Goal: Task Accomplishment & Management: Use online tool/utility

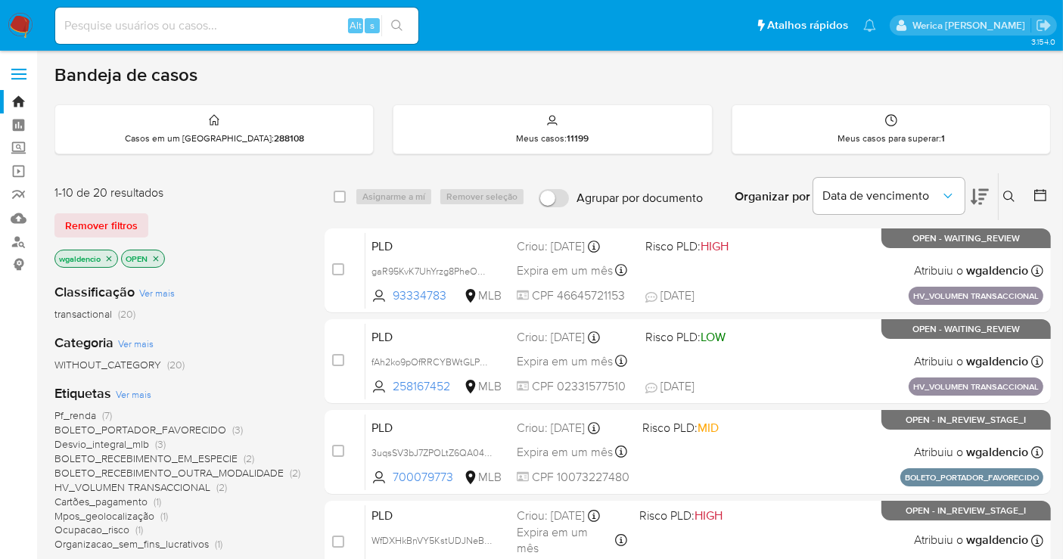
click at [980, 198] on icon at bounding box center [980, 197] width 18 height 16
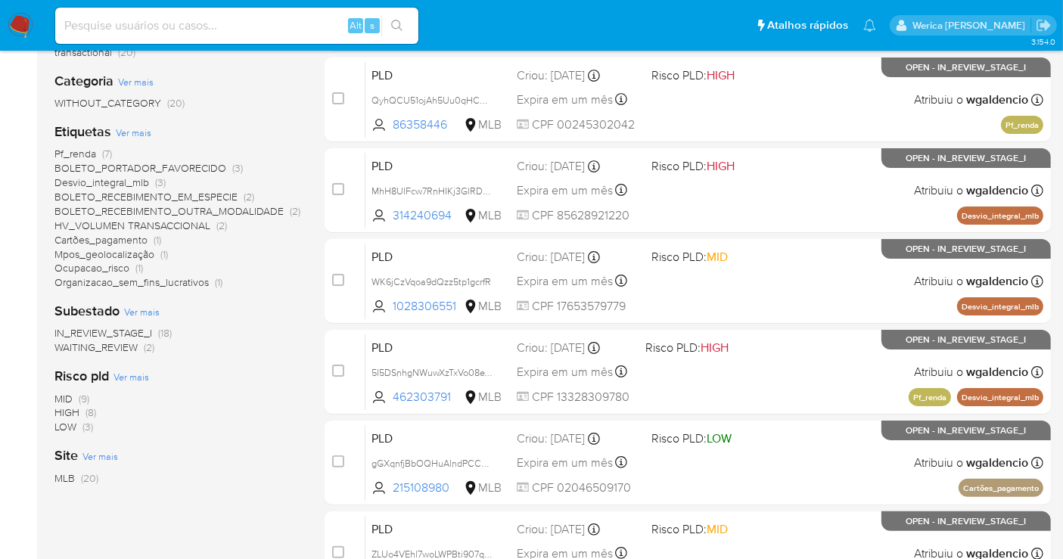
scroll to position [278, 0]
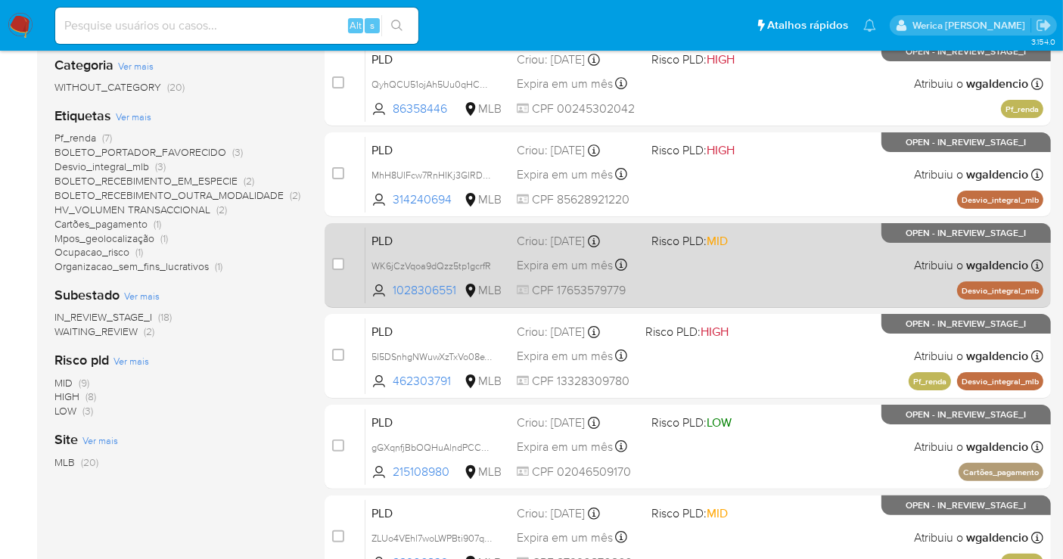
click at [791, 263] on div "PLD WK6jCzVqoa9dQzz5tp1gcrfR 1028306551 MLB Risco PLD: MID Criou: 12/08/2025 Cr…" at bounding box center [705, 265] width 678 height 76
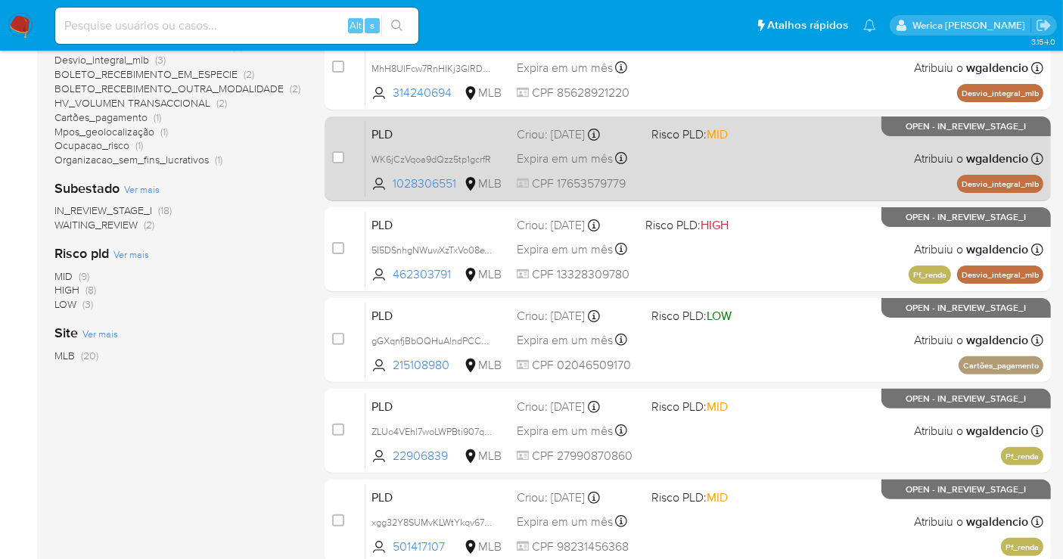
scroll to position [213, 0]
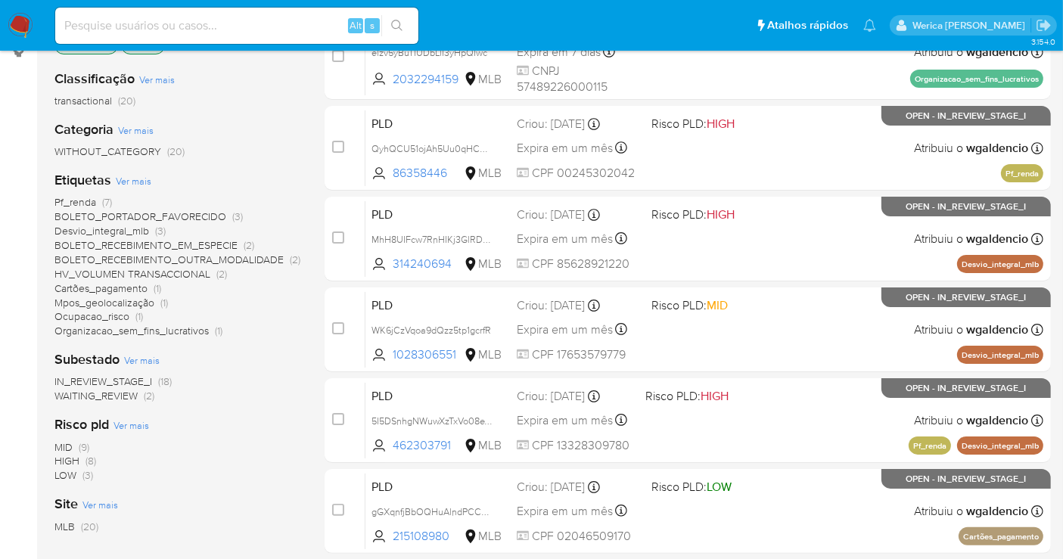
click at [147, 297] on span "Mpos_geolocalização" at bounding box center [104, 302] width 100 height 15
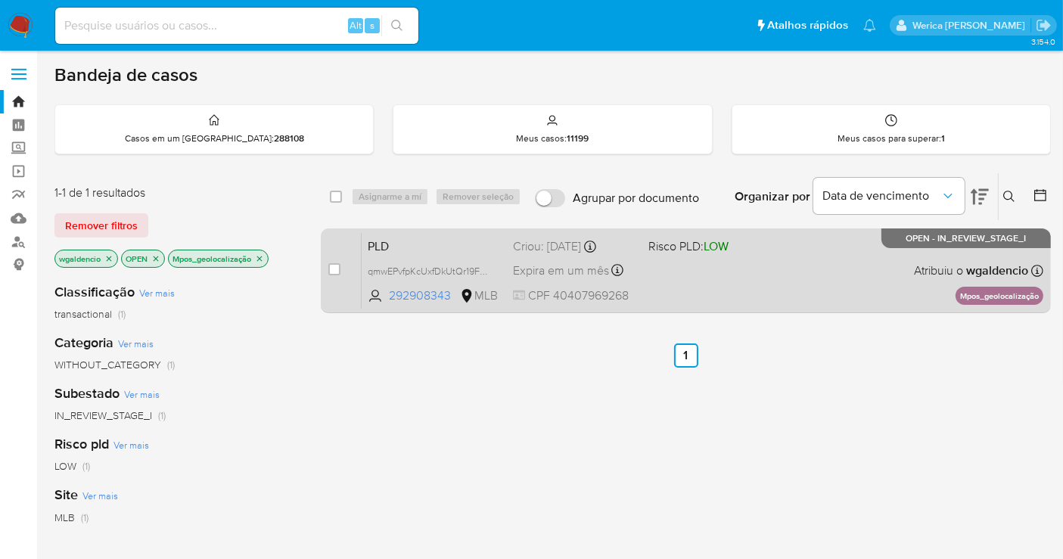
click at [723, 250] on span "LOW" at bounding box center [716, 246] width 25 height 17
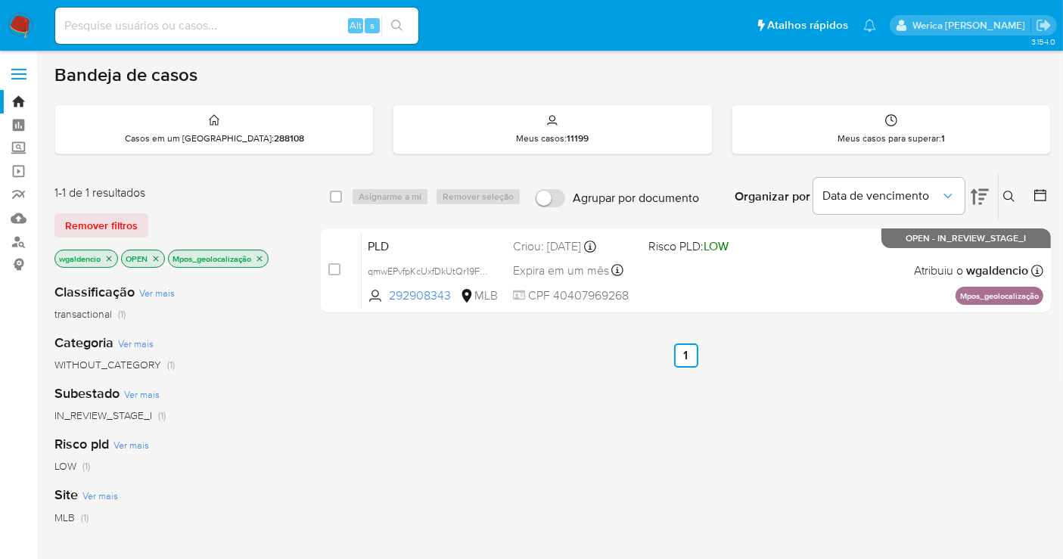
click at [779, 430] on div "select-all-cases-checkbox Asignarme a mí Remover seleção Agrupar por documento …" at bounding box center [686, 516] width 730 height 686
click at [294, 22] on input at bounding box center [236, 26] width 363 height 20
paste input "1502726027"
click at [294, 22] on input "1502726027" at bounding box center [236, 26] width 363 height 20
type input "1502726027"
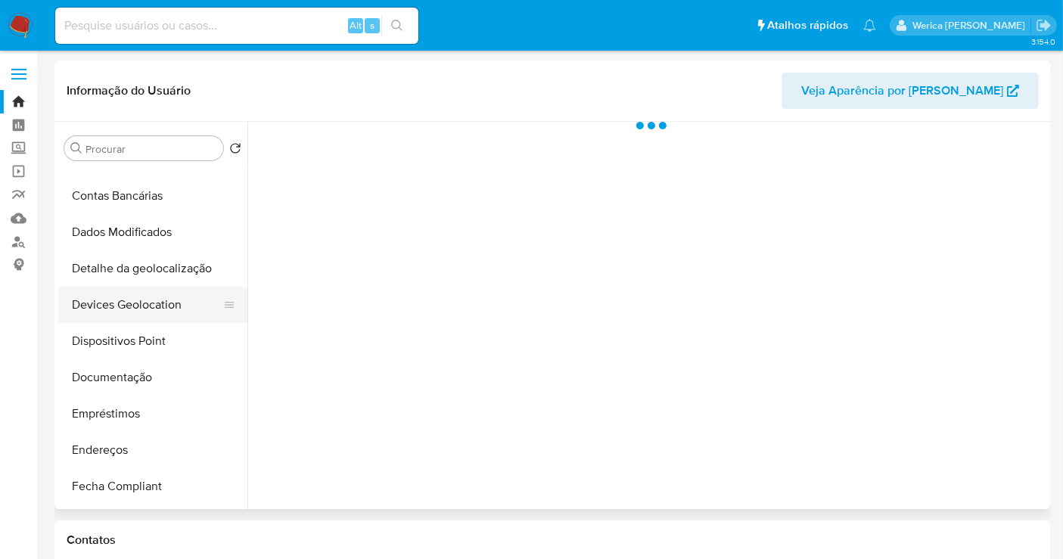
scroll to position [252, 0]
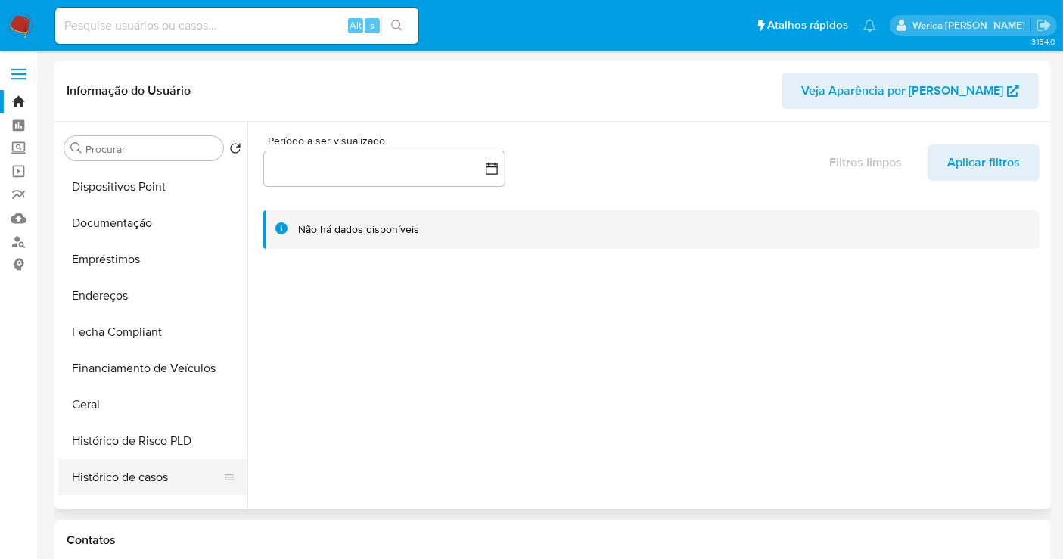
click at [145, 474] on button "Histórico de casos" at bounding box center [146, 477] width 177 height 36
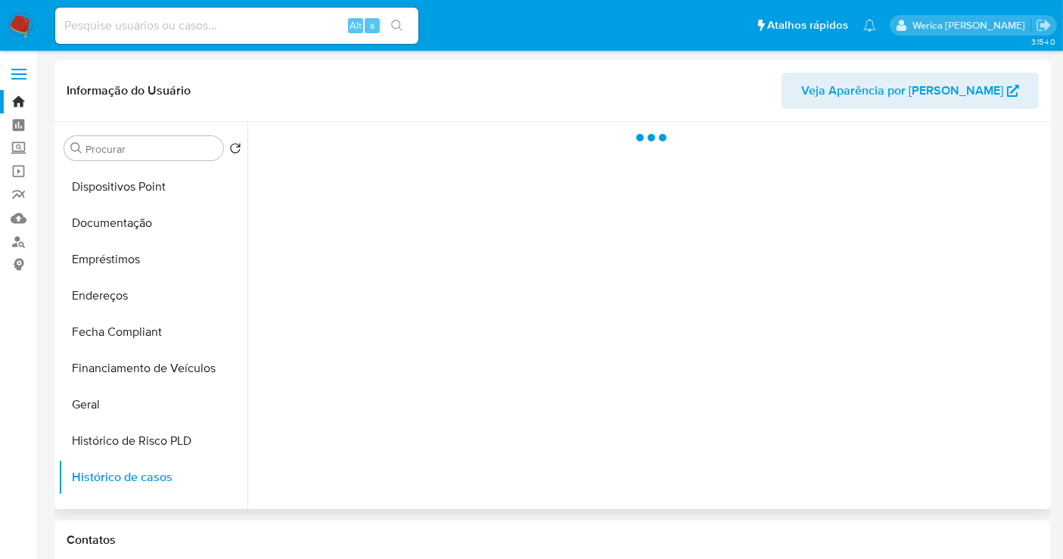
select select "10"
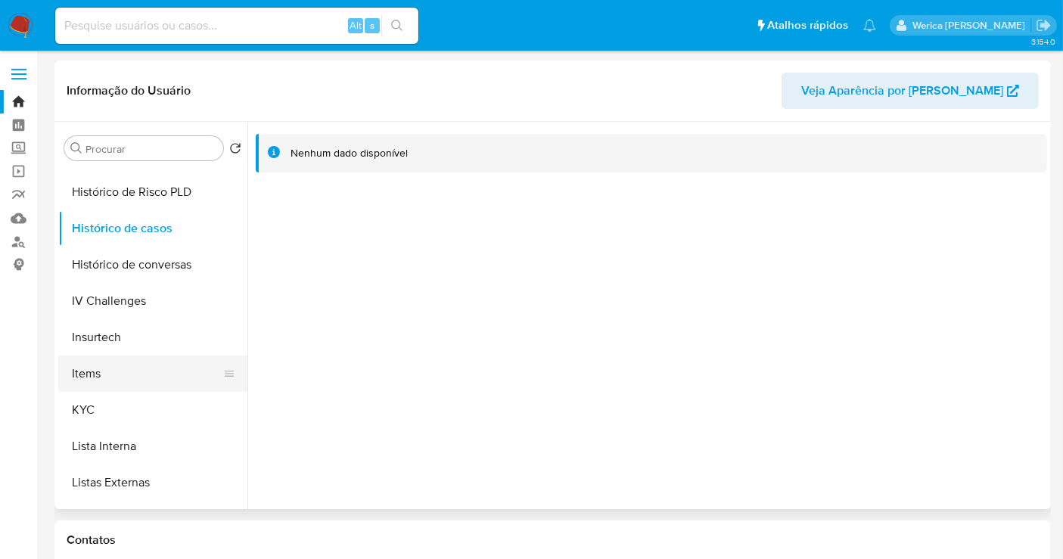
scroll to position [504, 0]
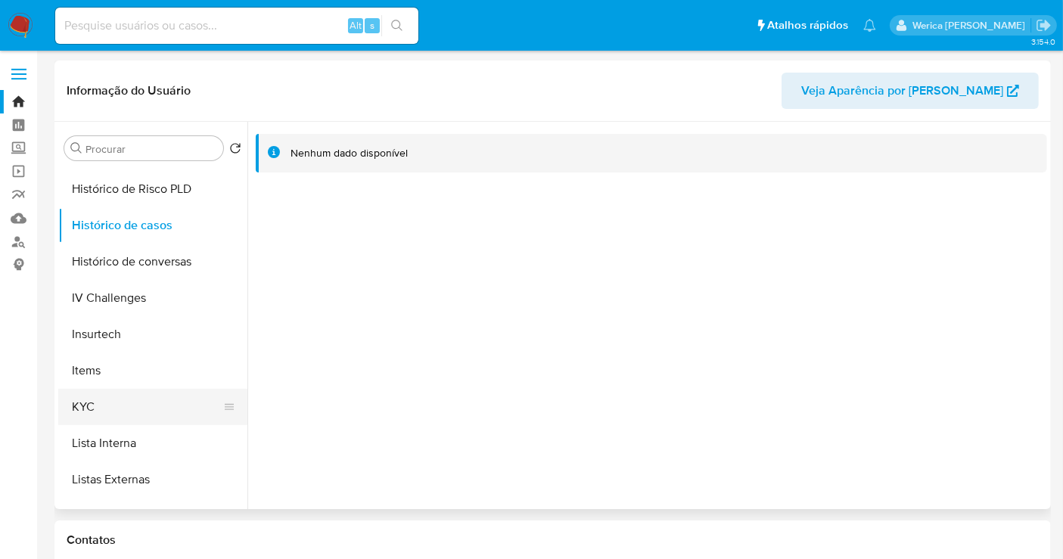
click at [136, 414] on button "KYC" at bounding box center [146, 407] width 177 height 36
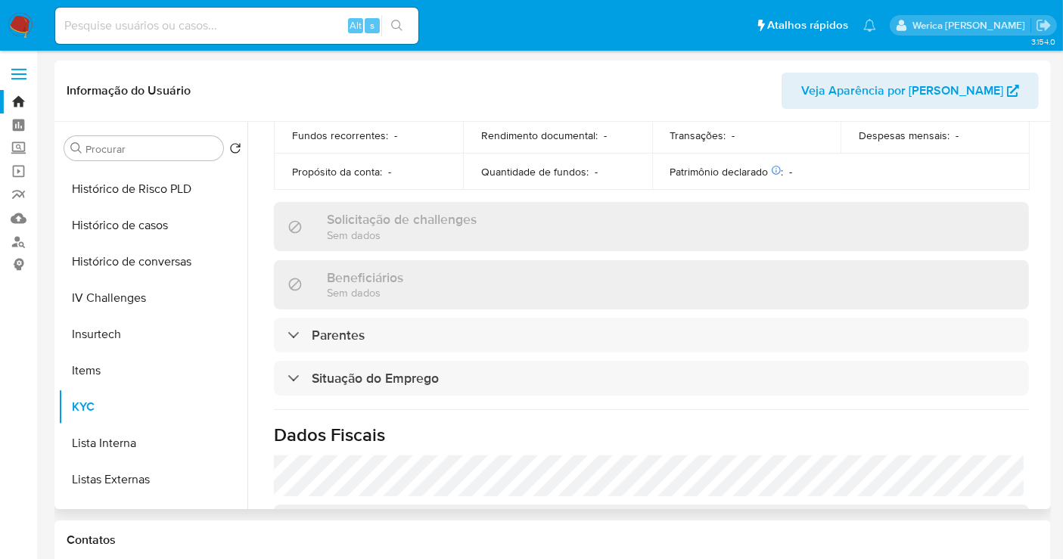
scroll to position [707, 0]
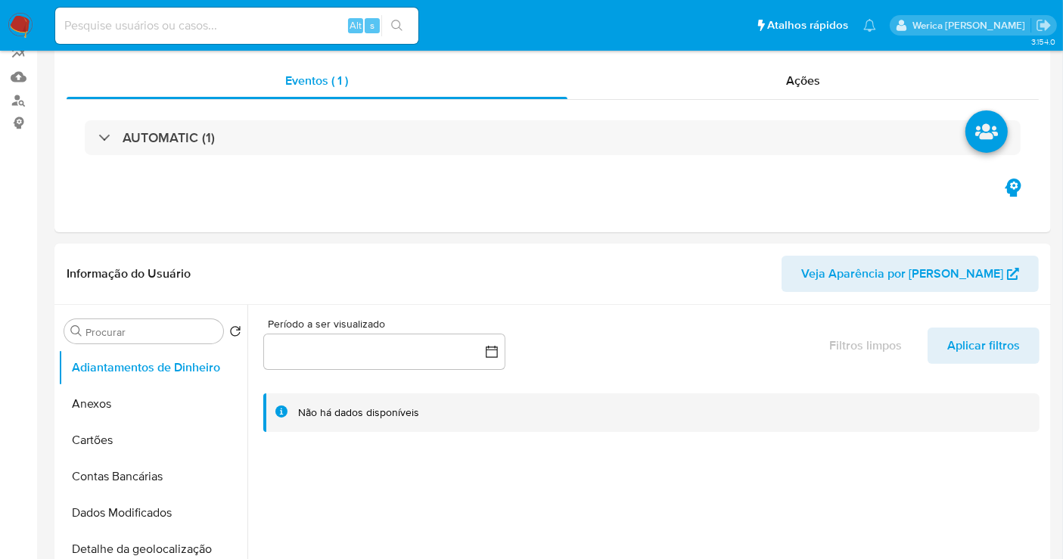
select select "10"
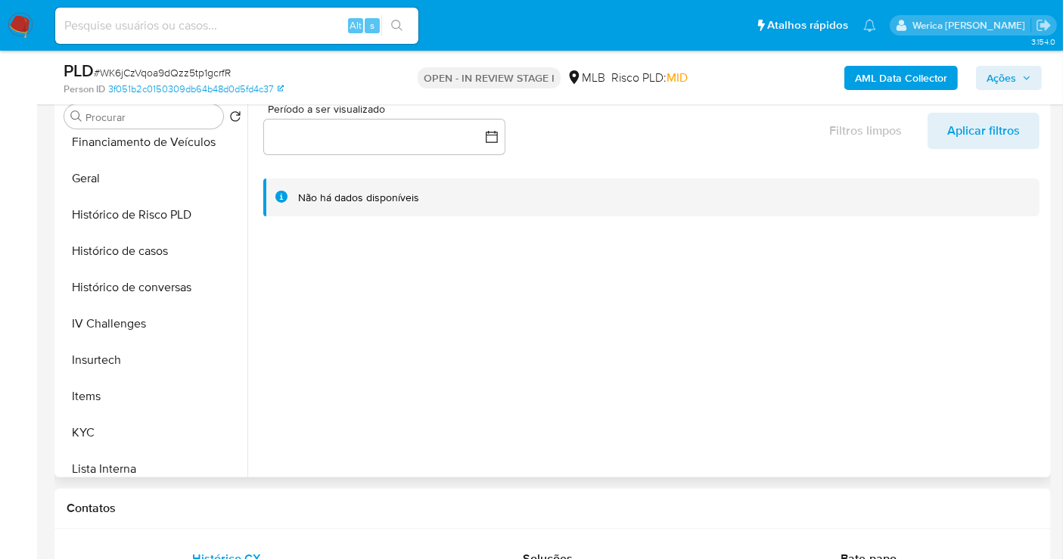
scroll to position [448, 0]
drag, startPoint x: 125, startPoint y: 193, endPoint x: 85, endPoint y: 175, distance: 44.0
click at [85, 175] on ul "Adiantamentos de Dinheiro Anexos Cartões Contas Bancárias Dados Modificados Det…" at bounding box center [152, 305] width 189 height 341
click at [85, 175] on button "Geral" at bounding box center [146, 177] width 177 height 36
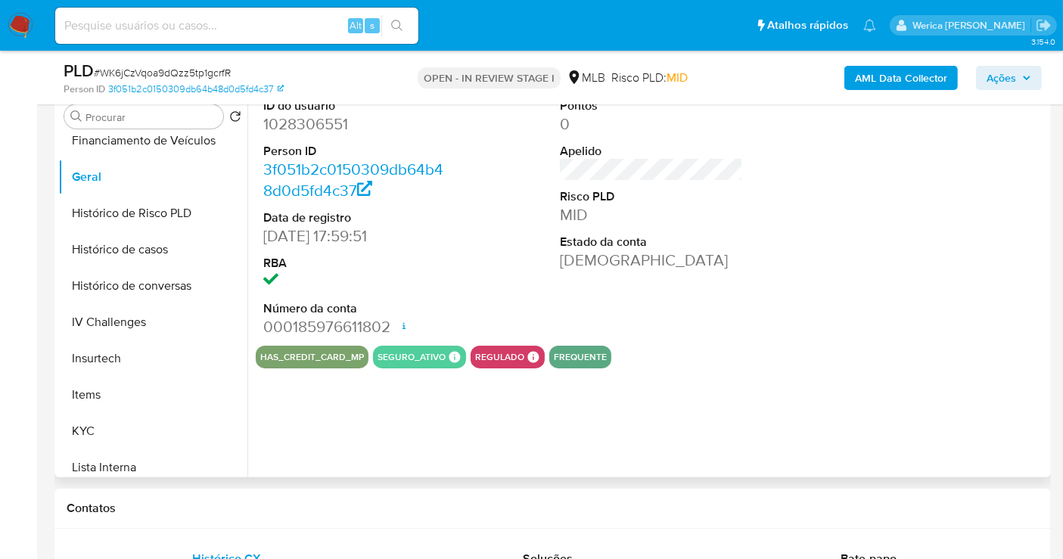
click at [334, 123] on dd "1028306551" at bounding box center [354, 124] width 183 height 21
copy dd "1028306551"
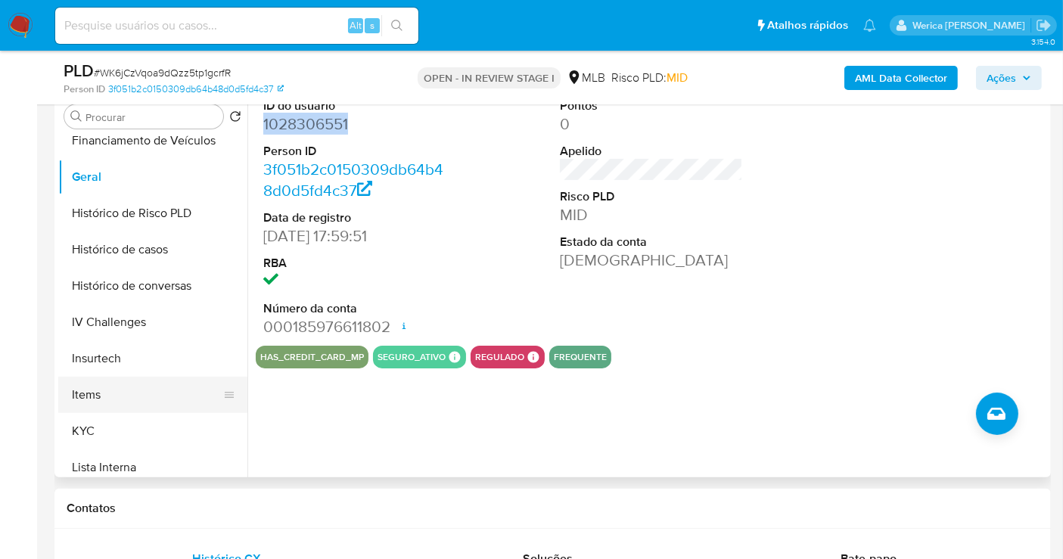
scroll to position [616, 0]
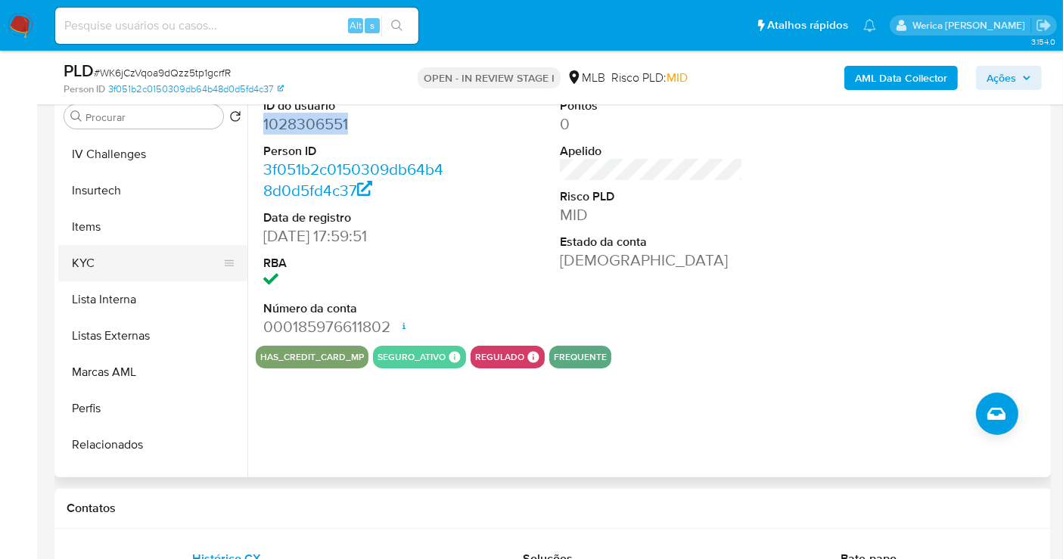
click at [161, 245] on button "KYC" at bounding box center [146, 263] width 177 height 36
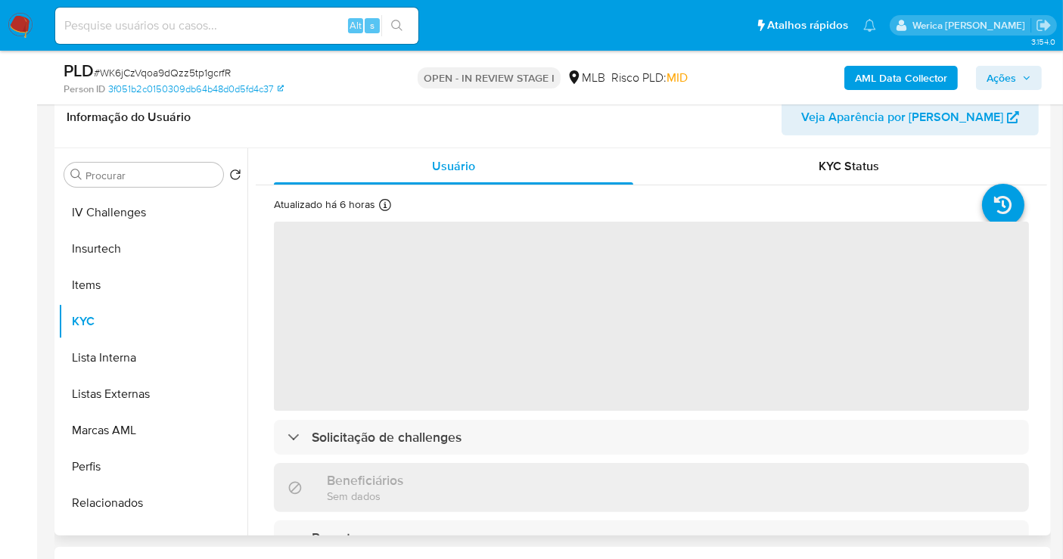
scroll to position [218, 0]
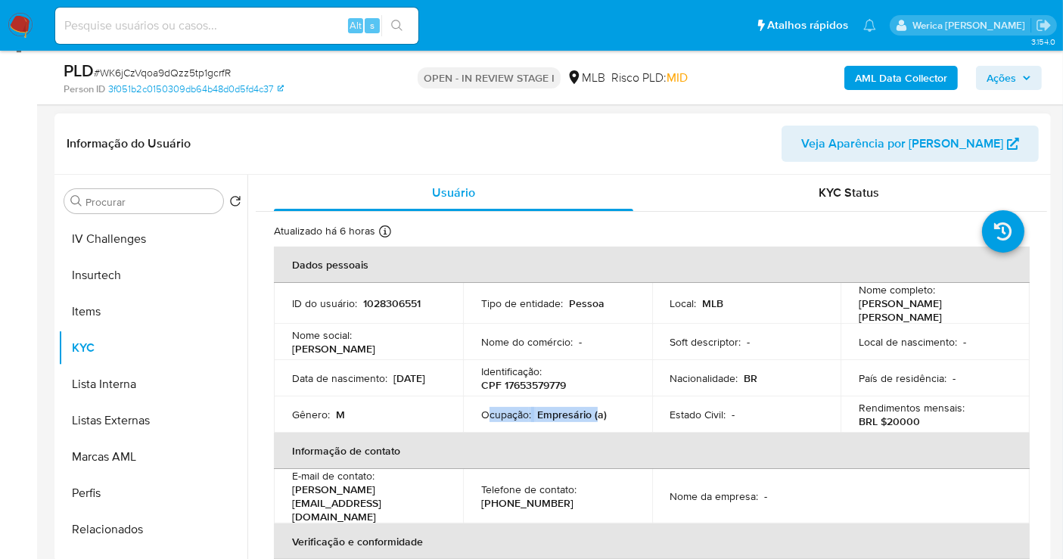
drag, startPoint x: 488, startPoint y: 411, endPoint x: 551, endPoint y: 408, distance: 62.9
click at [592, 408] on div "Ocupação : Empresário (a)" at bounding box center [557, 415] width 153 height 14
copy div "cupação : Empresário"
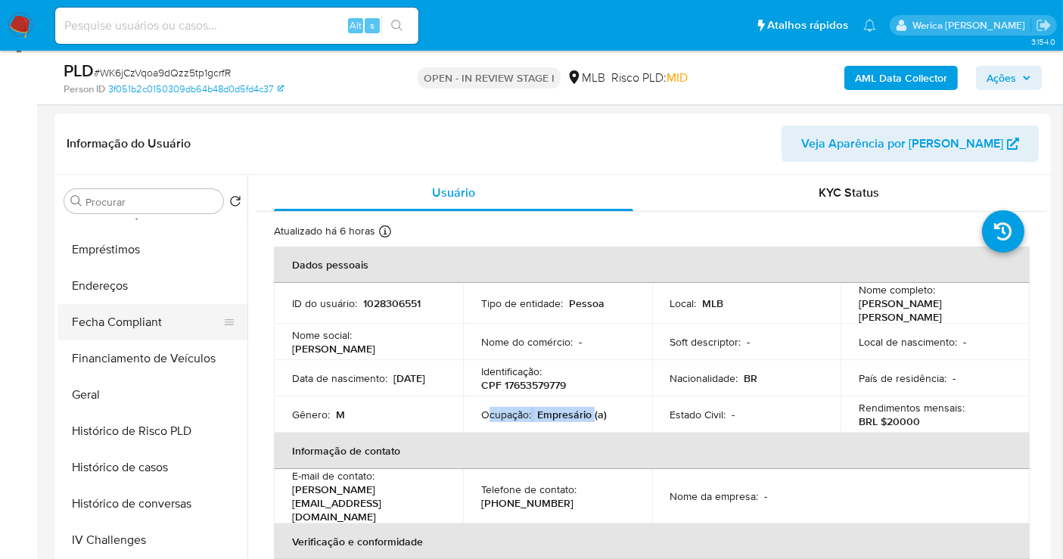
scroll to position [196, 0]
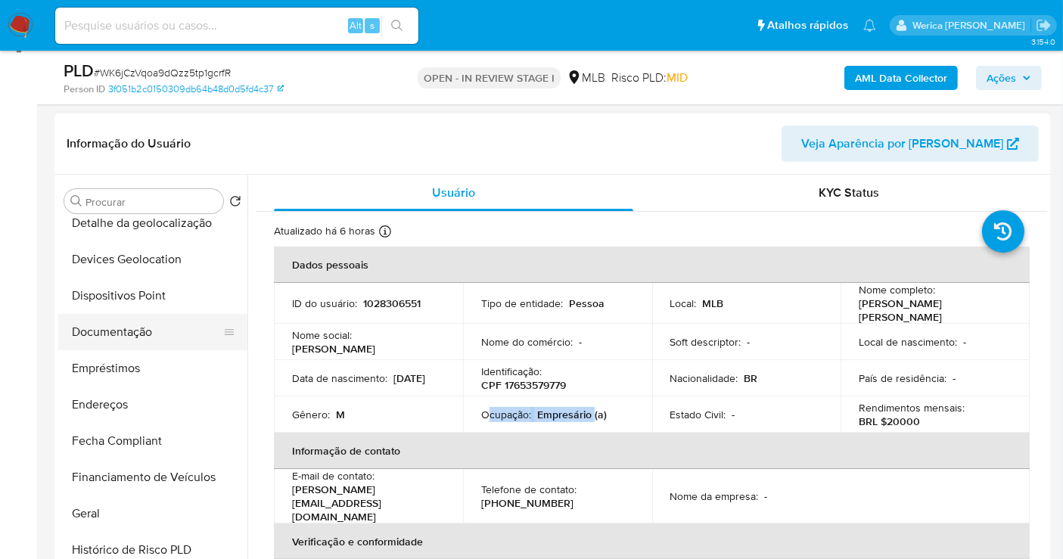
click at [143, 340] on button "Documentação" at bounding box center [146, 332] width 177 height 36
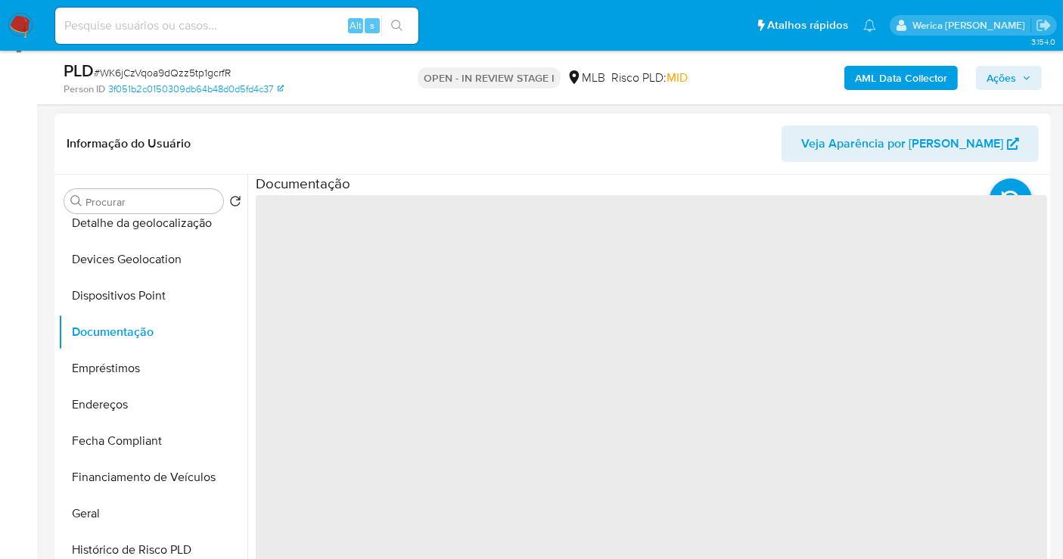
click at [352, 288] on span "‌" at bounding box center [652, 437] width 792 height 484
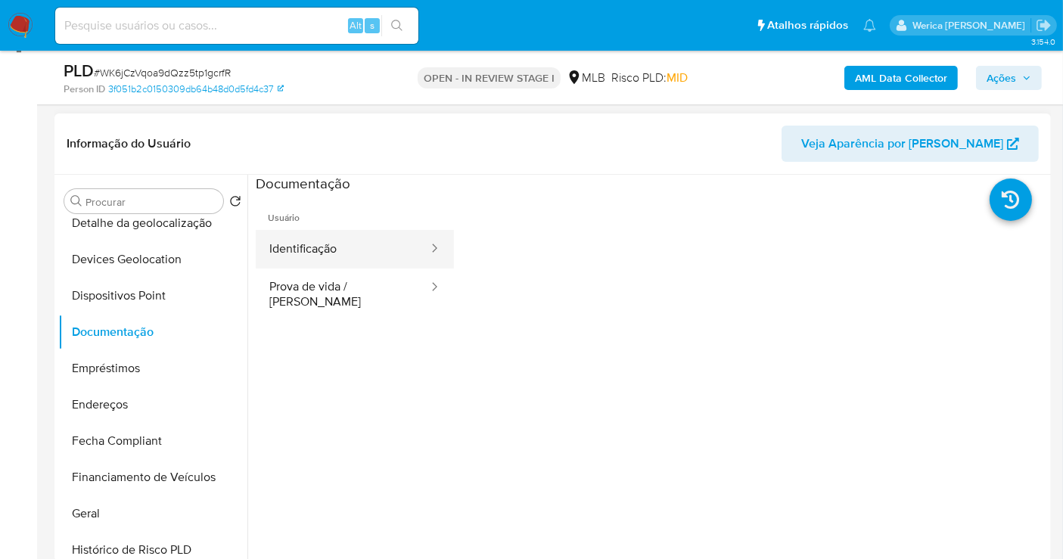
click at [355, 248] on button "Identificação" at bounding box center [343, 249] width 174 height 39
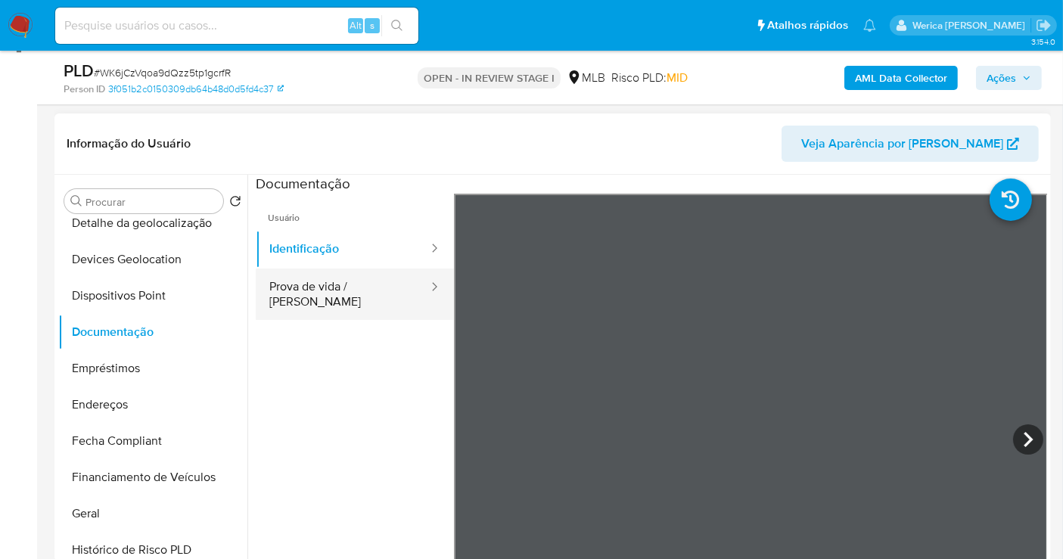
click at [427, 292] on icon at bounding box center [434, 286] width 15 height 15
drag, startPoint x: 334, startPoint y: 295, endPoint x: 345, endPoint y: 288, distance: 12.6
click at [334, 295] on button "Prova de vida / [PERSON_NAME]" at bounding box center [343, 294] width 174 height 51
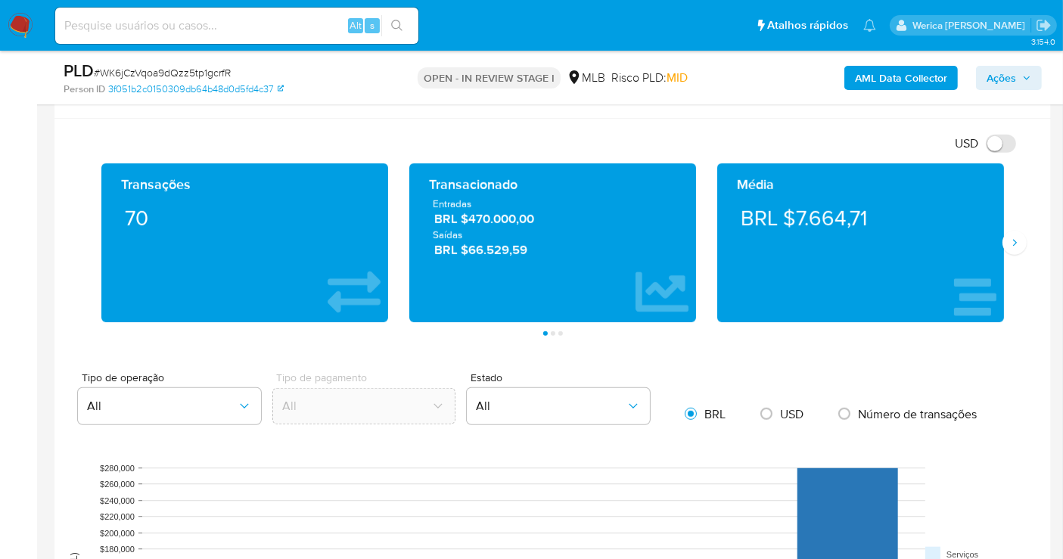
scroll to position [944, 0]
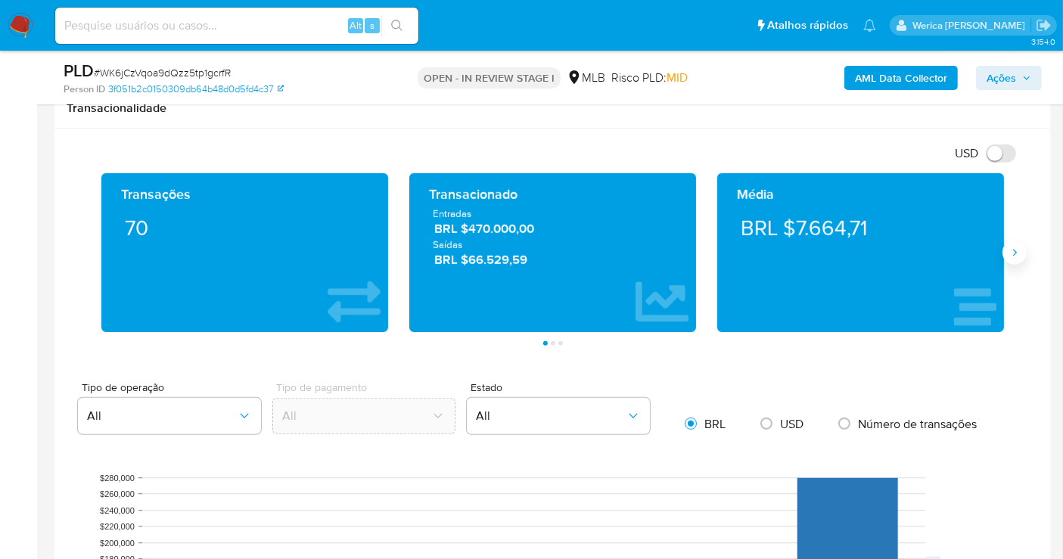
click at [1021, 247] on button "Siguiente" at bounding box center [1015, 253] width 24 height 24
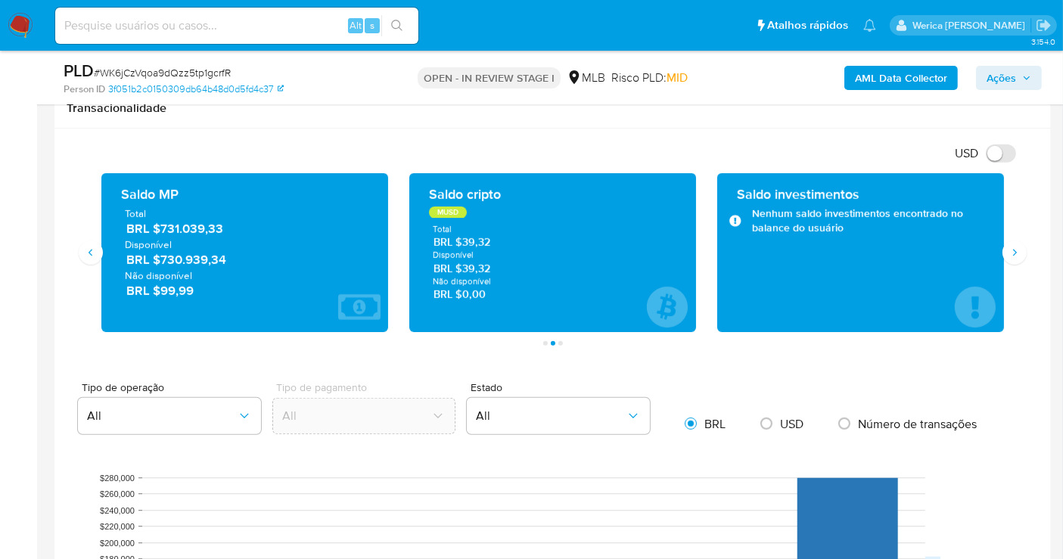
drag, startPoint x: 155, startPoint y: 229, endPoint x: 229, endPoint y: 234, distance: 74.3
click at [229, 234] on span "BRL $731.039,33" at bounding box center [245, 229] width 238 height 17
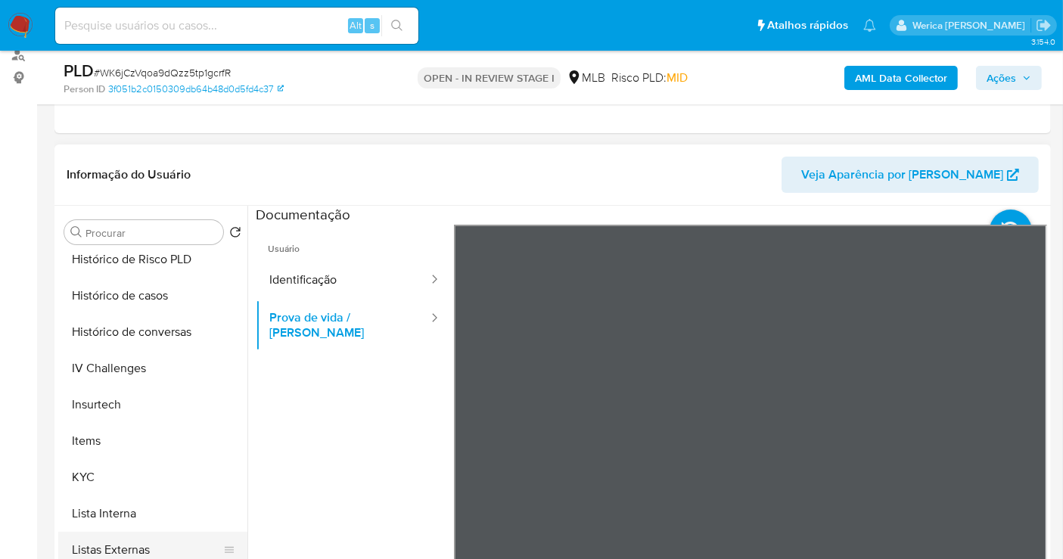
scroll to position [616, 0]
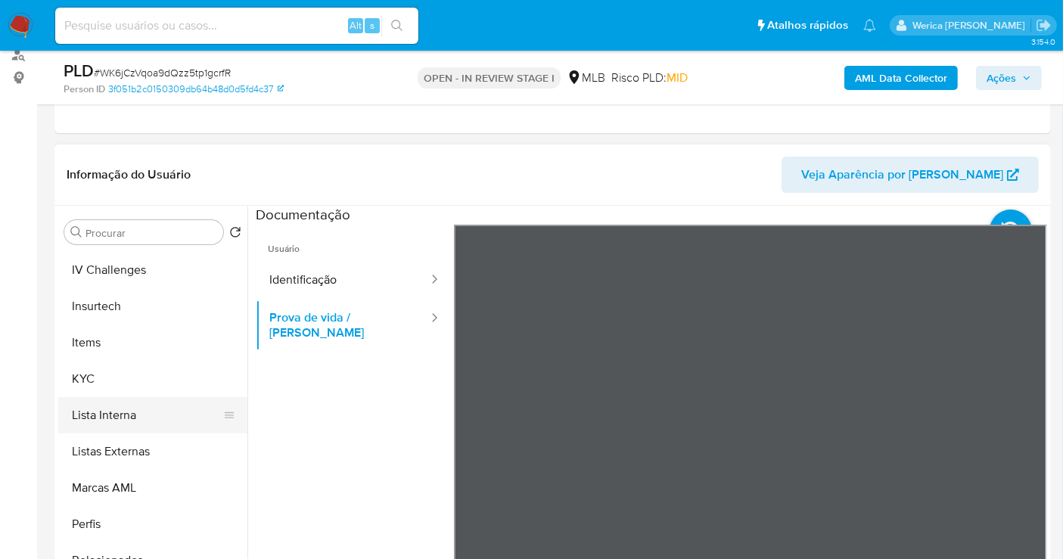
drag, startPoint x: 121, startPoint y: 381, endPoint x: 173, endPoint y: 422, distance: 65.2
click at [121, 381] on button "KYC" at bounding box center [152, 379] width 189 height 36
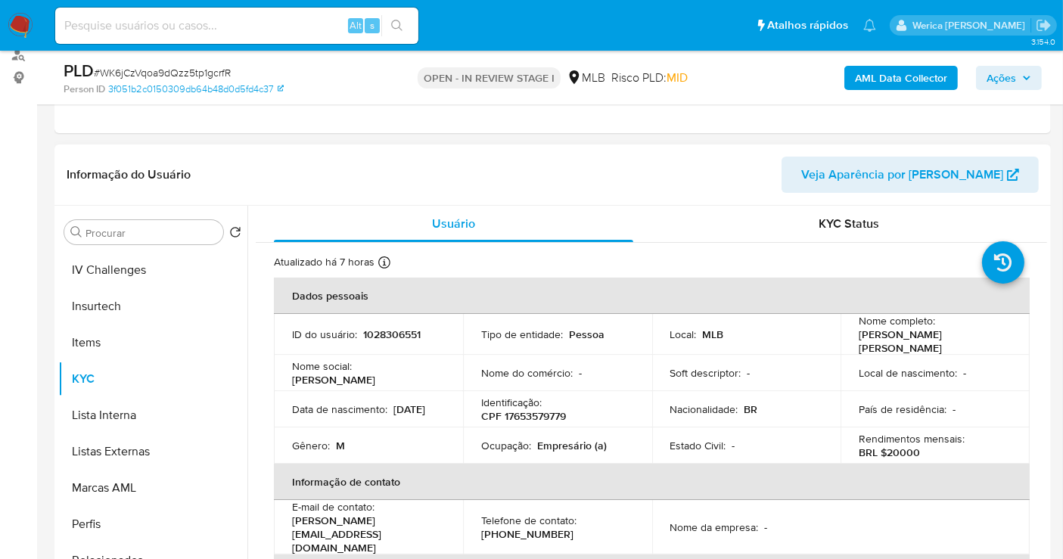
click at [683, 158] on header "Informação do Usuário Veja Aparência por Pessoa" at bounding box center [553, 175] width 972 height 36
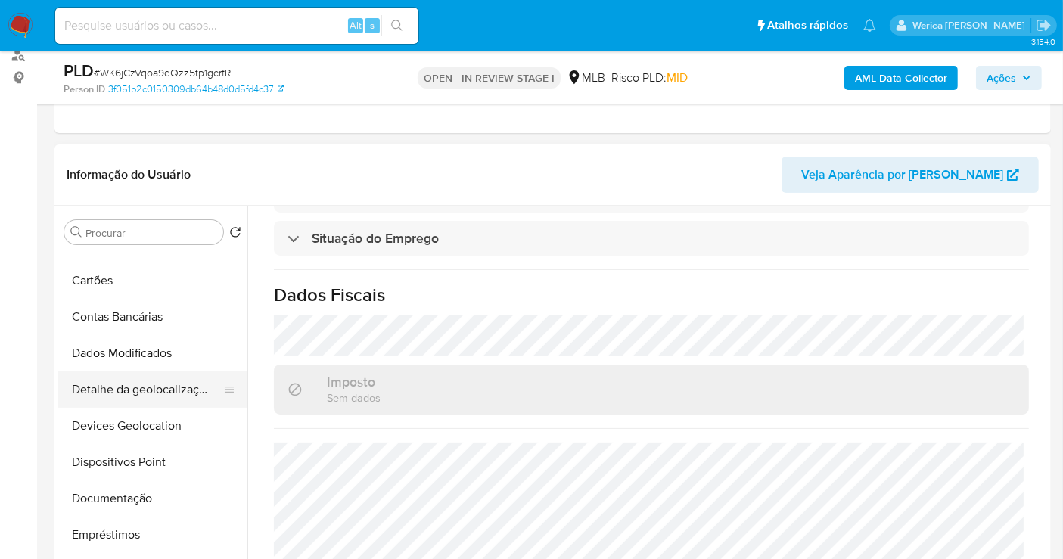
scroll to position [168, 0]
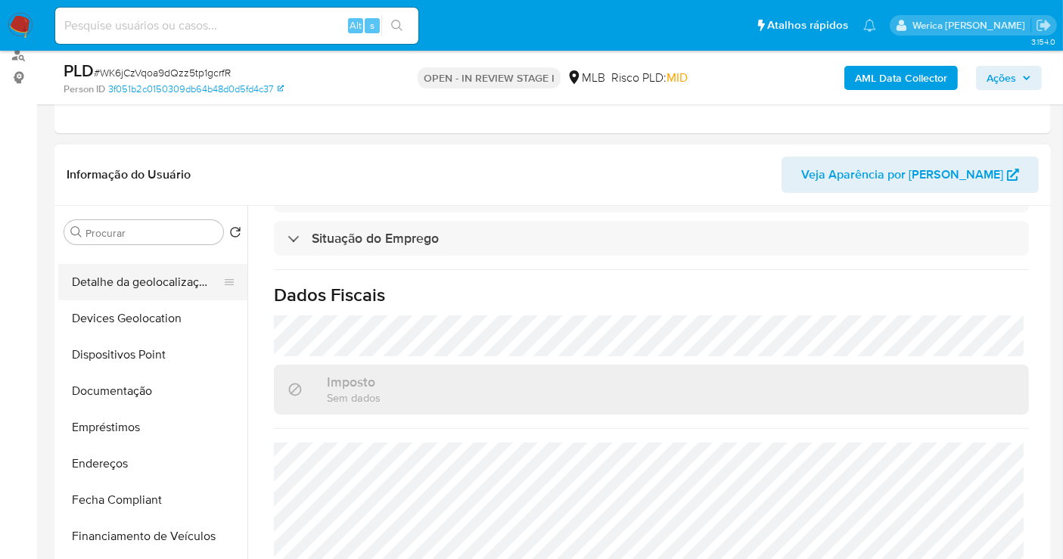
click at [123, 440] on button "Empréstimos" at bounding box center [152, 427] width 189 height 36
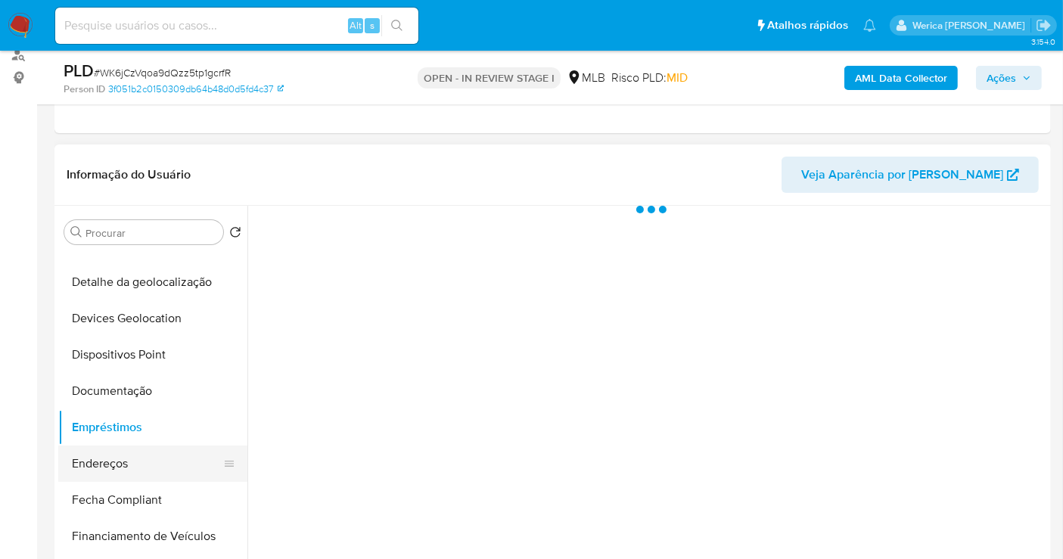
scroll to position [0, 0]
click at [126, 462] on button "Endereços" at bounding box center [146, 464] width 177 height 36
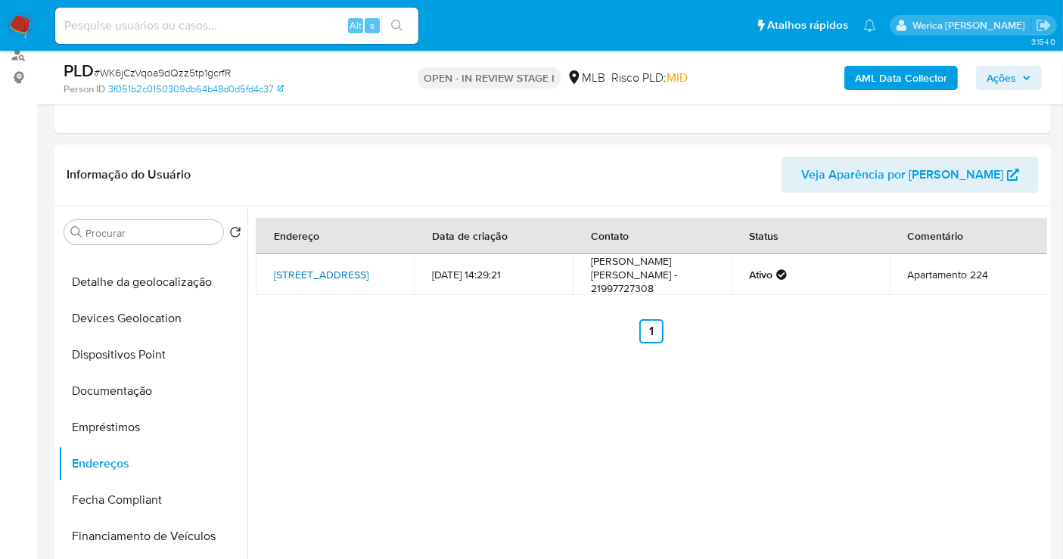
click at [345, 269] on link "Alameda Mamoré 481, Barueri, São Paulo, 06454040, Brasil 481" at bounding box center [321, 274] width 95 height 15
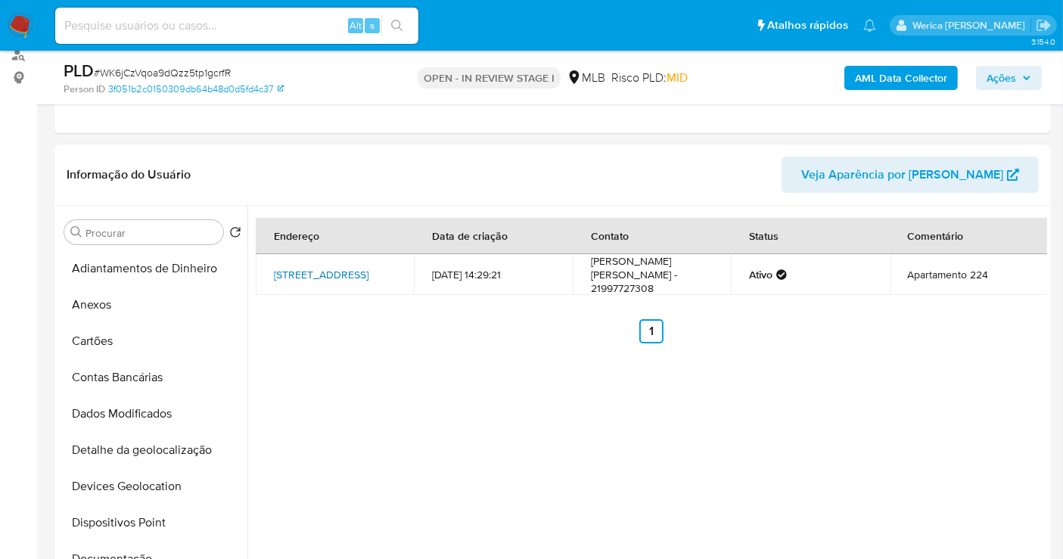
scroll to position [336, 0]
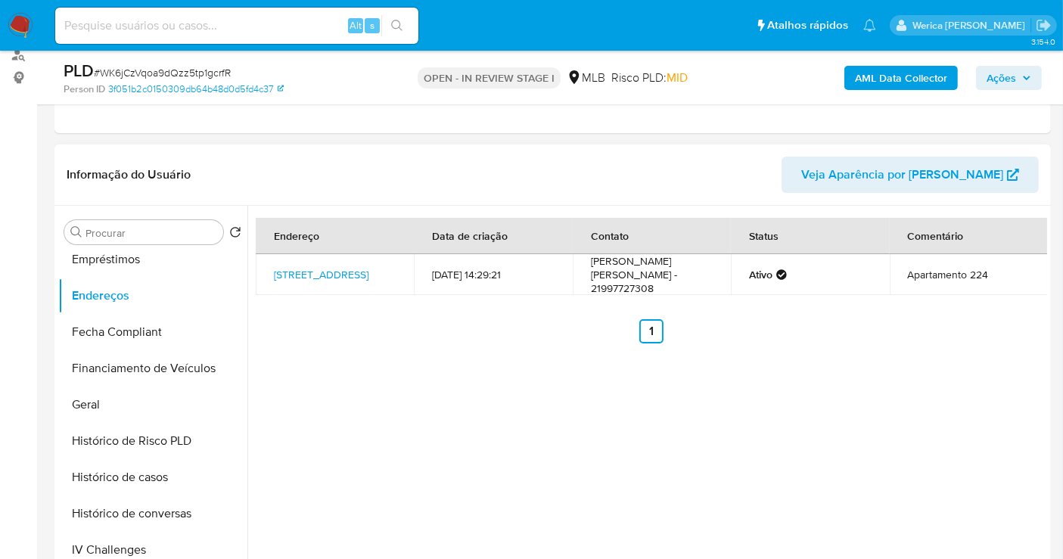
drag, startPoint x: 115, startPoint y: 398, endPoint x: 320, endPoint y: 521, distance: 239.3
click at [117, 398] on button "Geral" at bounding box center [152, 405] width 189 height 36
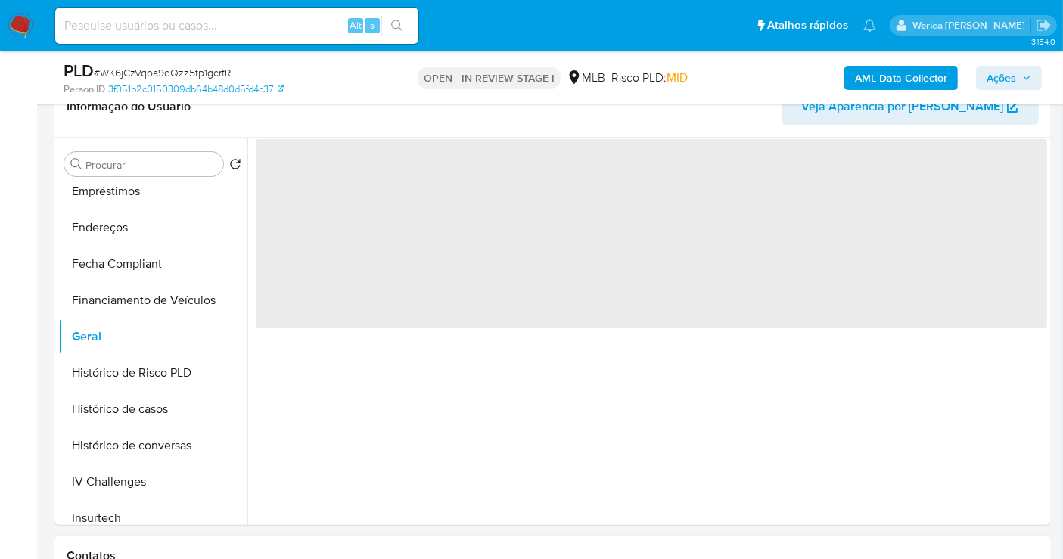
scroll to position [271, 0]
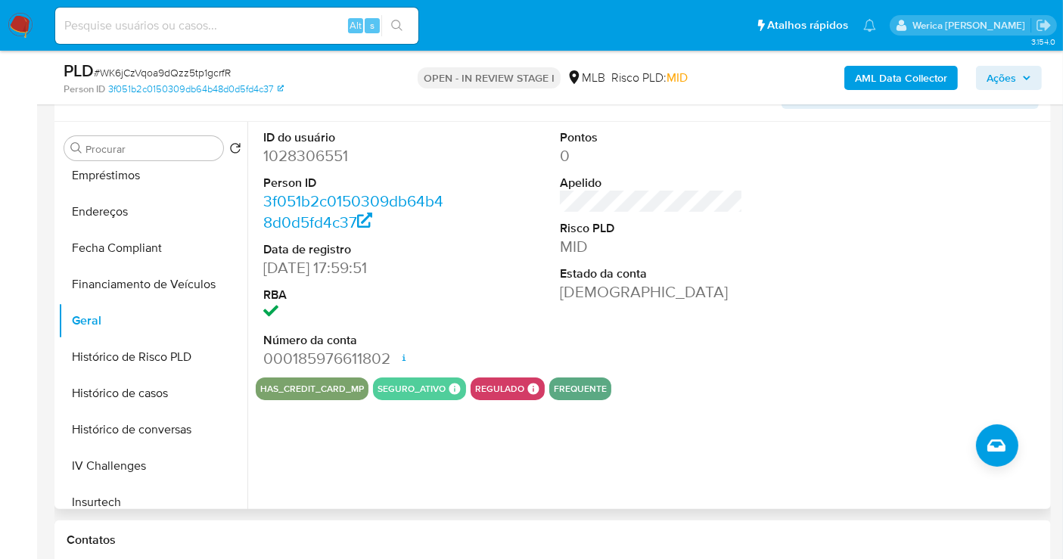
click at [950, 282] on div at bounding box center [949, 250] width 198 height 256
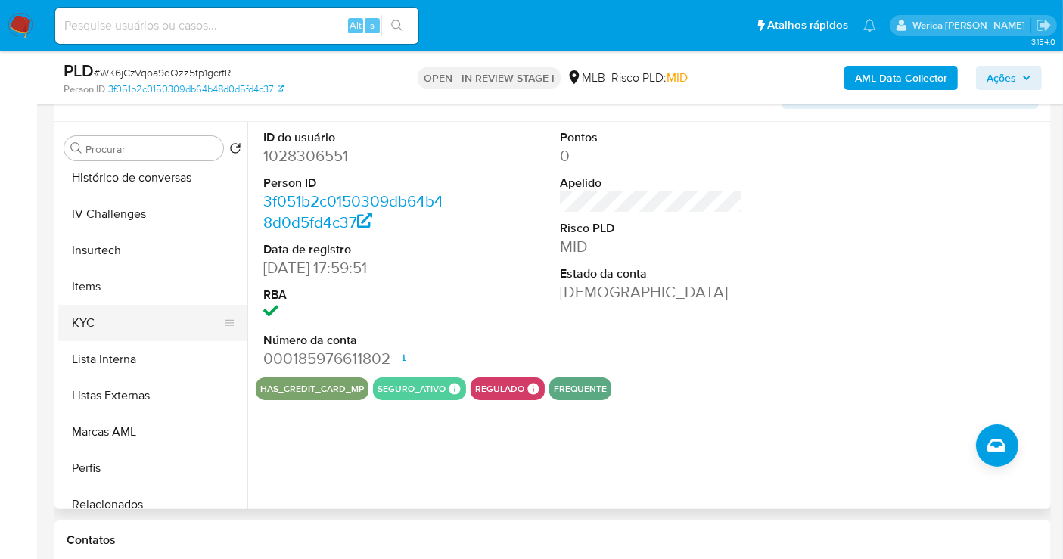
click at [136, 328] on button "KYC" at bounding box center [146, 323] width 177 height 36
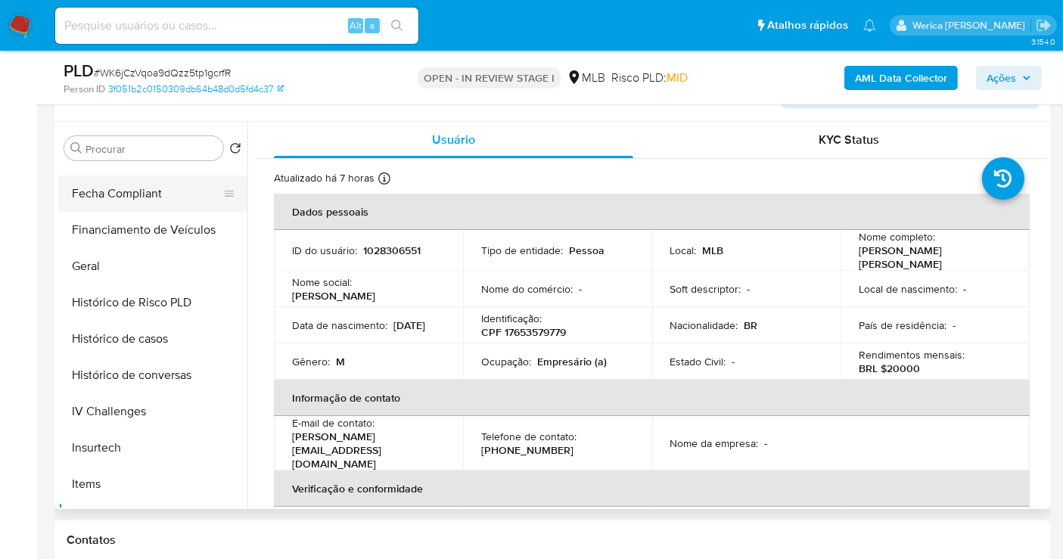
scroll to position [252, 0]
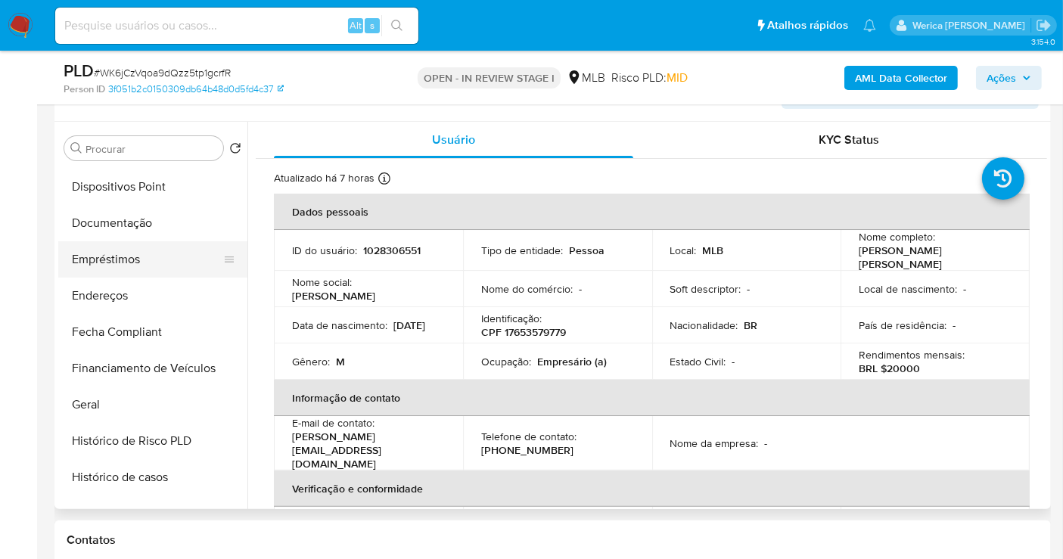
click at [129, 250] on button "Empréstimos" at bounding box center [146, 259] width 177 height 36
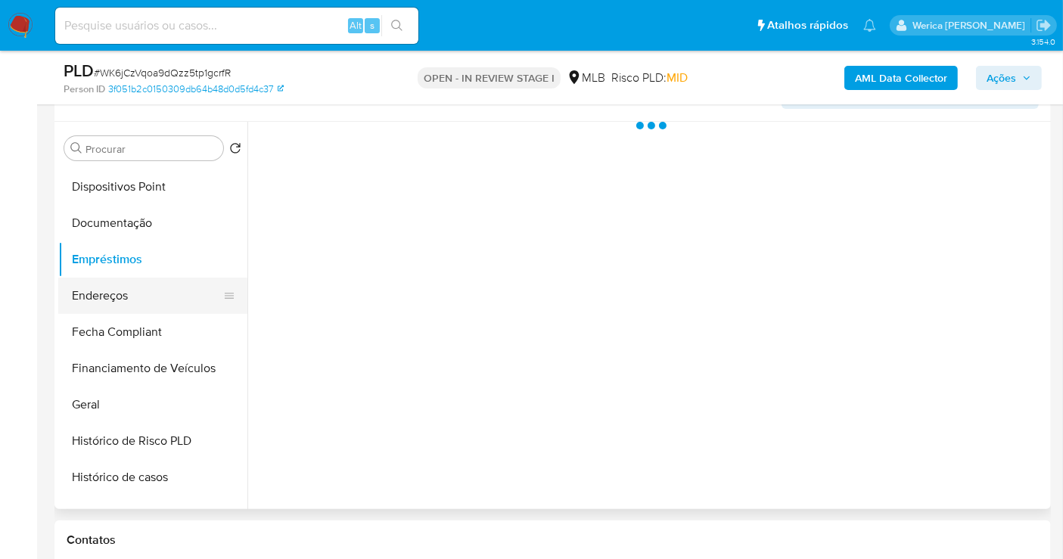
click at [134, 291] on button "Endereços" at bounding box center [146, 296] width 177 height 36
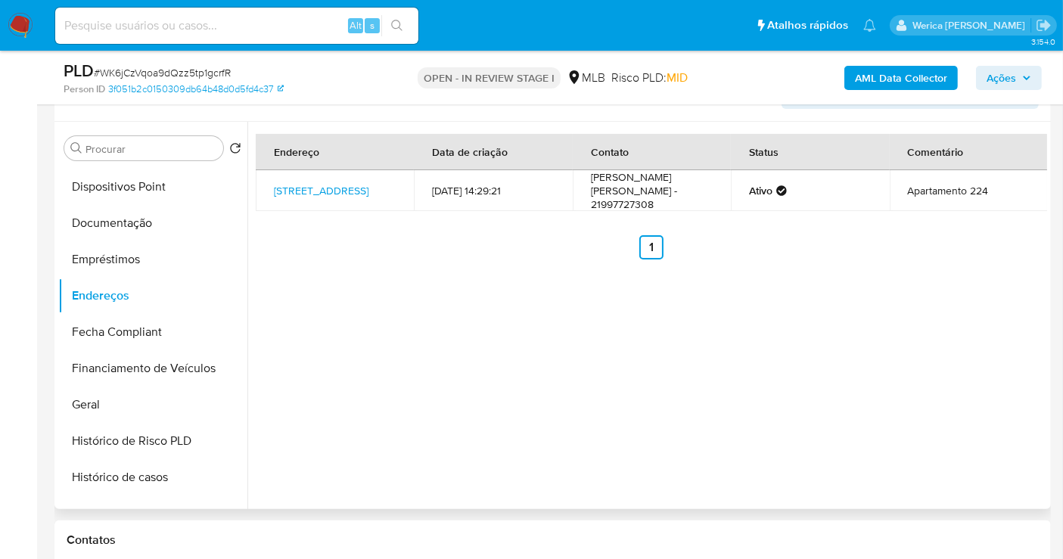
click at [933, 325] on div "Endereço Data de criação Contato Status Comentário Alameda Mamoré 481, Barueri,…" at bounding box center [647, 315] width 800 height 387
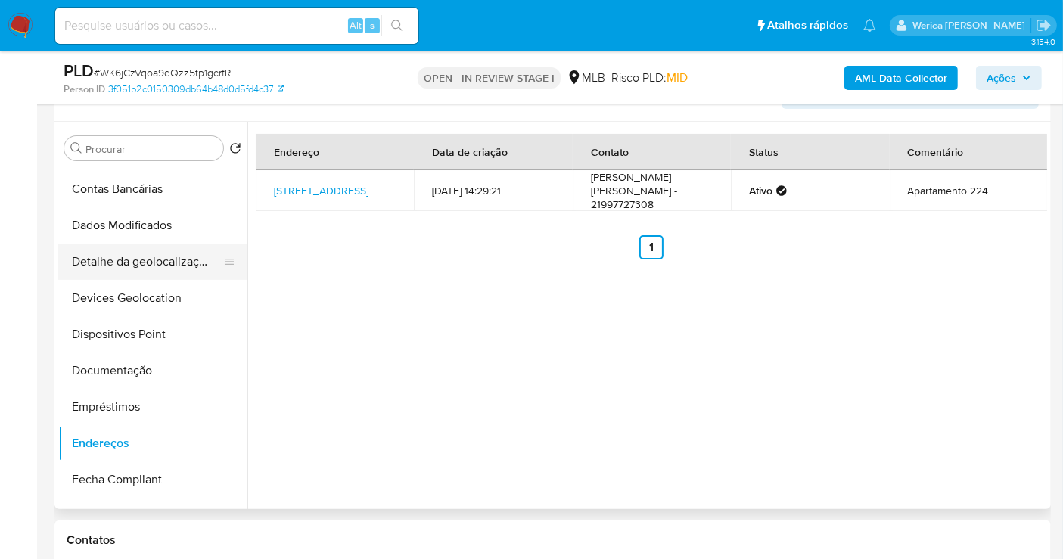
scroll to position [0, 0]
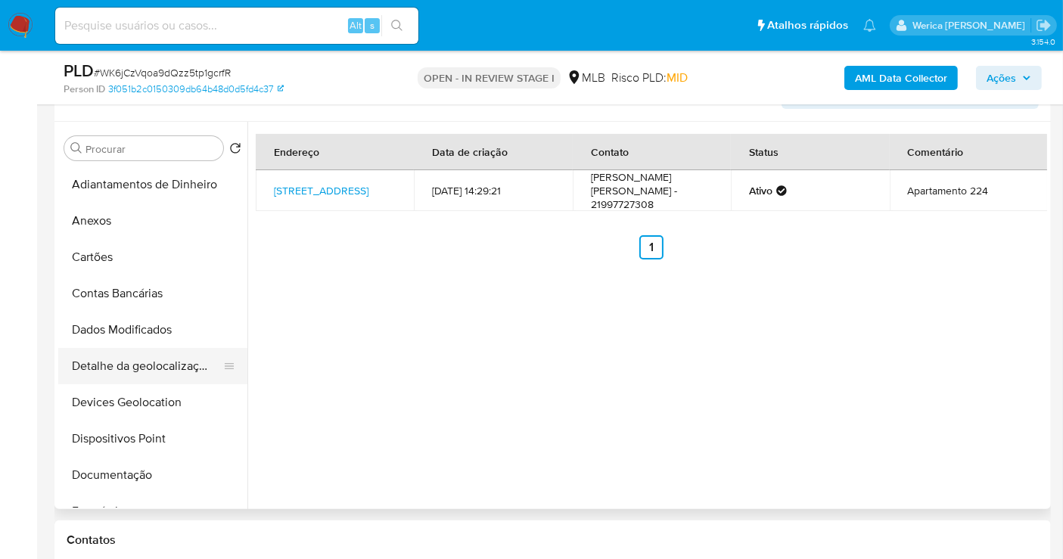
click at [123, 375] on button "Detalhe da geolocalização" at bounding box center [146, 366] width 177 height 36
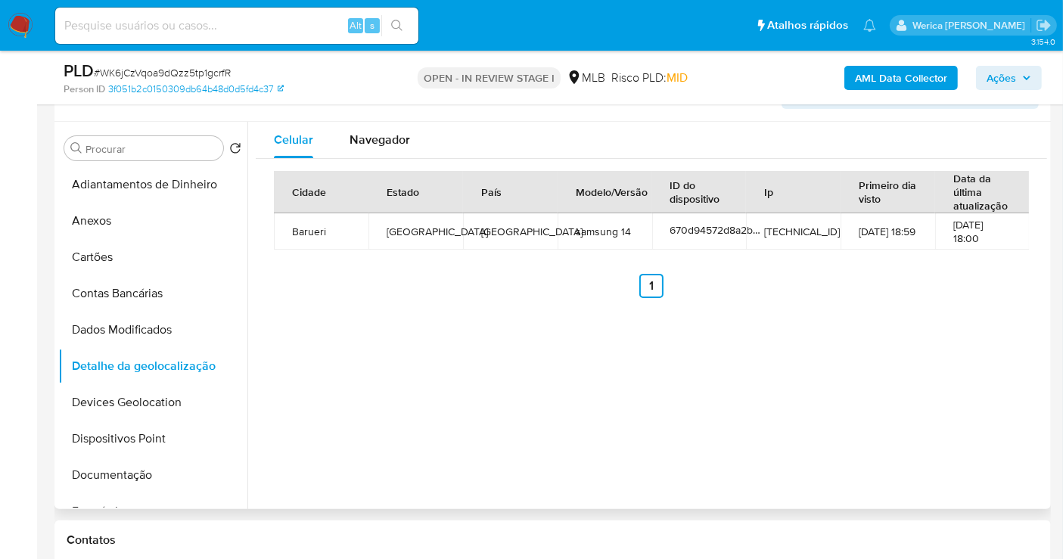
click at [807, 489] on div "Celular Navegador Cidade Estado País Modelo/Versão ID do dispositivo Ip Primeir…" at bounding box center [647, 315] width 800 height 387
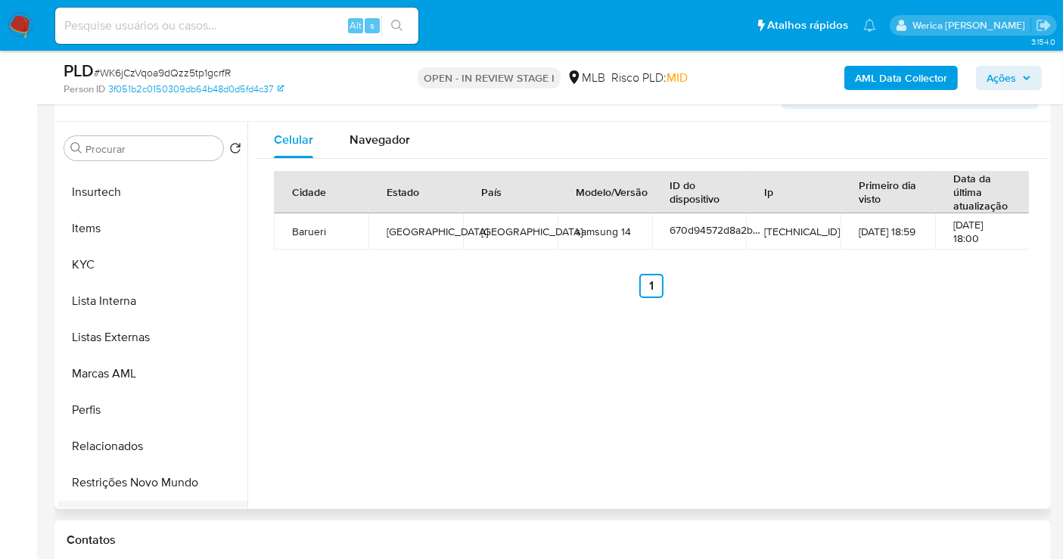
scroll to position [675, 0]
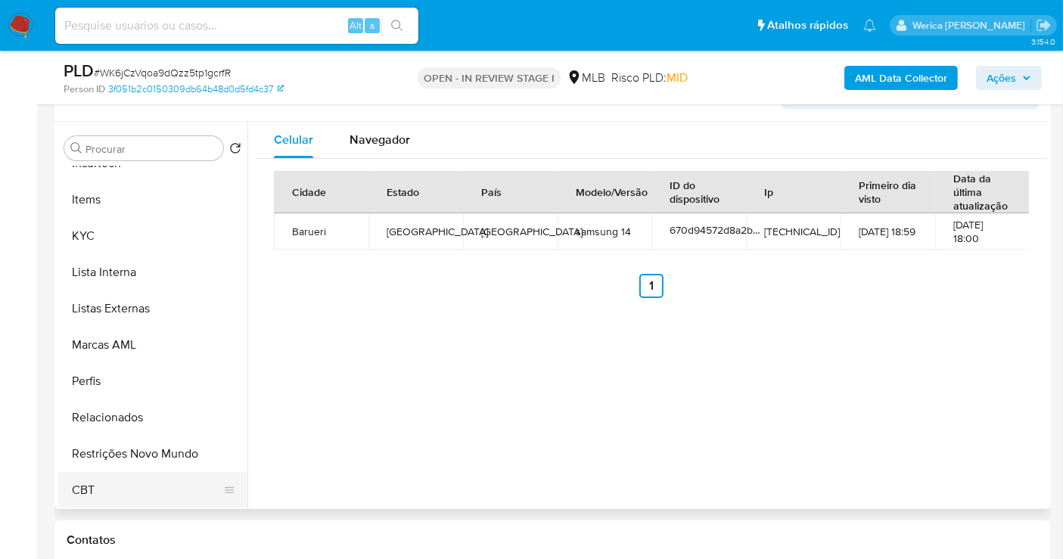
click at [164, 472] on button "CBT" at bounding box center [146, 490] width 177 height 36
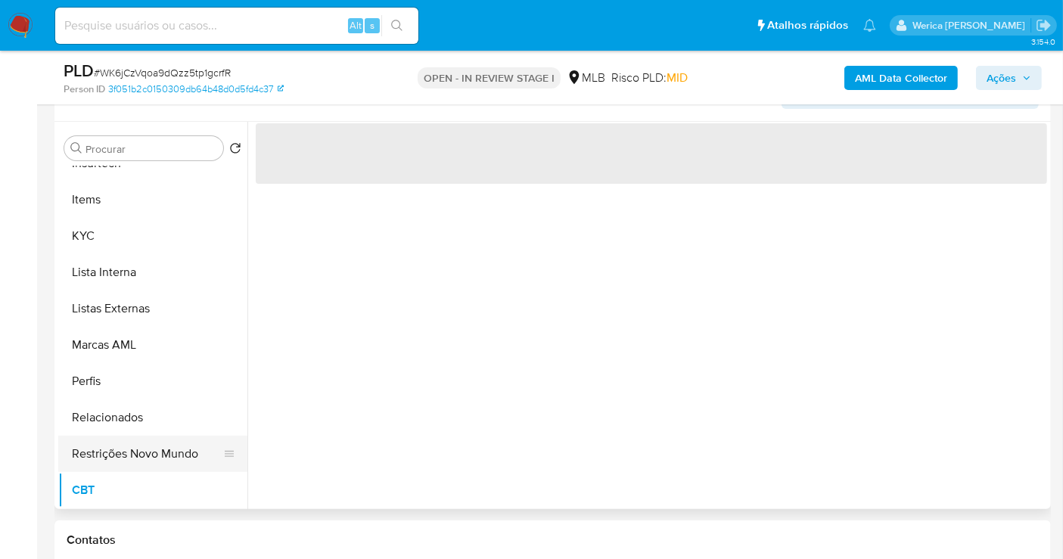
click at [167, 436] on button "Restrições Novo Mundo" at bounding box center [146, 454] width 177 height 36
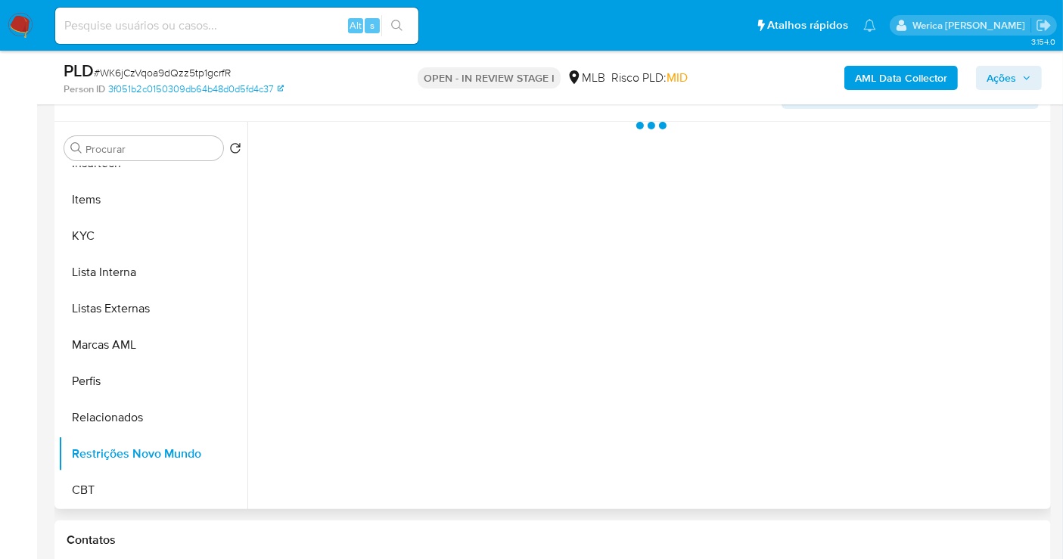
click at [491, 260] on div at bounding box center [647, 315] width 800 height 387
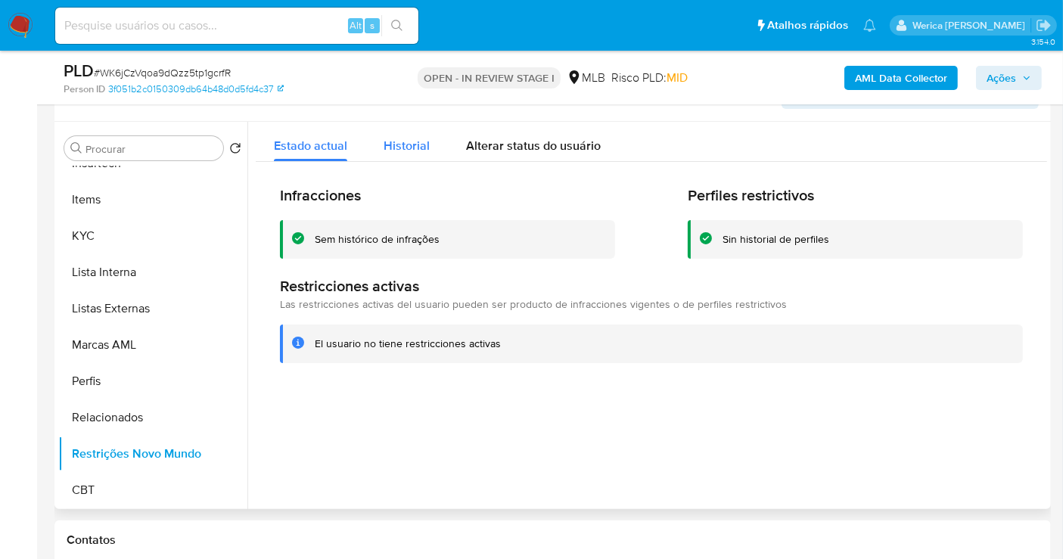
click at [425, 130] on div "Historial" at bounding box center [407, 142] width 46 height 40
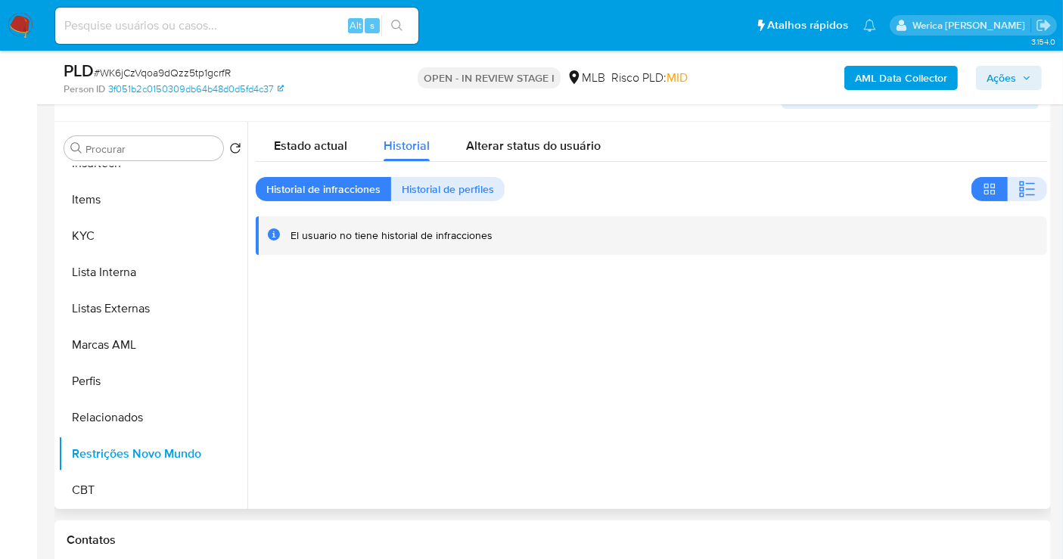
click at [972, 312] on div at bounding box center [647, 315] width 800 height 387
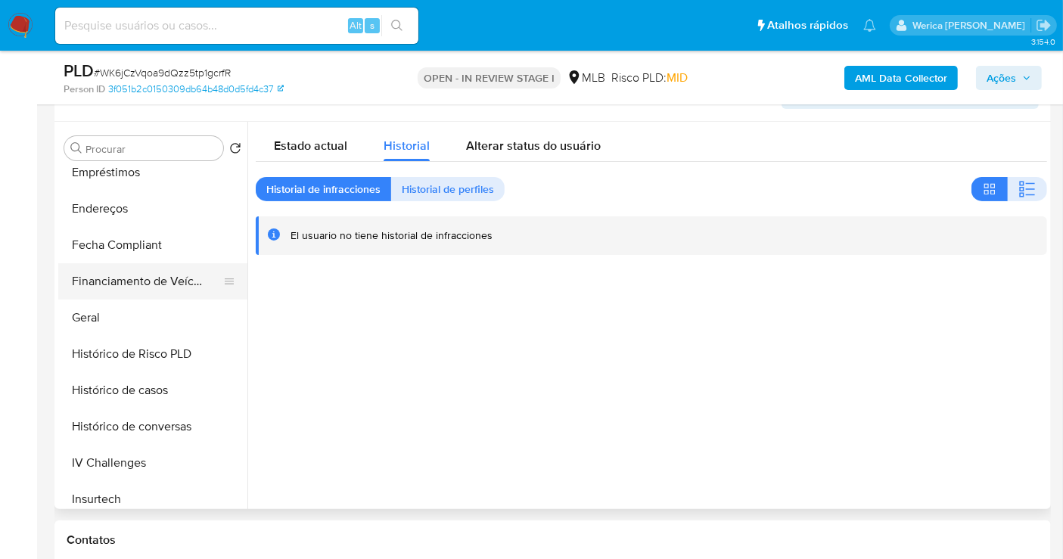
scroll to position [255, 0]
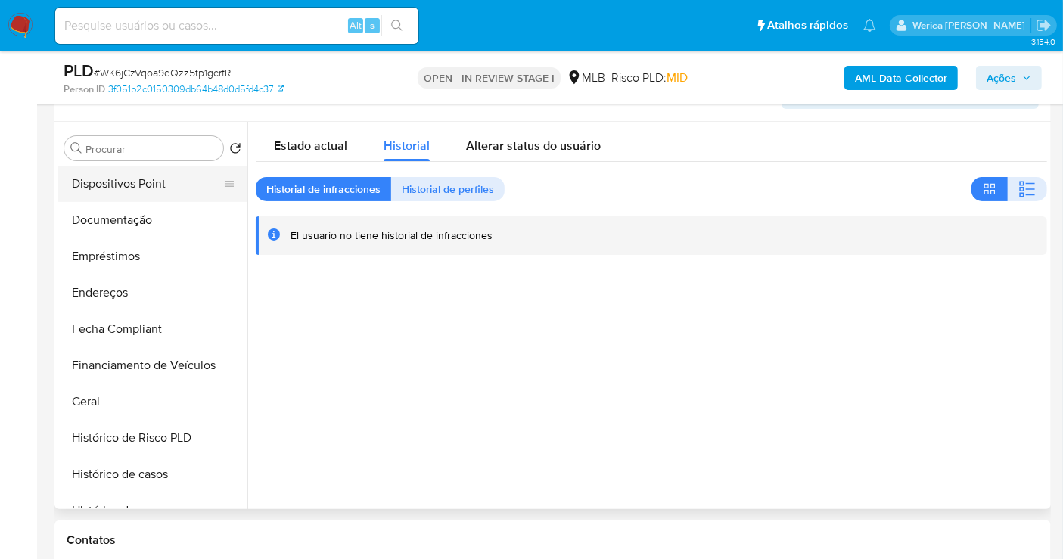
click at [188, 178] on button "Dispositivos Point" at bounding box center [146, 184] width 177 height 36
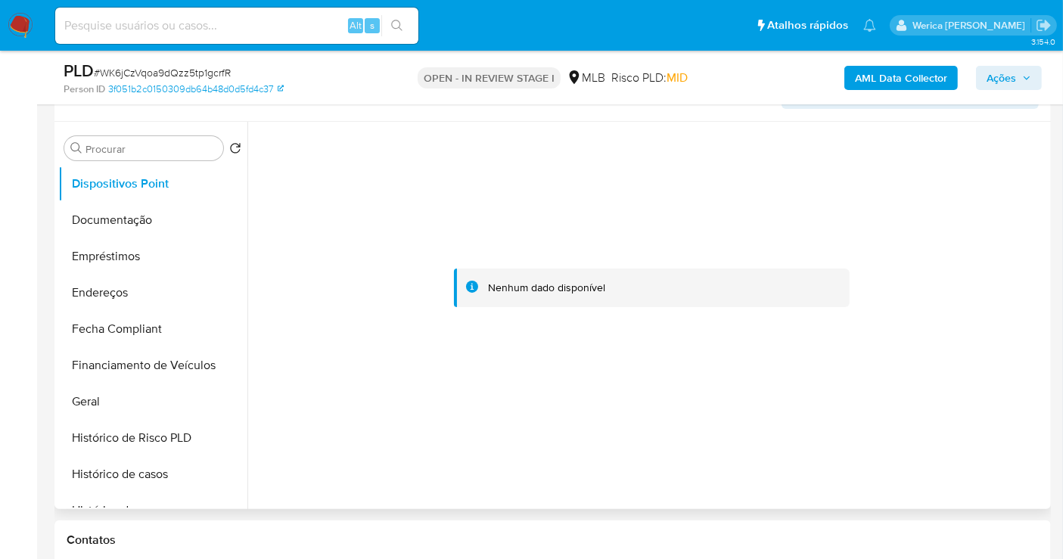
drag, startPoint x: 946, startPoint y: 207, endPoint x: 938, endPoint y: 176, distance: 32.9
click at [940, 182] on div at bounding box center [652, 288] width 792 height 333
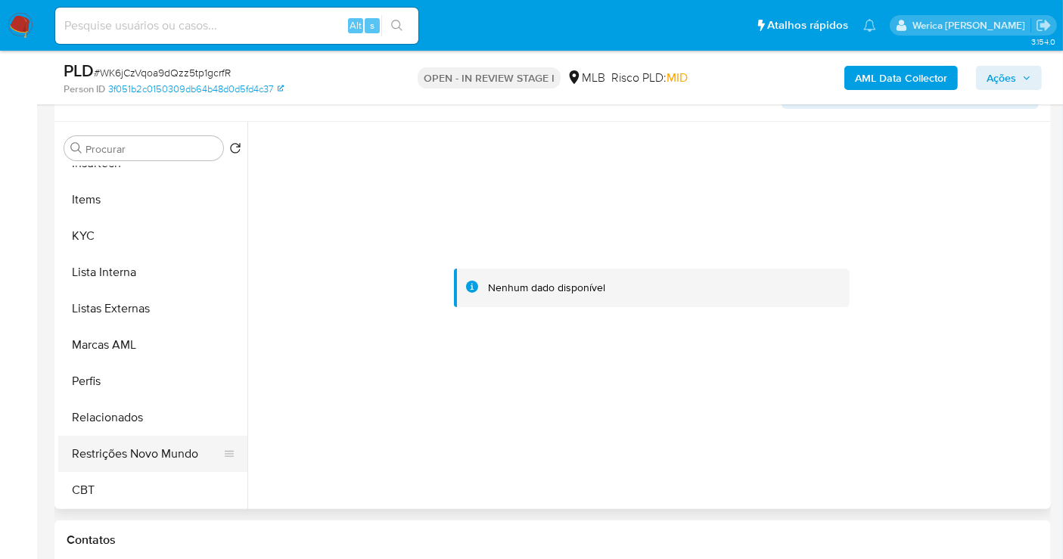
click at [157, 458] on button "Restrições Novo Mundo" at bounding box center [146, 454] width 177 height 36
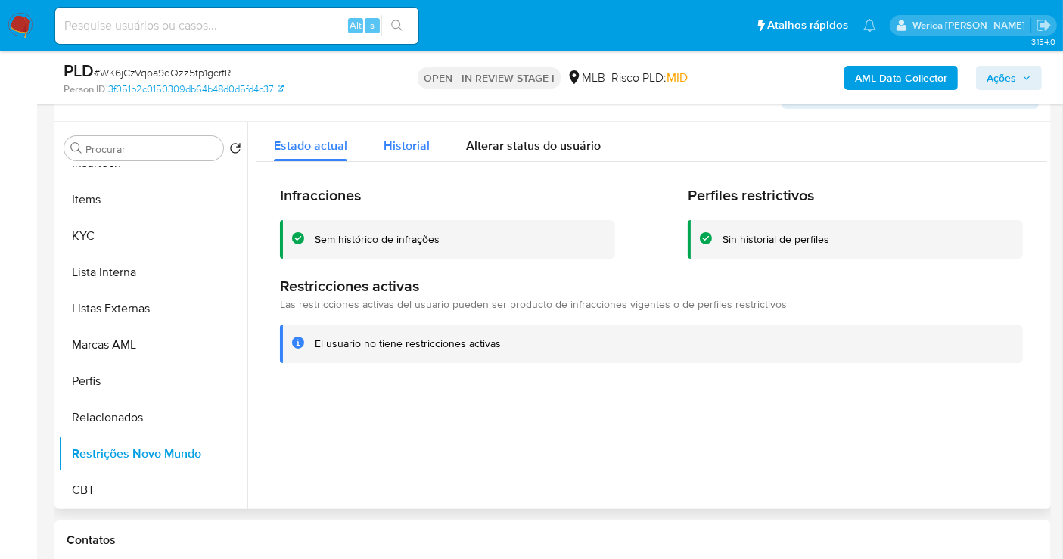
click at [412, 160] on div "Historial" at bounding box center [407, 142] width 46 height 40
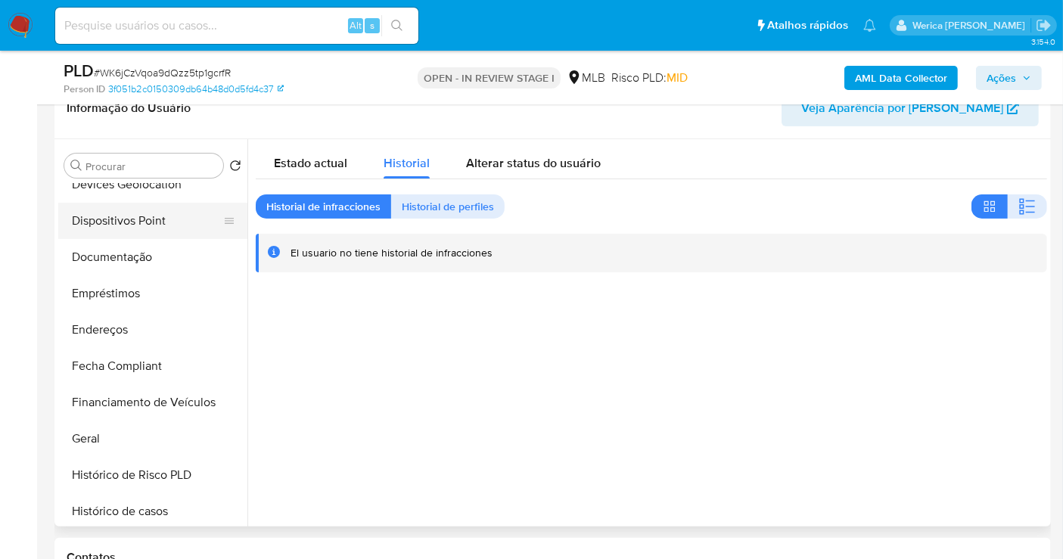
scroll to position [170, 0]
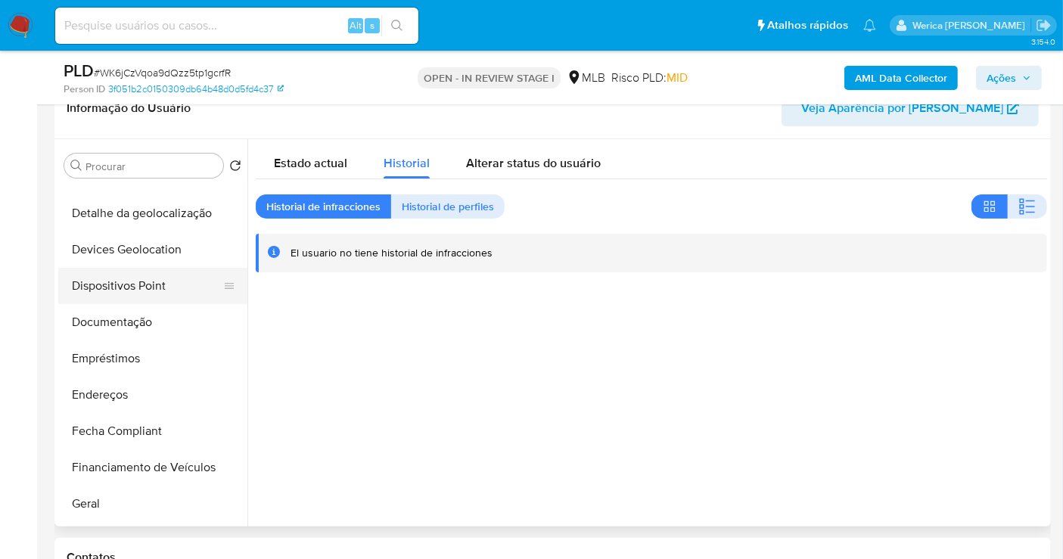
click at [138, 293] on button "Dispositivos Point" at bounding box center [146, 286] width 177 height 36
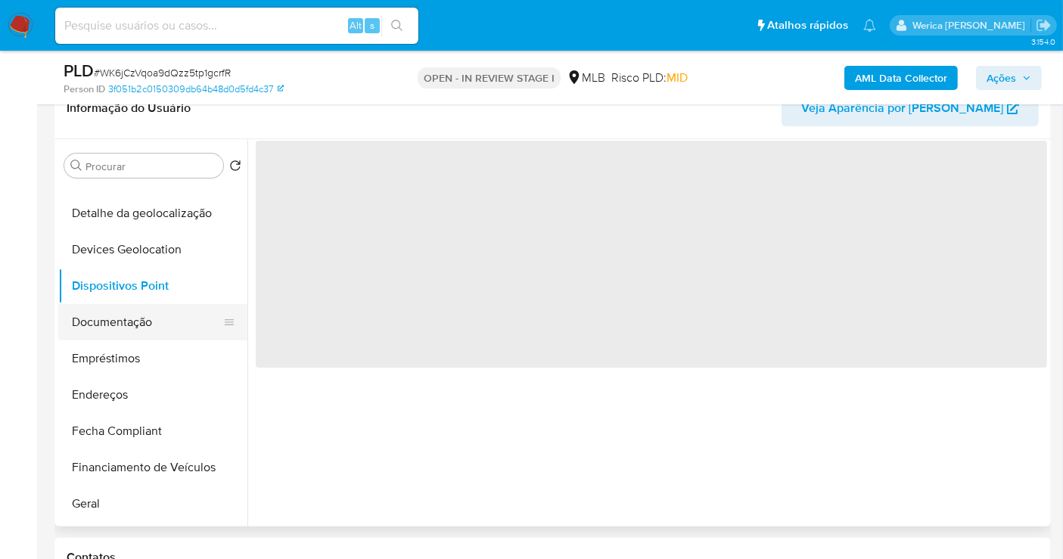
click at [135, 322] on button "Documentação" at bounding box center [146, 322] width 177 height 36
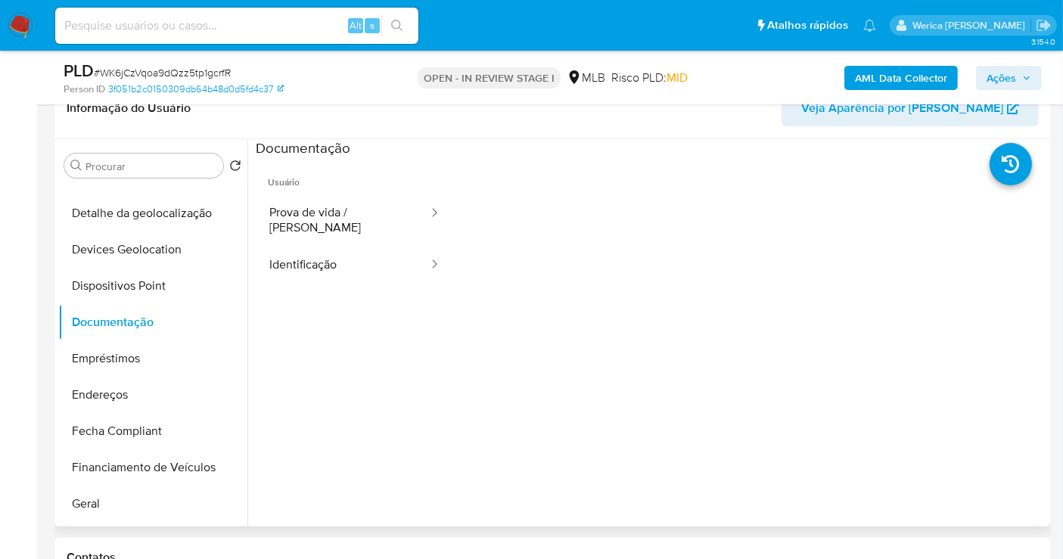
click at [404, 298] on ul "Usuário Prova de vida / Selfie Identificação" at bounding box center [355, 376] width 198 height 436
click at [374, 256] on button "Identificação" at bounding box center [343, 265] width 174 height 39
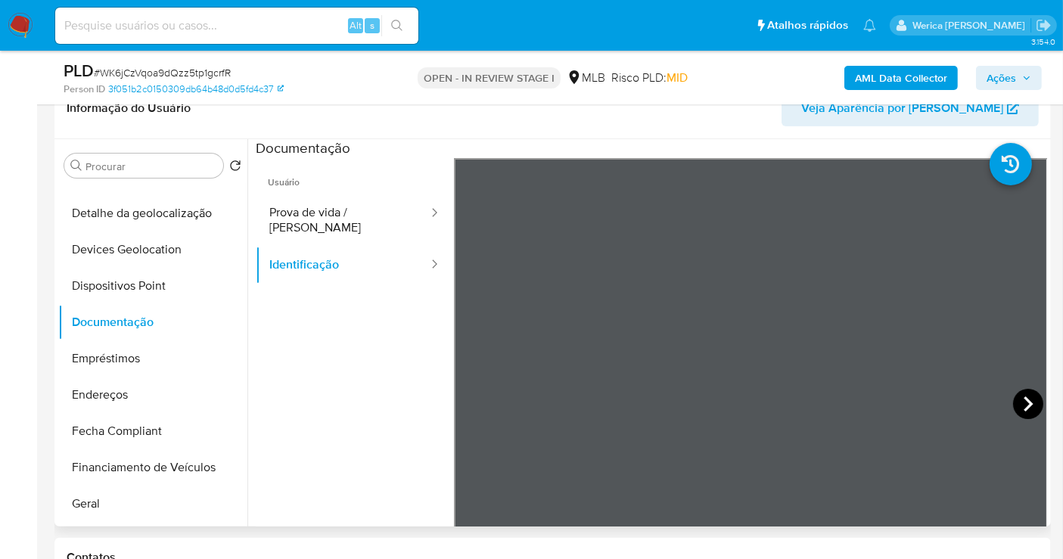
click at [1035, 401] on icon at bounding box center [1028, 404] width 30 height 30
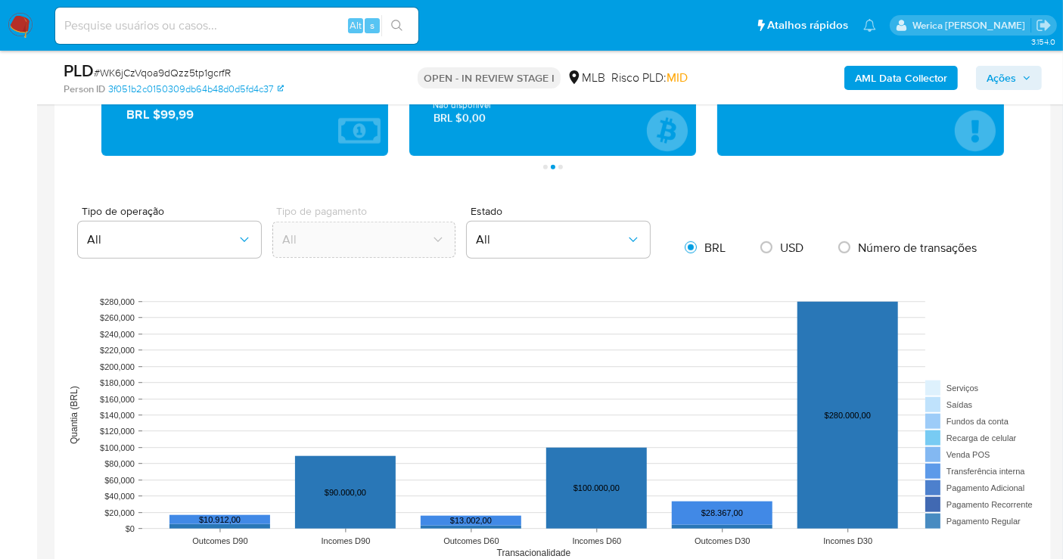
scroll to position [1262, 0]
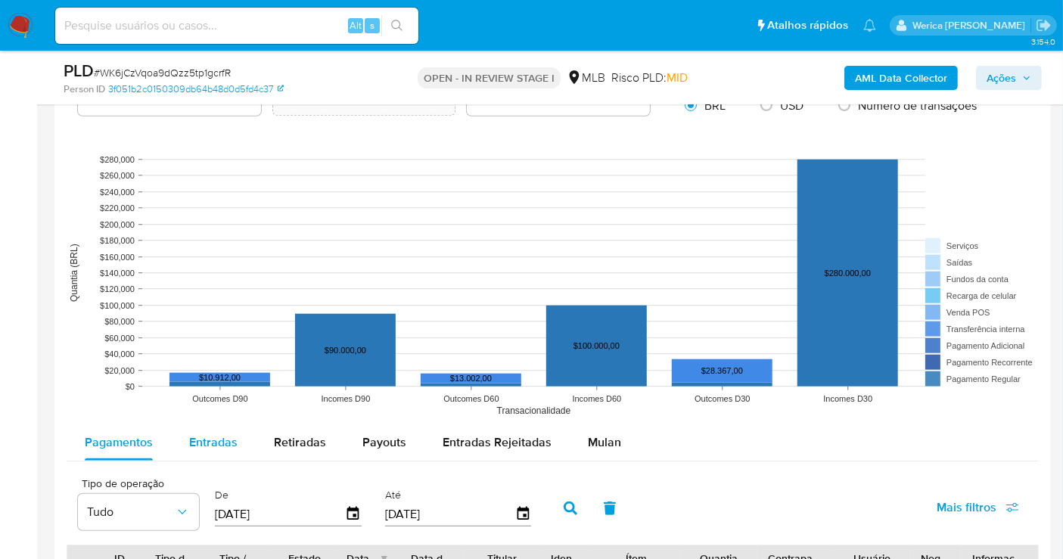
click at [187, 448] on button "Entradas" at bounding box center [213, 443] width 85 height 36
select select "10"
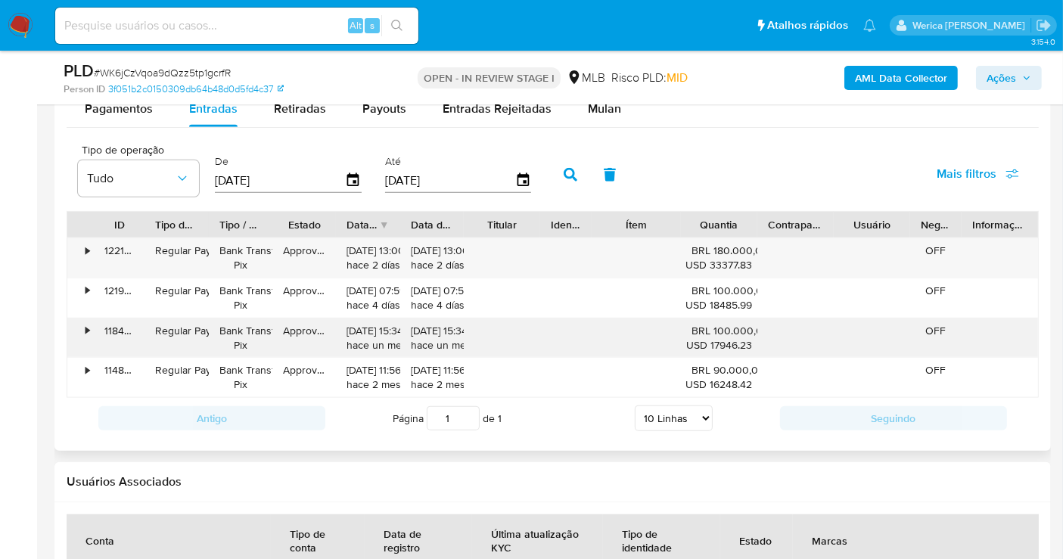
scroll to position [1599, 0]
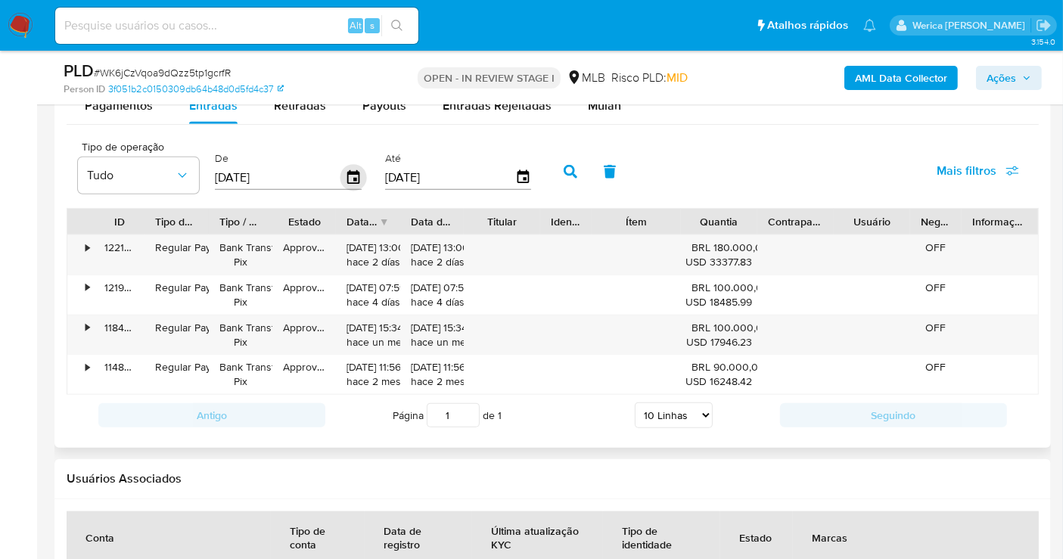
click at [342, 174] on icon "button" at bounding box center [354, 177] width 26 height 26
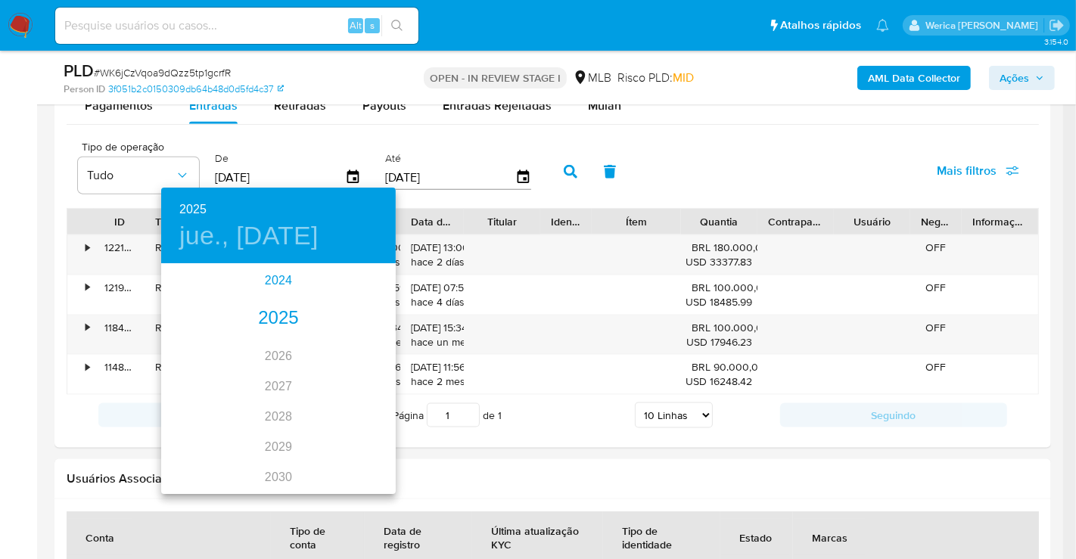
click at [281, 276] on div "2024" at bounding box center [278, 281] width 235 height 30
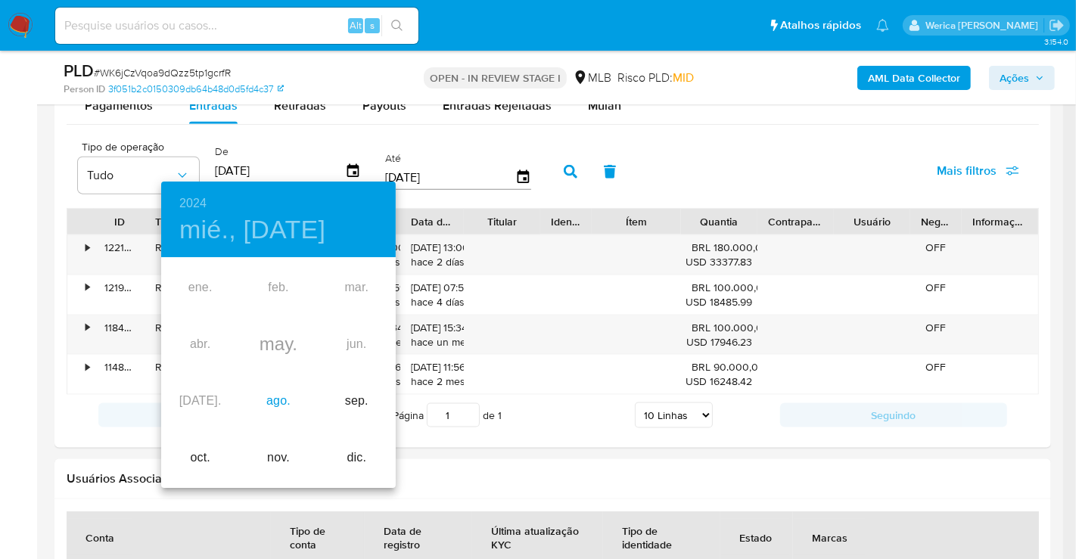
click at [288, 418] on div "ago." at bounding box center [278, 401] width 78 height 57
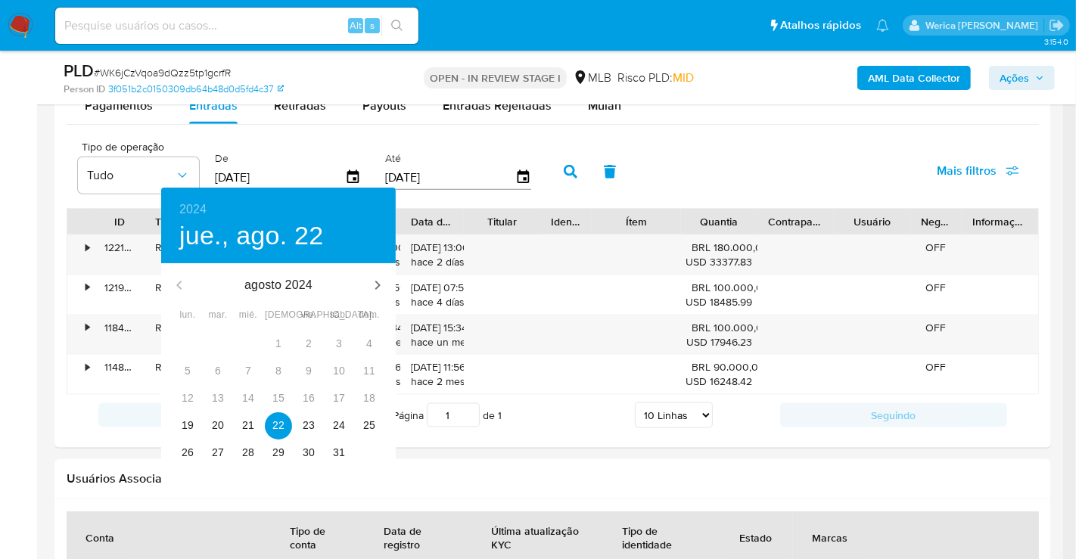
type input "22/08/2024"
click at [272, 425] on p "22" at bounding box center [278, 425] width 12 height 15
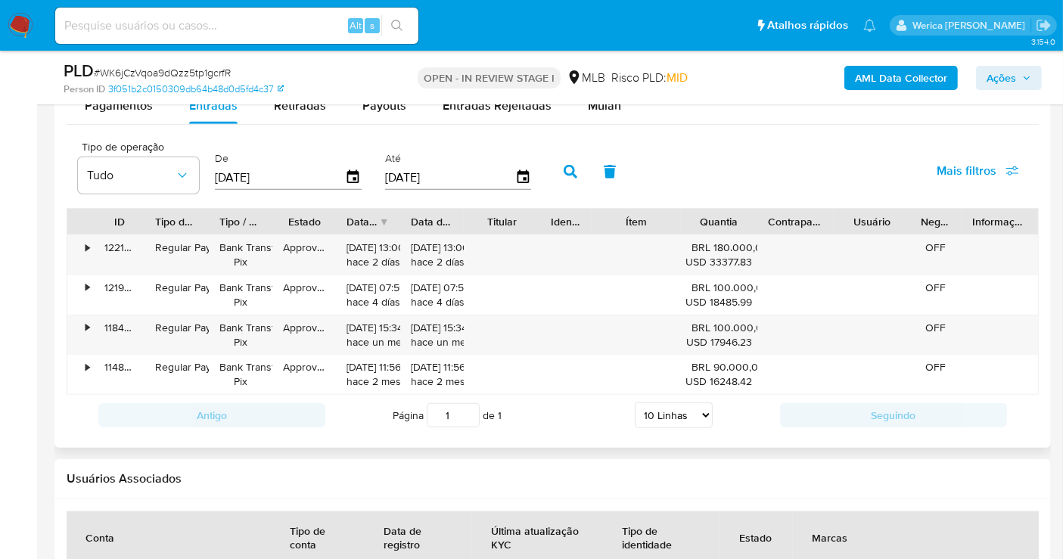
click at [551, 160] on button "button" at bounding box center [570, 172] width 39 height 36
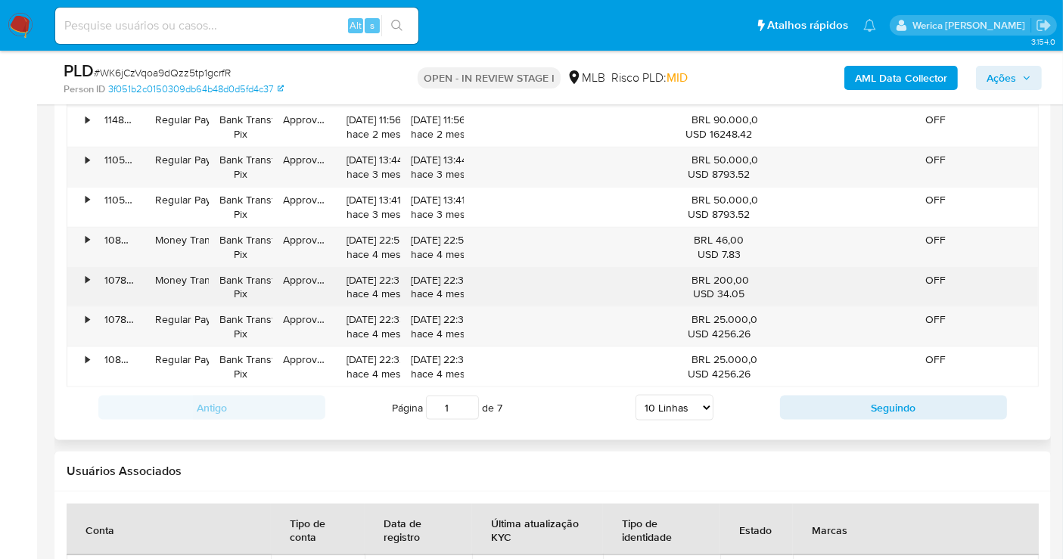
scroll to position [1935, 0]
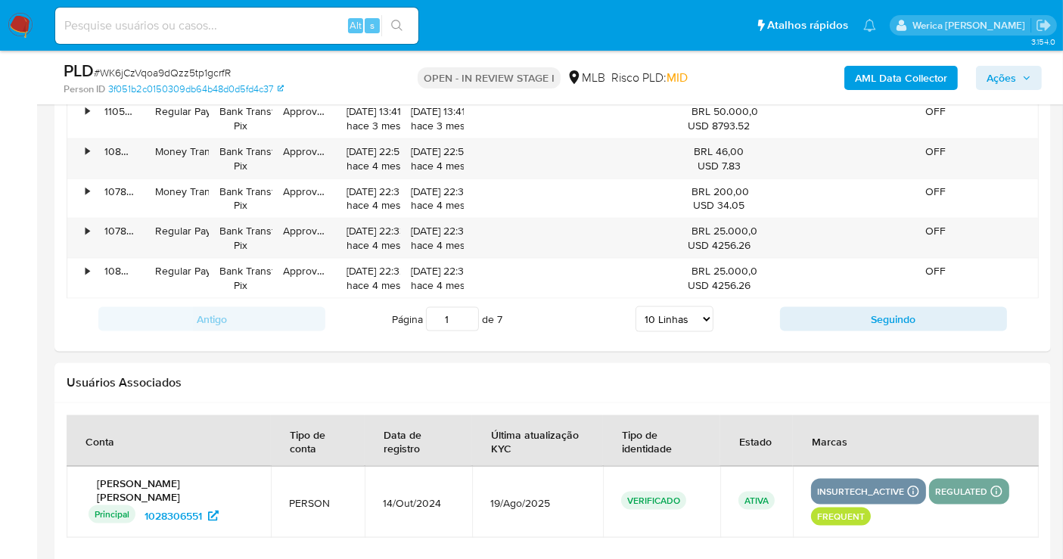
click at [670, 310] on select "5 Linhas 10 Linhas 20 Linhas 25 Linhas 50 Linhas 100 Linhas" at bounding box center [675, 319] width 78 height 26
select select "100"
click at [636, 306] on select "5 Linhas 10 Linhas 20 Linhas 25 Linhas 50 Linhas 100 Linhas" at bounding box center [675, 319] width 78 height 26
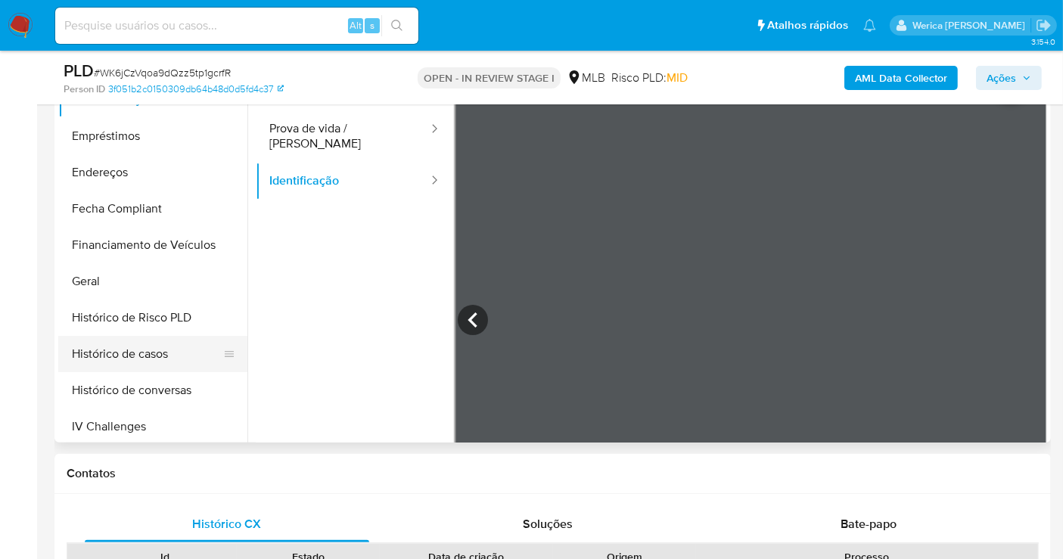
scroll to position [423, 0]
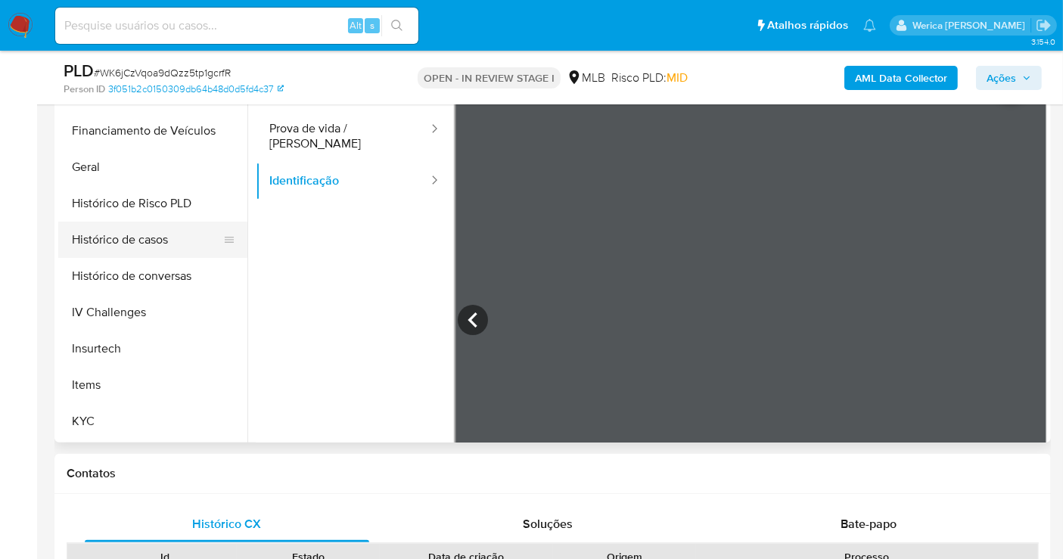
click at [181, 222] on button "Histórico de casos" at bounding box center [146, 240] width 177 height 36
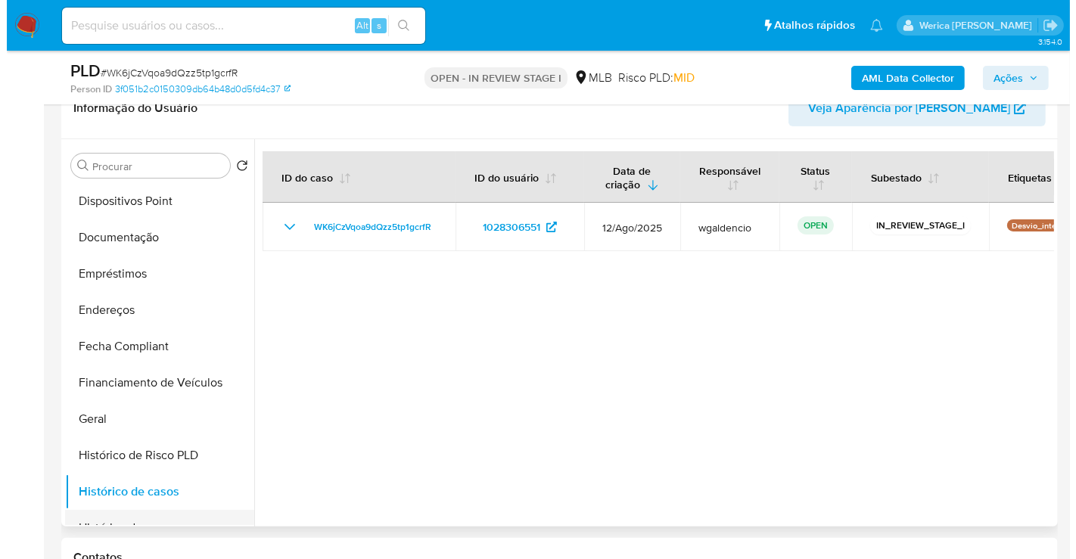
scroll to position [0, 0]
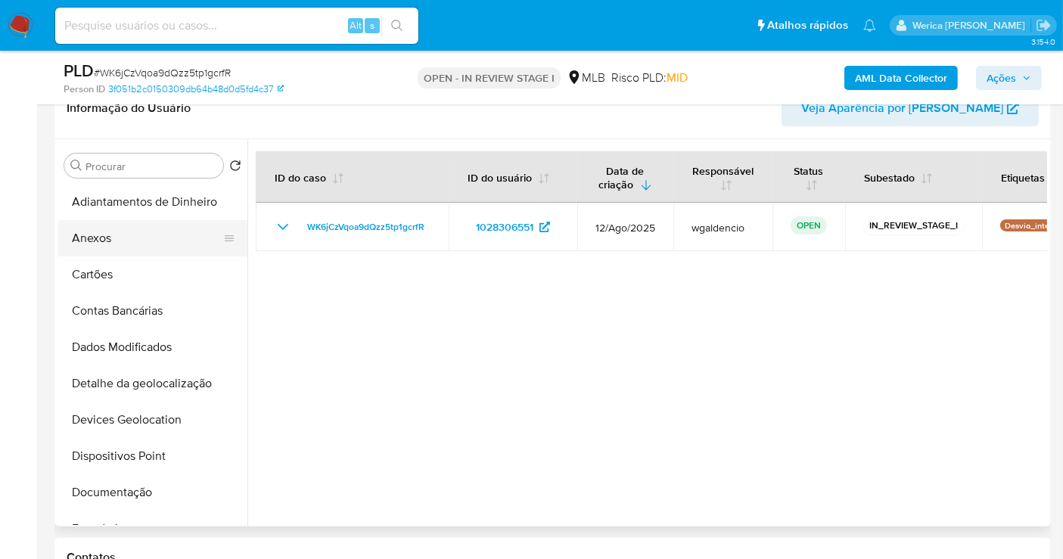
click at [157, 226] on button "Anexos" at bounding box center [146, 238] width 177 height 36
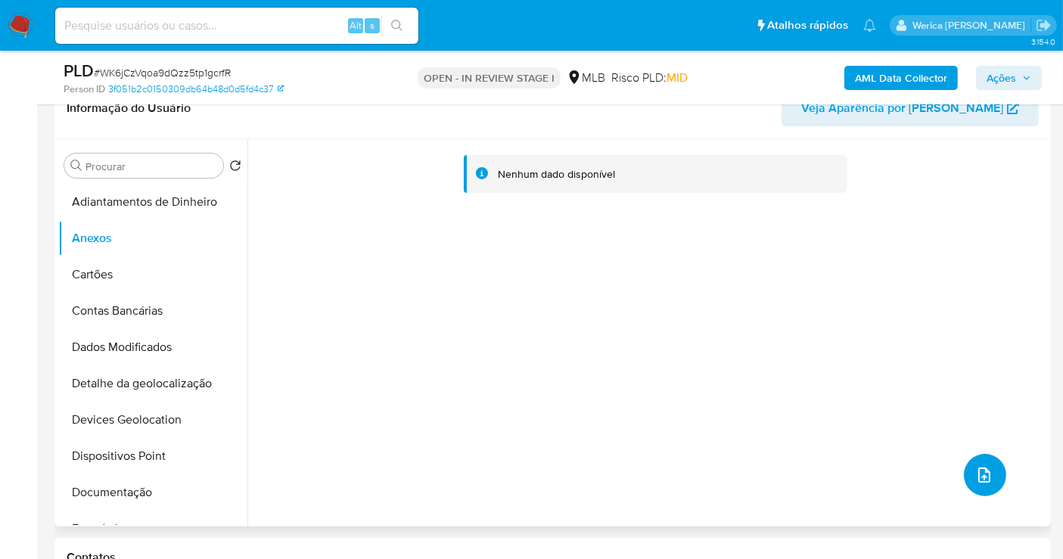
click at [975, 483] on icon "upload-file" at bounding box center [984, 475] width 18 height 18
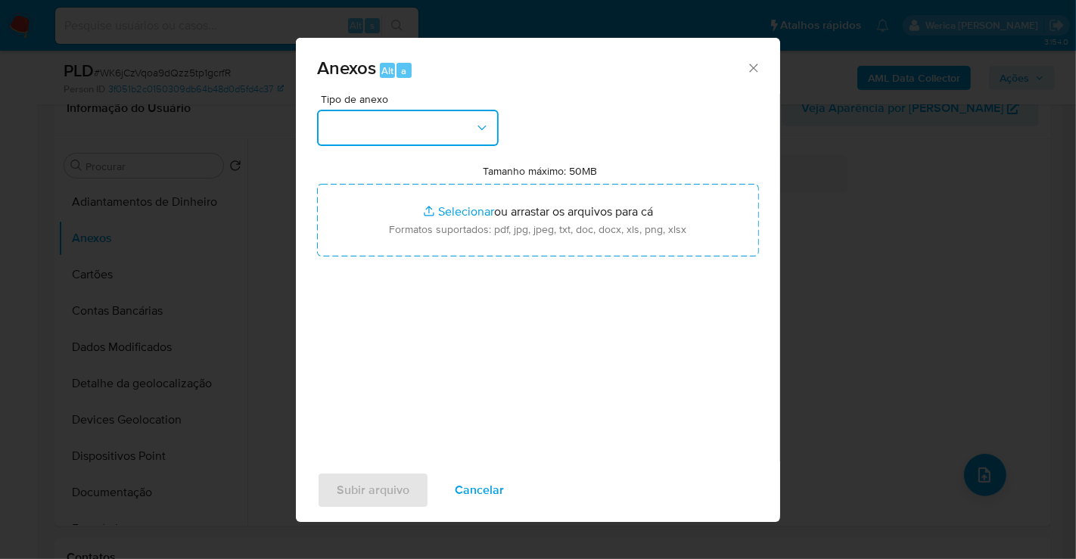
click at [413, 117] on button "button" at bounding box center [408, 128] width 182 height 36
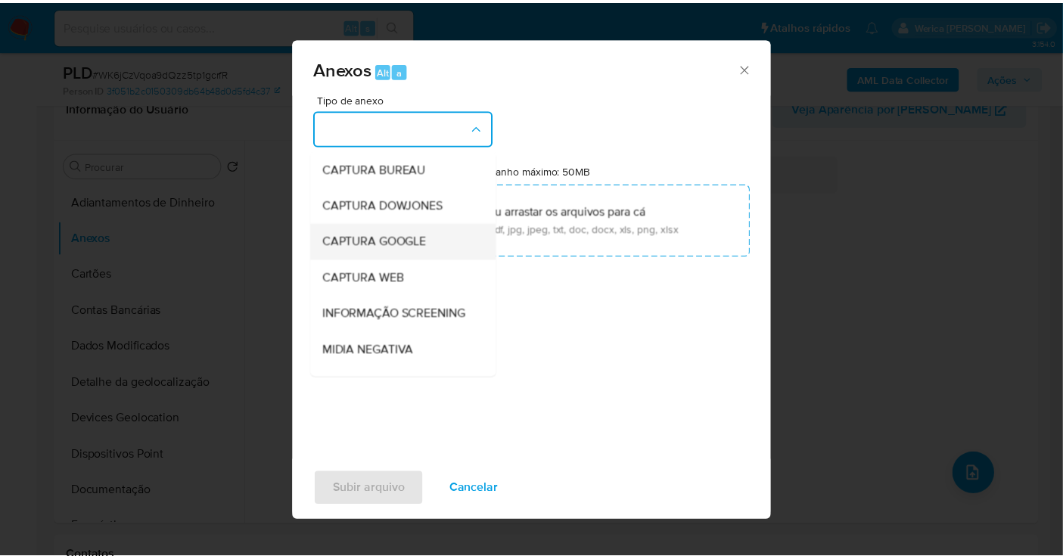
scroll to position [233, 0]
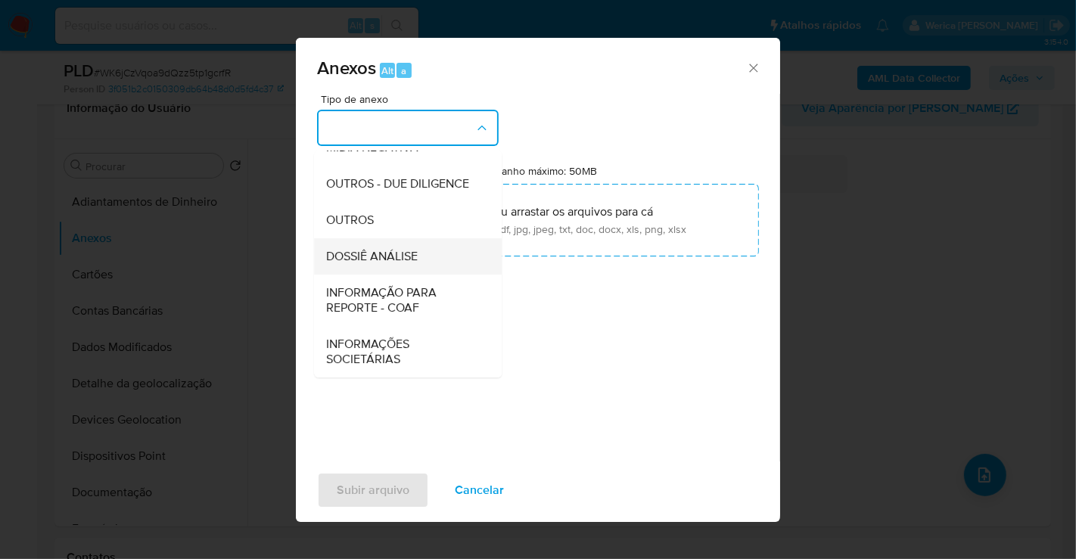
click at [393, 260] on span "DOSSIÊ ANÁLISE" at bounding box center [372, 256] width 92 height 15
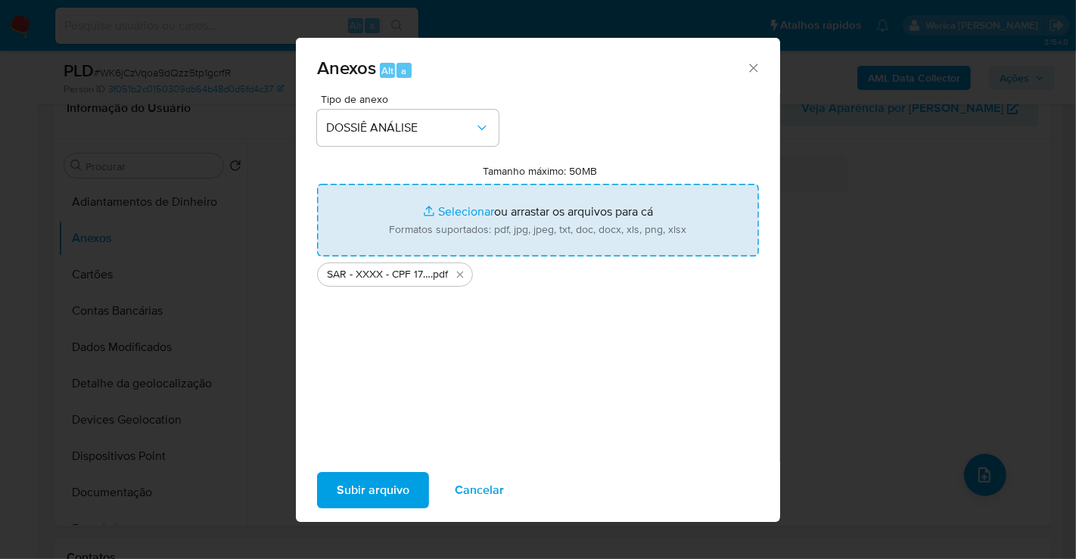
type input "C:\fakepath\Mulan 1028306551_2025_08_18_14_55_32.xlsx"
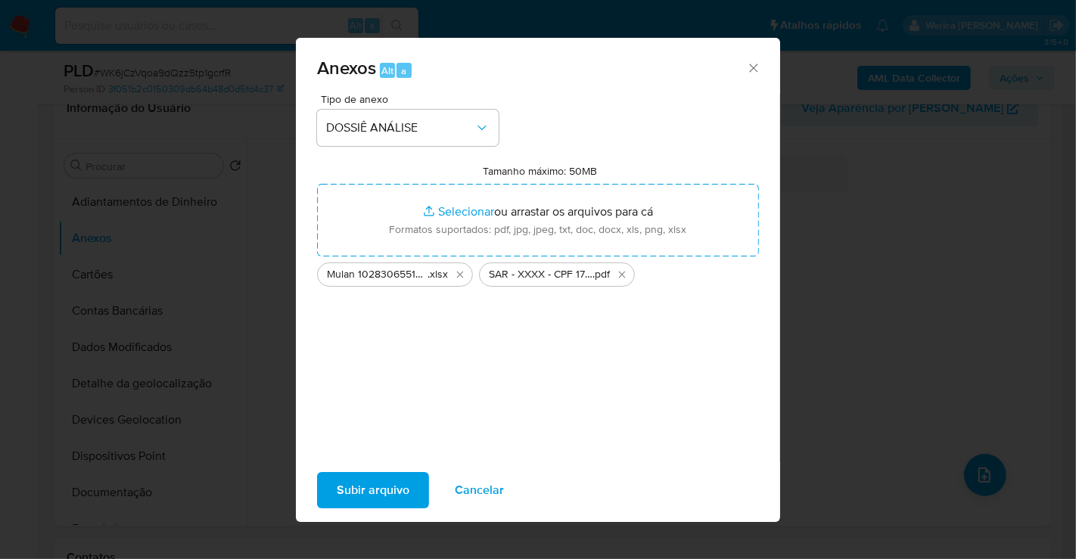
click at [351, 481] on span "Subir arquivo" at bounding box center [373, 490] width 73 height 33
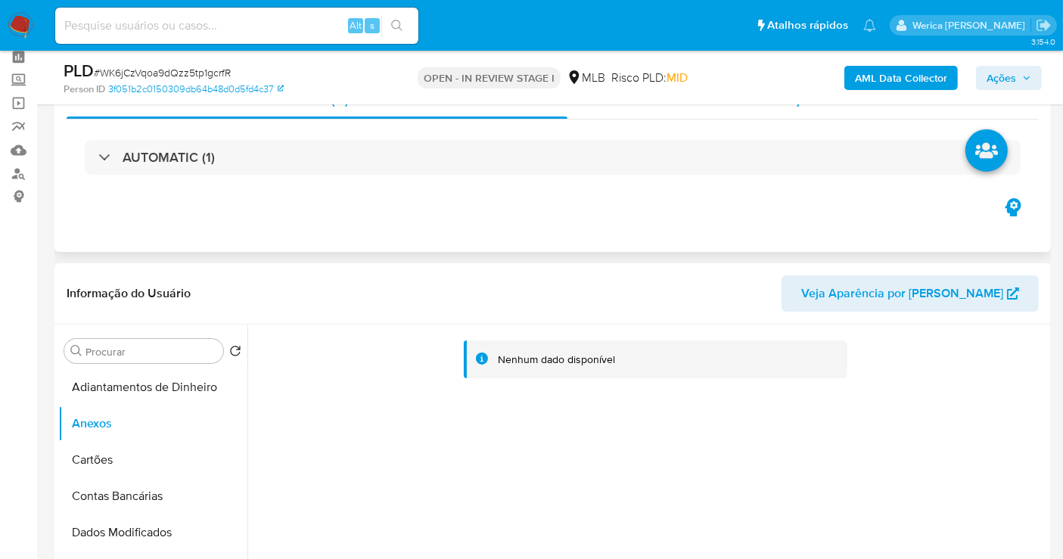
scroll to position [0, 0]
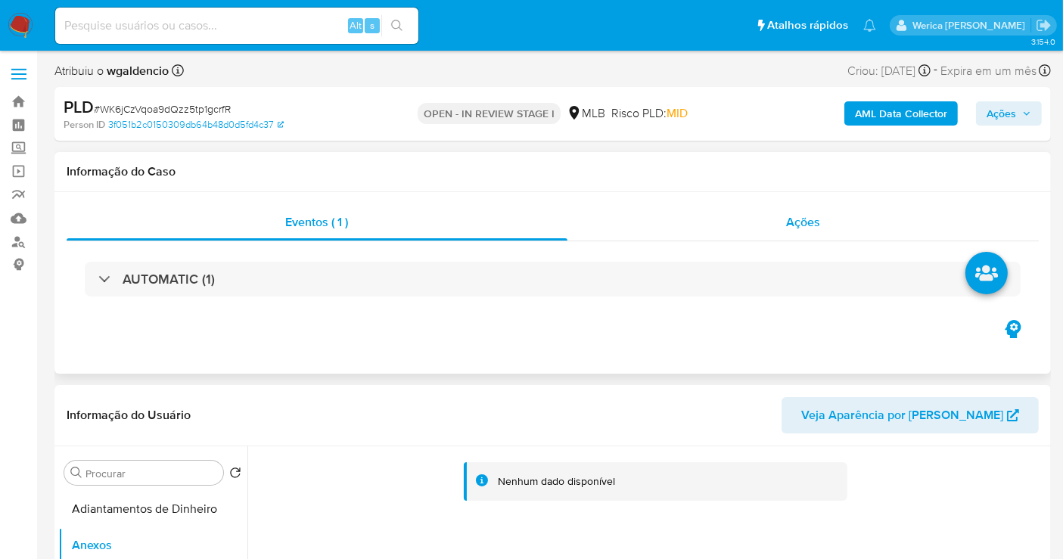
click at [789, 228] on span "Ações" at bounding box center [803, 221] width 34 height 17
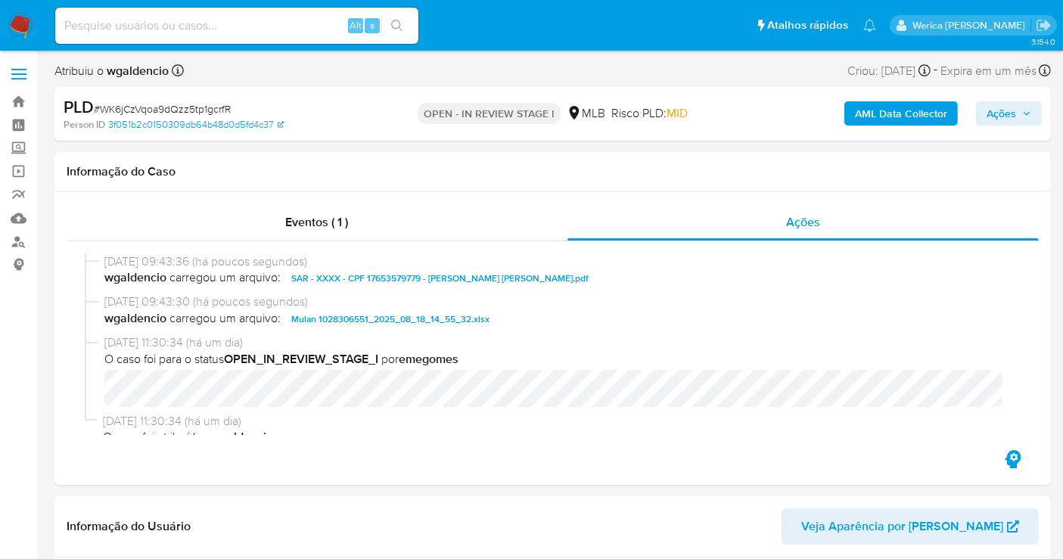
click at [1004, 113] on span "Ações" at bounding box center [1002, 113] width 30 height 24
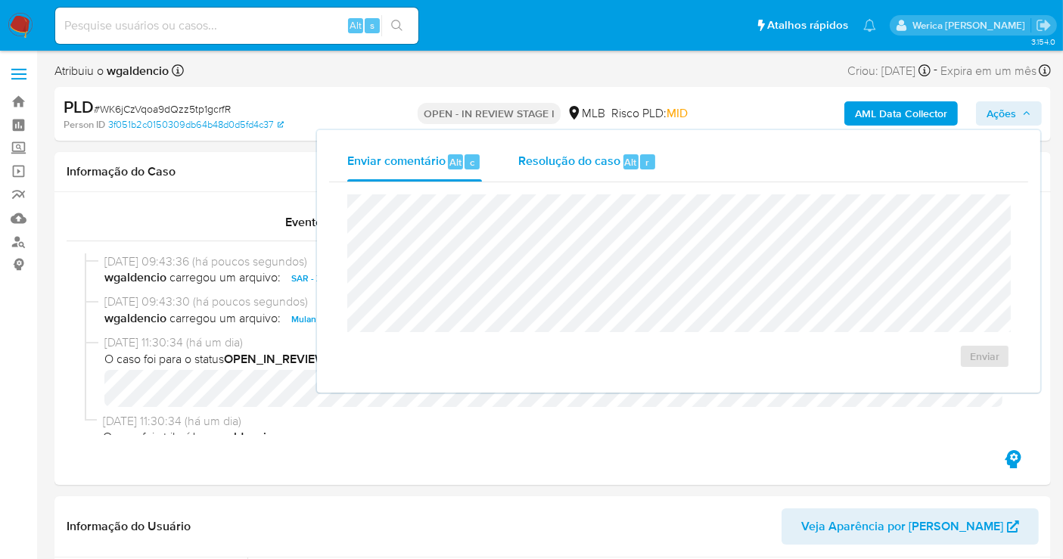
click at [596, 176] on div "Resolução do caso Alt r" at bounding box center [587, 161] width 138 height 39
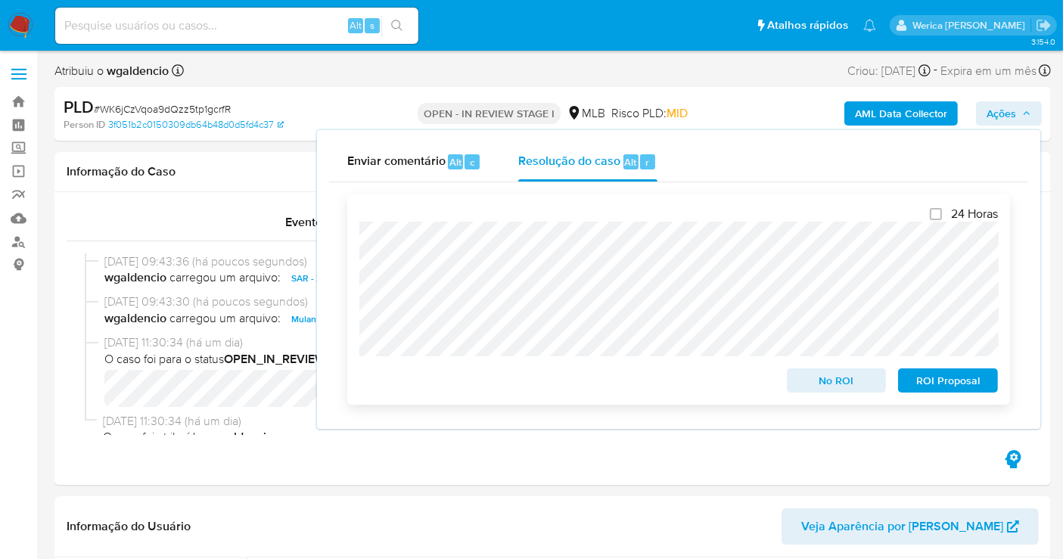
click at [947, 387] on span "ROI Proposal" at bounding box center [948, 380] width 79 height 21
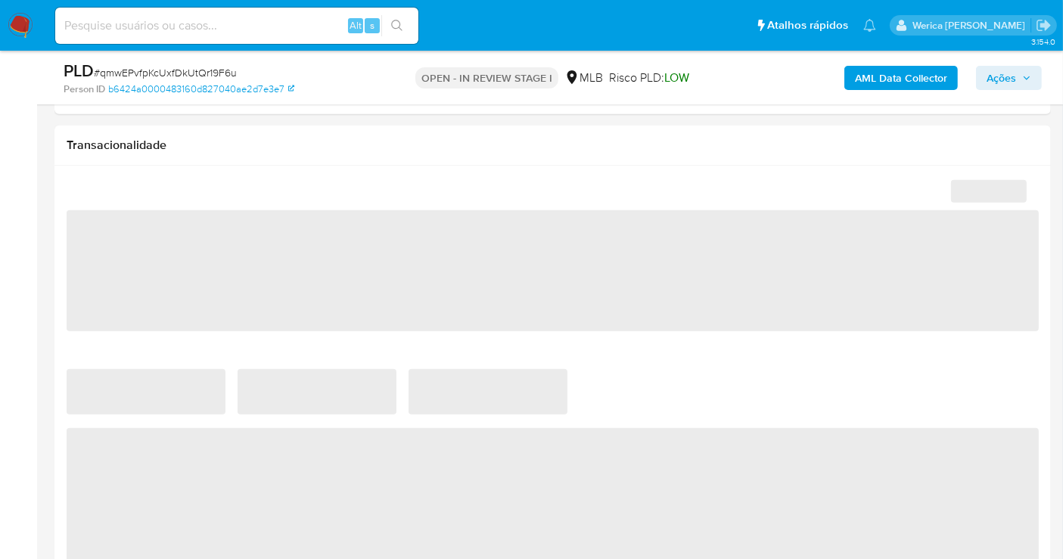
scroll to position [1093, 0]
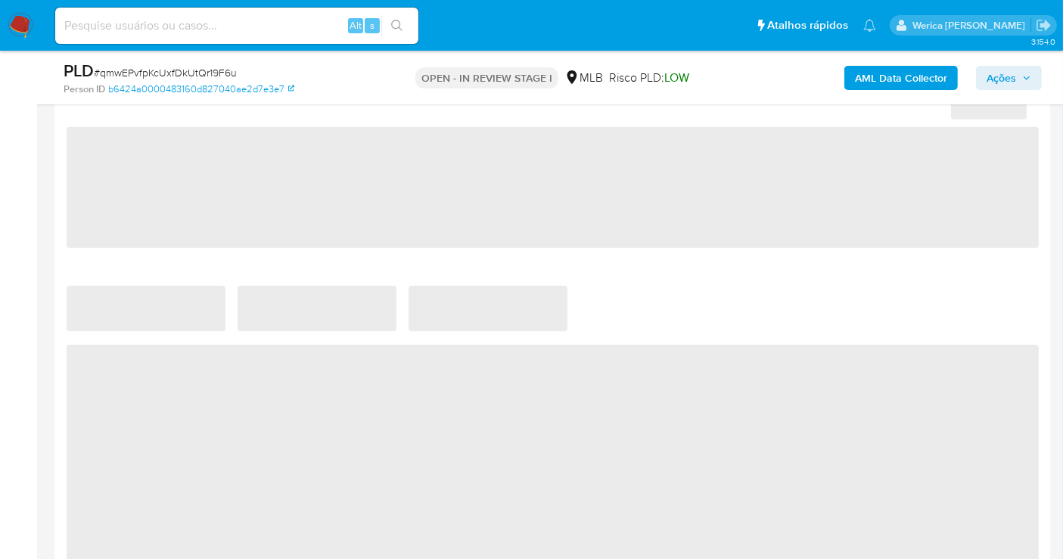
select select "10"
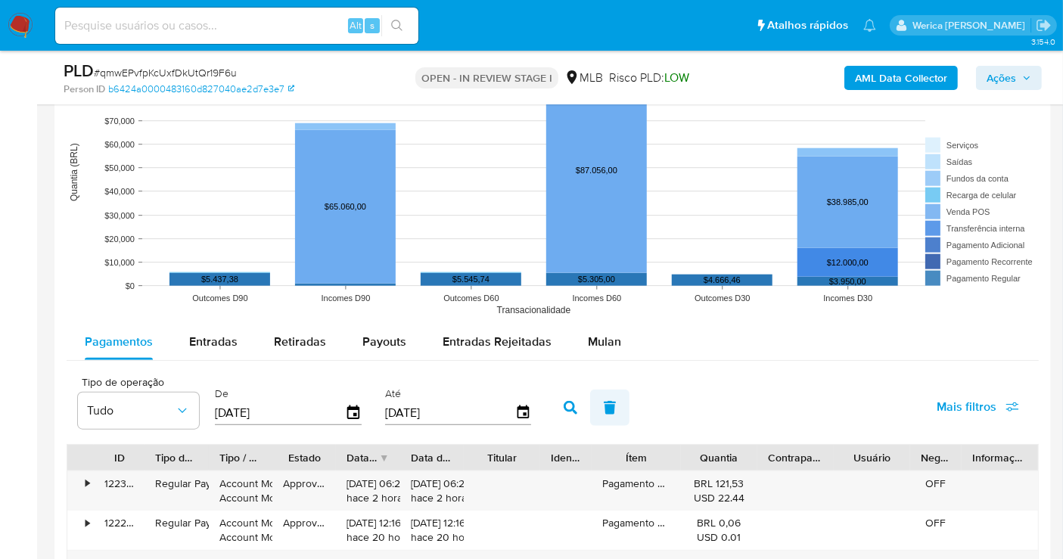
scroll to position [1597, 0]
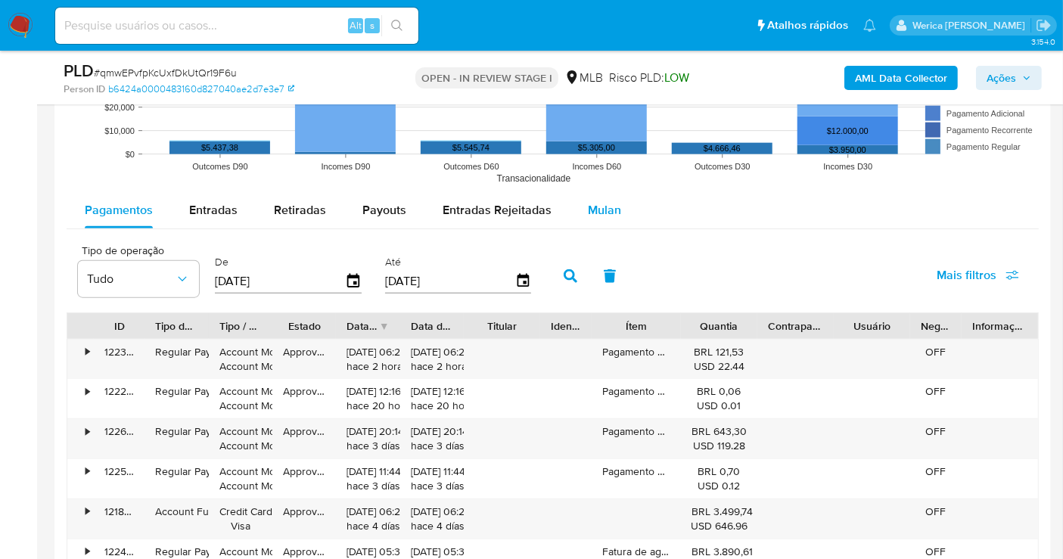
click at [595, 211] on span "Mulan" at bounding box center [604, 209] width 33 height 17
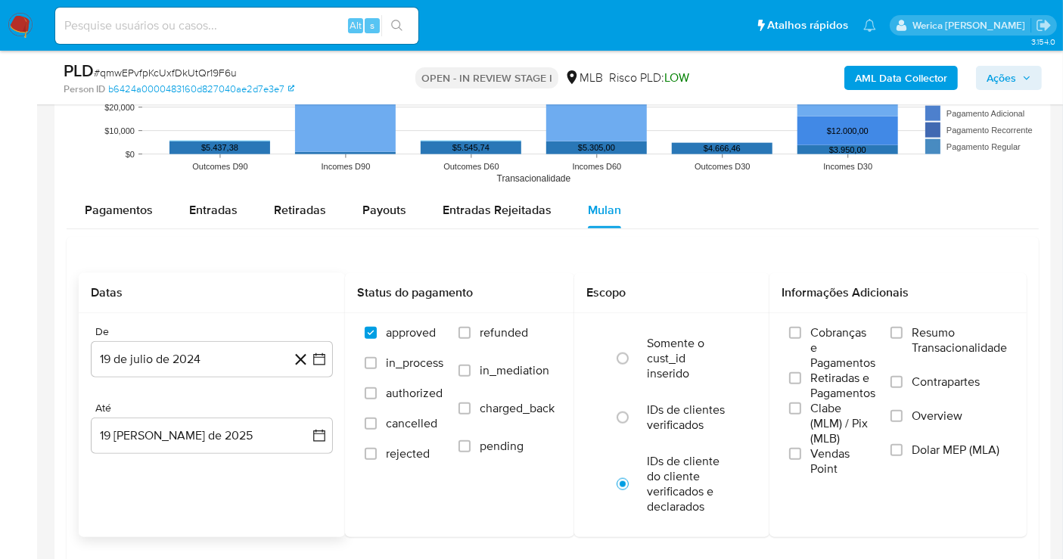
click at [242, 335] on div "De 19 de julio de 2024 19-07-2024" at bounding box center [212, 351] width 242 height 52
click at [238, 362] on button "19 de julio de 2024" at bounding box center [212, 359] width 242 height 36
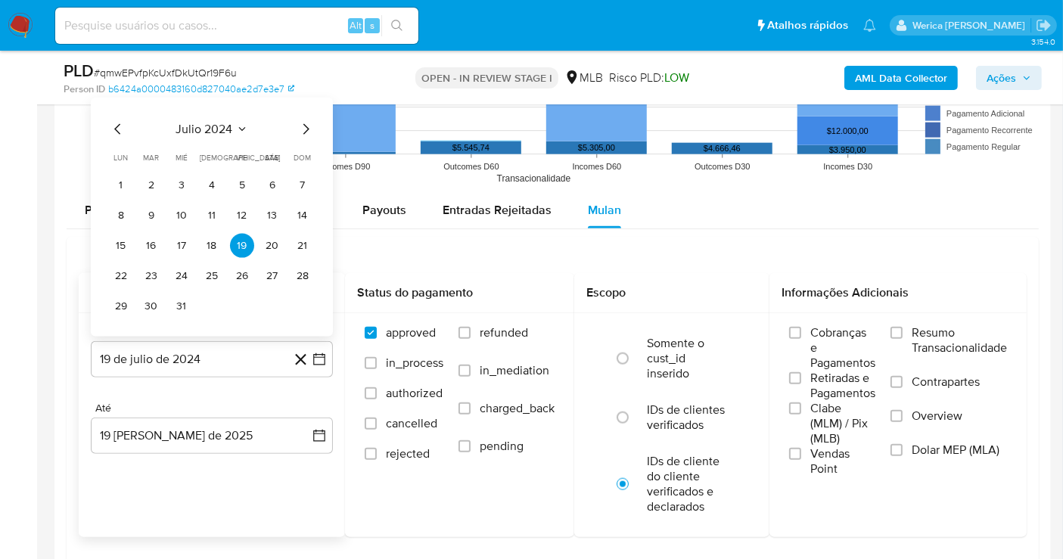
click at [220, 116] on div "julio 2024 julio 2024 lun lunes mar martes mié miércoles jue jueves vie viernes…" at bounding box center [212, 217] width 242 height 239
click at [232, 127] on button "julio 2024" at bounding box center [212, 129] width 72 height 15
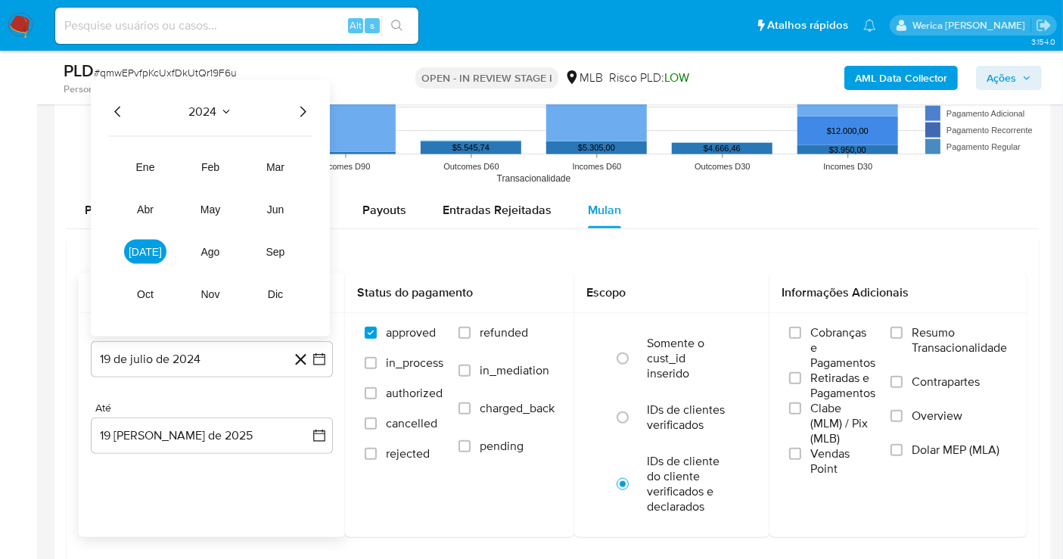
click at [299, 107] on icon "Año siguiente" at bounding box center [303, 112] width 18 height 18
click at [143, 243] on button "jul" at bounding box center [145, 252] width 42 height 24
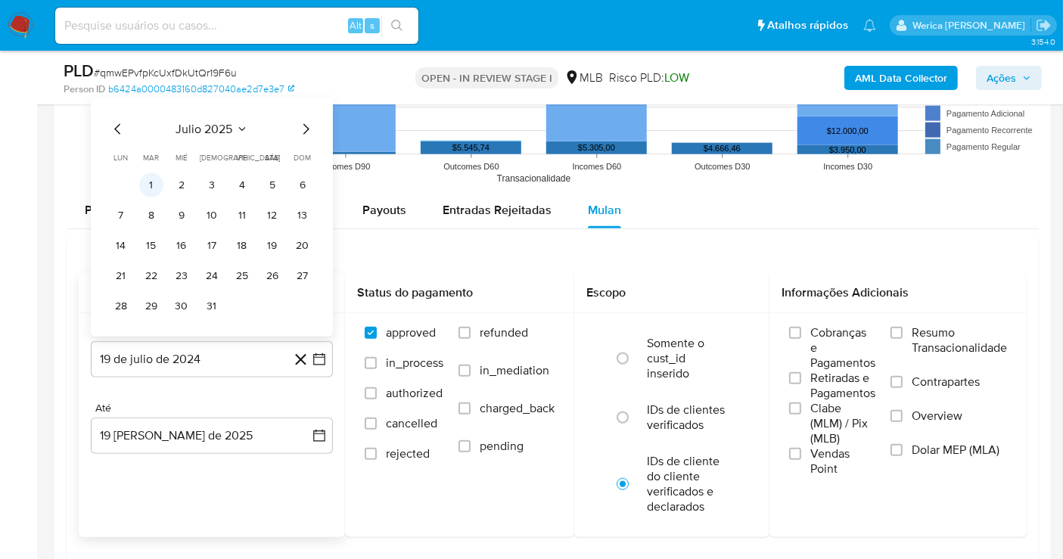
click at [160, 184] on button "1" at bounding box center [151, 185] width 24 height 24
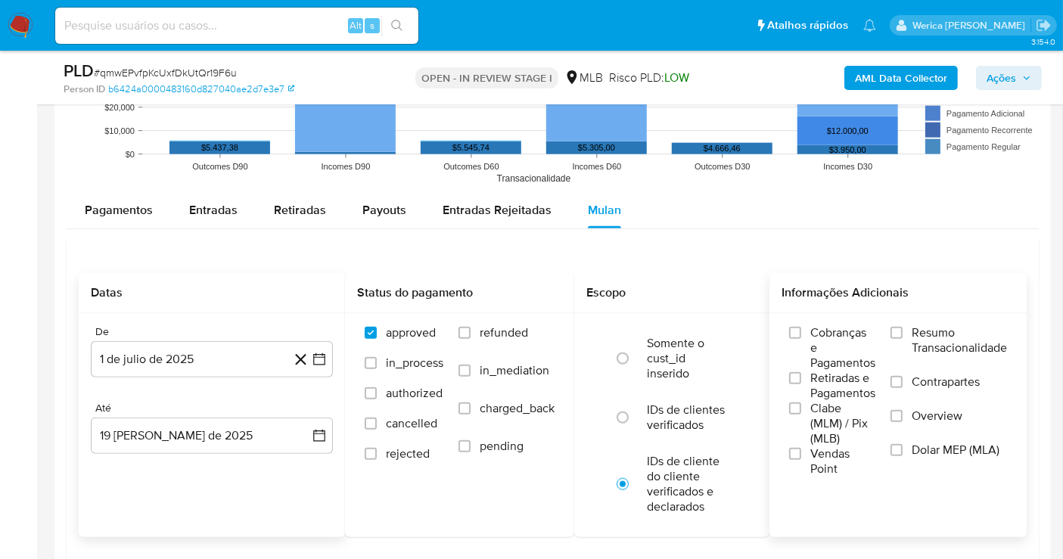
click at [810, 343] on span "Cobranças e Pagamentos" at bounding box center [842, 347] width 65 height 45
click at [801, 339] on input "Cobranças e Pagamentos" at bounding box center [795, 333] width 12 height 12
click at [813, 406] on span "Clabe (MLM) / Pix (MLB)" at bounding box center [842, 423] width 65 height 45
click at [801, 406] on input "Clabe (MLM) / Pix (MLB)" at bounding box center [795, 409] width 12 height 12
click at [817, 467] on span "Vendas Point" at bounding box center [842, 461] width 65 height 30
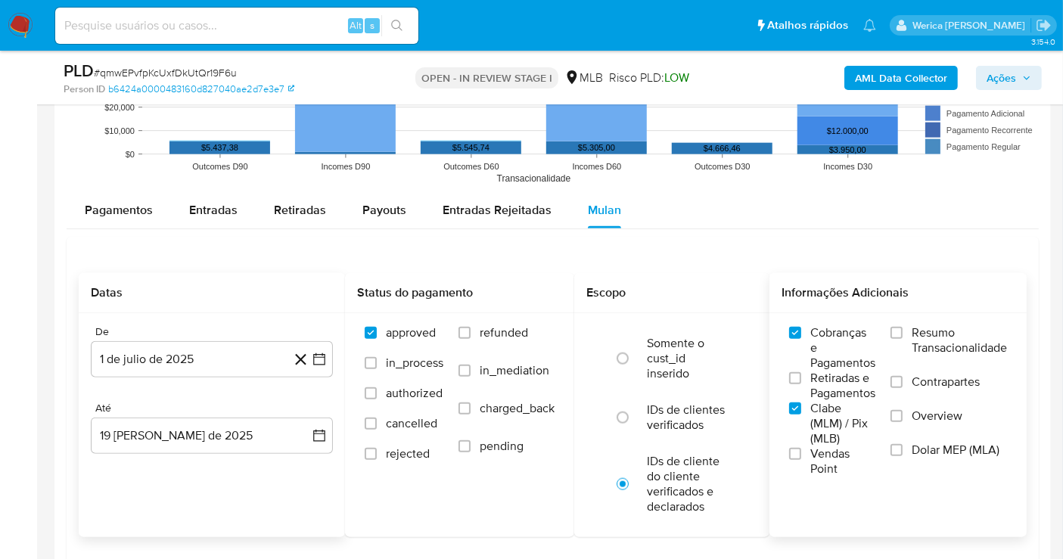
click at [801, 460] on input "Vendas Point" at bounding box center [795, 454] width 12 height 12
click at [819, 362] on span "Cobranças e Pagamentos" at bounding box center [842, 347] width 65 height 45
click at [801, 339] on input "Cobranças e Pagamentos" at bounding box center [795, 333] width 12 height 12
click at [977, 341] on span "Resumo Transacionalidade" at bounding box center [959, 340] width 95 height 30
click at [903, 339] on input "Resumo Transacionalidade" at bounding box center [897, 333] width 12 height 12
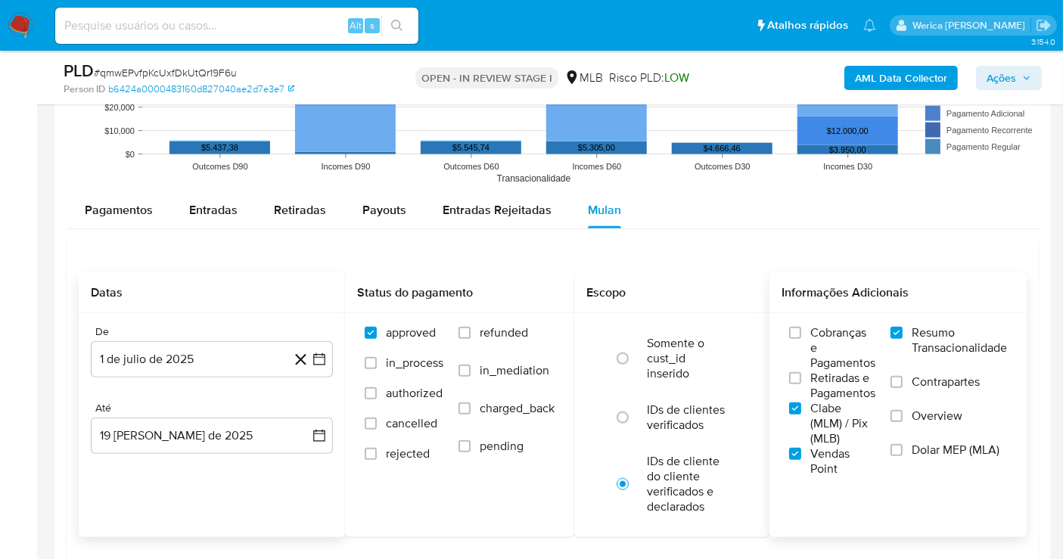
click at [934, 387] on label "Contrapartes" at bounding box center [949, 392] width 117 height 34
click at [903, 387] on input "Contrapartes" at bounding box center [897, 382] width 12 height 12
click at [935, 427] on label "Overview" at bounding box center [949, 426] width 117 height 34
click at [903, 422] on input "Overview" at bounding box center [897, 416] width 12 height 12
drag, startPoint x: 935, startPoint y: 427, endPoint x: 918, endPoint y: 451, distance: 29.4
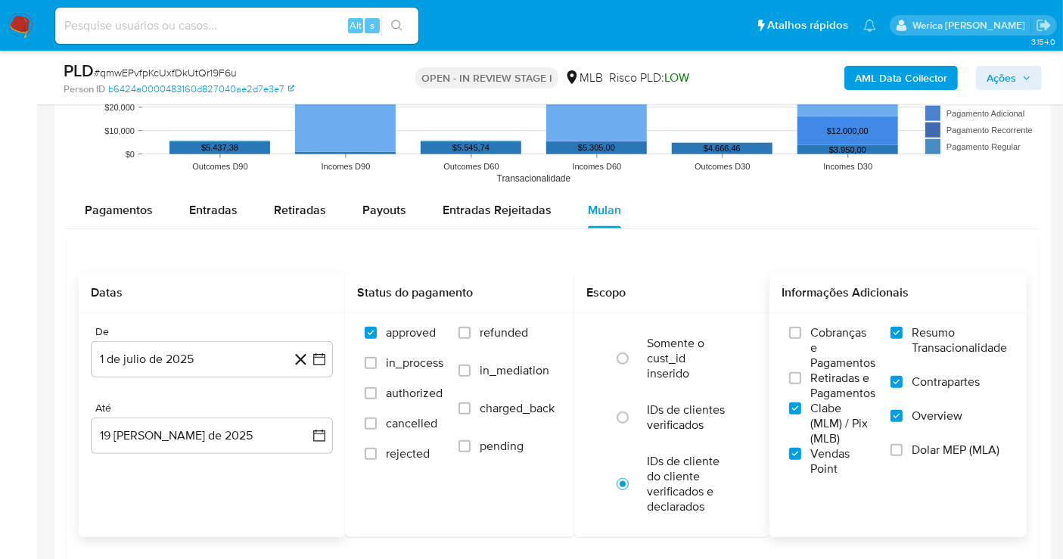
click at [926, 465] on label "Dolar MEP (MLA)" at bounding box center [949, 460] width 117 height 34
click at [817, 377] on span "Retiradas e Pagamentos" at bounding box center [842, 386] width 65 height 30
click at [801, 377] on input "Retiradas e Pagamentos" at bounding box center [795, 378] width 12 height 12
drag, startPoint x: 817, startPoint y: 329, endPoint x: 897, endPoint y: 428, distance: 127.0
click at [823, 339] on span "Cobranças e Pagamentos" at bounding box center [842, 347] width 65 height 45
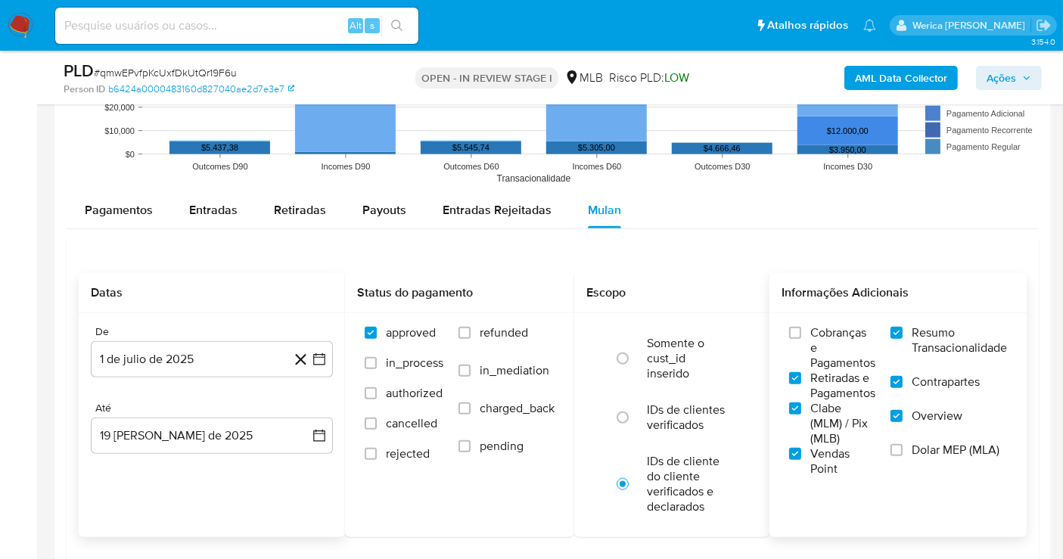
click at [923, 454] on span "Dolar MEP (MLA)" at bounding box center [956, 450] width 88 height 15
click at [903, 454] on input "Dolar MEP (MLA)" at bounding box center [897, 450] width 12 height 12
click at [800, 325] on label "Cobranças e Pagamentos" at bounding box center [832, 347] width 86 height 45
click at [800, 327] on input "Cobranças e Pagamentos" at bounding box center [795, 333] width 12 height 12
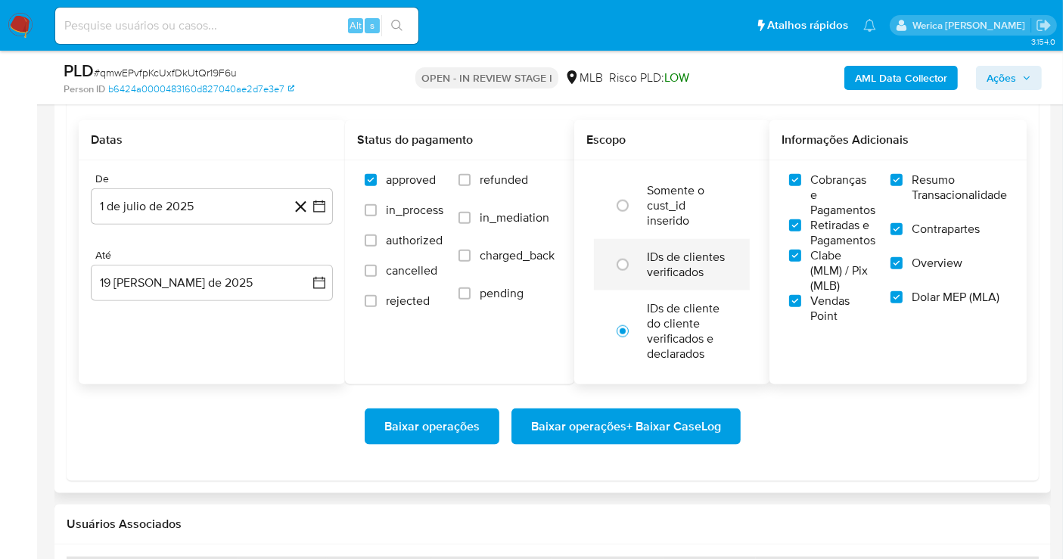
scroll to position [1765, 0]
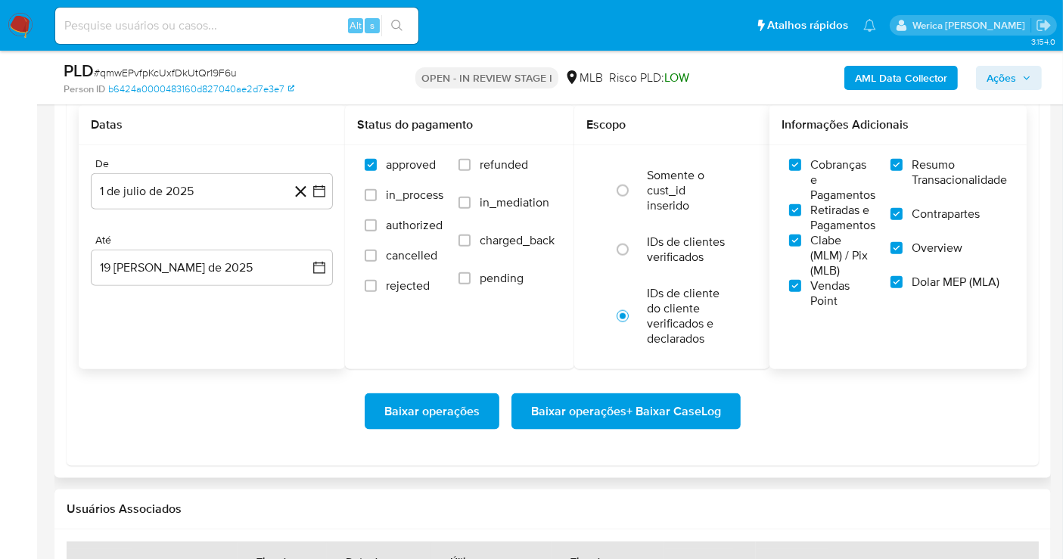
click at [683, 418] on span "Baixar operações + Baixar CaseLog" at bounding box center [626, 411] width 190 height 33
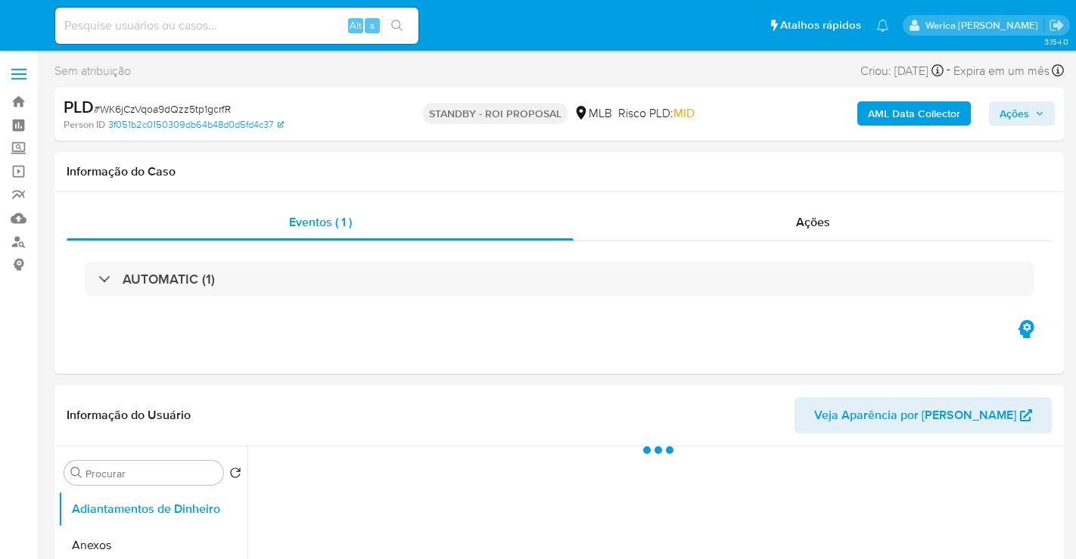
select select "10"
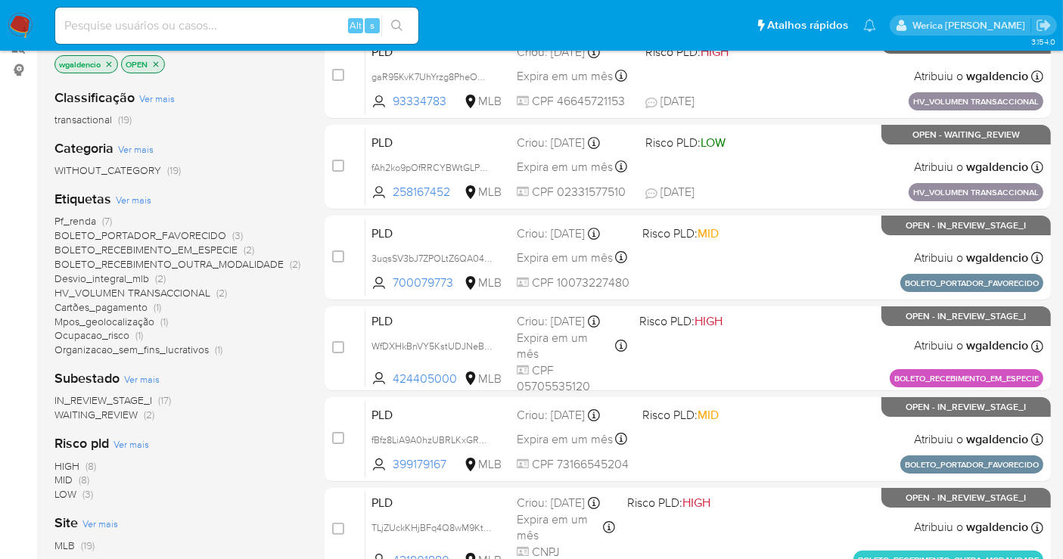
scroll to position [168, 0]
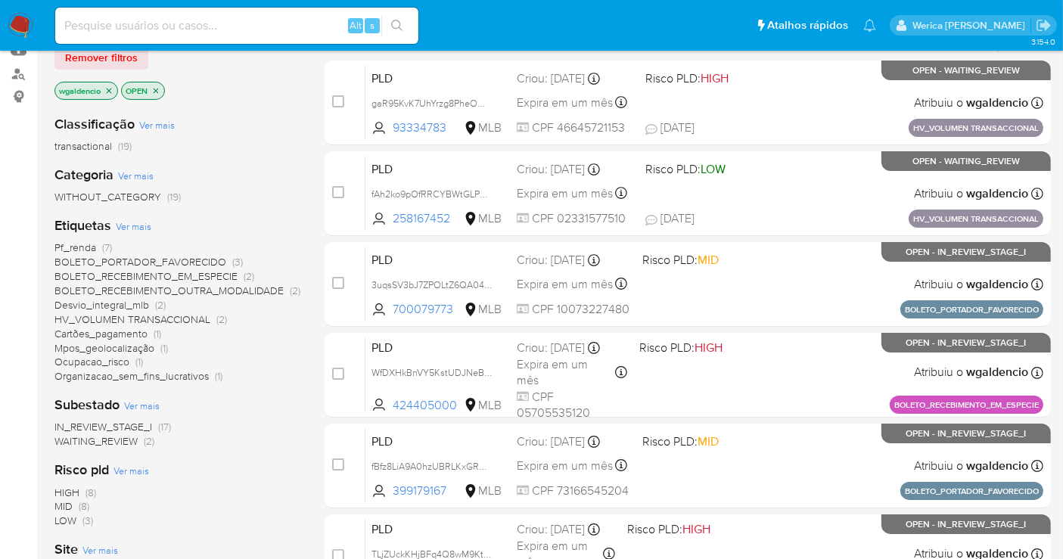
click at [119, 305] on span "Desvio_integral_mlb" at bounding box center [101, 304] width 95 height 15
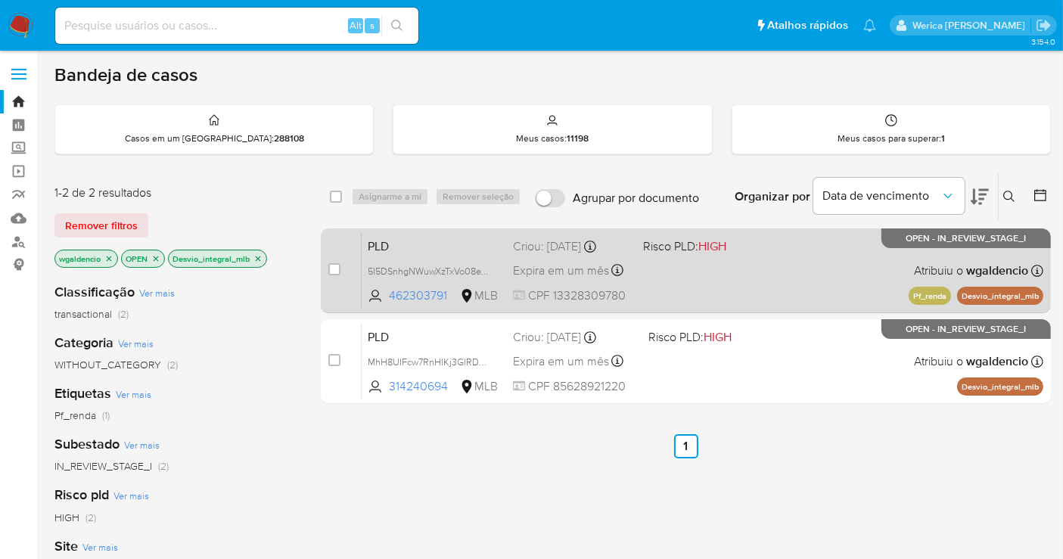
click at [793, 280] on div "PLD 5I5DSnhgNWuwXzTxVo08eWsz 462303791 MLB Risco PLD: HIGH Criou: 12/08/2025 Cr…" at bounding box center [703, 270] width 682 height 76
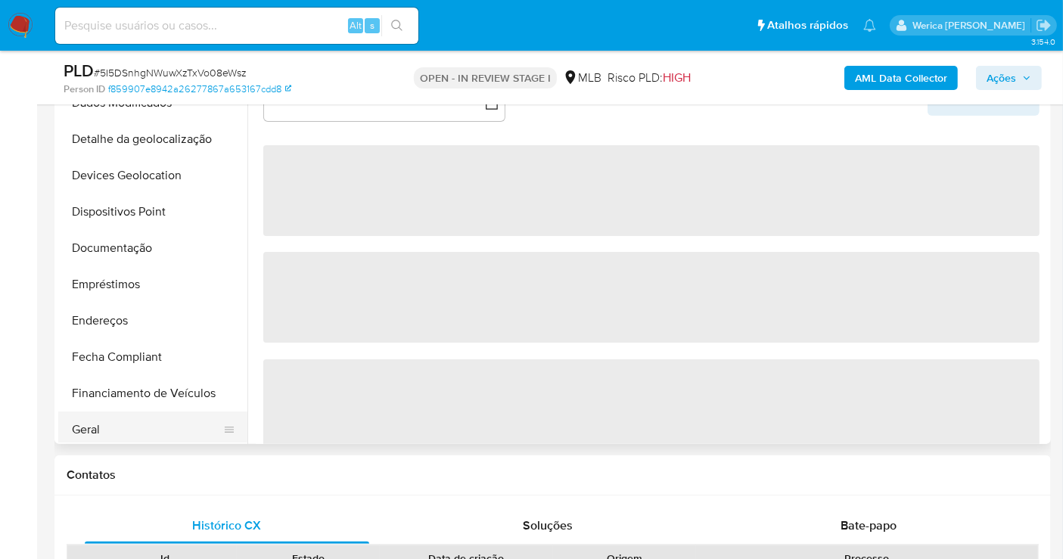
scroll to position [252, 0]
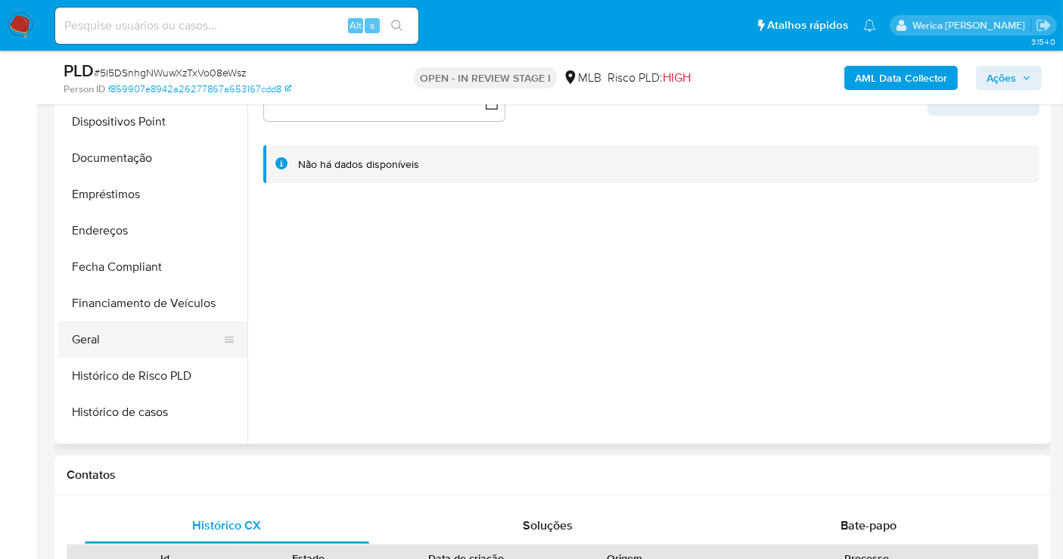
click at [137, 347] on button "Geral" at bounding box center [146, 340] width 177 height 36
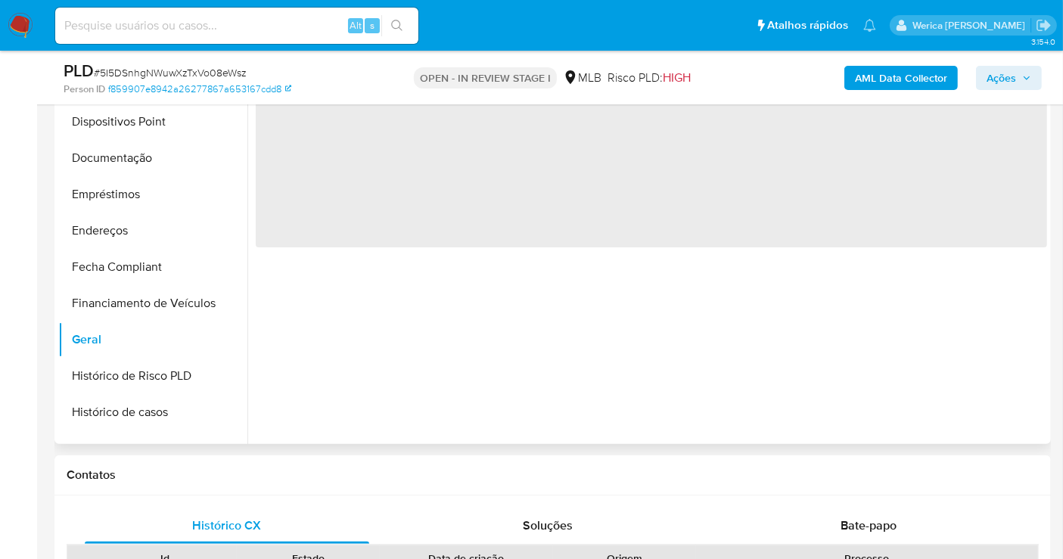
select select "10"
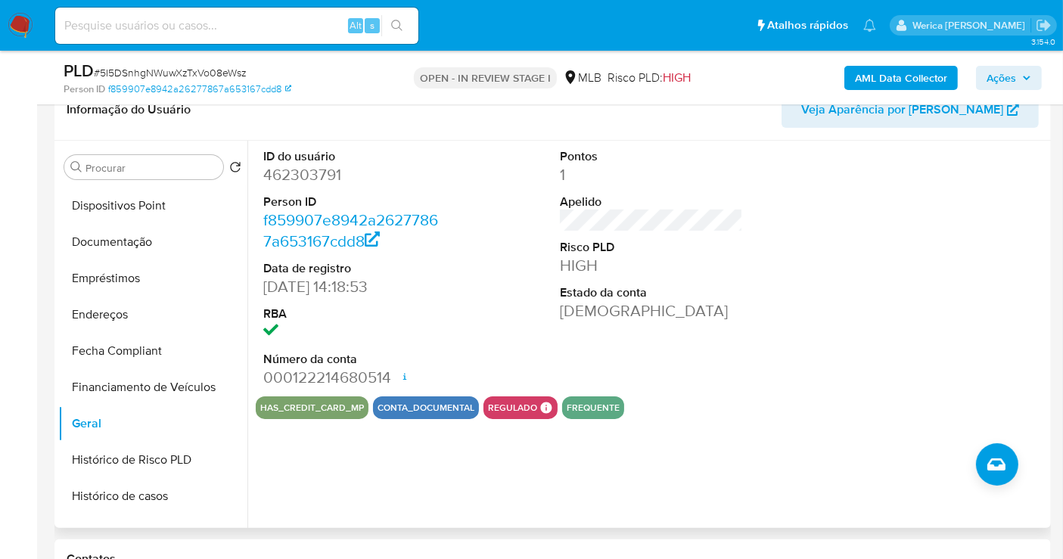
click at [306, 176] on dd "462303791" at bounding box center [354, 174] width 183 height 21
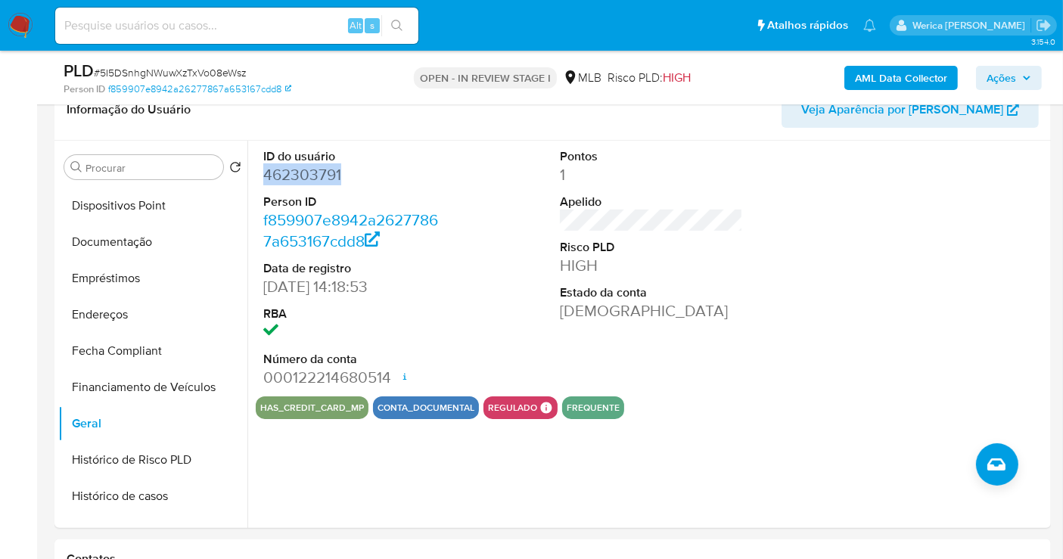
copy dd "462303791"
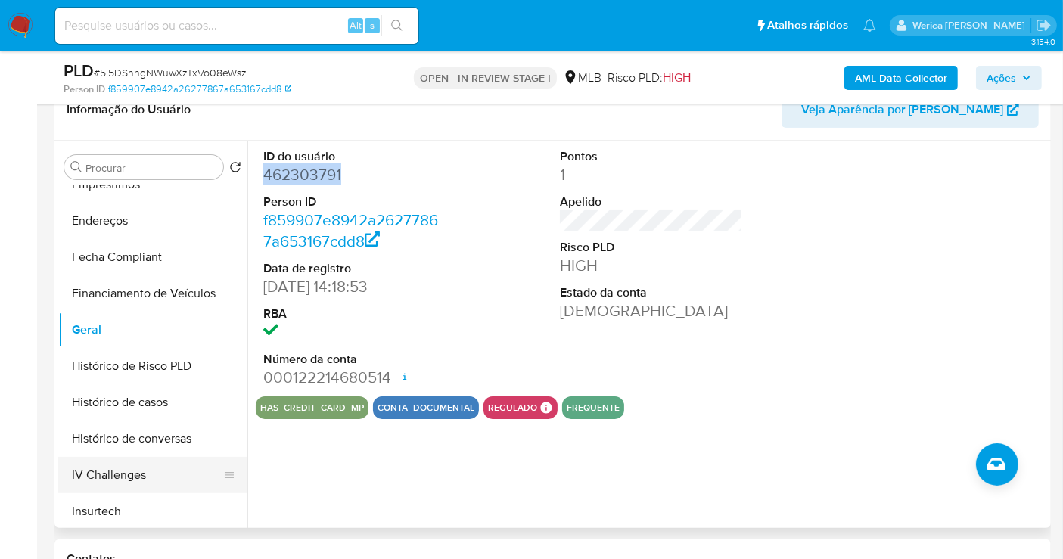
scroll to position [420, 0]
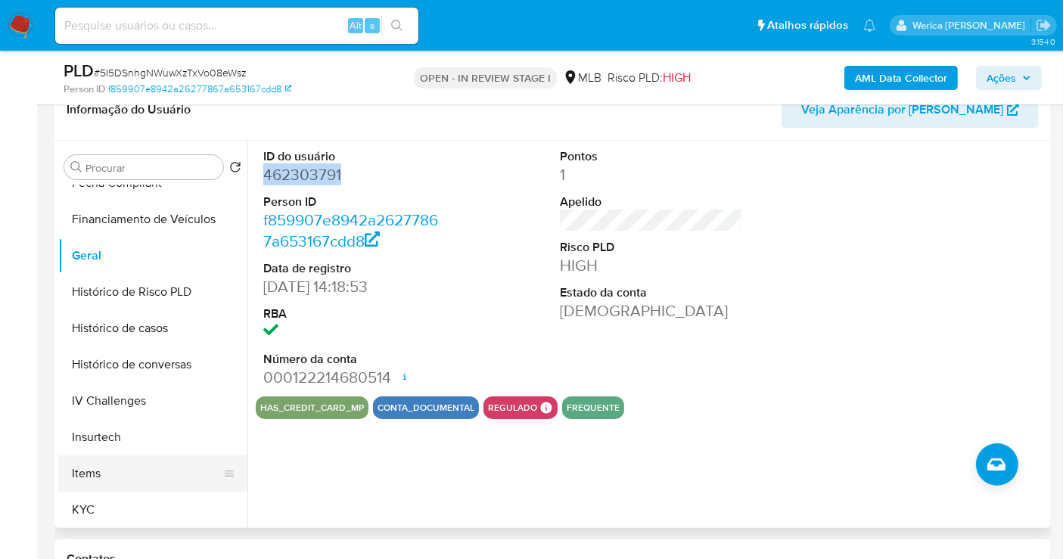
drag, startPoint x: 151, startPoint y: 501, endPoint x: 167, endPoint y: 474, distance: 31.5
click at [151, 502] on button "KYC" at bounding box center [152, 510] width 189 height 36
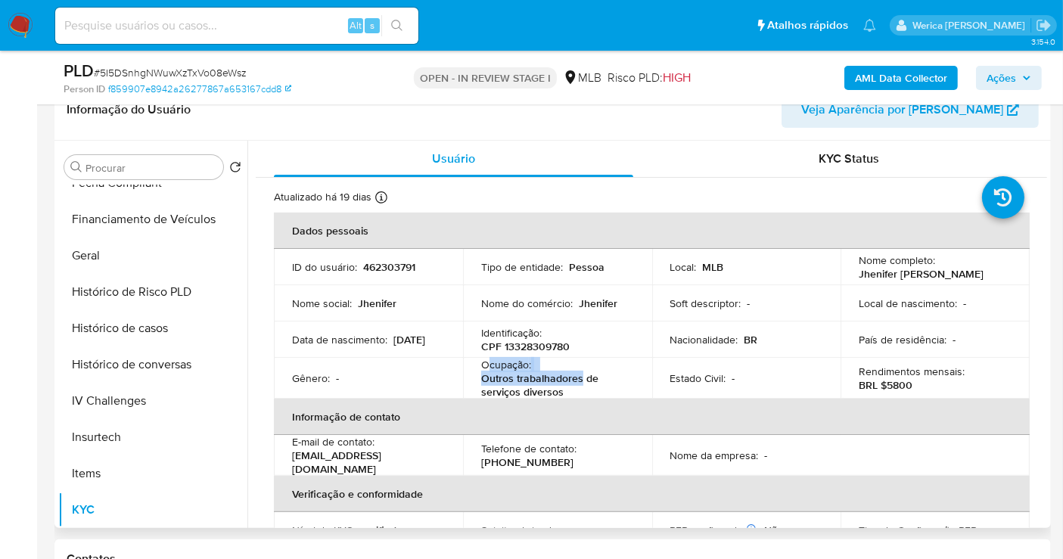
drag, startPoint x: 490, startPoint y: 364, endPoint x: 577, endPoint y: 381, distance: 89.5
click at [577, 381] on div "Ocupação : Outros trabalhadores de serviços diversos" at bounding box center [557, 378] width 153 height 41
drag, startPoint x: 566, startPoint y: 391, endPoint x: 483, endPoint y: 366, distance: 87.1
click at [483, 366] on div "Ocupação : Outros trabalhadores de serviços diversos" at bounding box center [557, 378] width 153 height 41
copy div "Ocupação : Outros trabalhadores de serviços diversos"
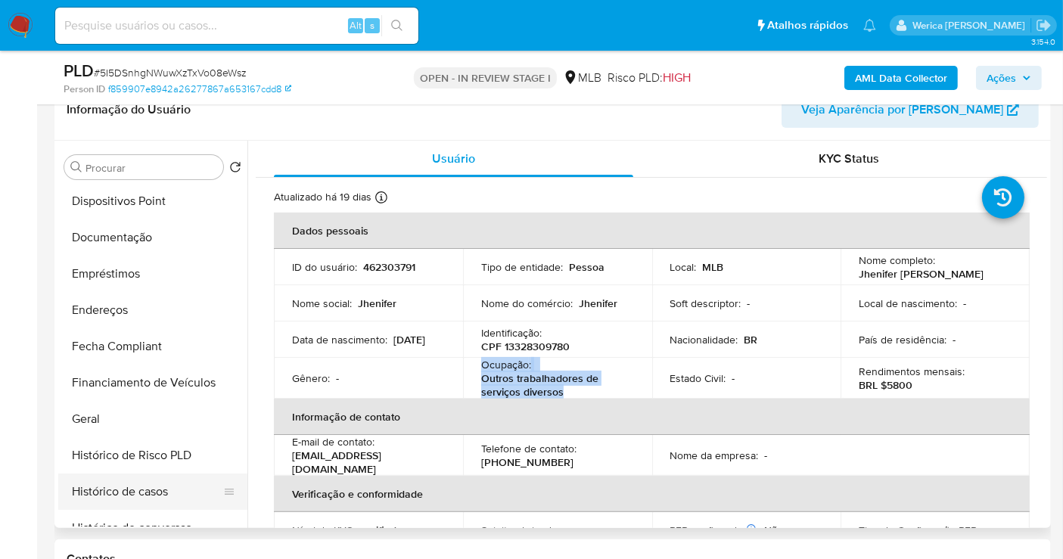
scroll to position [252, 0]
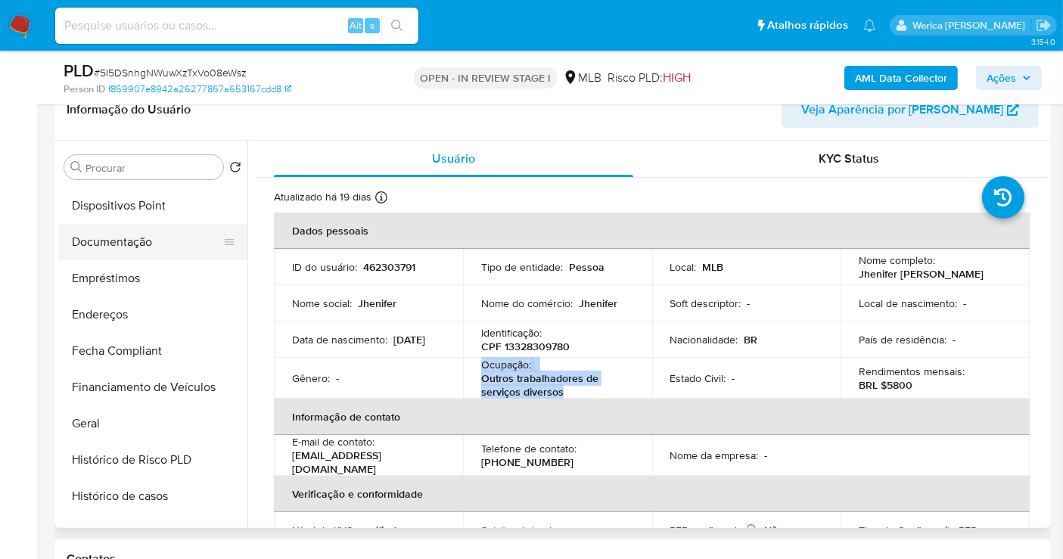
click at [164, 246] on button "Documentação" at bounding box center [146, 242] width 177 height 36
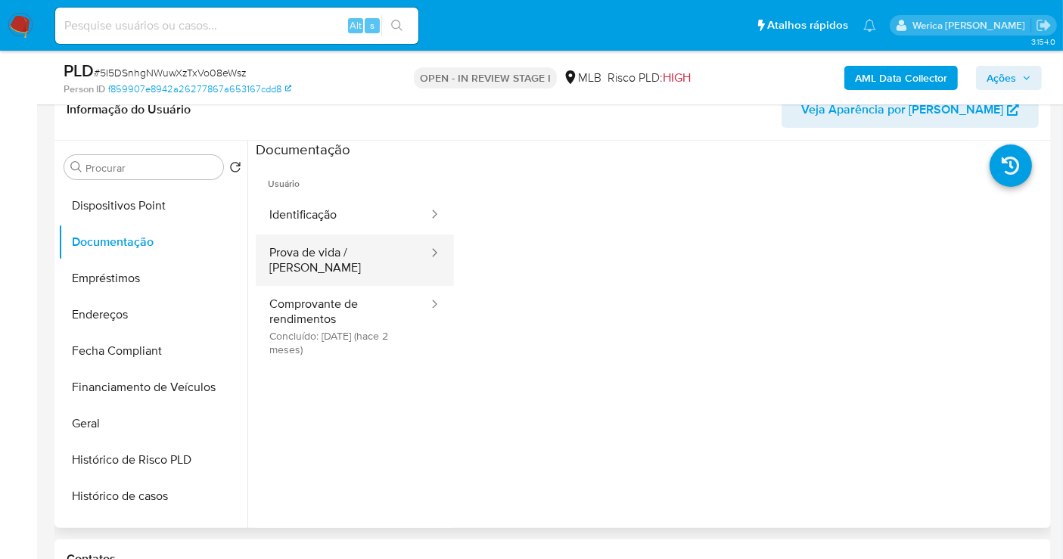
click at [340, 244] on button "Prova de vida / [PERSON_NAME]" at bounding box center [343, 260] width 174 height 51
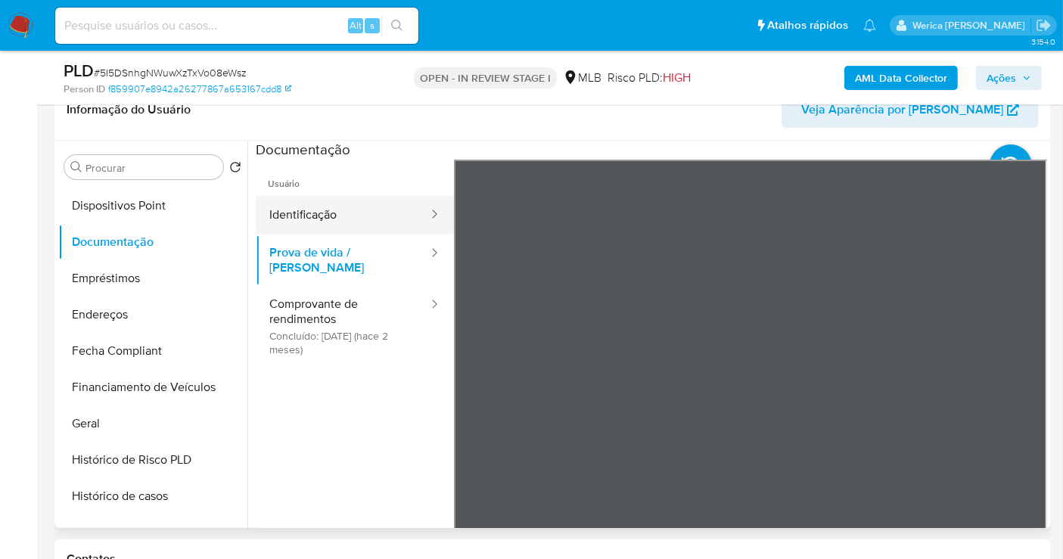
click at [361, 219] on button "Identificação" at bounding box center [343, 215] width 174 height 39
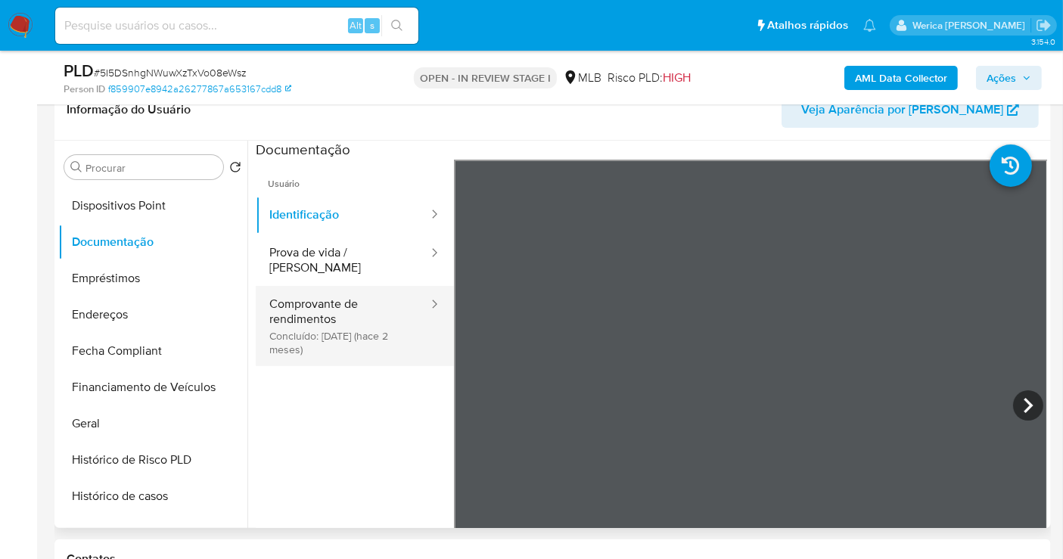
click at [344, 319] on button "Comprovante de rendimentos Concluído: [DATE] (hace 2 meses)" at bounding box center [343, 326] width 174 height 80
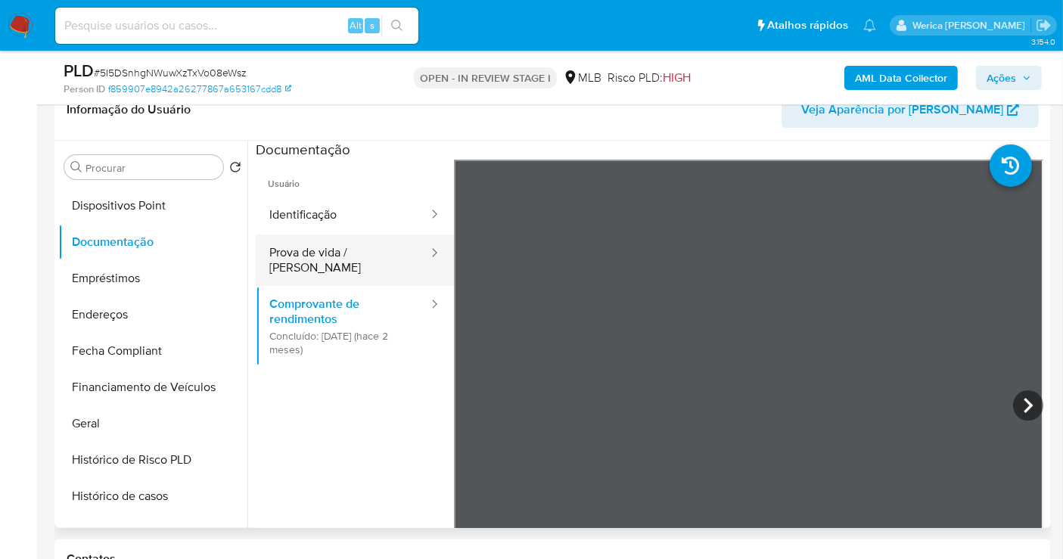
click at [369, 257] on button "Prova de vida / [PERSON_NAME]" at bounding box center [343, 260] width 174 height 51
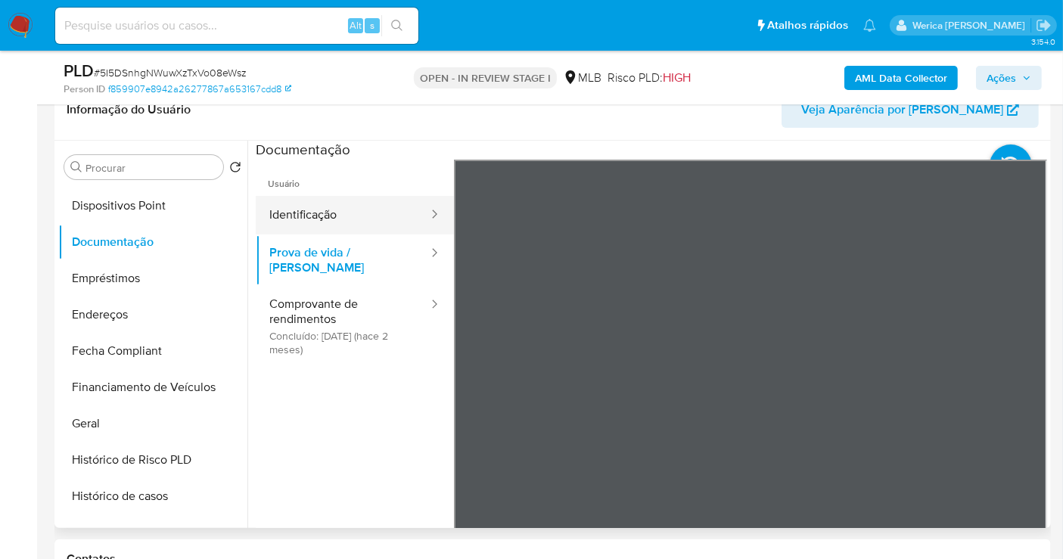
click at [421, 229] on div at bounding box center [430, 215] width 24 height 39
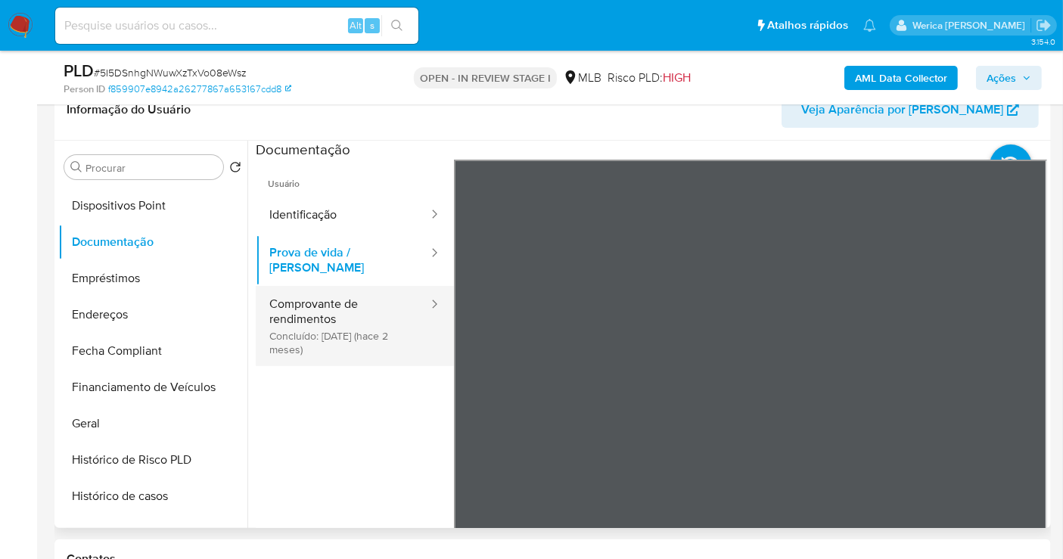
click at [347, 327] on button "Comprovante de rendimentos Concluído: [DATE] (hace 2 meses)" at bounding box center [343, 326] width 174 height 80
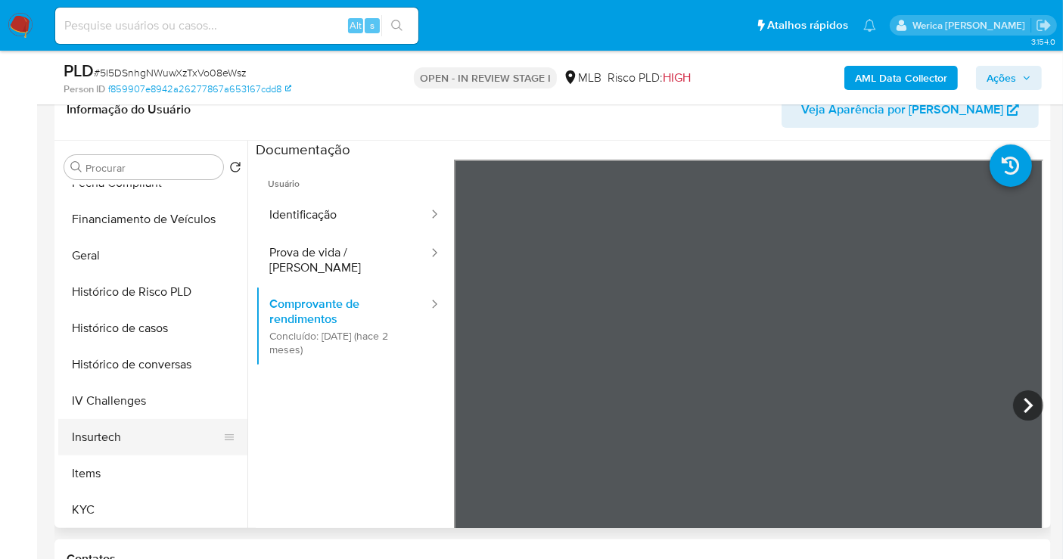
scroll to position [504, 0]
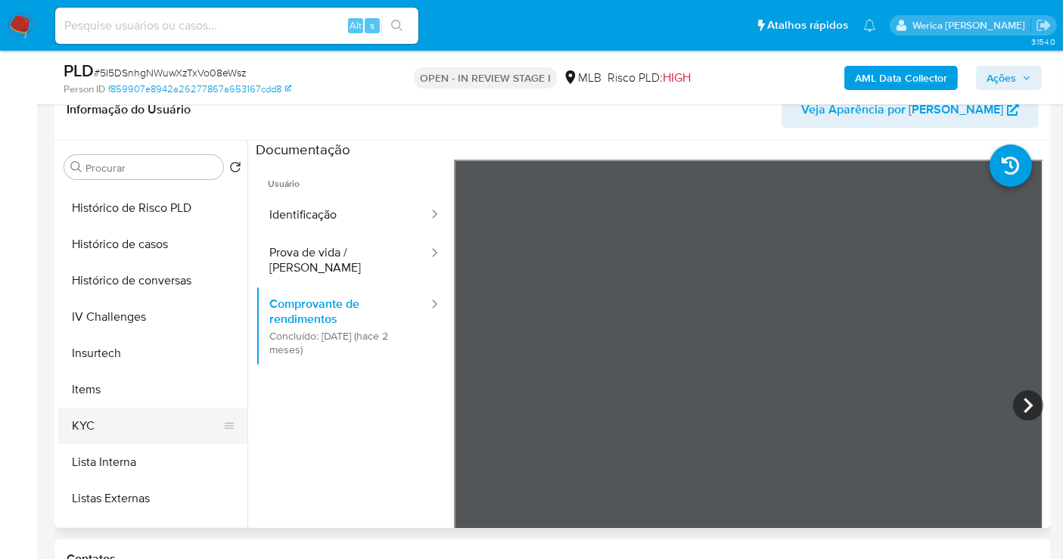
click at [183, 427] on button "KYC" at bounding box center [146, 426] width 177 height 36
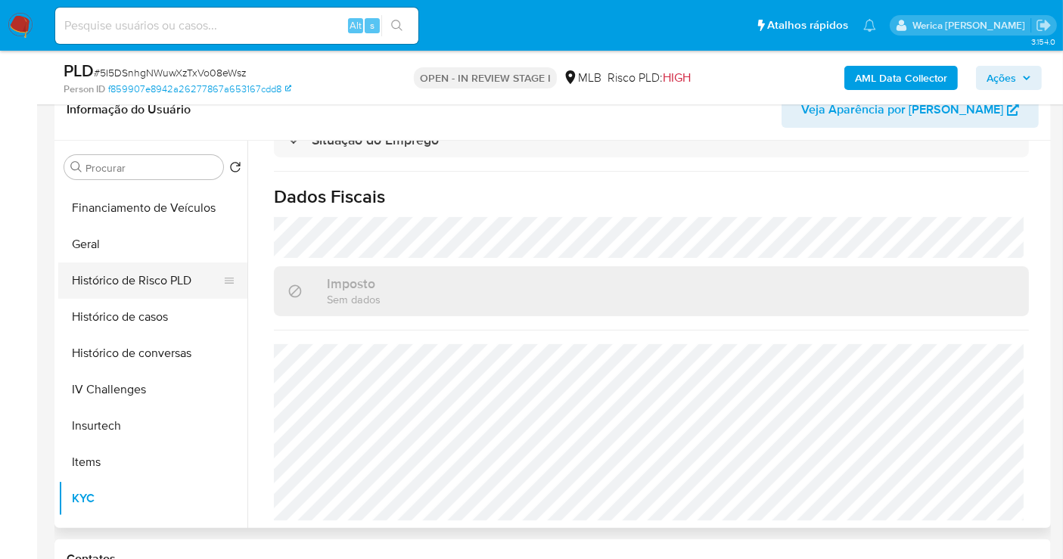
scroll to position [336, 0]
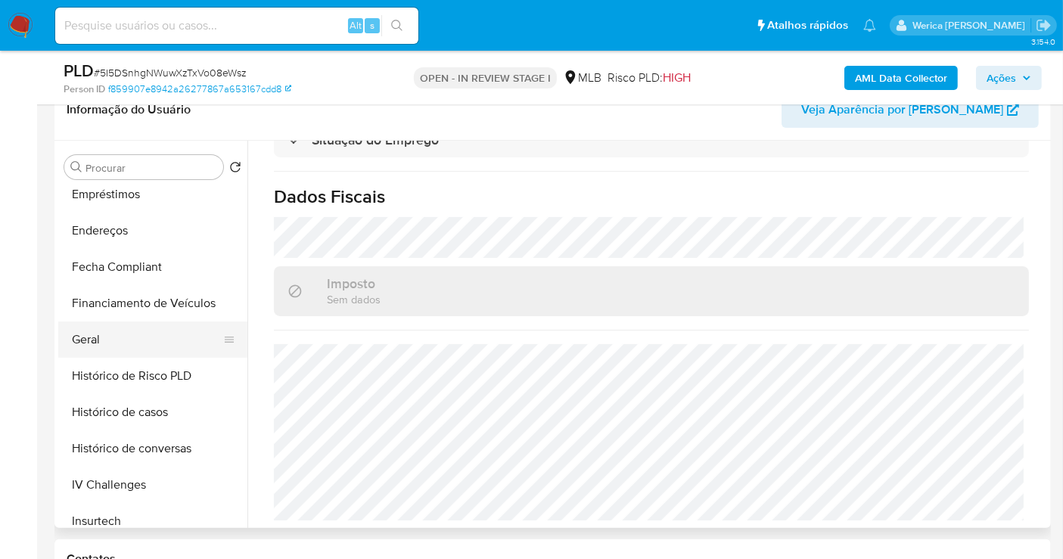
click at [139, 350] on button "Geral" at bounding box center [146, 340] width 177 height 36
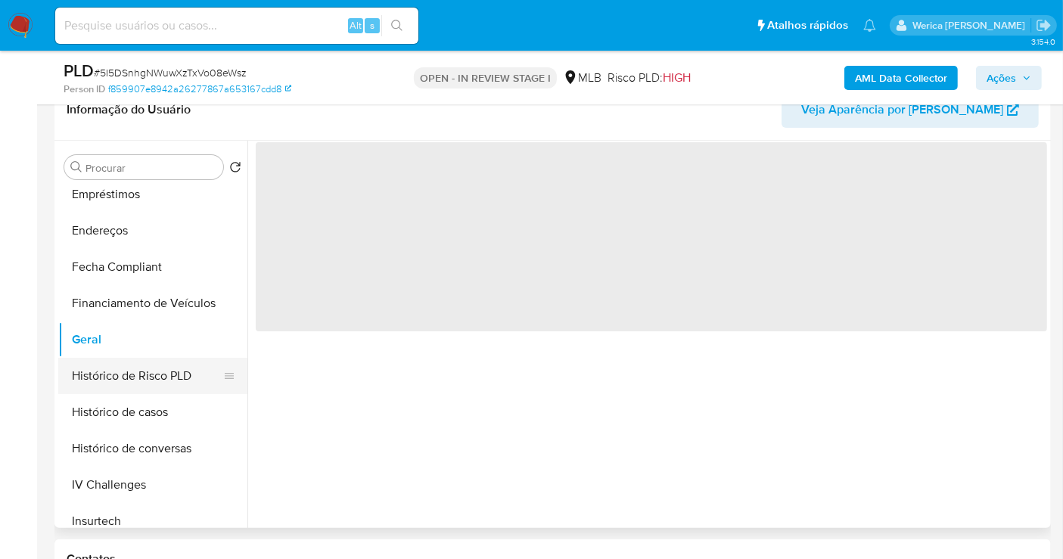
scroll to position [0, 0]
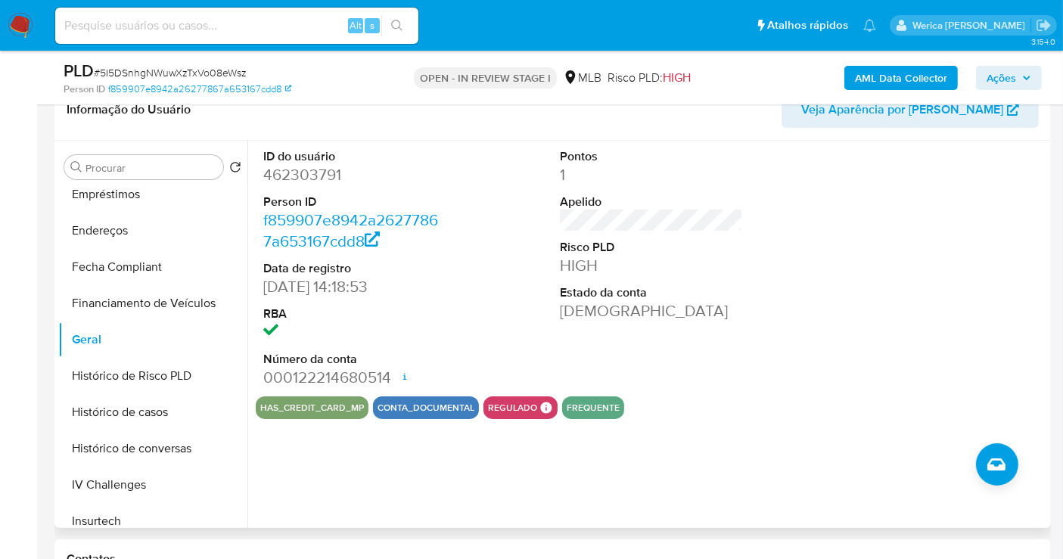
drag, startPoint x: 969, startPoint y: 328, endPoint x: 962, endPoint y: 299, distance: 29.7
click at [971, 331] on div at bounding box center [949, 269] width 198 height 256
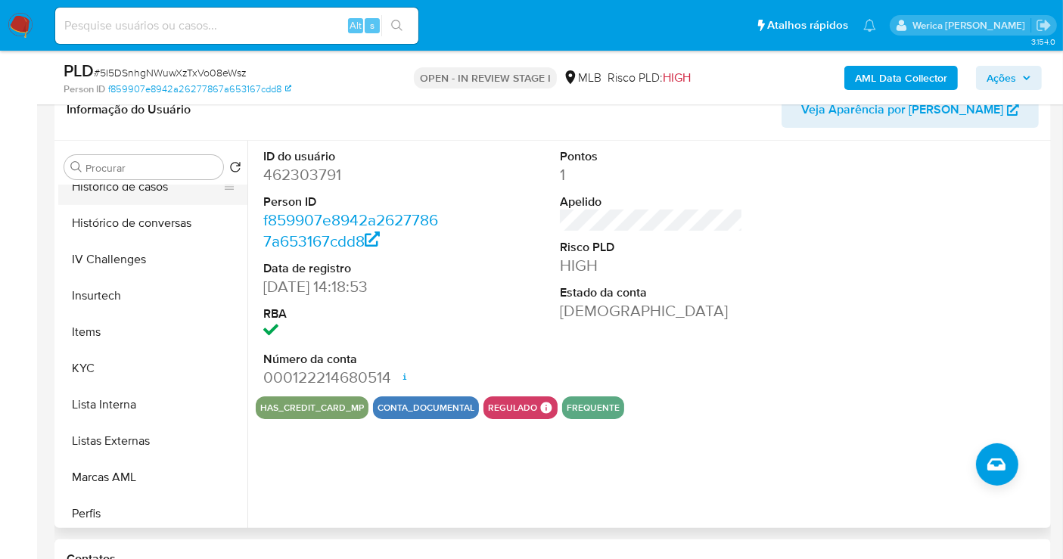
scroll to position [588, 0]
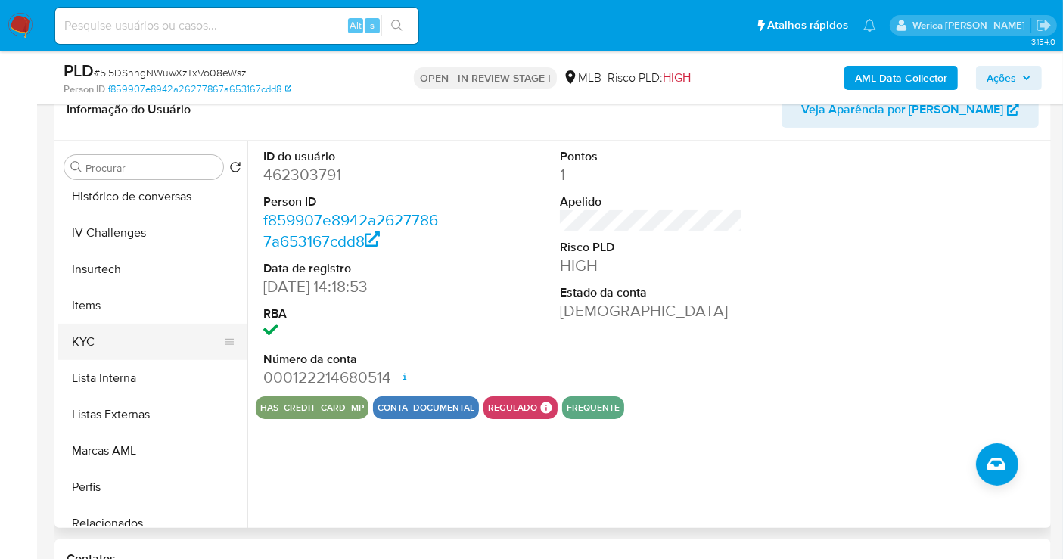
click at [110, 346] on button "KYC" at bounding box center [146, 342] width 177 height 36
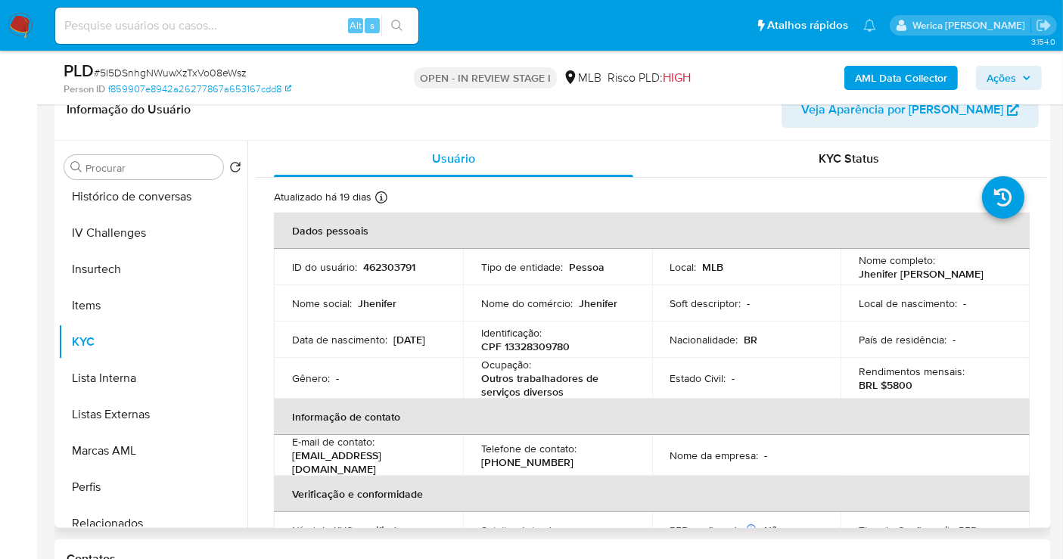
click at [975, 279] on div "Nome completo : [PERSON_NAME]" at bounding box center [935, 267] width 153 height 27
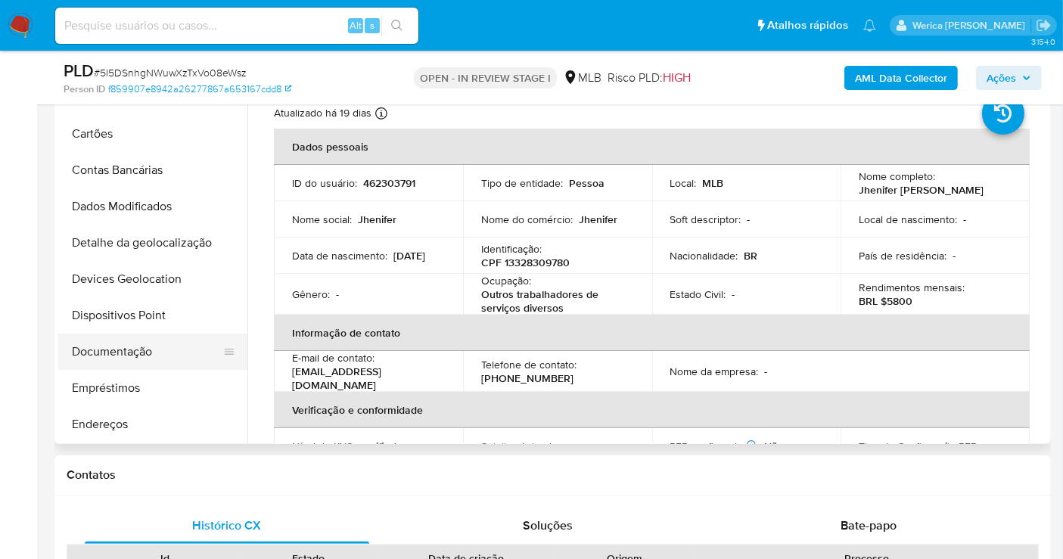
scroll to position [84, 0]
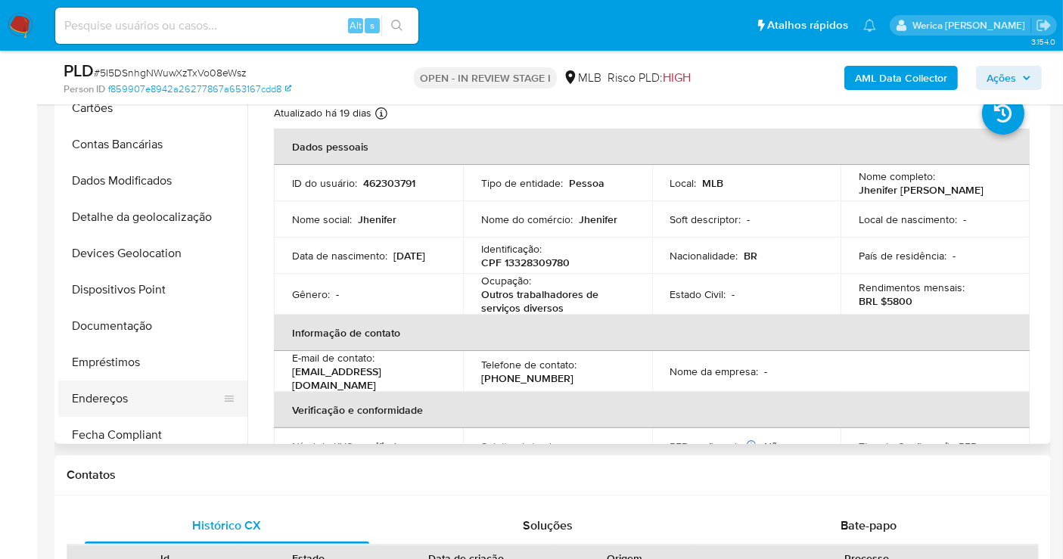
click at [147, 399] on button "Endereços" at bounding box center [146, 399] width 177 height 36
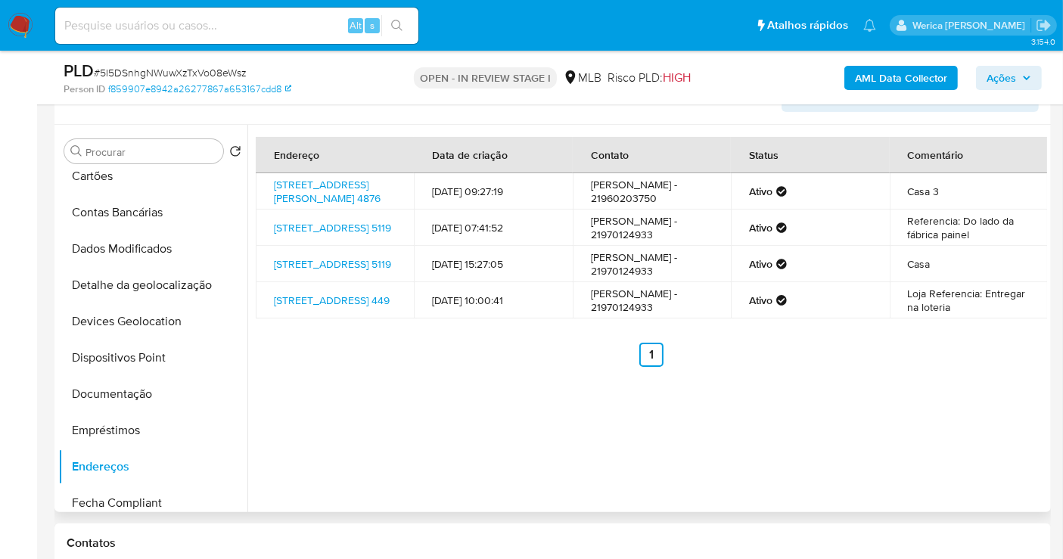
scroll to position [252, 0]
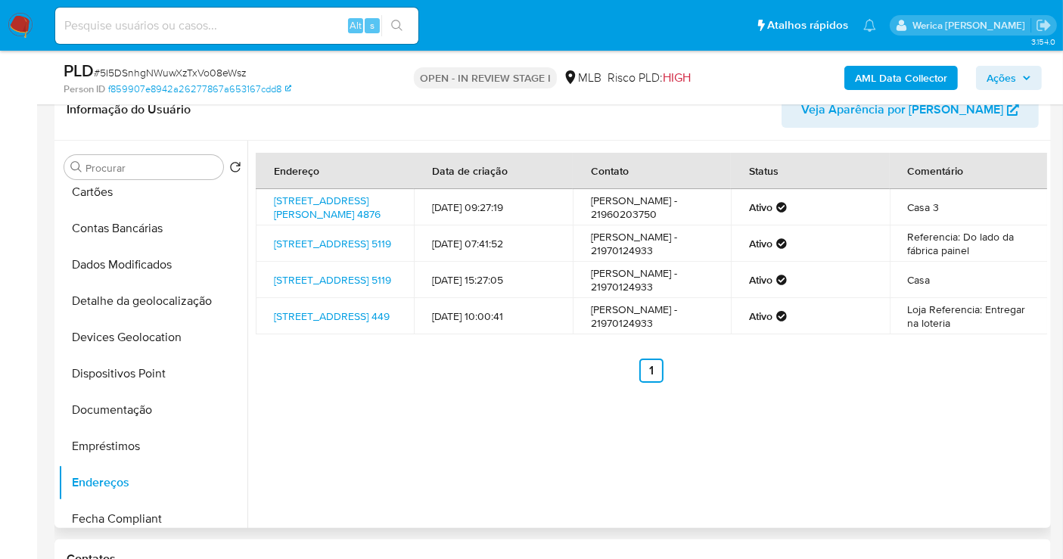
click at [959, 383] on div "Endereço Data de criação Contato Status Comentário [STREET_ADDRESS][PERSON_NAME…" at bounding box center [652, 268] width 792 height 230
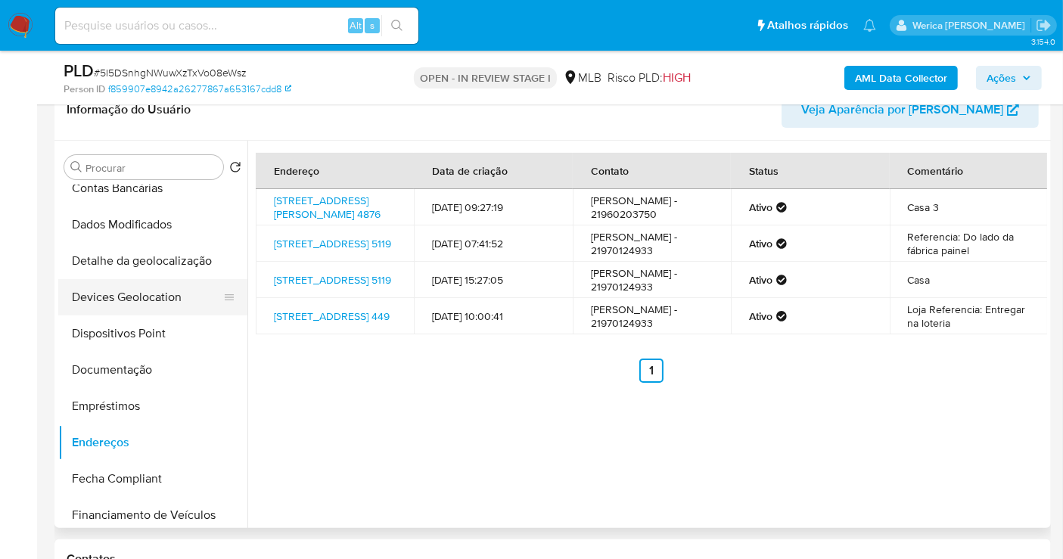
scroll to position [168, 0]
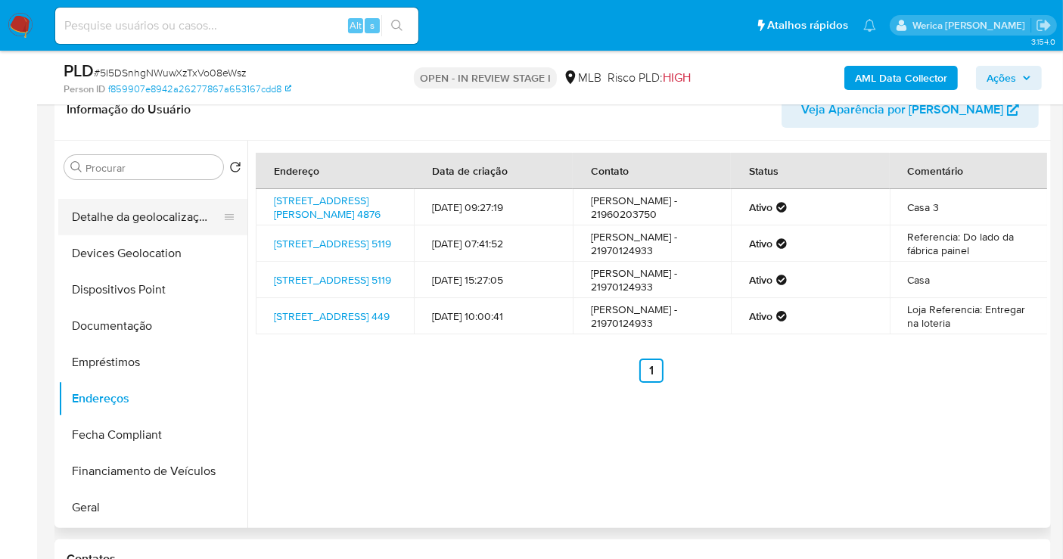
click at [131, 215] on button "Detalhe da geolocalização" at bounding box center [146, 217] width 177 height 36
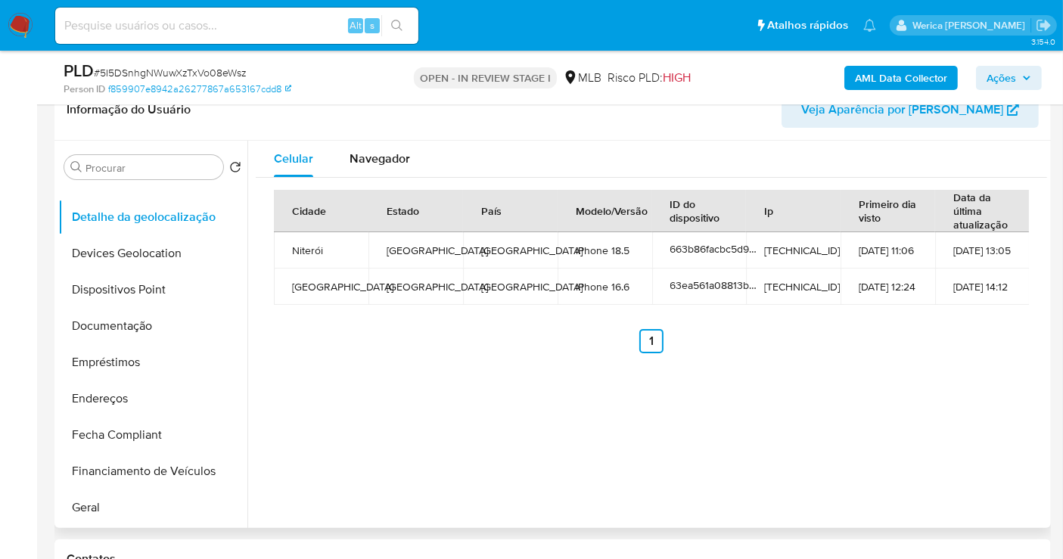
click at [992, 389] on div "Celular Navegador Cidade Estado País Modelo/Versão ID do dispositivo Ip Primeir…" at bounding box center [647, 334] width 800 height 387
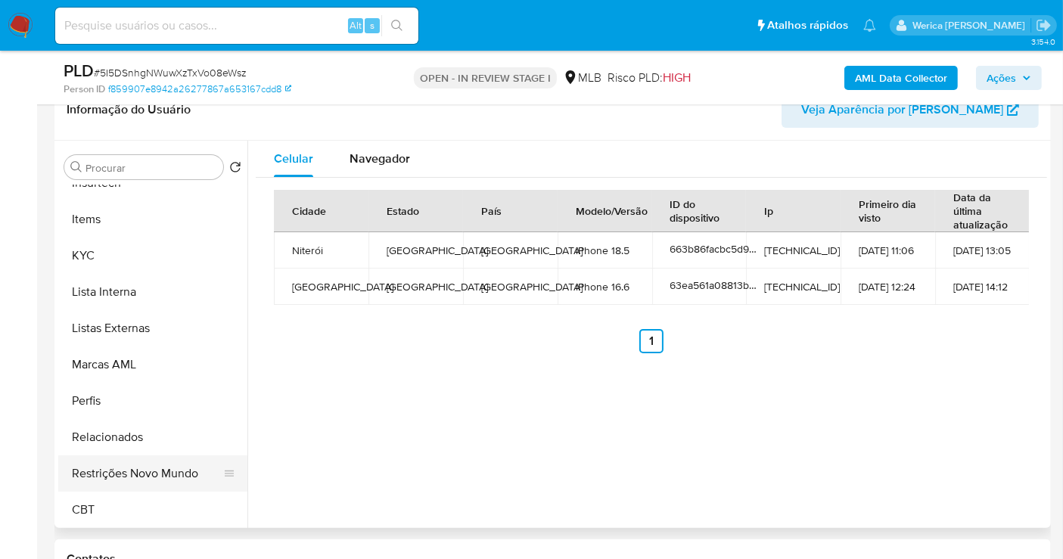
scroll to position [675, 0]
drag, startPoint x: 157, startPoint y: 468, endPoint x: 204, endPoint y: 475, distance: 47.5
click at [157, 468] on button "Restrições Novo Mundo" at bounding box center [146, 473] width 177 height 36
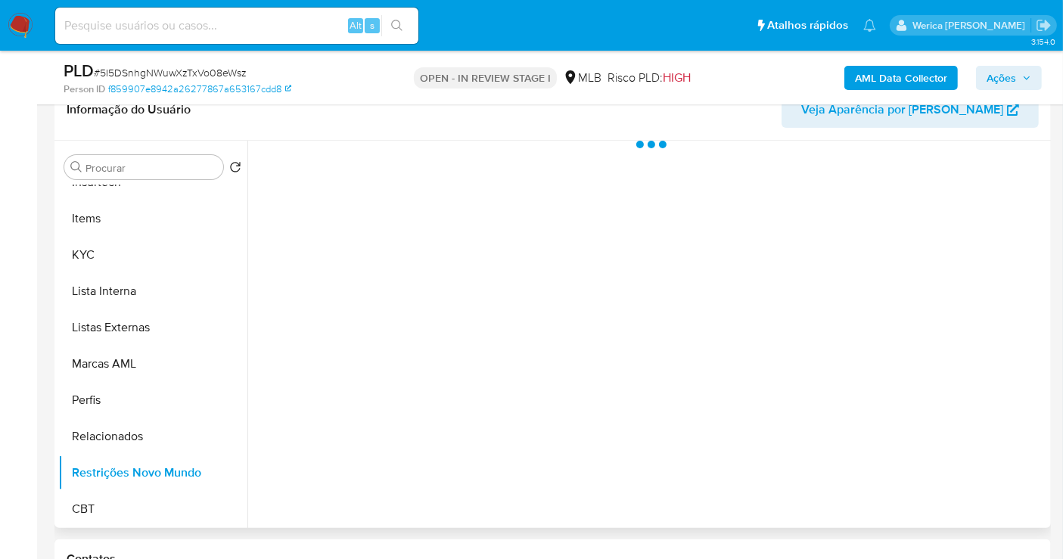
click at [458, 200] on div at bounding box center [647, 334] width 800 height 387
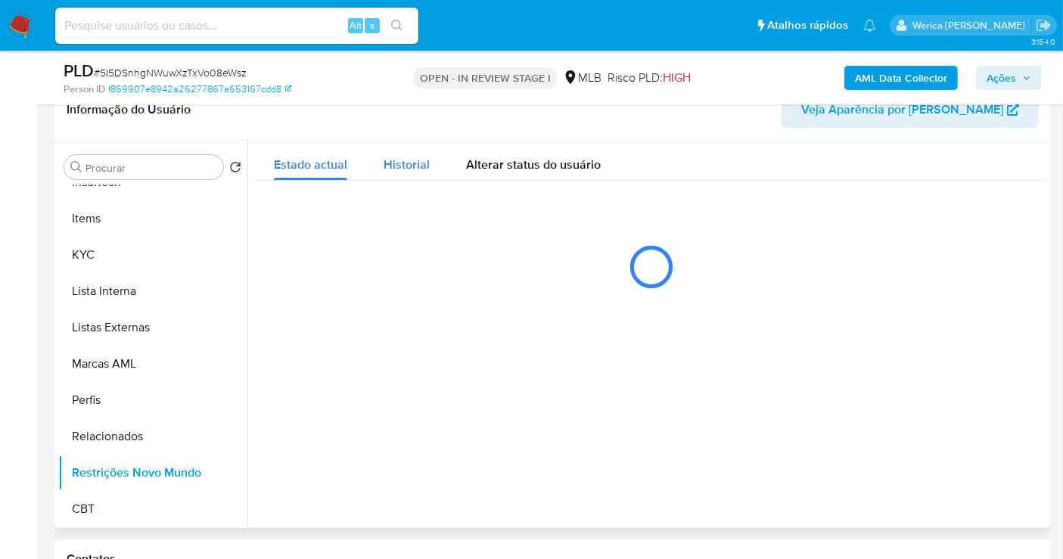
click at [435, 165] on button "Historial" at bounding box center [407, 161] width 82 height 40
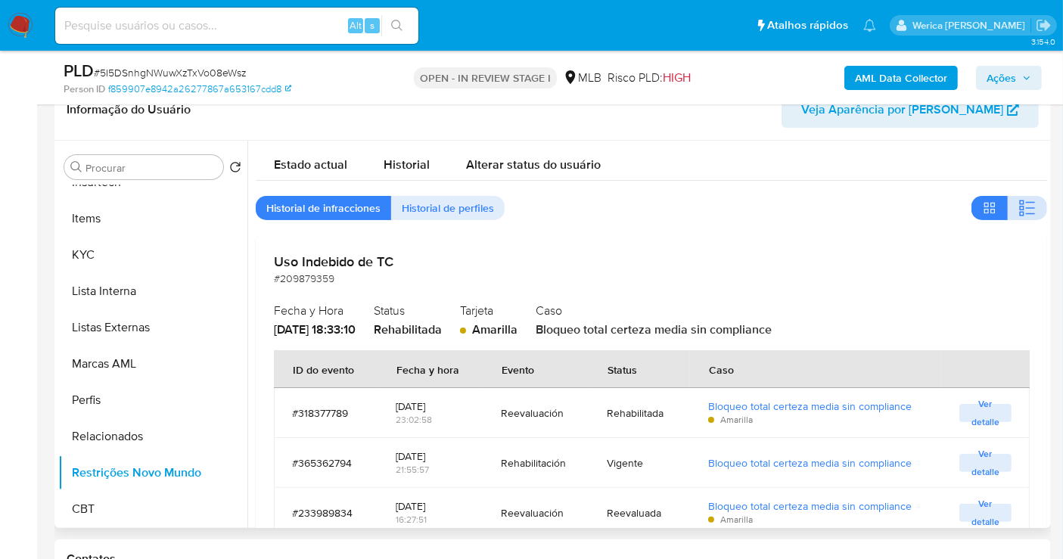
drag, startPoint x: 1029, startPoint y: 198, endPoint x: 1019, endPoint y: 215, distance: 20.4
click at [1028, 199] on icon "button" at bounding box center [1028, 208] width 18 height 18
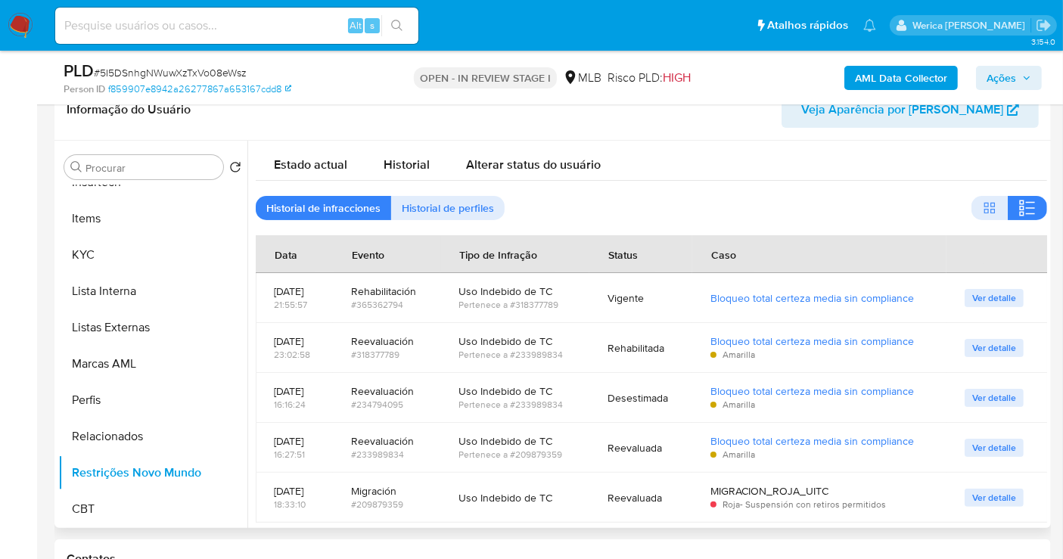
click at [981, 163] on div "Estado actual Historial Alterar status do usuário" at bounding box center [652, 161] width 792 height 40
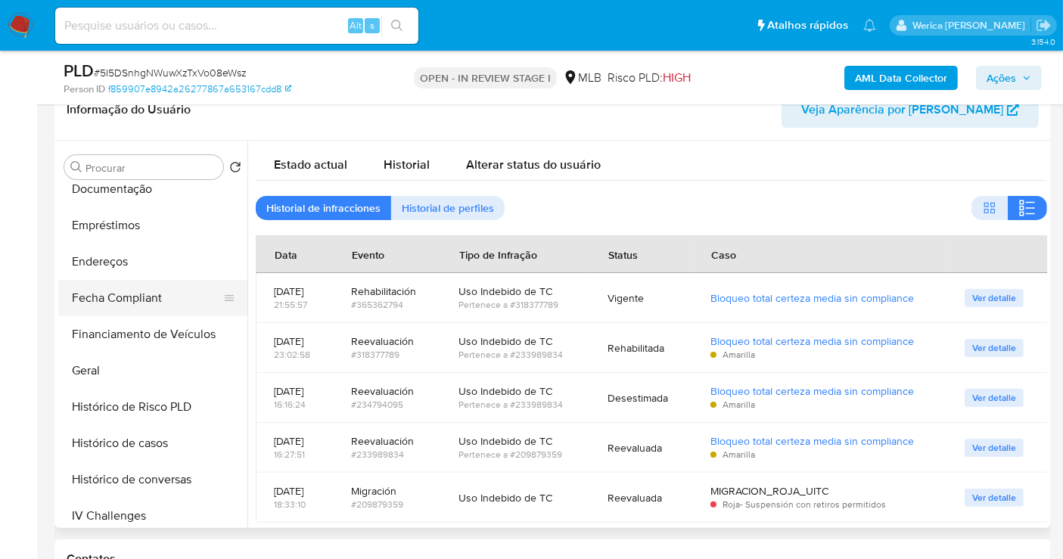
scroll to position [255, 0]
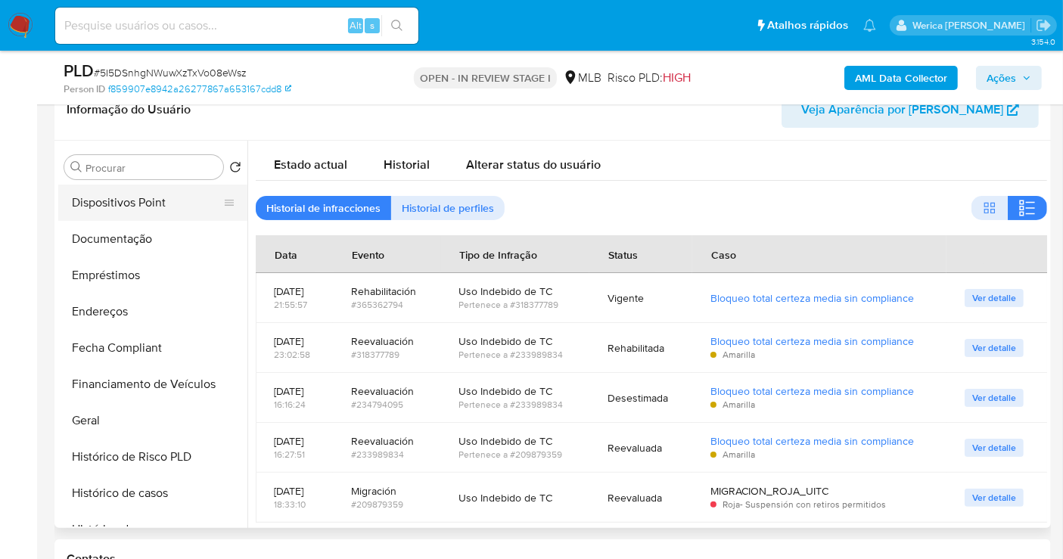
click at [148, 219] on button "Dispositivos Point" at bounding box center [146, 203] width 177 height 36
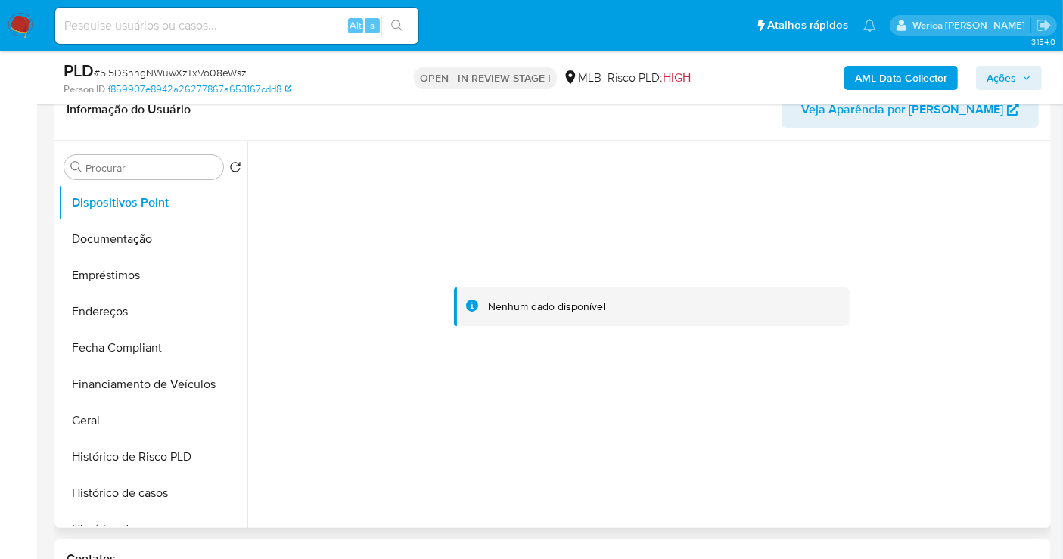
click at [950, 226] on div at bounding box center [652, 307] width 792 height 333
click at [147, 243] on button "Documentação" at bounding box center [146, 239] width 177 height 36
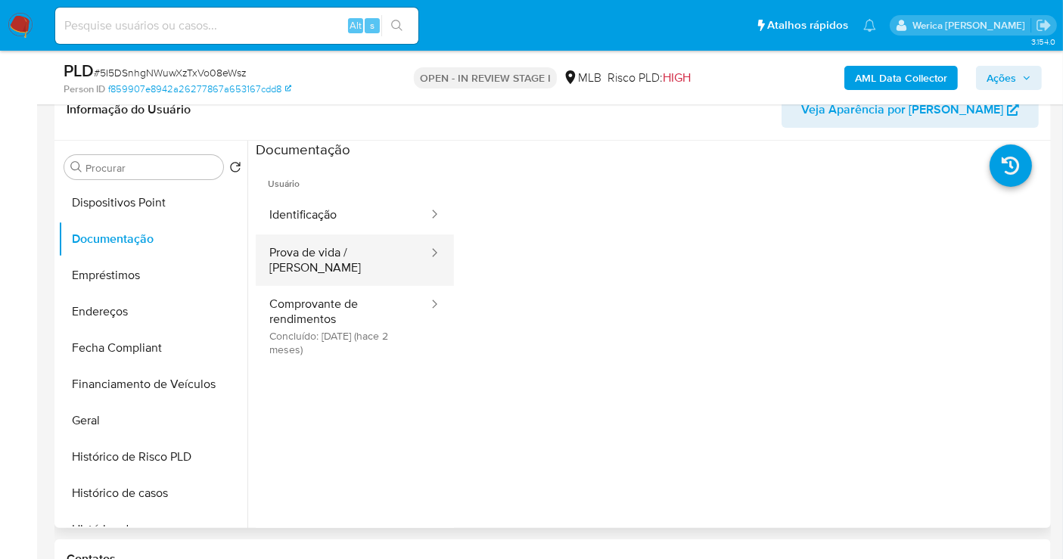
click at [374, 243] on button "Prova de vida / [PERSON_NAME]" at bounding box center [343, 260] width 174 height 51
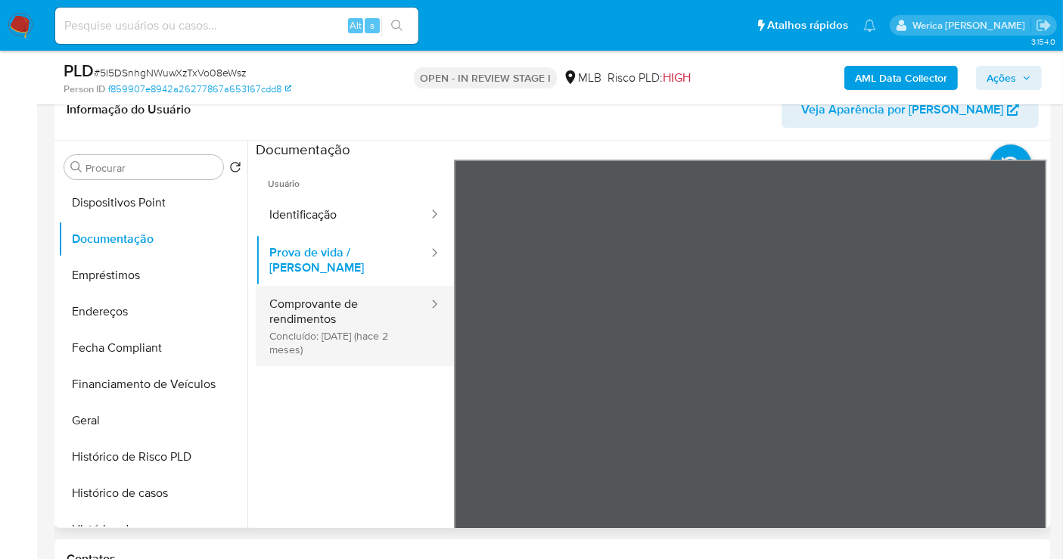
click at [369, 309] on button "Comprovante de rendimentos Concluído: [DATE] (hace 2 meses)" at bounding box center [343, 326] width 174 height 80
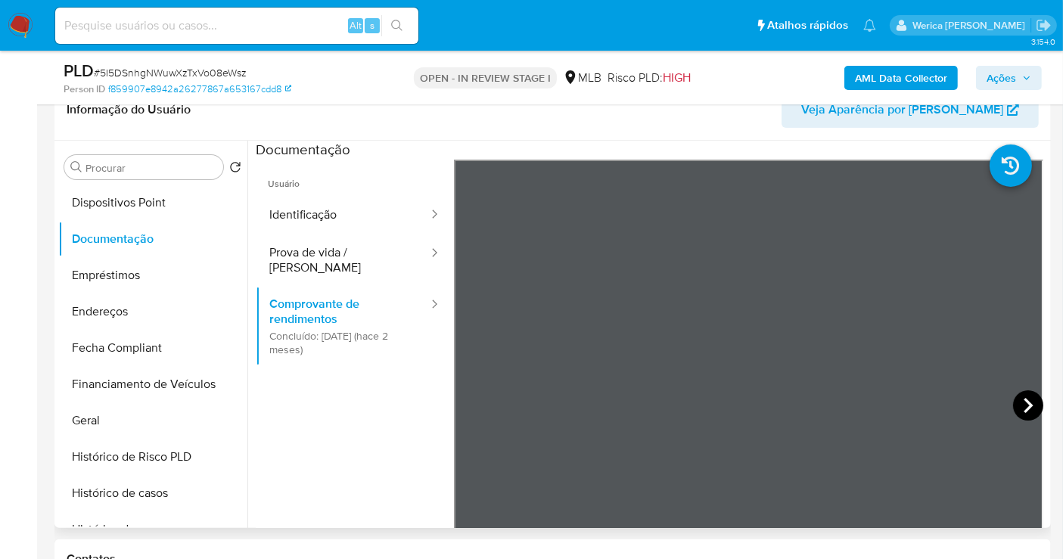
click at [1027, 406] on icon at bounding box center [1028, 405] width 30 height 30
click at [476, 392] on icon at bounding box center [473, 405] width 30 height 30
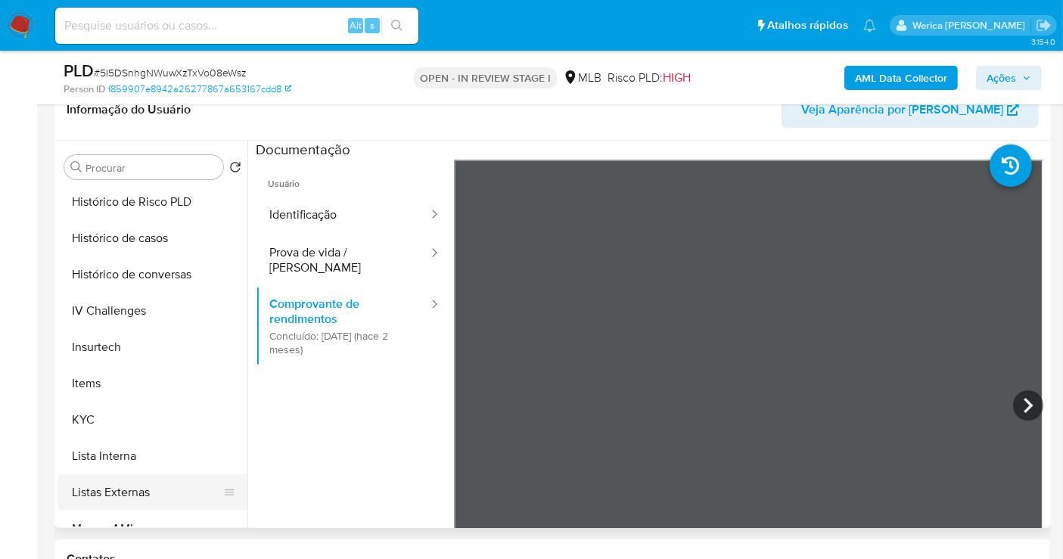
scroll to position [591, 0]
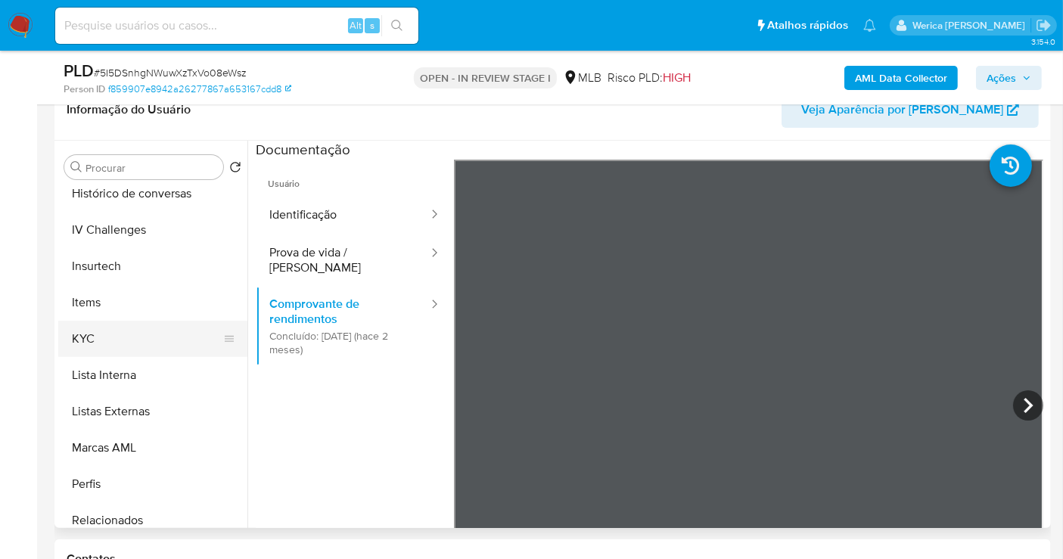
click at [151, 325] on ul "Adiantamentos de Dinheiro Anexos Cartões Contas Bancárias Dados Modificados Det…" at bounding box center [152, 355] width 189 height 341
click at [167, 340] on button "KYC" at bounding box center [146, 339] width 177 height 36
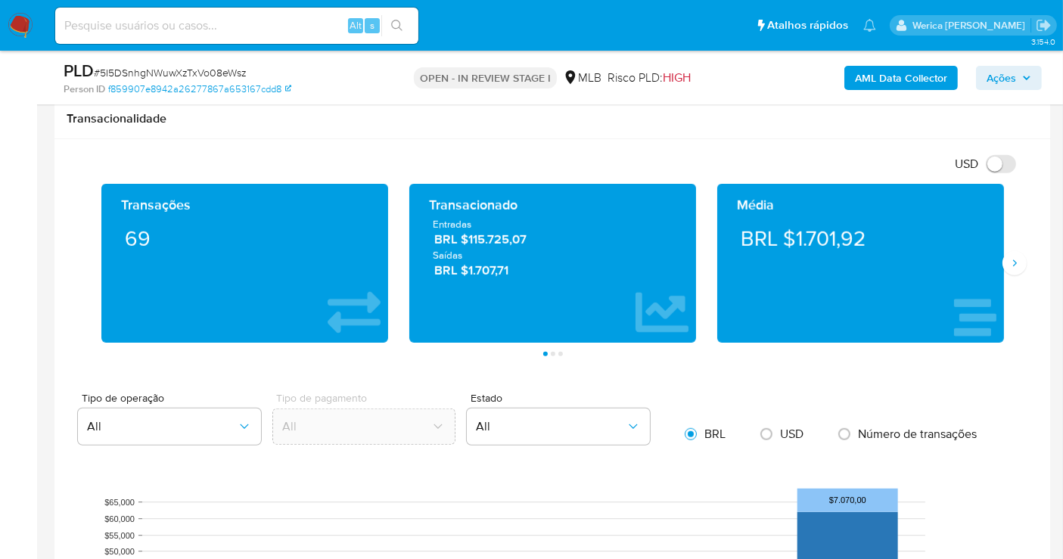
scroll to position [981, 0]
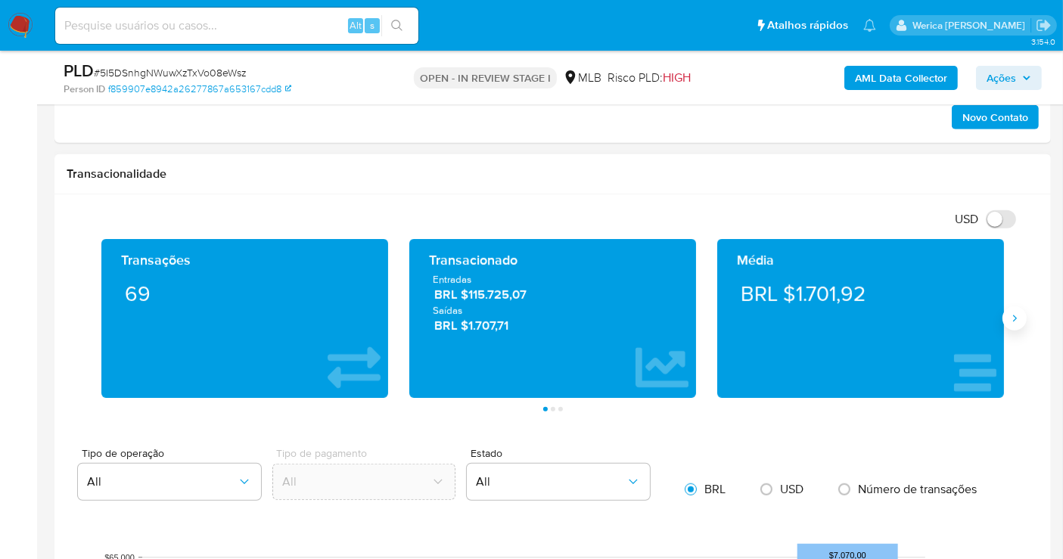
click at [1017, 319] on icon "Siguiente" at bounding box center [1015, 319] width 12 height 12
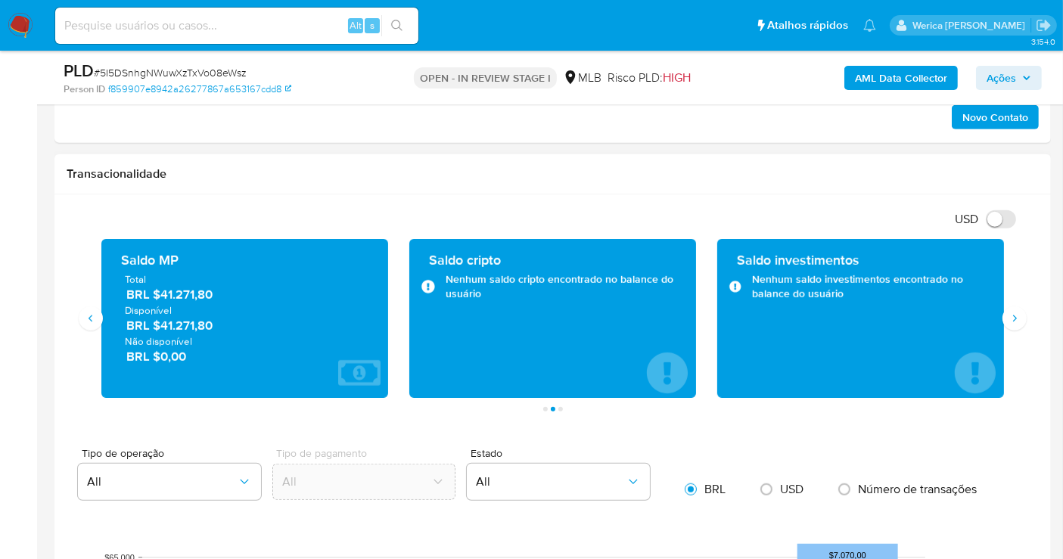
drag, startPoint x: 192, startPoint y: 300, endPoint x: 218, endPoint y: 295, distance: 26.3
click at [218, 295] on span "BRL $41.271,80" at bounding box center [245, 294] width 238 height 17
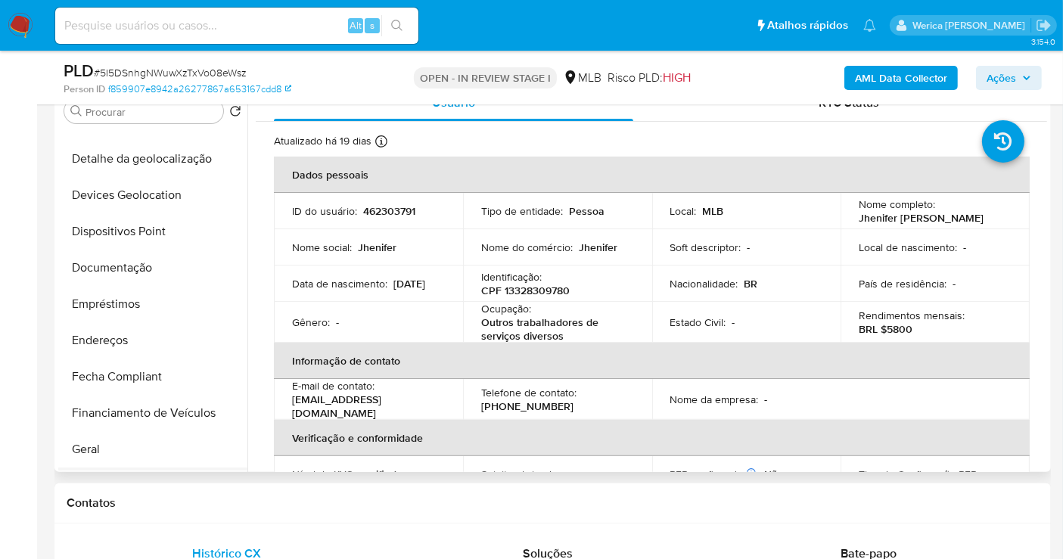
scroll to position [339, 0]
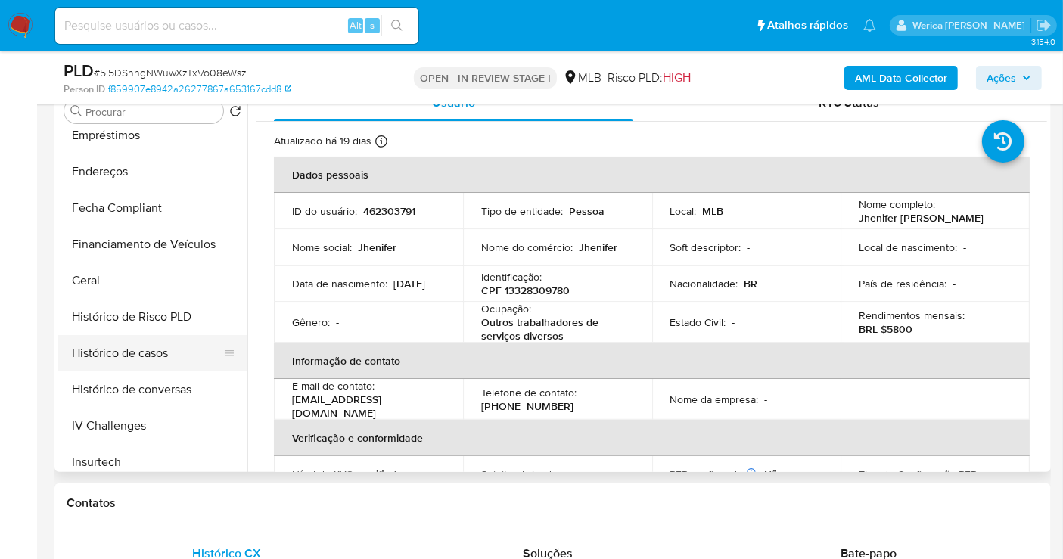
click at [153, 357] on button "Histórico de casos" at bounding box center [146, 353] width 177 height 36
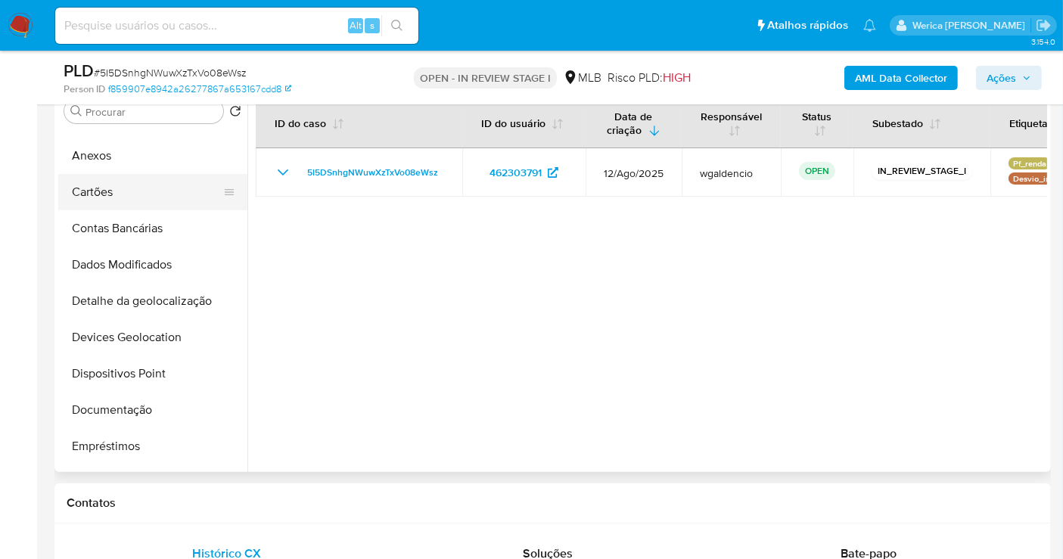
scroll to position [2, 0]
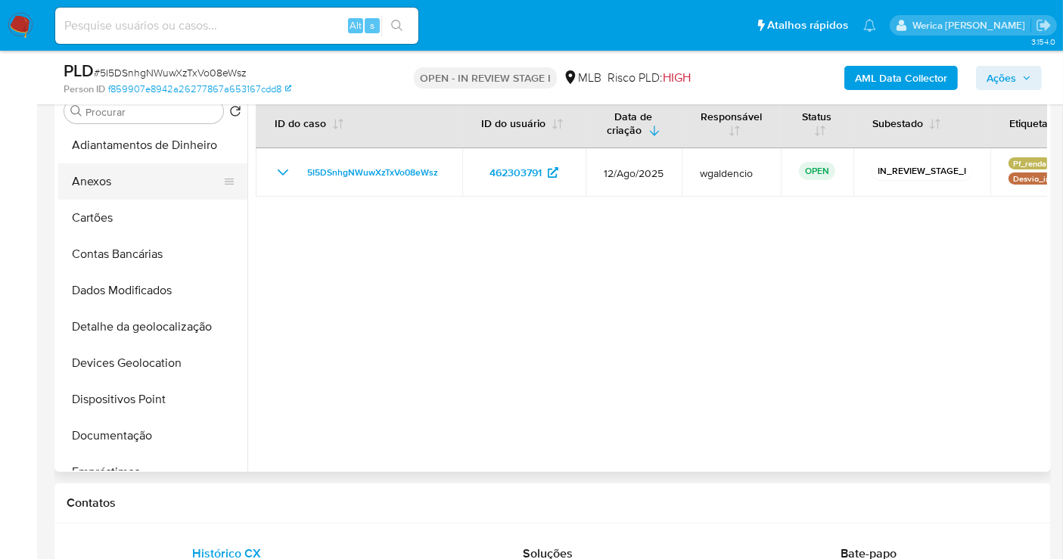
click at [157, 190] on button "Anexos" at bounding box center [146, 181] width 177 height 36
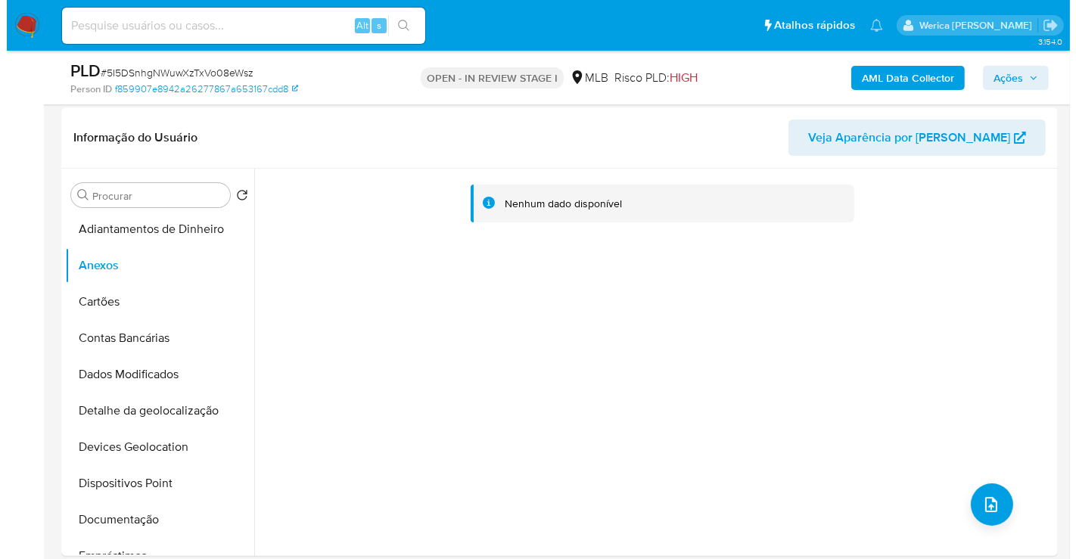
scroll to position [0, 0]
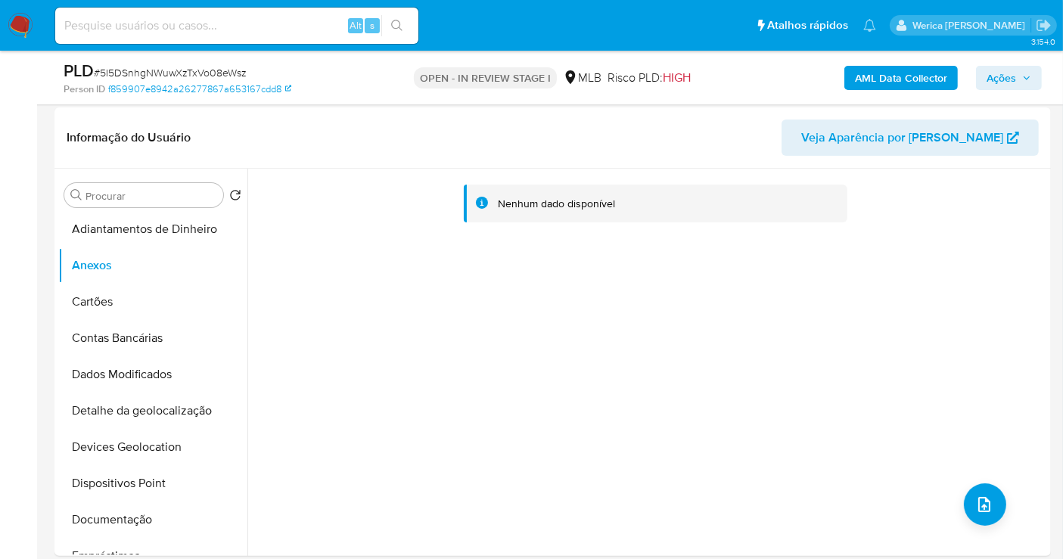
click at [985, 434] on div "Nenhum dado disponível" at bounding box center [647, 362] width 800 height 387
click at [977, 509] on icon "upload-file" at bounding box center [984, 505] width 18 height 18
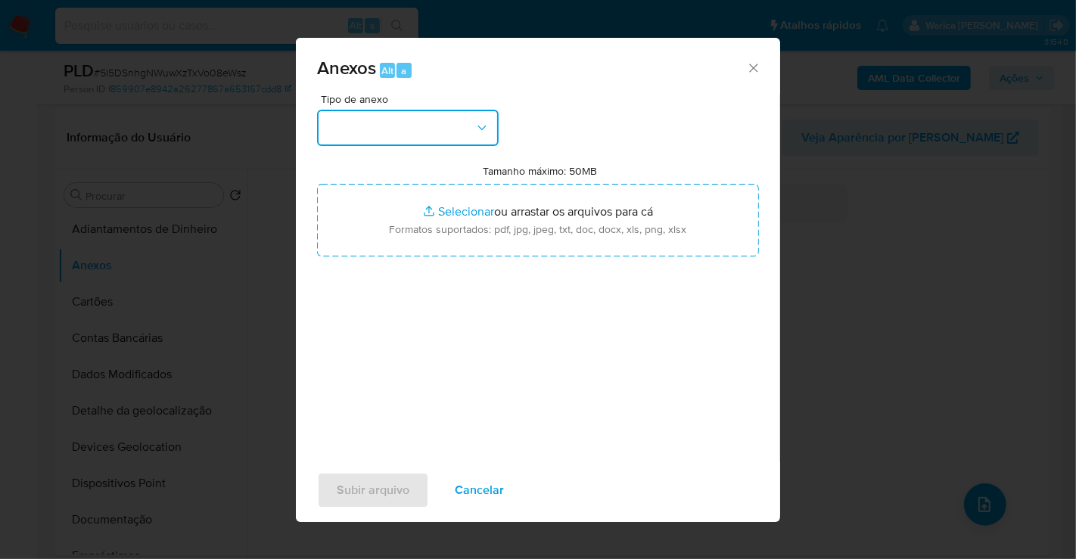
click at [410, 123] on button "button" at bounding box center [408, 128] width 182 height 36
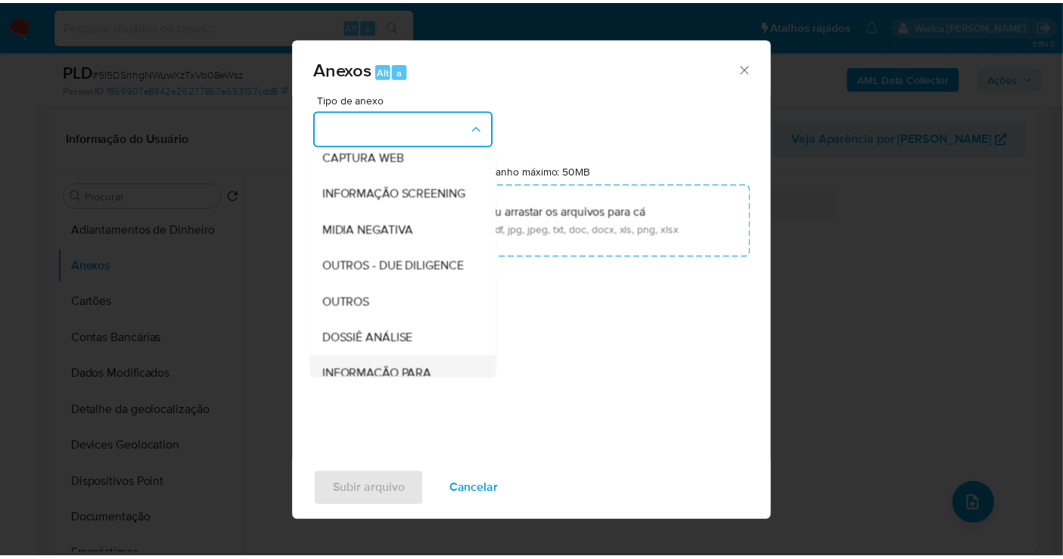
scroll to position [233, 0]
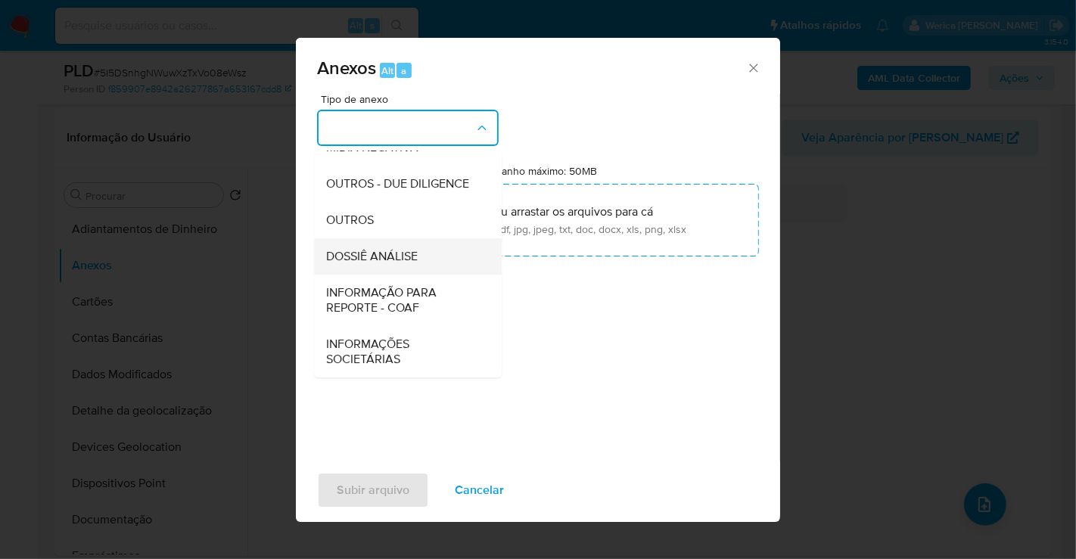
click at [419, 269] on div "DOSSIÊ ANÁLISE" at bounding box center [403, 256] width 154 height 36
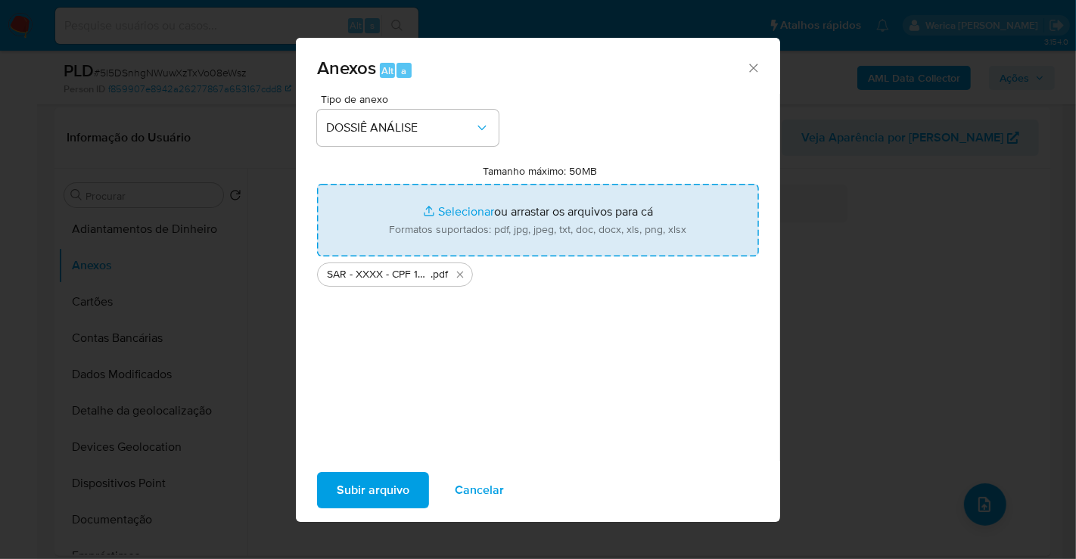
type input "C:\fakepath\Mulan 462303791_2025_08_18_14_59_18.xlsx"
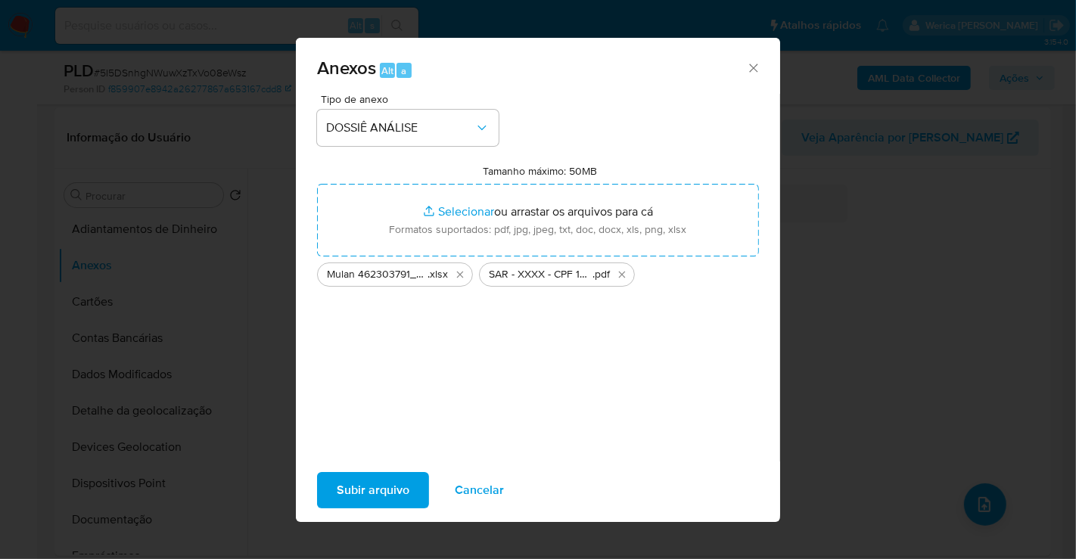
click at [375, 499] on span "Subir arquivo" at bounding box center [373, 490] width 73 height 33
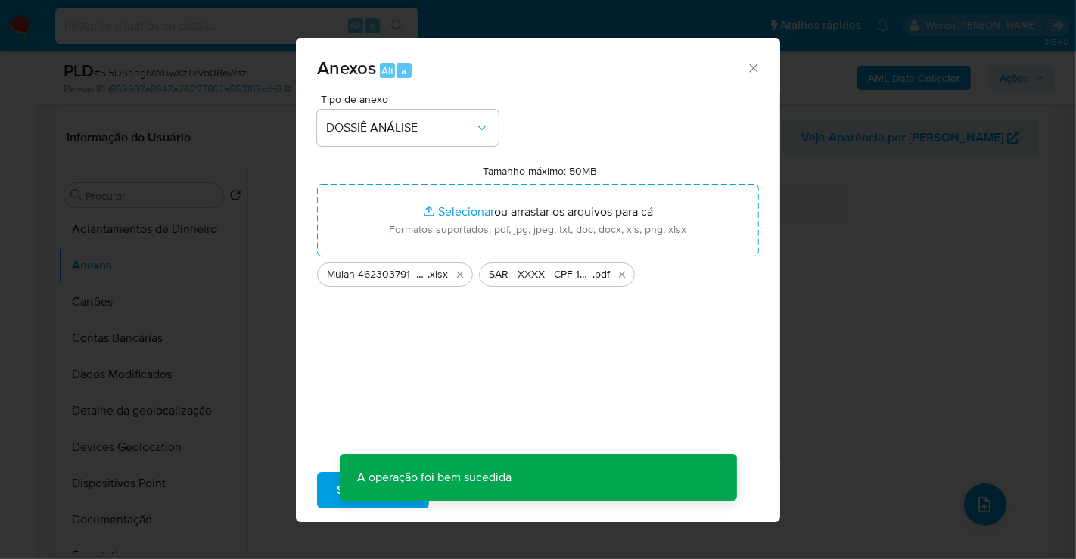
click at [880, 194] on div "Anexos Alt a Tipo de anexo DOSSIÊ ANÁLISE Tamanho máximo: 50MB Selecionar arqui…" at bounding box center [538, 279] width 1076 height 559
click at [841, 266] on div "Anexos Alt a Tipo de anexo Tamanho máximo: 50MB Selecionar arquivos Selecionar …" at bounding box center [538, 279] width 1076 height 559
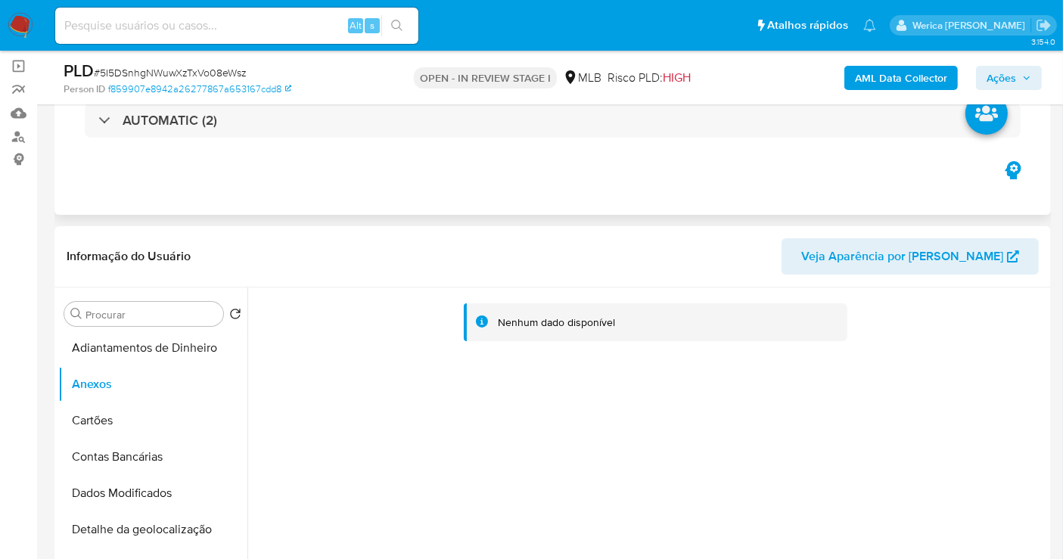
scroll to position [0, 0]
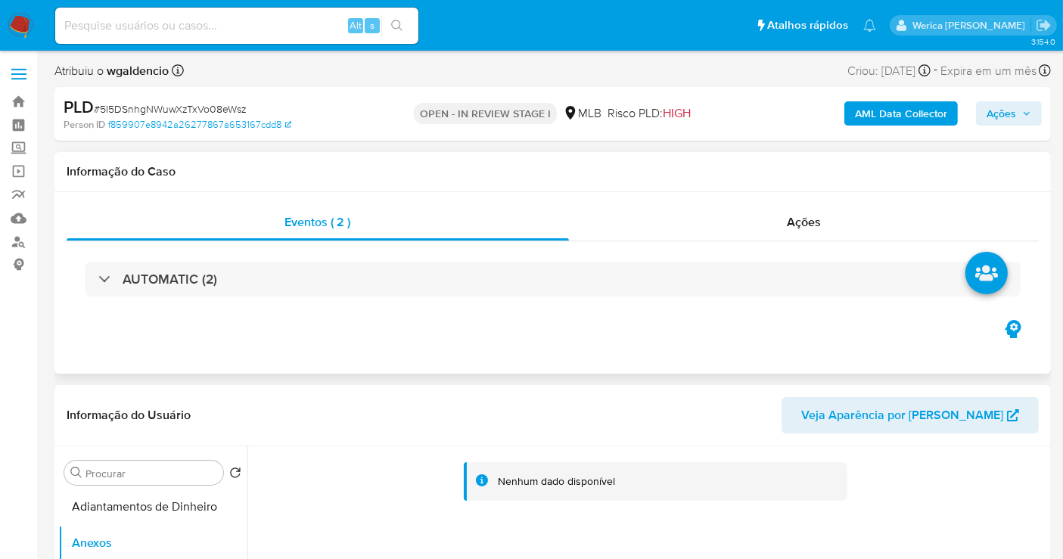
click at [841, 245] on div "AUTOMATIC (2)" at bounding box center [553, 279] width 972 height 76
click at [827, 217] on div "Ações" at bounding box center [804, 222] width 471 height 36
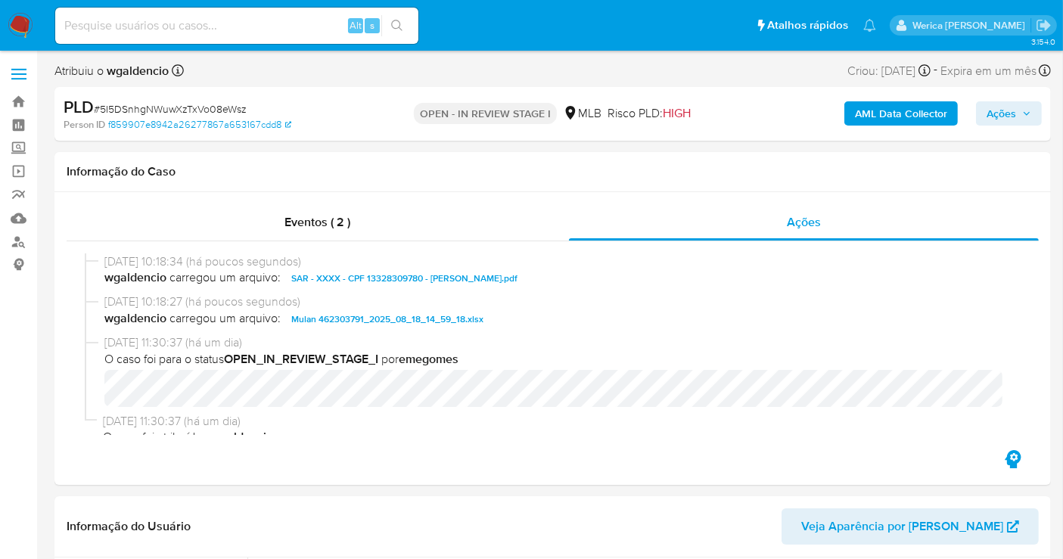
click at [1016, 113] on span "Ações" at bounding box center [1002, 113] width 30 height 24
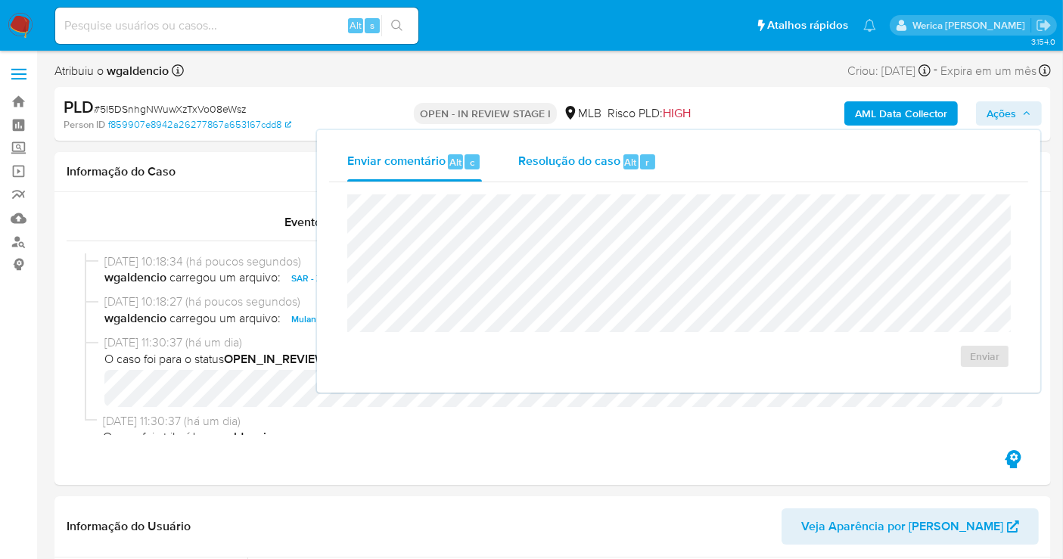
click at [646, 162] on span "r" at bounding box center [648, 162] width 4 height 14
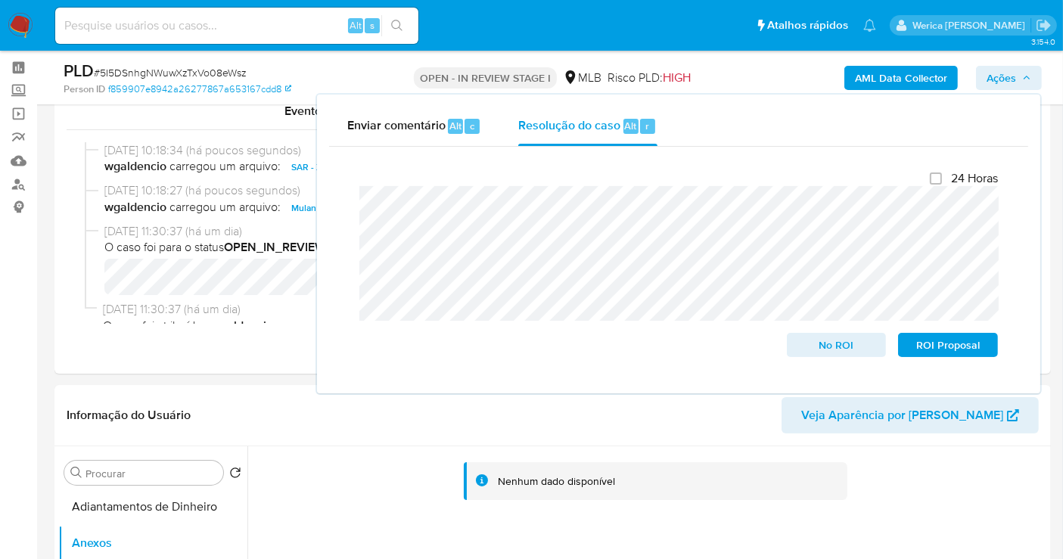
scroll to position [84, 0]
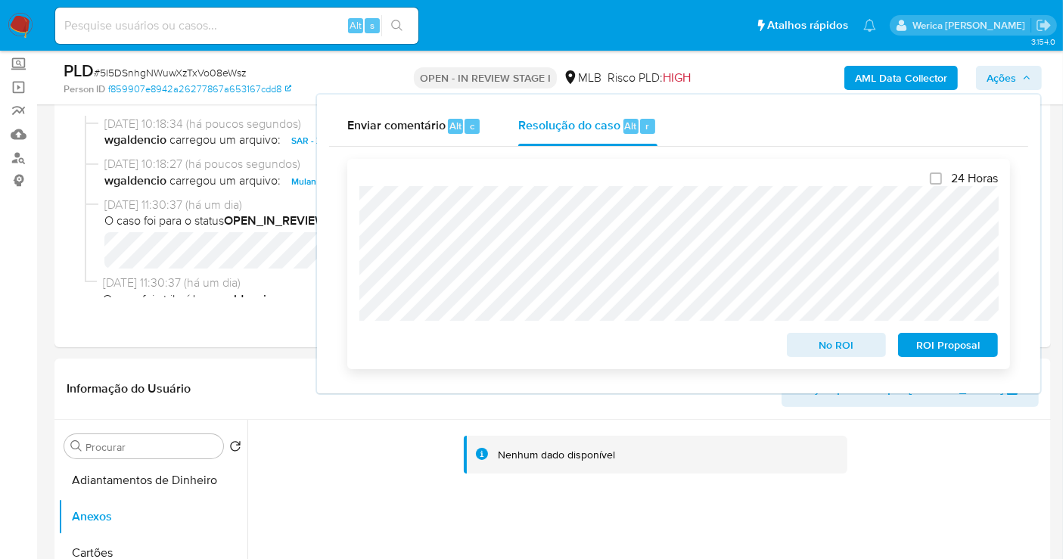
click at [935, 347] on span "ROI Proposal" at bounding box center [948, 344] width 79 height 21
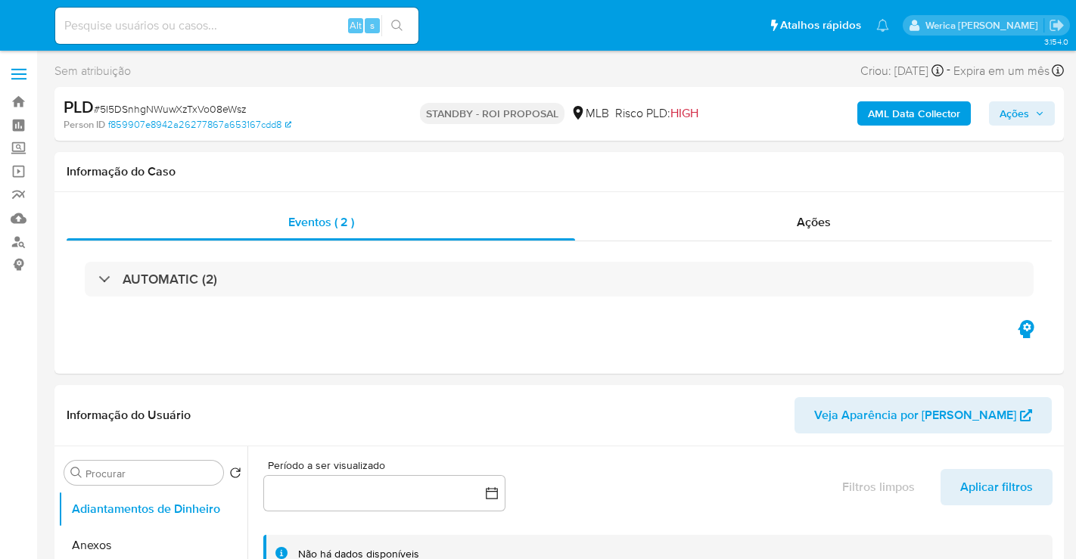
select select "10"
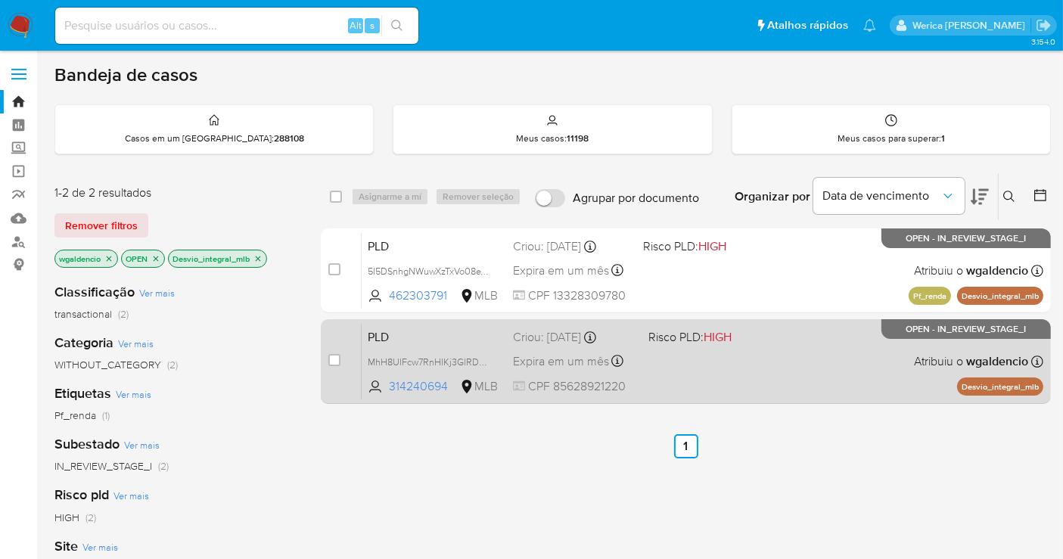
click at [690, 354] on div "PLD MhH8UIFcw7RnHIKj3GlRDsXU 314240694 MLB Risco PLD: HIGH Criou: 12/08/2025 Cr…" at bounding box center [703, 361] width 682 height 76
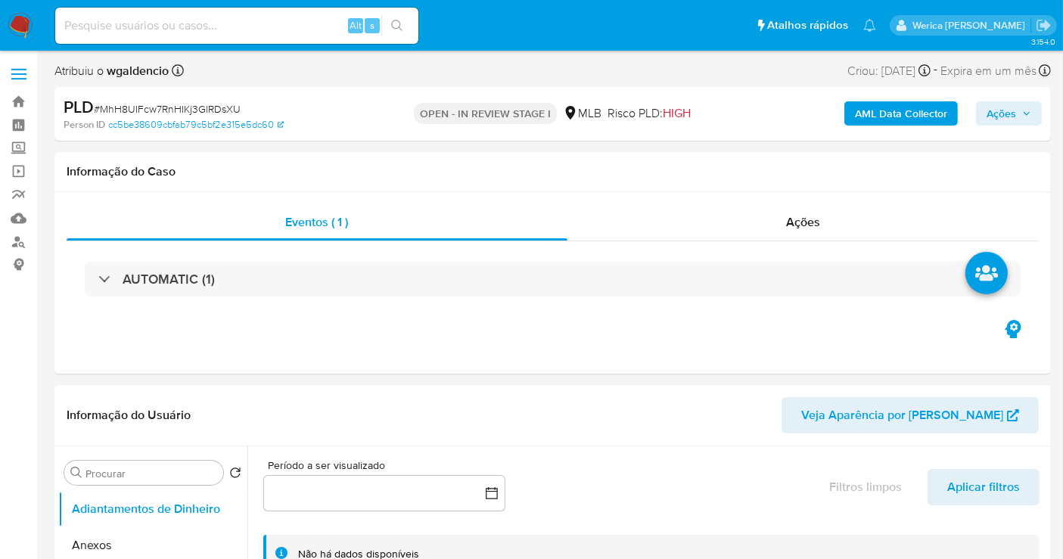
select select "10"
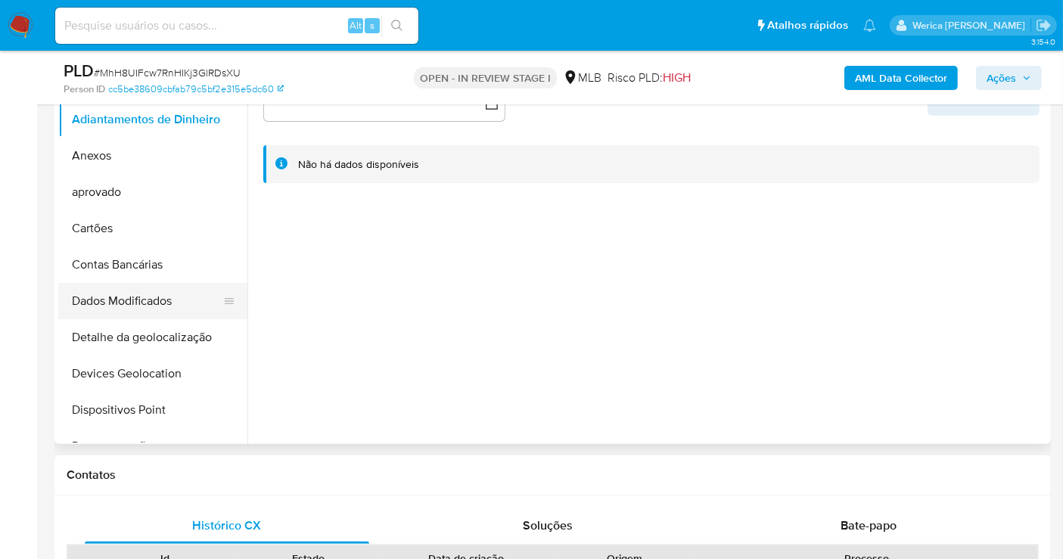
scroll to position [336, 0]
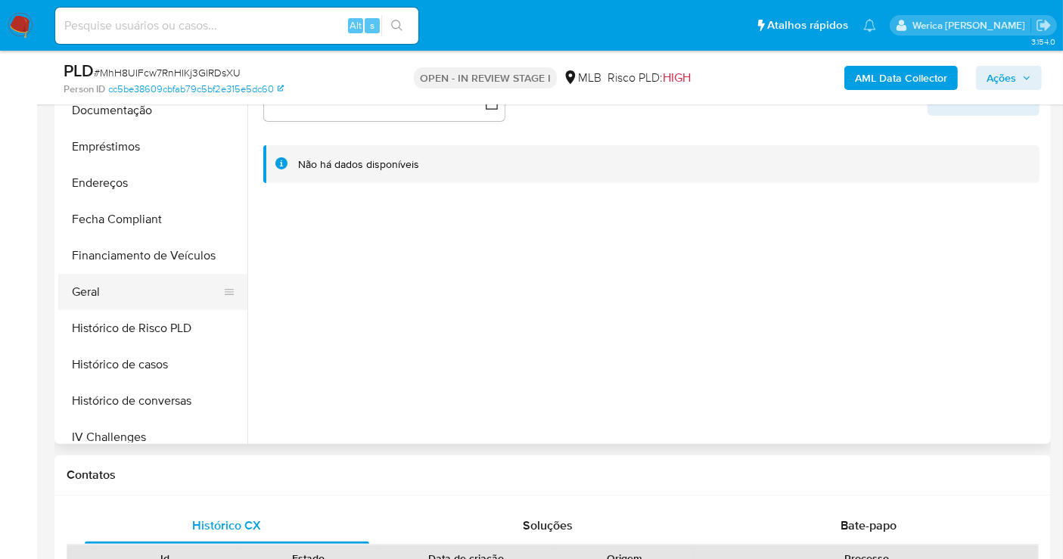
click at [132, 298] on button "Geral" at bounding box center [146, 292] width 177 height 36
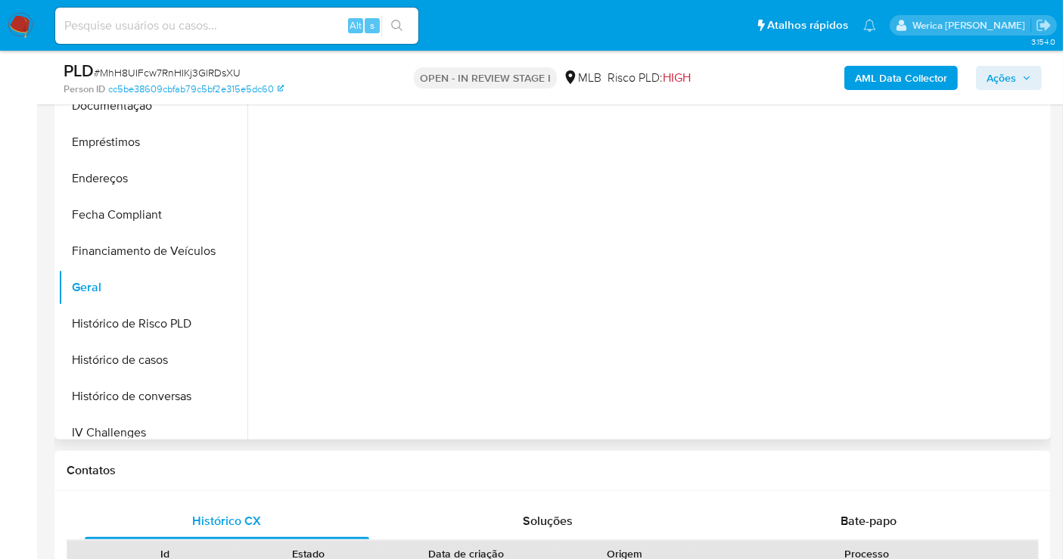
scroll to position [252, 0]
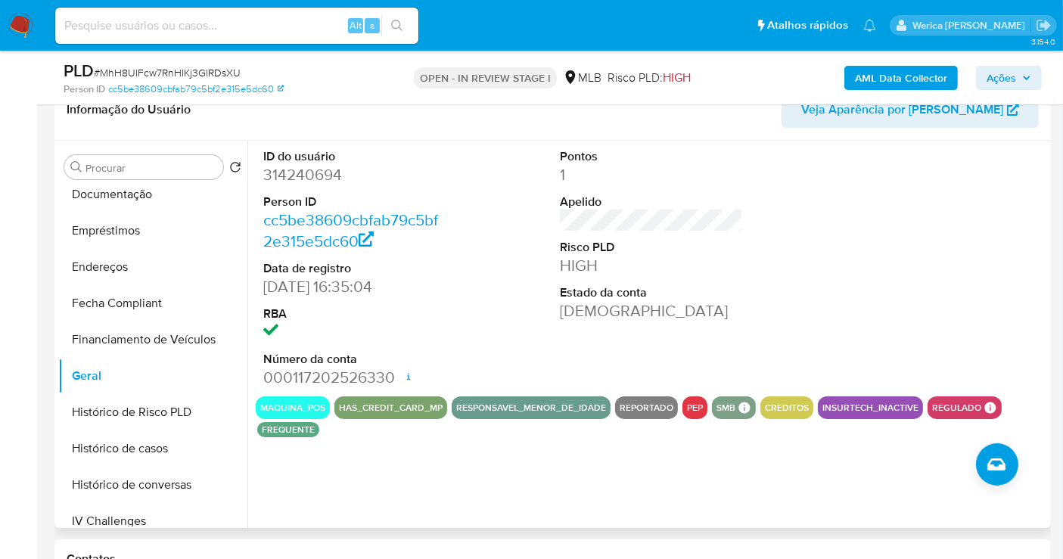
click at [328, 174] on dd "314240694" at bounding box center [354, 174] width 183 height 21
copy dd "314240694"
click at [136, 456] on button "Histórico de casos" at bounding box center [146, 449] width 177 height 36
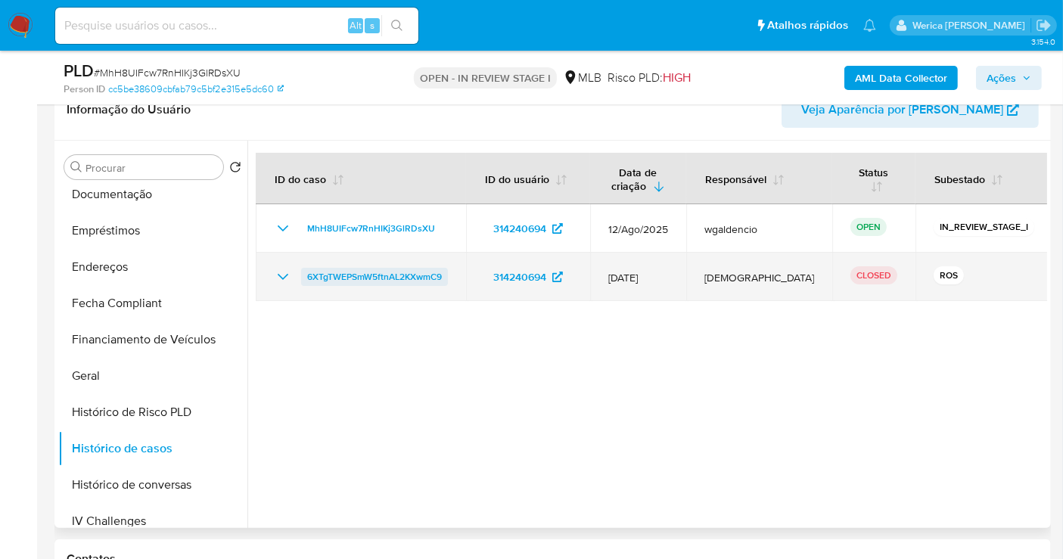
click at [404, 272] on span "6XTgTWEPSmW5ftnAL2KXwmC9" at bounding box center [374, 277] width 135 height 18
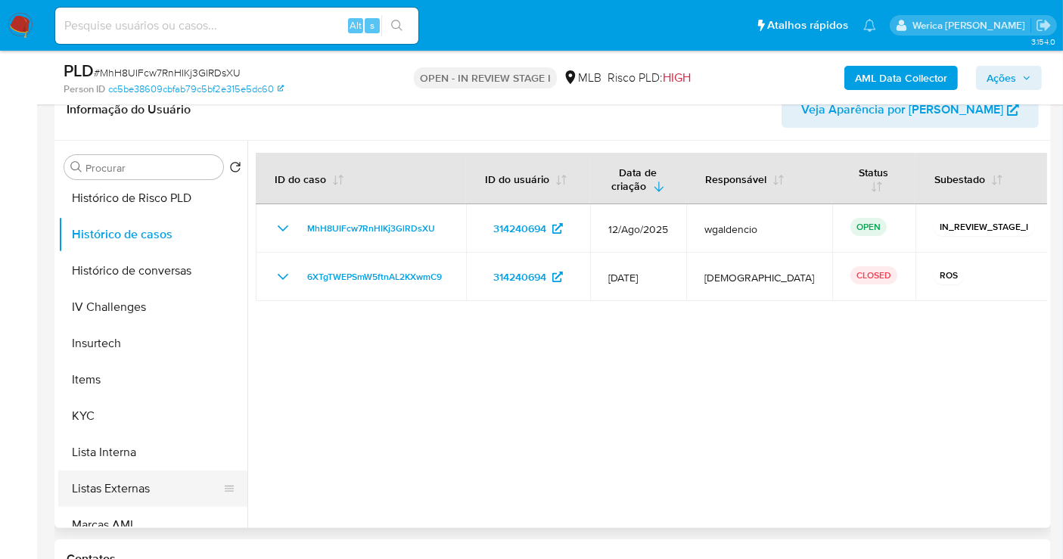
scroll to position [588, 0]
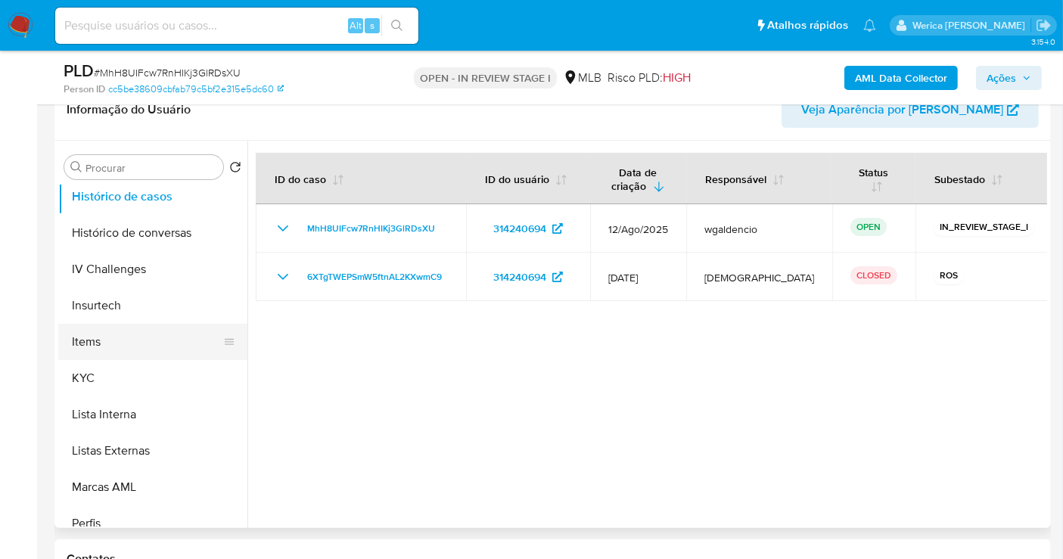
click at [184, 349] on button "Items" at bounding box center [146, 342] width 177 height 36
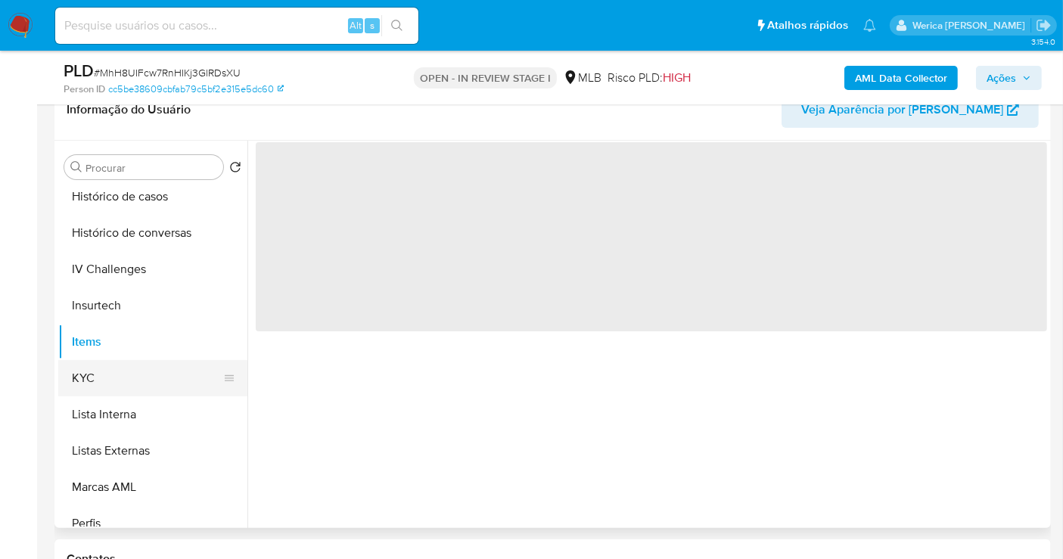
click at [210, 372] on button "KYC" at bounding box center [146, 378] width 177 height 36
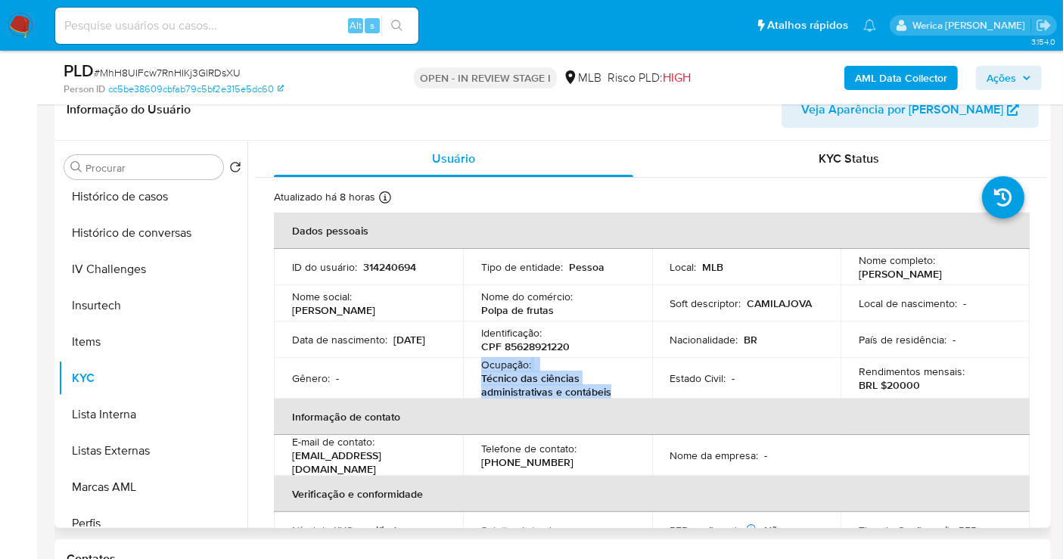
drag, startPoint x: 483, startPoint y: 366, endPoint x: 620, endPoint y: 387, distance: 138.6
click at [620, 387] on div "Ocupação : Técnico das ciências administrativas e contábeis" at bounding box center [557, 378] width 153 height 41
copy div "Ocupação : Técnico das ciências administrativas e contábeis"
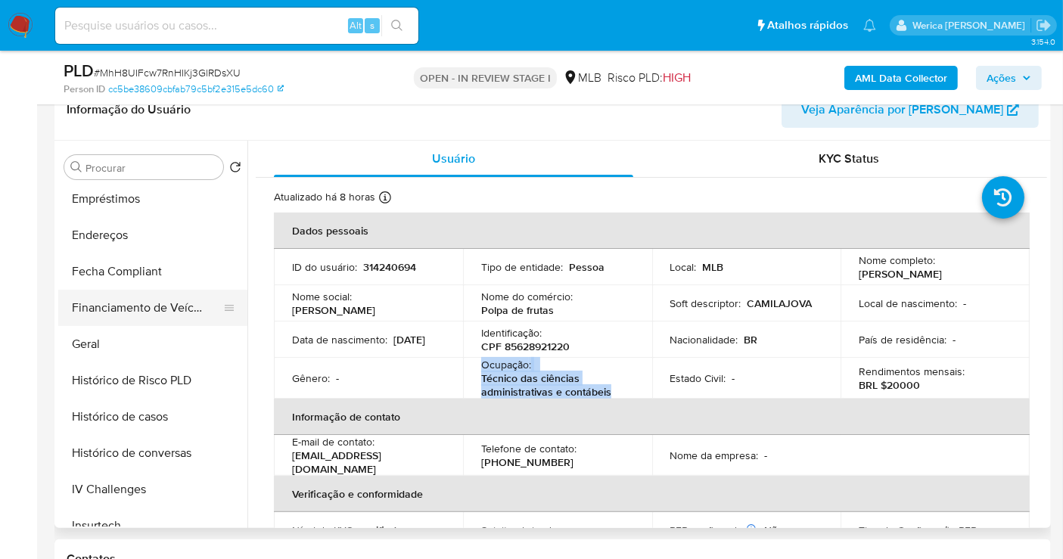
scroll to position [168, 0]
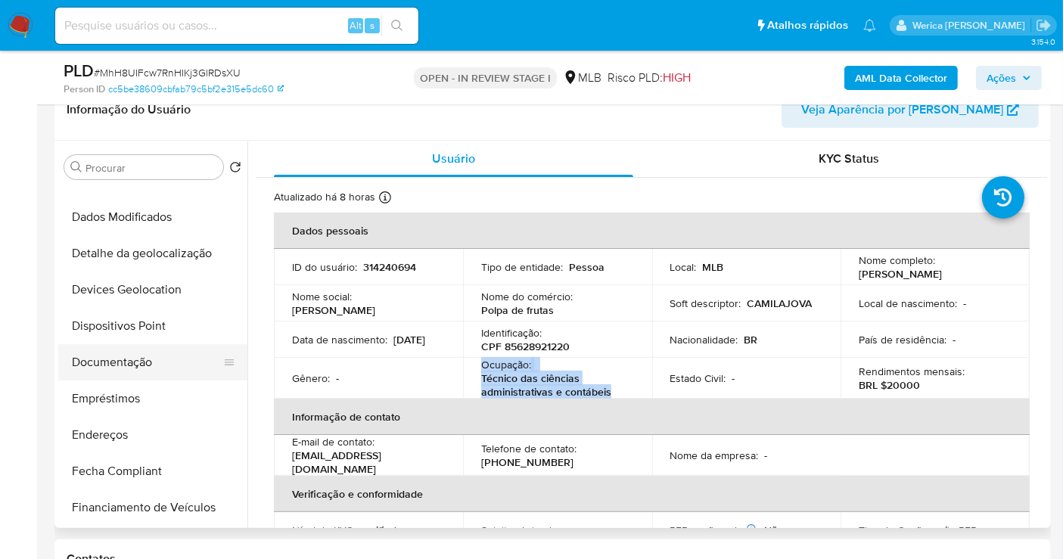
click at [162, 372] on button "Documentação" at bounding box center [146, 362] width 177 height 36
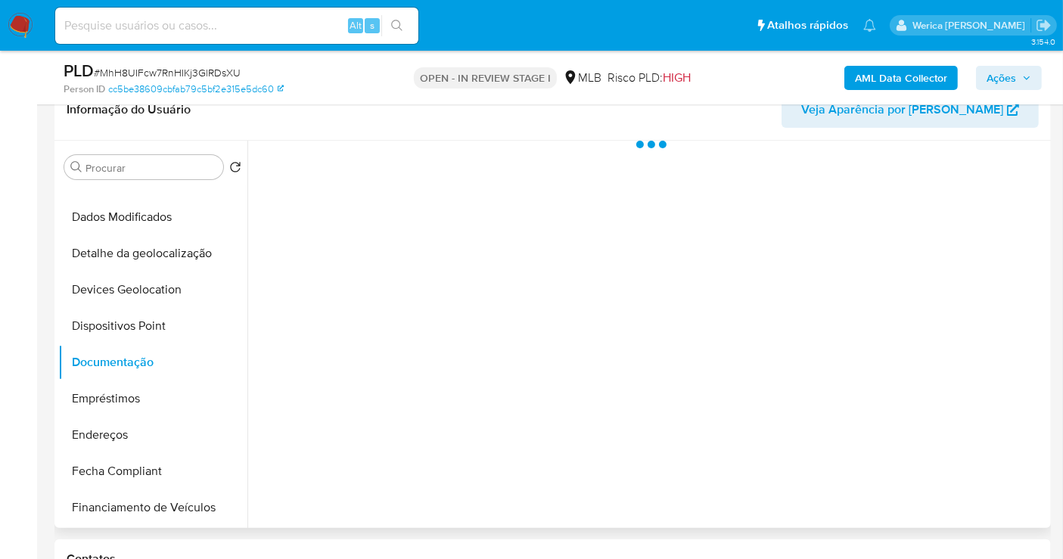
click at [360, 243] on div at bounding box center [647, 334] width 800 height 387
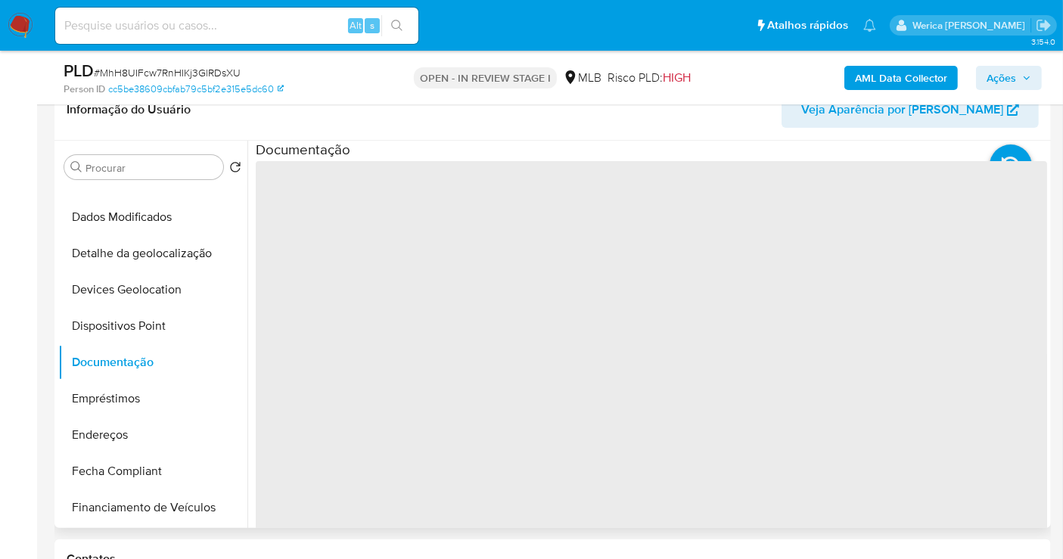
click at [350, 239] on span "‌" at bounding box center [652, 403] width 792 height 484
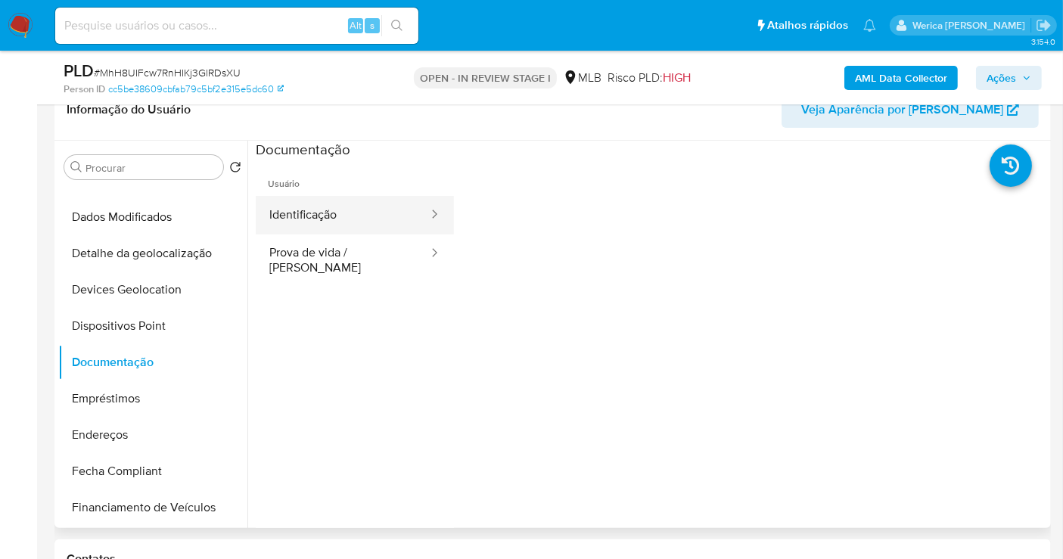
click at [350, 218] on button "Identificação" at bounding box center [343, 215] width 174 height 39
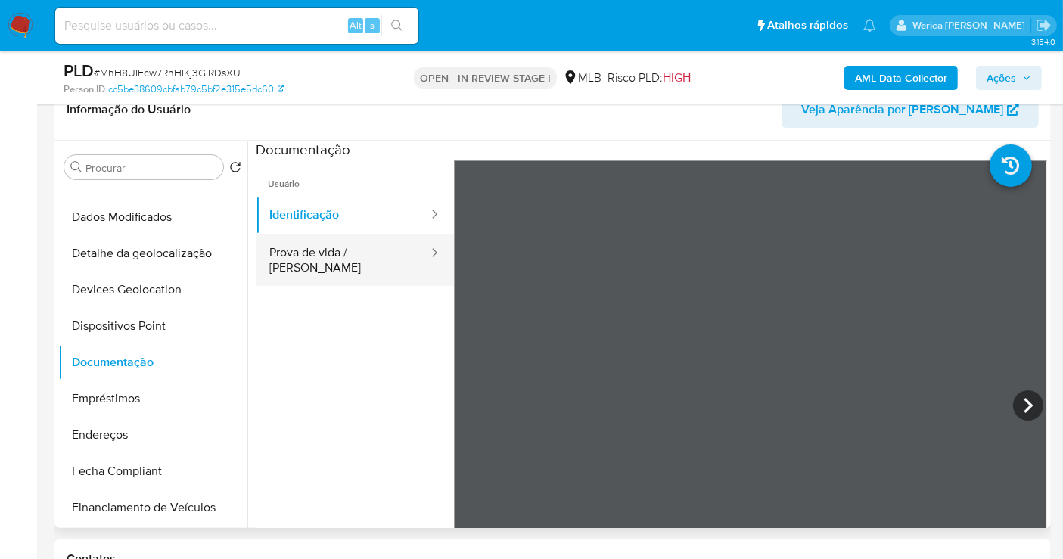
click at [369, 271] on button "Prova de vida / Selfie" at bounding box center [343, 260] width 174 height 51
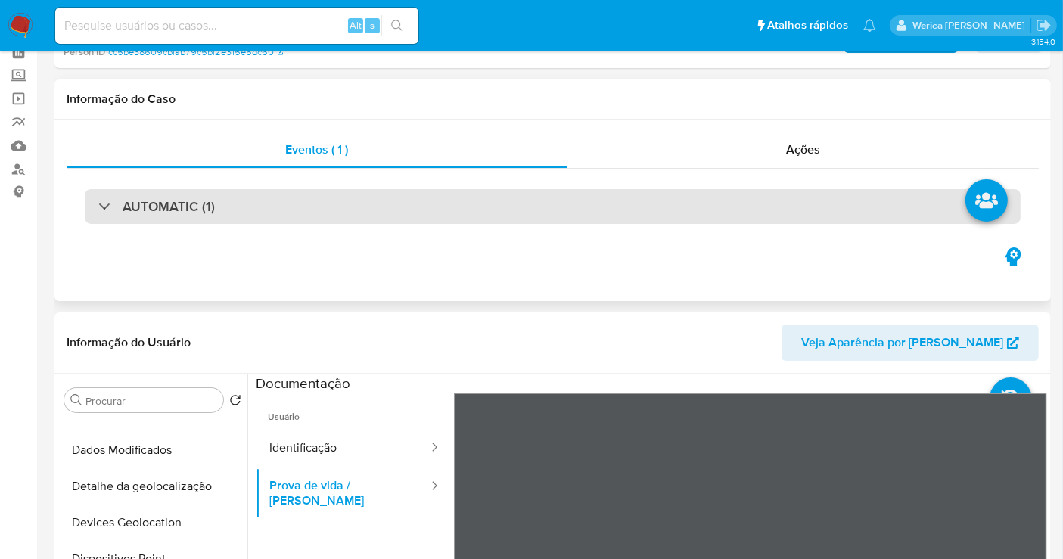
scroll to position [0, 0]
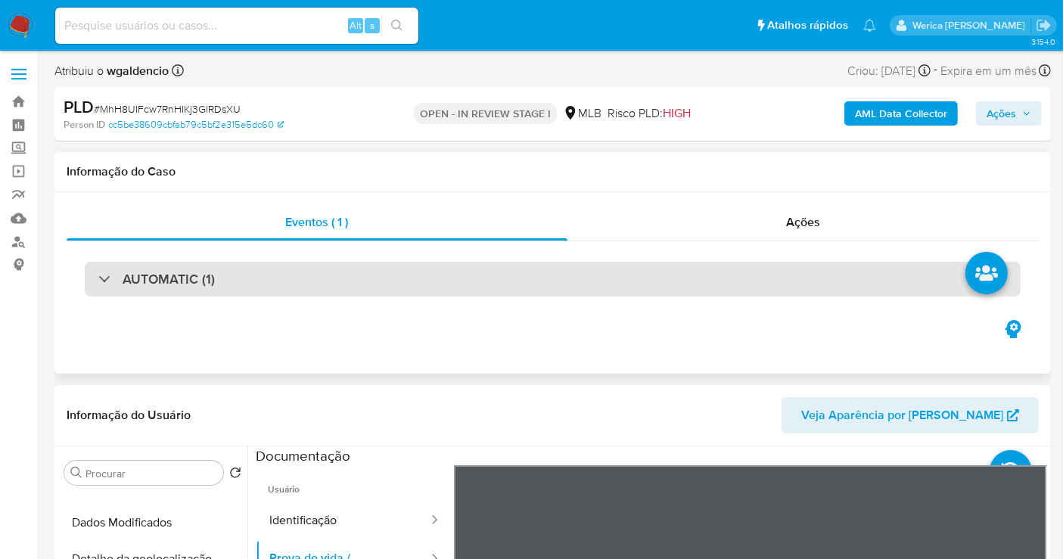
click at [397, 291] on div "AUTOMATIC (1)" at bounding box center [553, 279] width 936 height 35
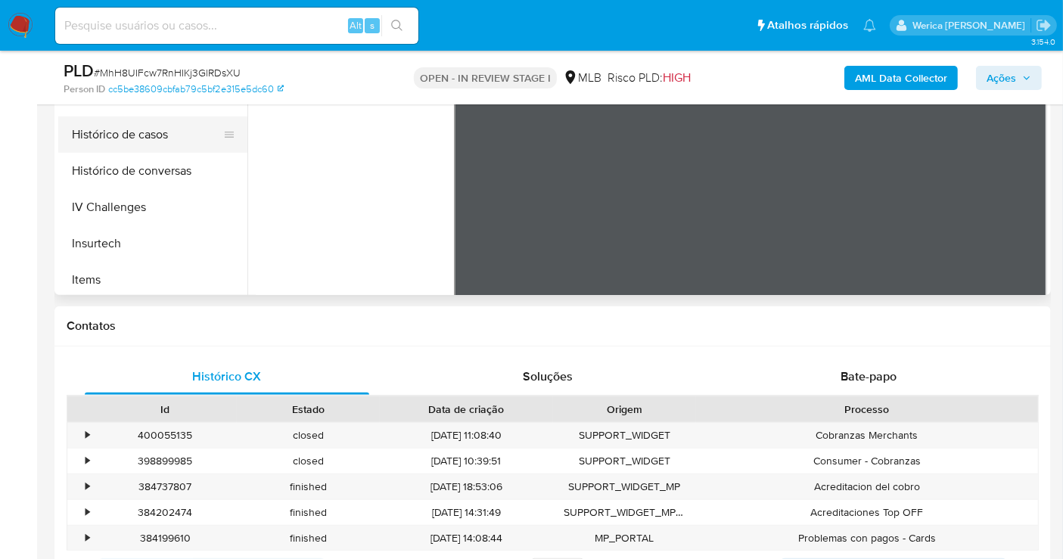
scroll to position [504, 0]
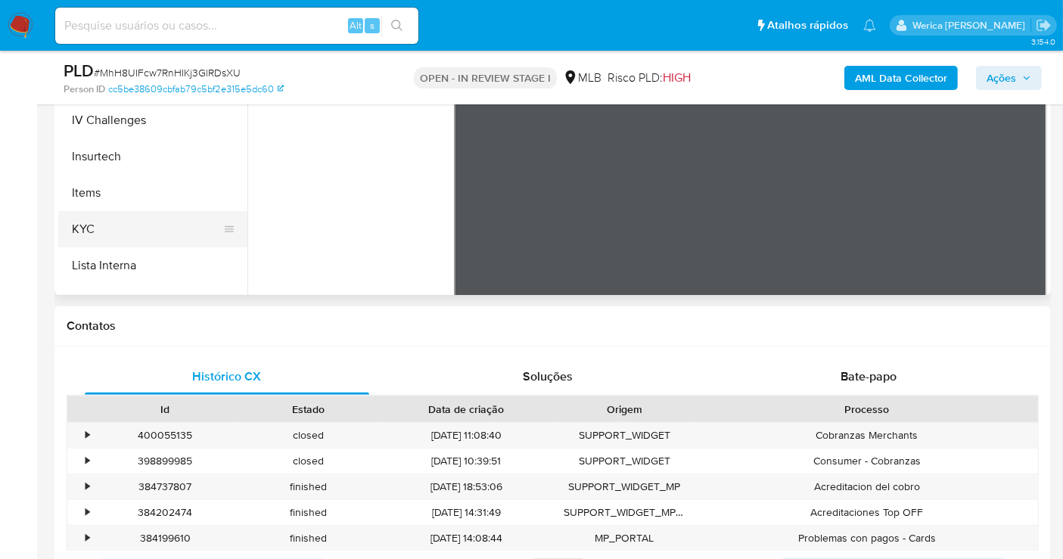
click at [182, 232] on button "KYC" at bounding box center [146, 229] width 177 height 36
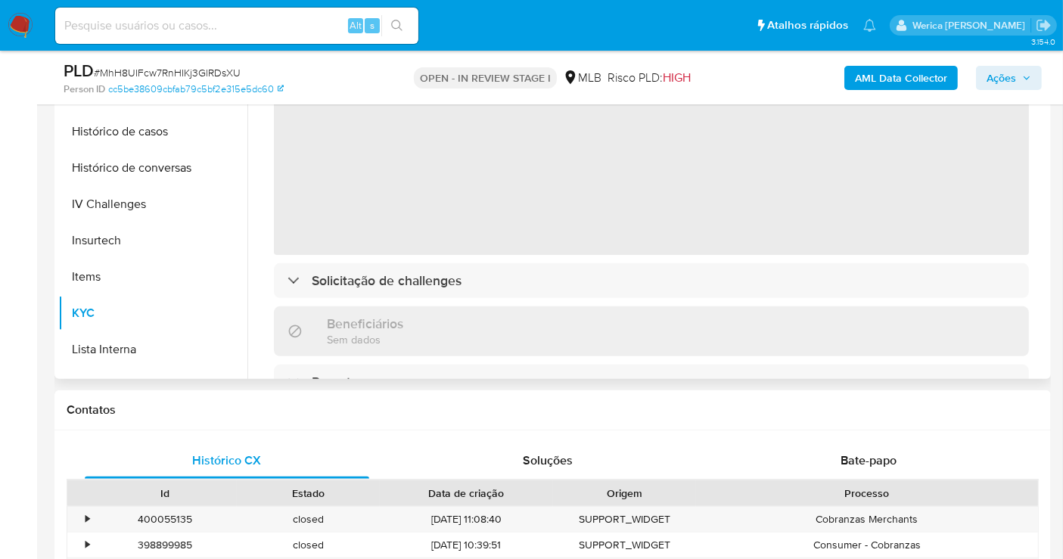
scroll to position [672, 0]
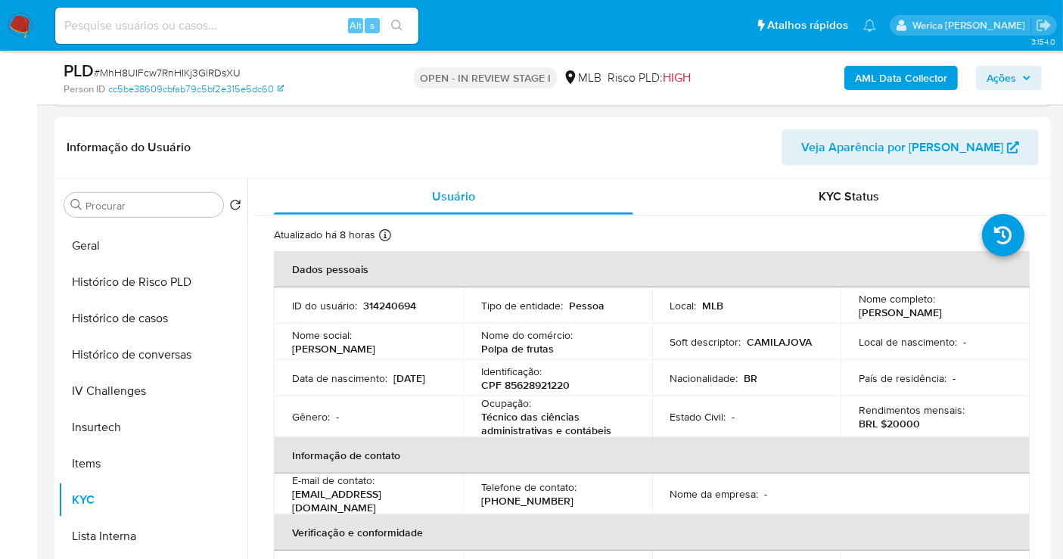
click at [521, 388] on p "CPF 85628921220" at bounding box center [525, 385] width 89 height 14
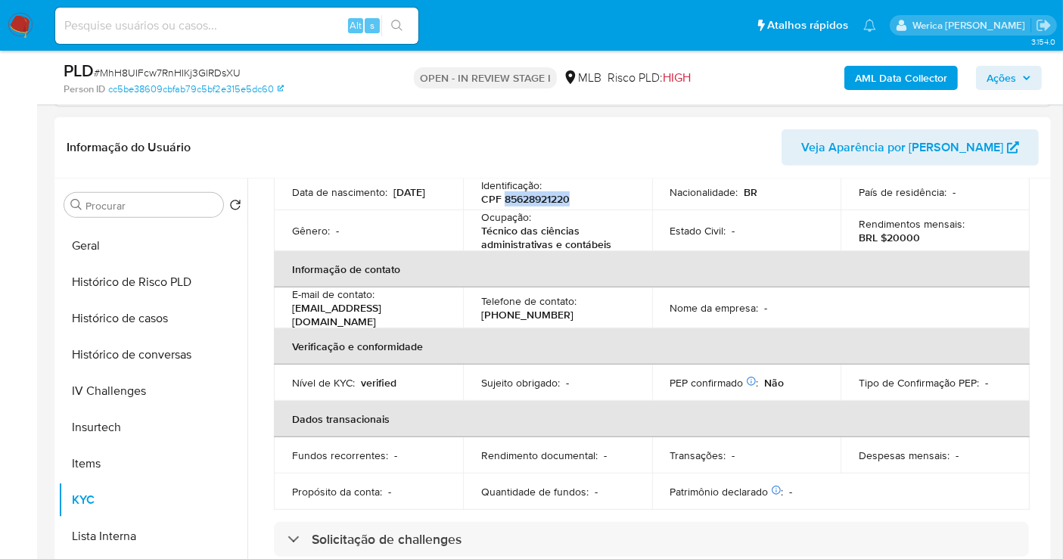
scroll to position [252, 0]
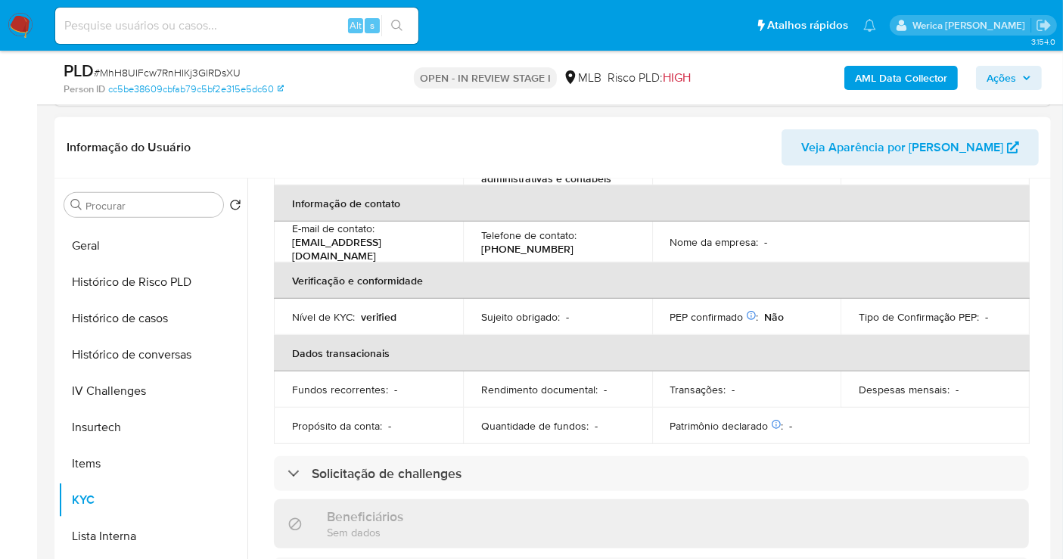
copy p "85628921220"
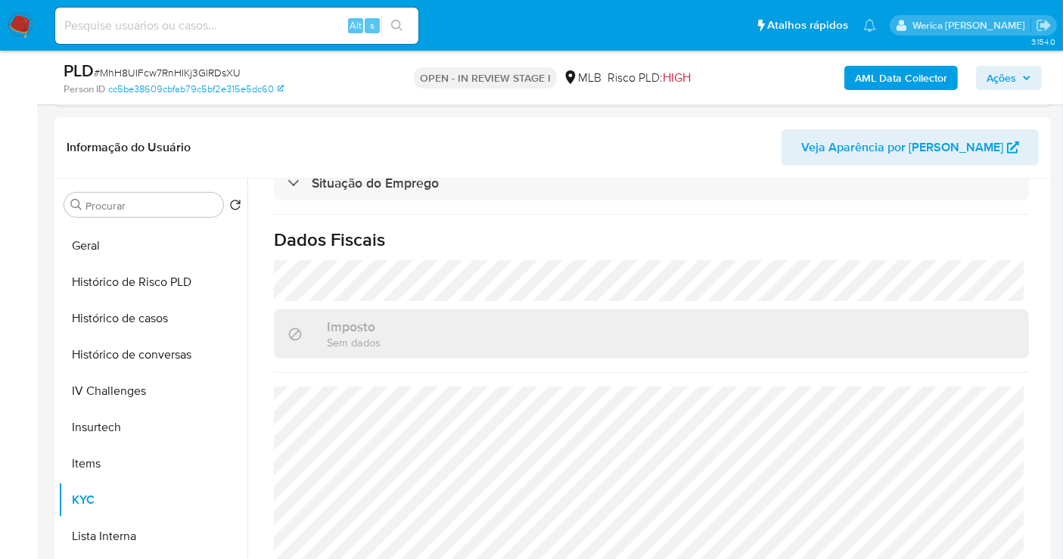
scroll to position [692, 0]
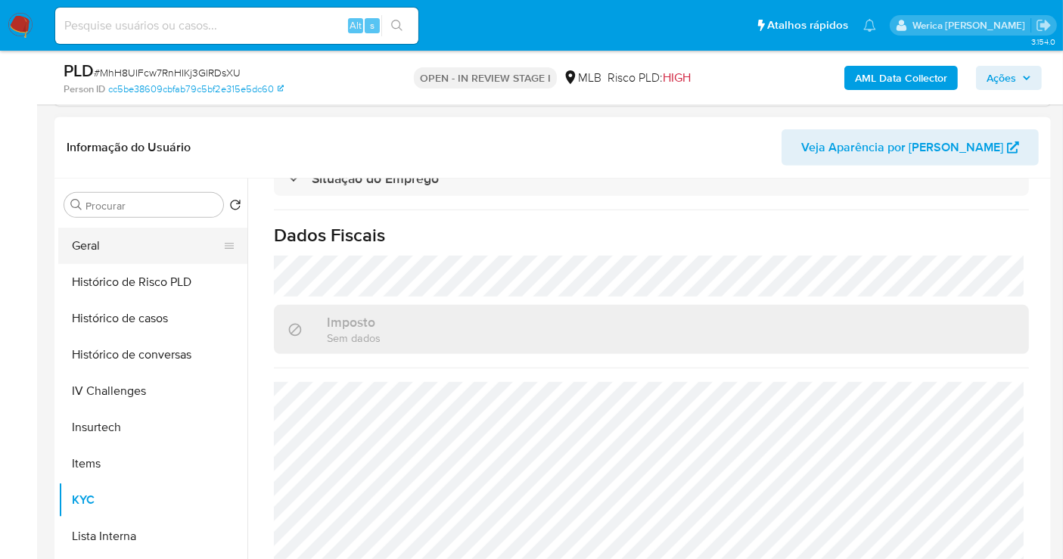
click at [125, 247] on button "Geral" at bounding box center [146, 246] width 177 height 36
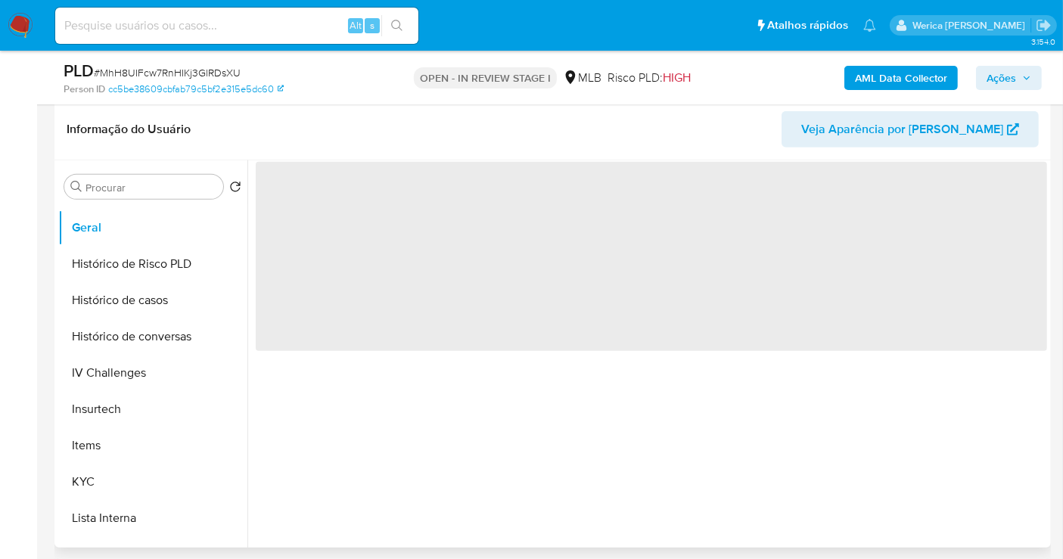
scroll to position [0, 0]
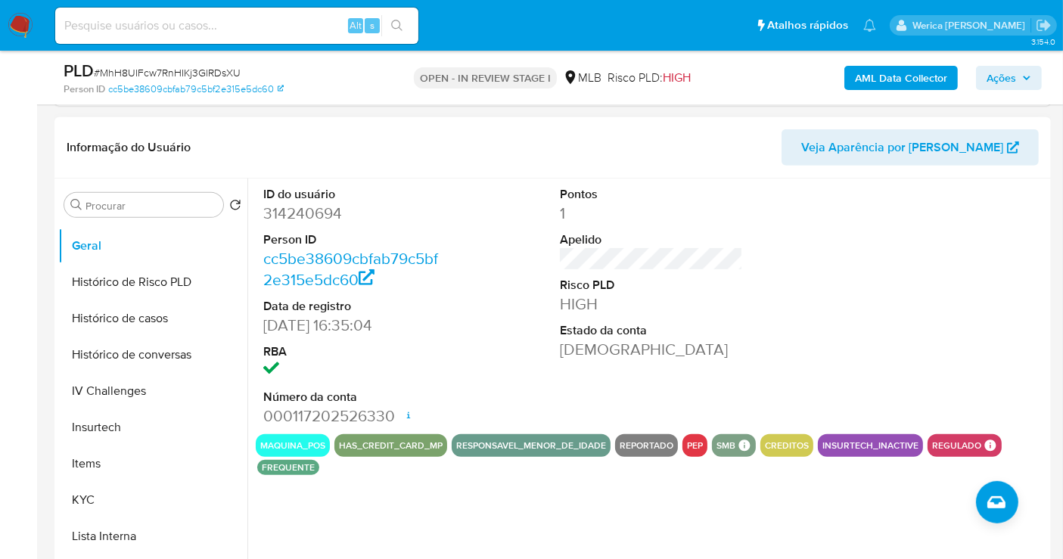
drag, startPoint x: 929, startPoint y: 353, endPoint x: 929, endPoint y: 339, distance: 14.4
click at [929, 353] on div at bounding box center [949, 307] width 198 height 256
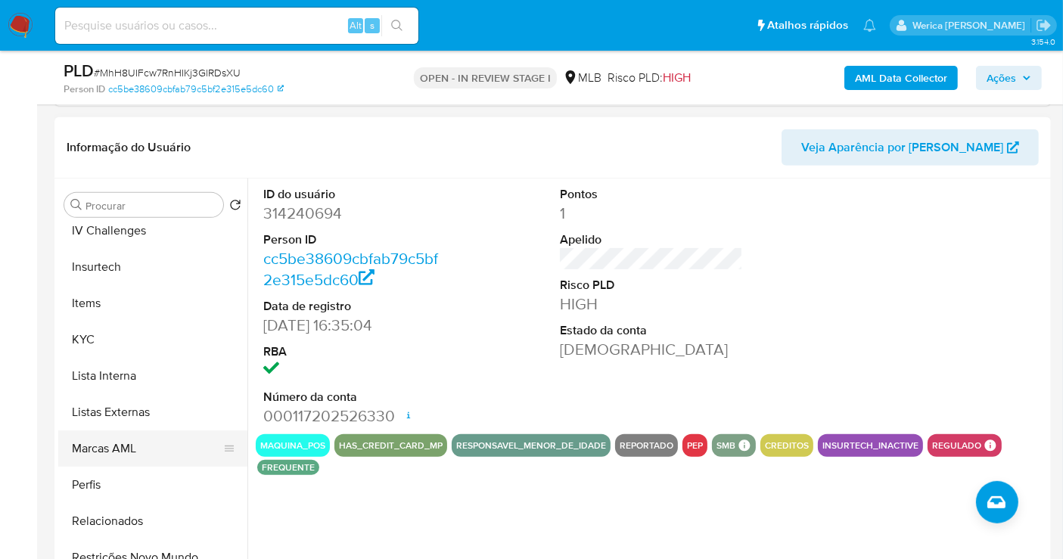
scroll to position [711, 0]
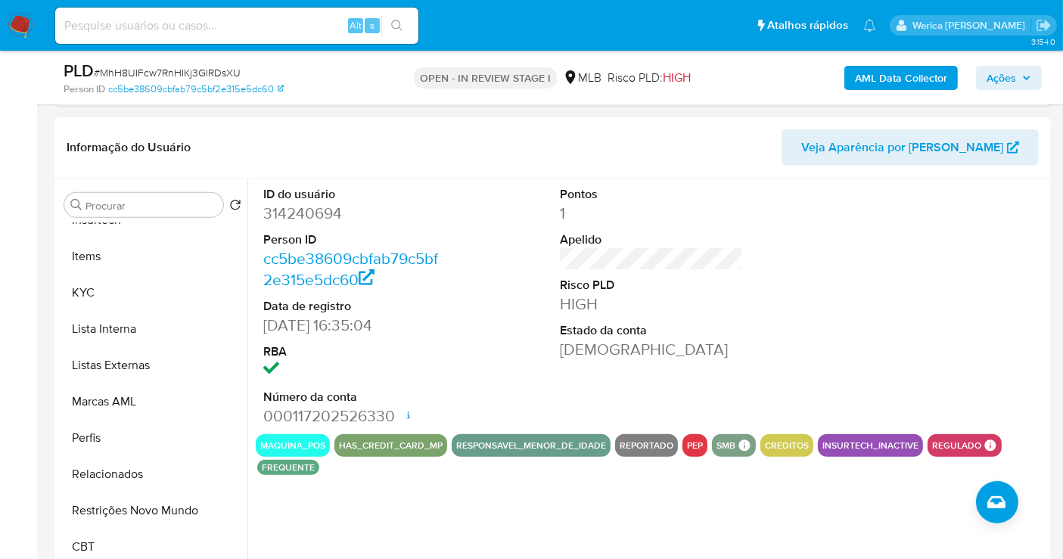
drag, startPoint x: 113, startPoint y: 291, endPoint x: 250, endPoint y: 366, distance: 156.4
click at [114, 291] on button "KYC" at bounding box center [152, 293] width 189 height 36
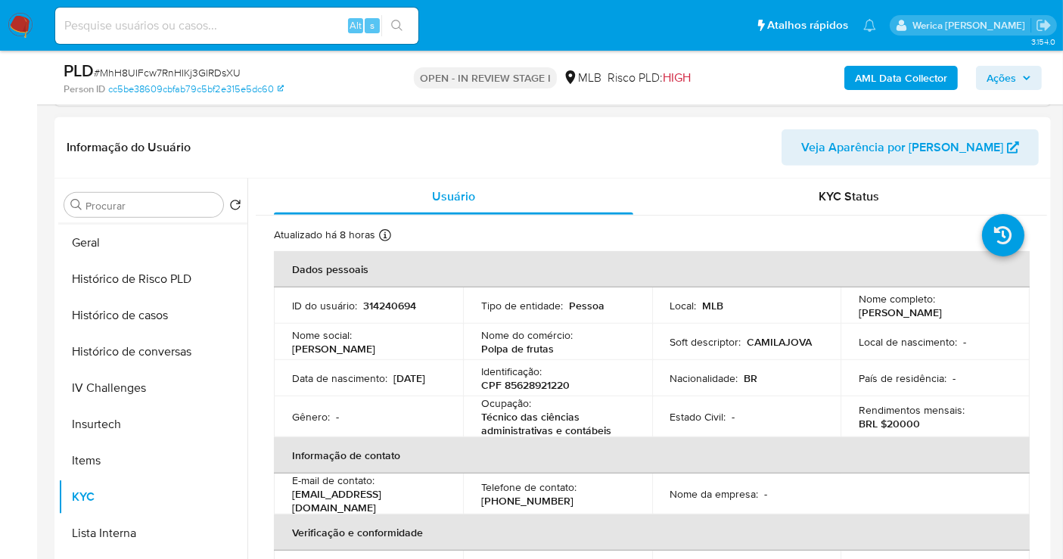
scroll to position [375, 0]
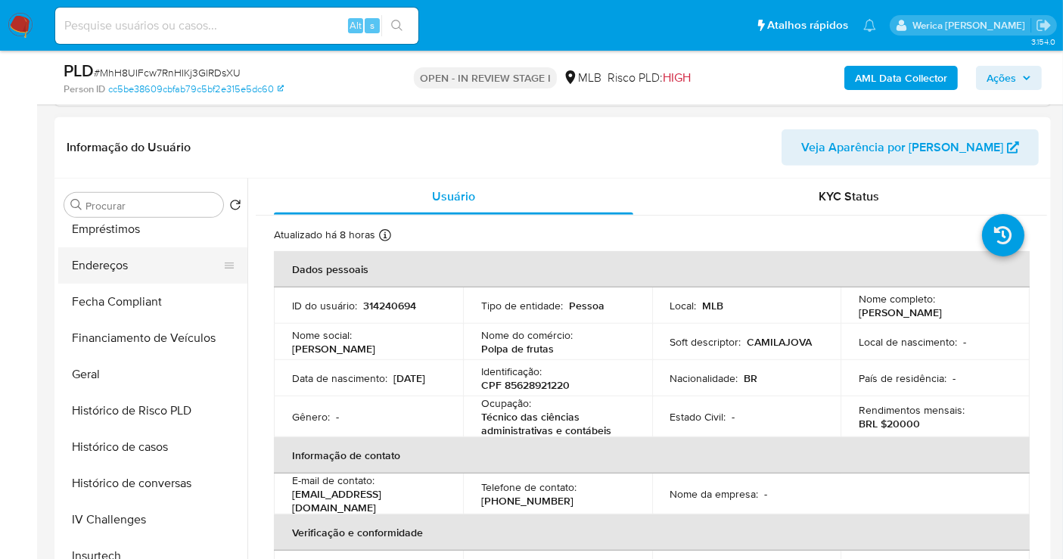
click at [158, 272] on button "Endereços" at bounding box center [146, 265] width 177 height 36
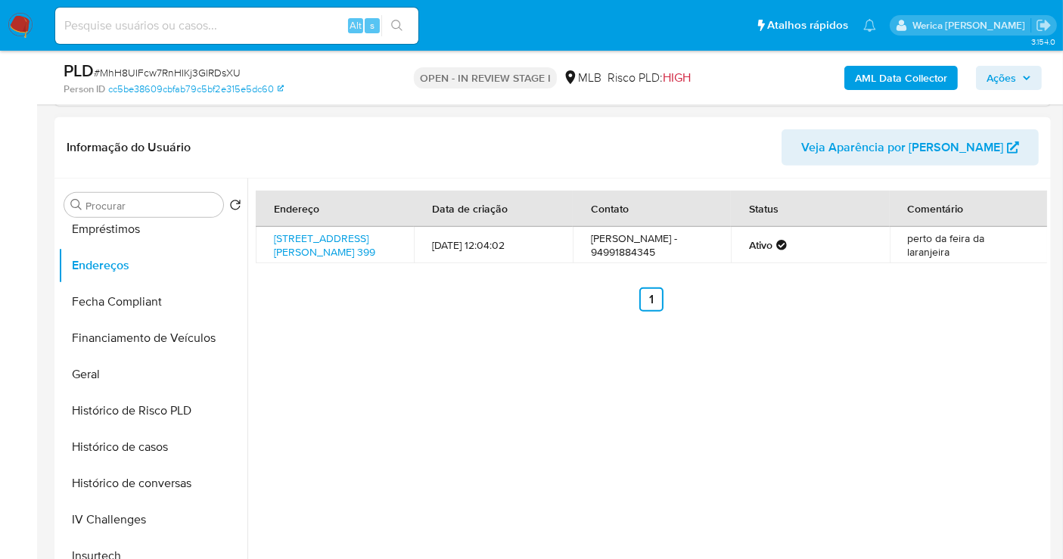
click at [1028, 408] on div "Endereço Data de criação Contato Status Comentário Rua José Cursino 399, Marabá…" at bounding box center [647, 372] width 800 height 387
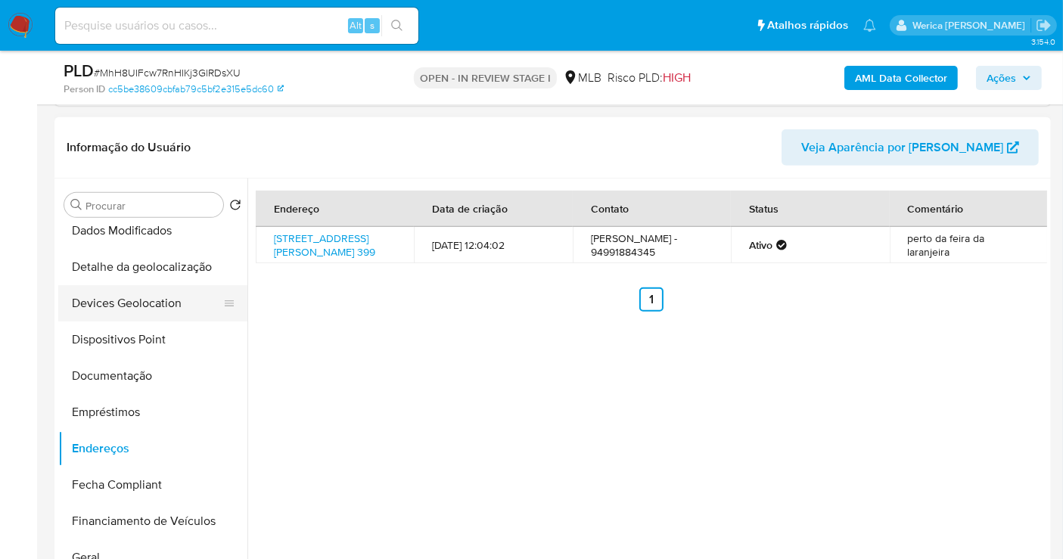
scroll to position [123, 0]
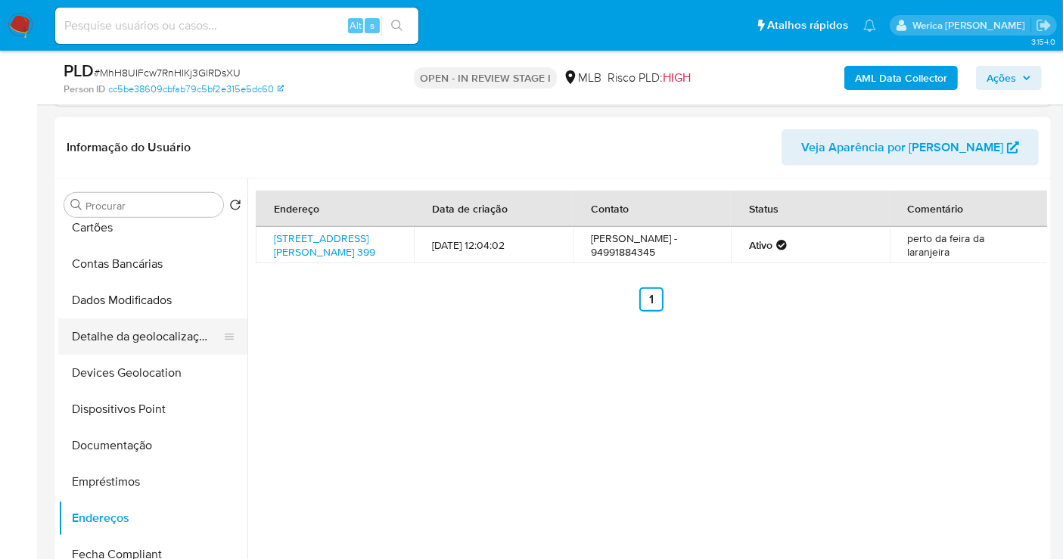
click at [157, 334] on button "Detalhe da geolocalização" at bounding box center [146, 337] width 177 height 36
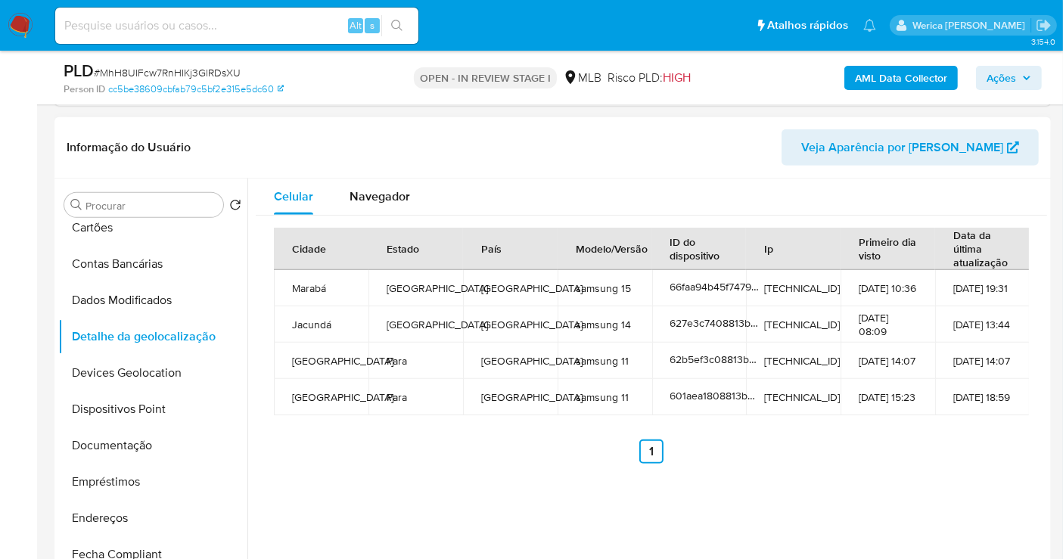
click at [990, 423] on div "Cidade Estado País Modelo/Versão ID do dispositivo Ip Primeiro dia visto Data d…" at bounding box center [651, 346] width 755 height 236
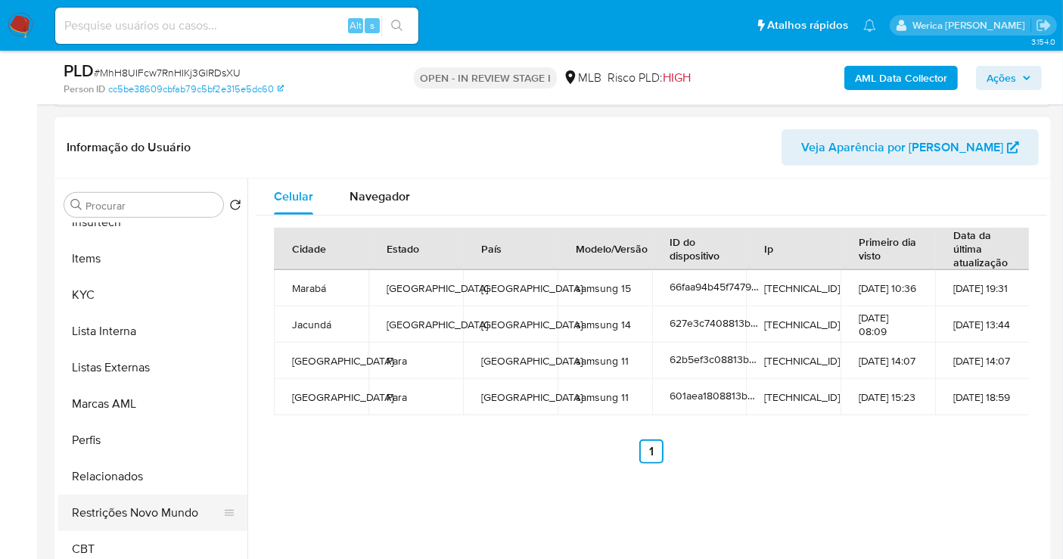
scroll to position [711, 0]
click at [175, 505] on button "Restrições Novo Mundo" at bounding box center [146, 511] width 177 height 36
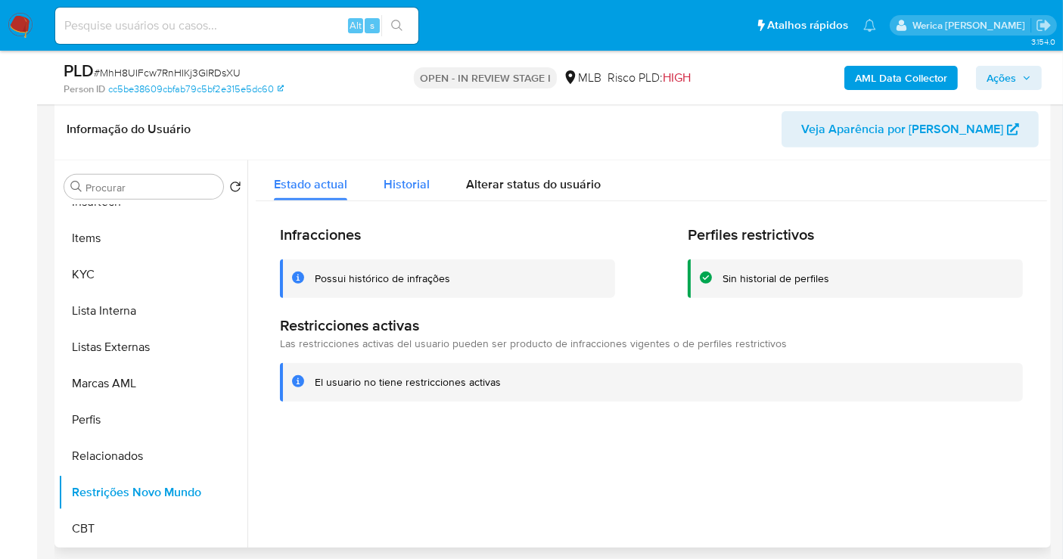
click at [412, 185] on span "Historial" at bounding box center [407, 184] width 46 height 17
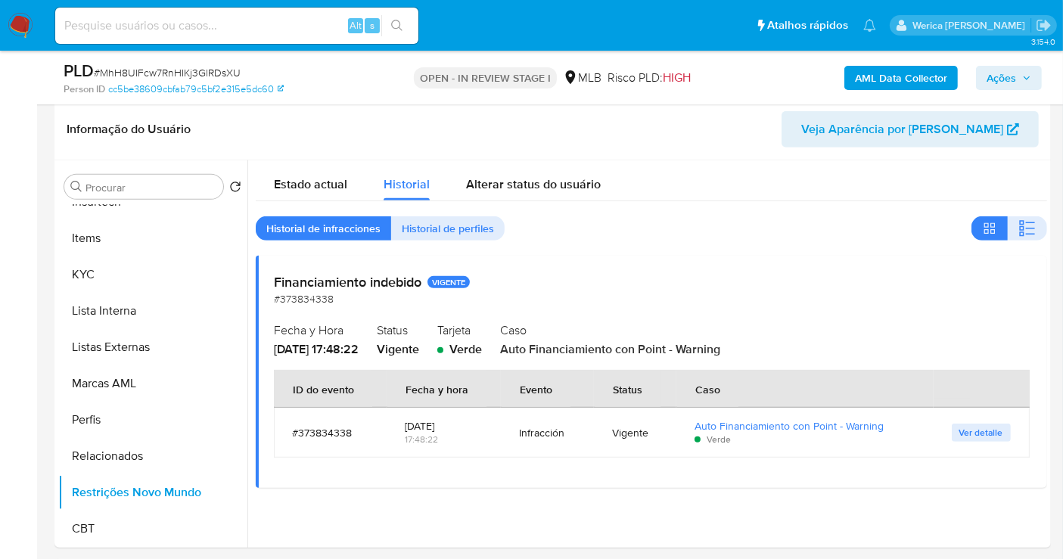
click at [1029, 232] on icon "button" at bounding box center [1028, 228] width 18 height 18
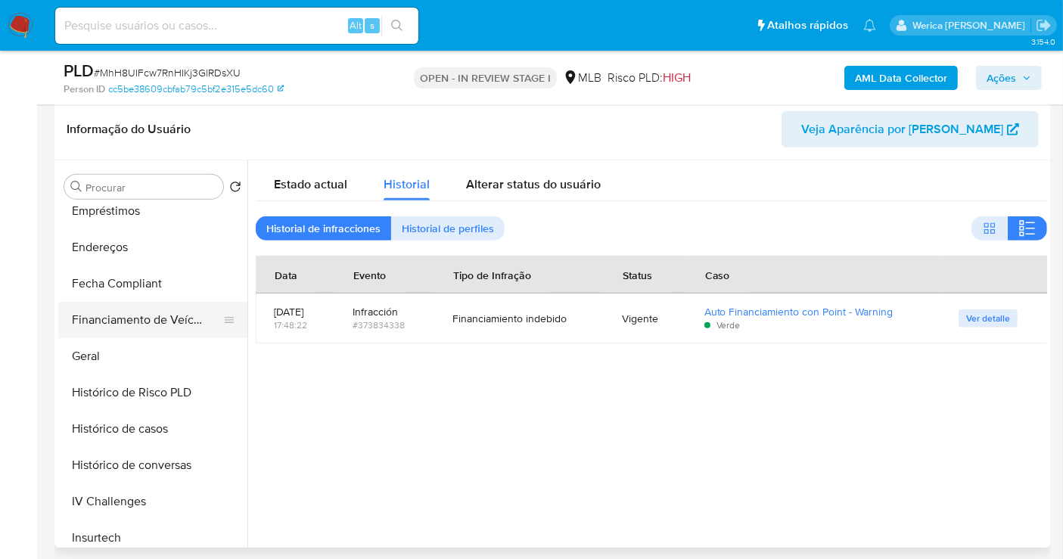
scroll to position [123, 0]
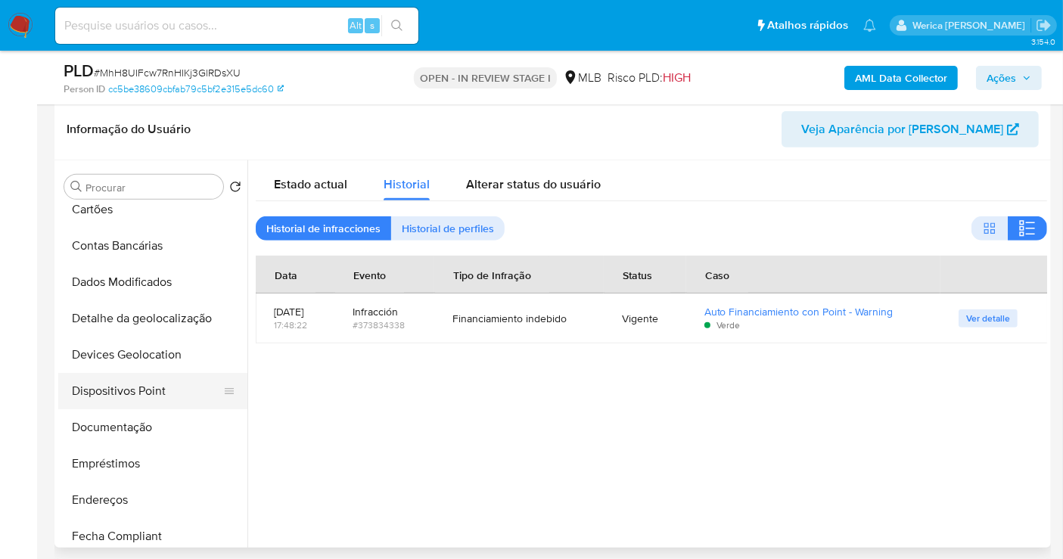
click at [160, 396] on button "Dispositivos Point" at bounding box center [146, 391] width 177 height 36
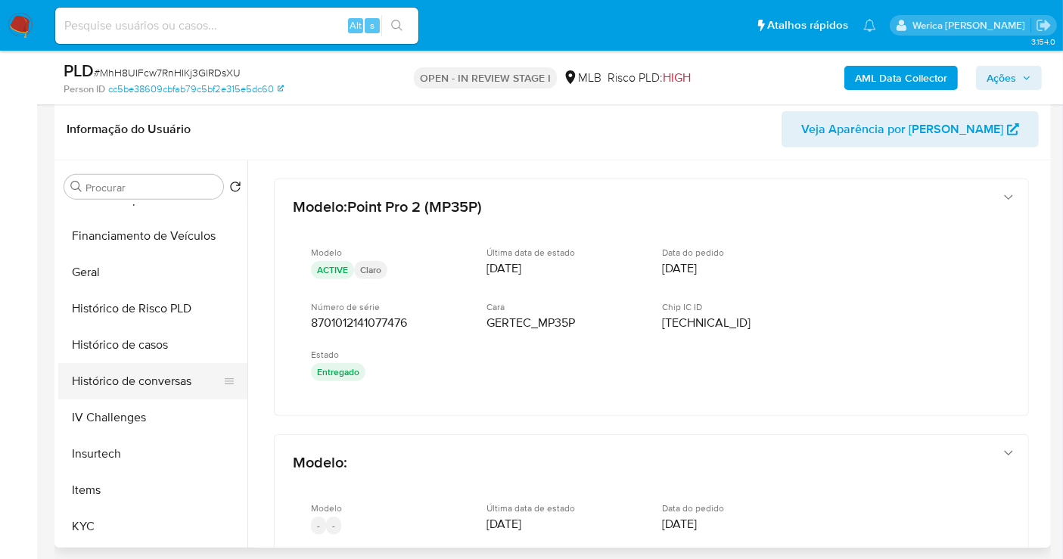
scroll to position [459, 0]
click at [128, 524] on button "KYC" at bounding box center [146, 527] width 177 height 36
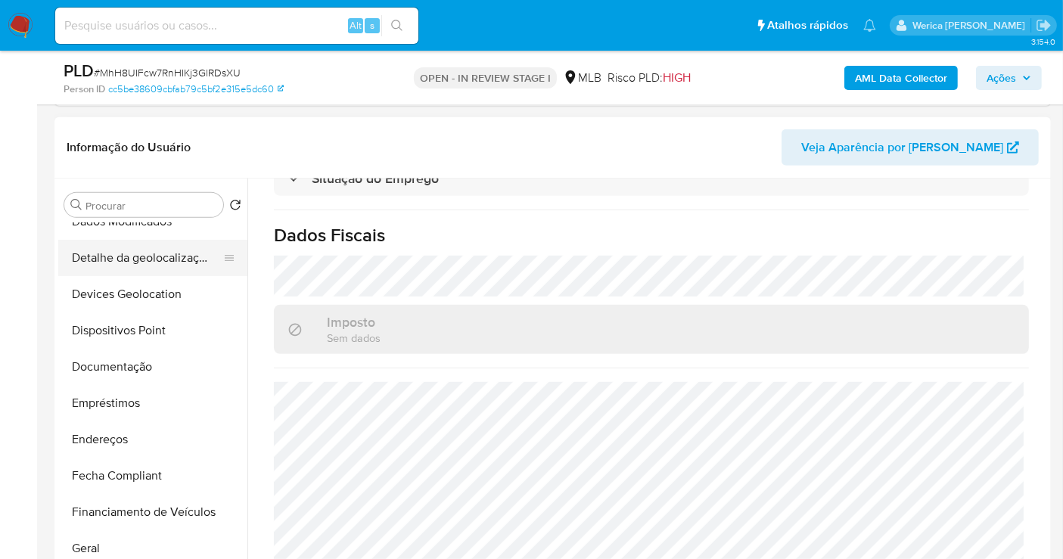
scroll to position [123, 0]
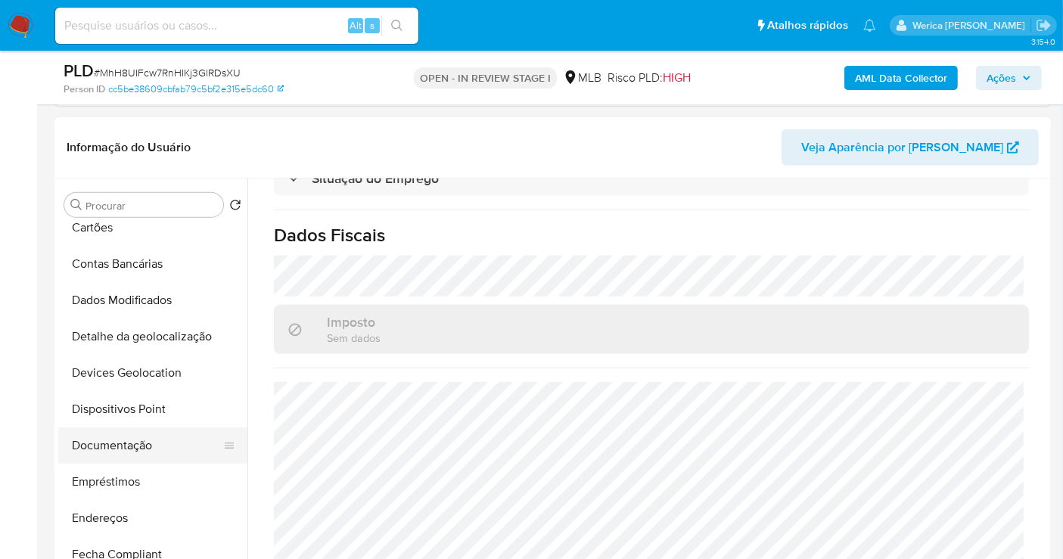
click at [163, 440] on button "Documentação" at bounding box center [146, 446] width 177 height 36
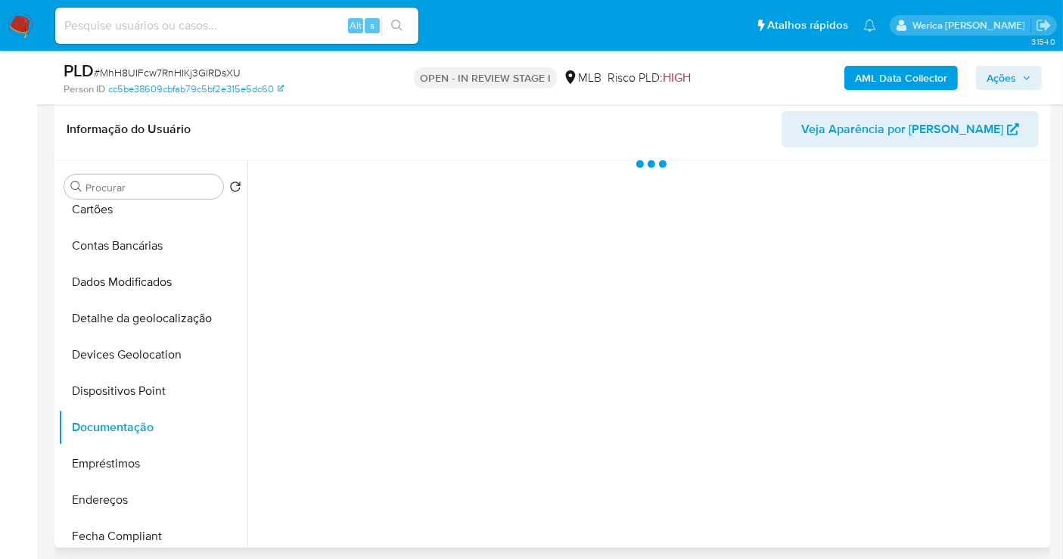
scroll to position [0, 0]
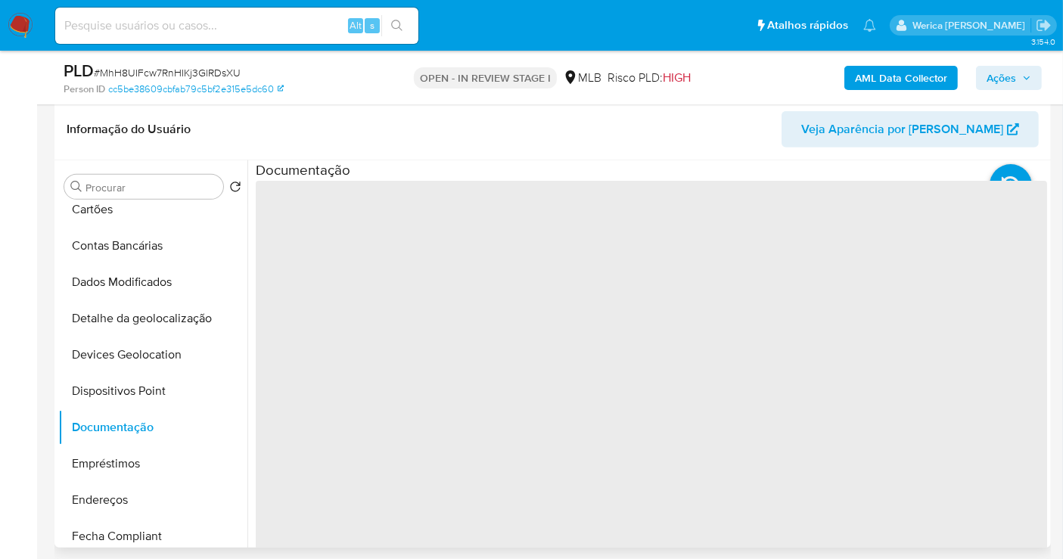
click at [285, 284] on span "‌" at bounding box center [652, 423] width 792 height 484
click at [328, 219] on span "‌" at bounding box center [652, 423] width 792 height 484
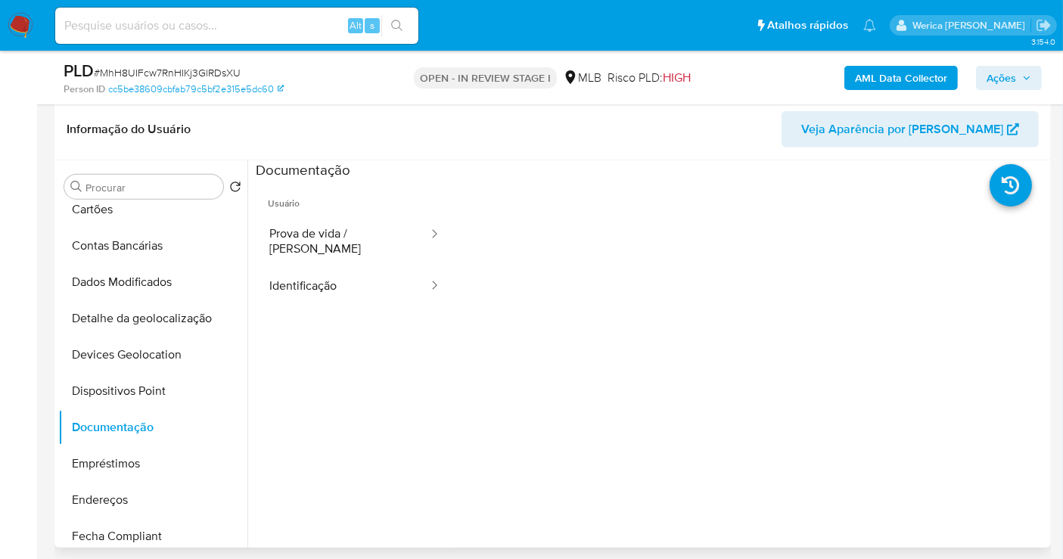
click at [350, 242] on button "Prova de vida / Selfie" at bounding box center [343, 241] width 174 height 51
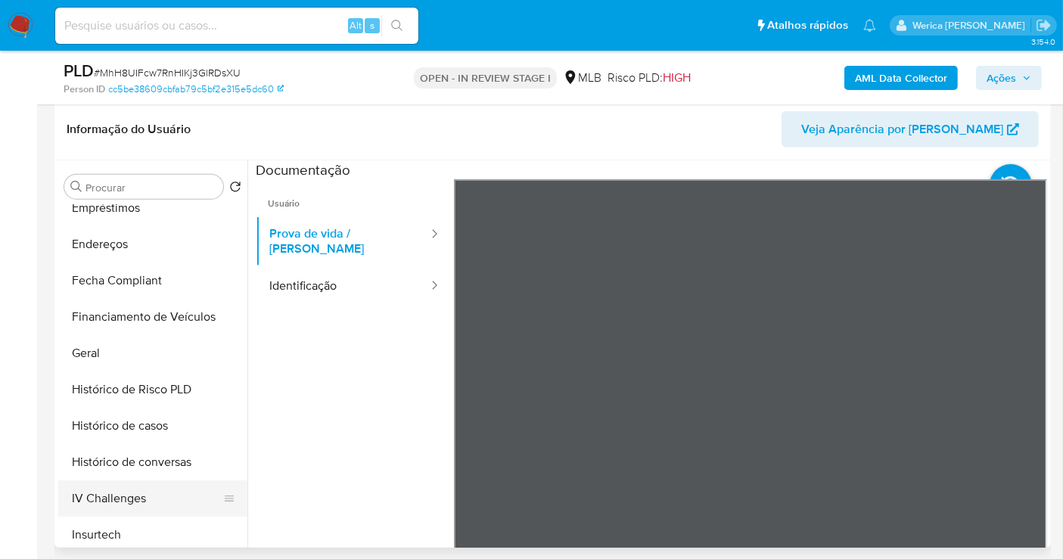
scroll to position [459, 0]
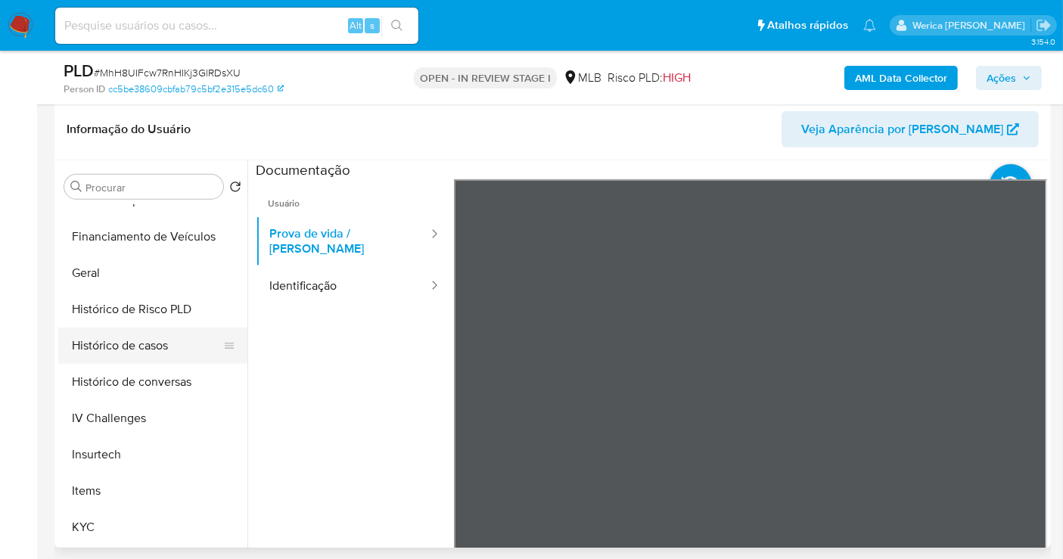
drag, startPoint x: 151, startPoint y: 344, endPoint x: 207, endPoint y: 341, distance: 56.8
click at [150, 344] on button "Histórico de casos" at bounding box center [146, 346] width 177 height 36
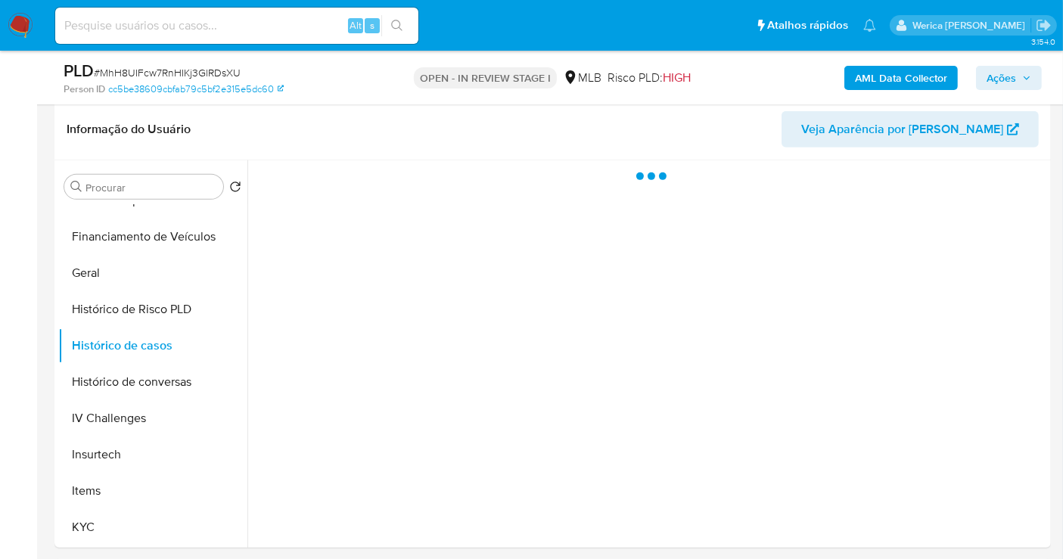
click at [443, 257] on div at bounding box center [647, 353] width 800 height 387
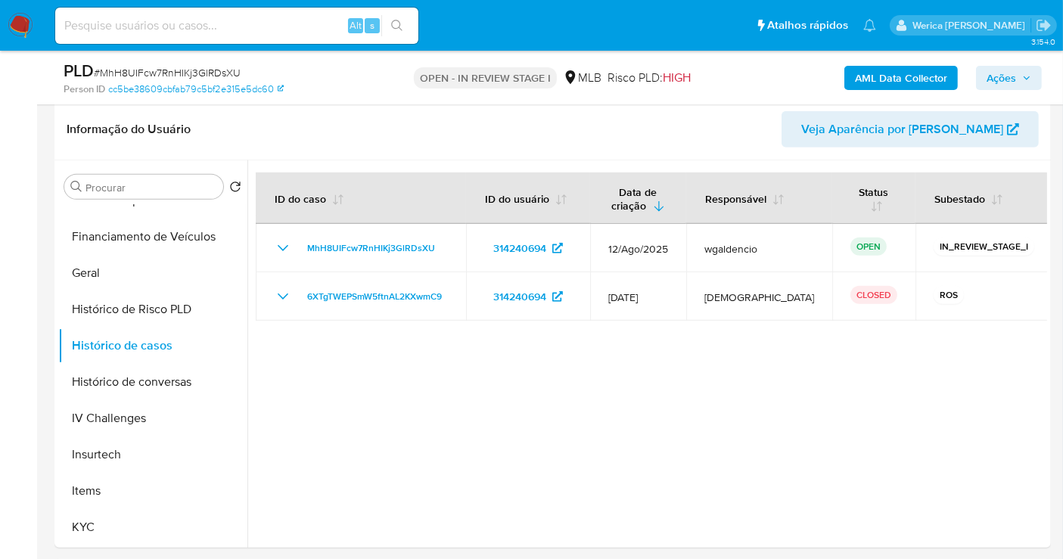
click at [443, 246] on div "MhH8UIFcw7RnHIKj3GlRDsXU" at bounding box center [361, 248] width 174 height 18
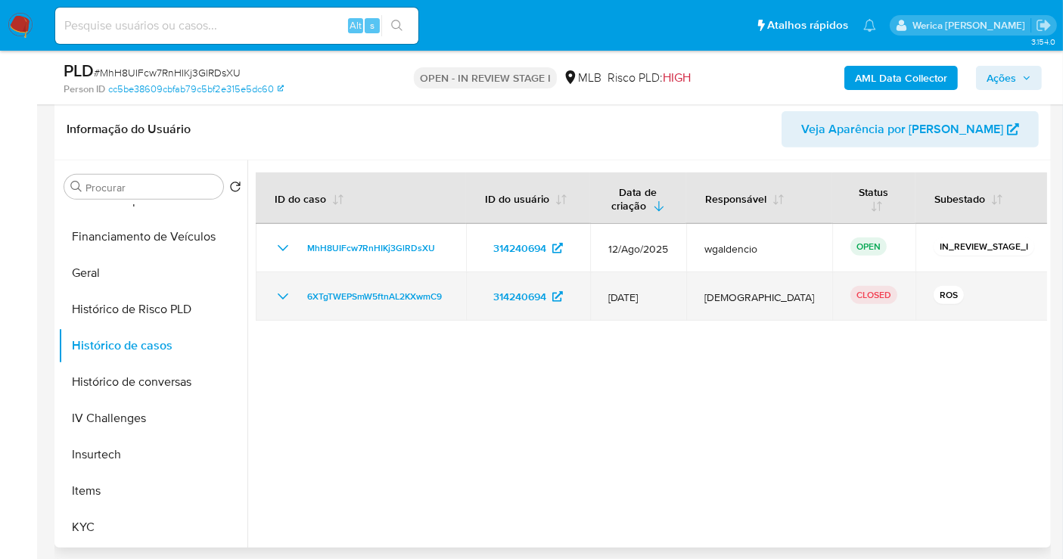
click at [432, 278] on td "6XTgTWEPSmW5ftnAL2KXwmC9" at bounding box center [361, 296] width 210 height 48
click at [437, 288] on span "6XTgTWEPSmW5ftnAL2KXwmC9" at bounding box center [374, 297] width 135 height 18
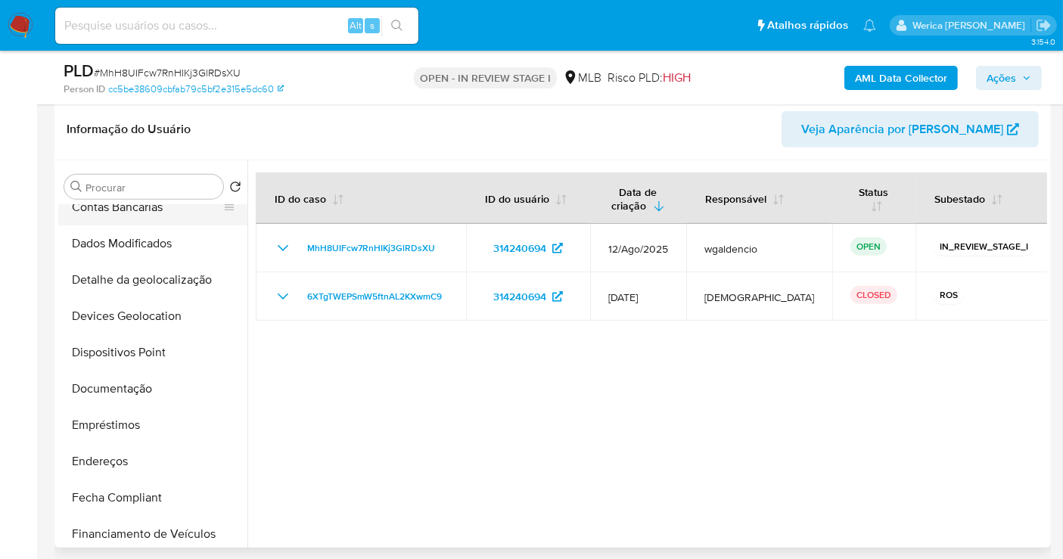
scroll to position [123, 0]
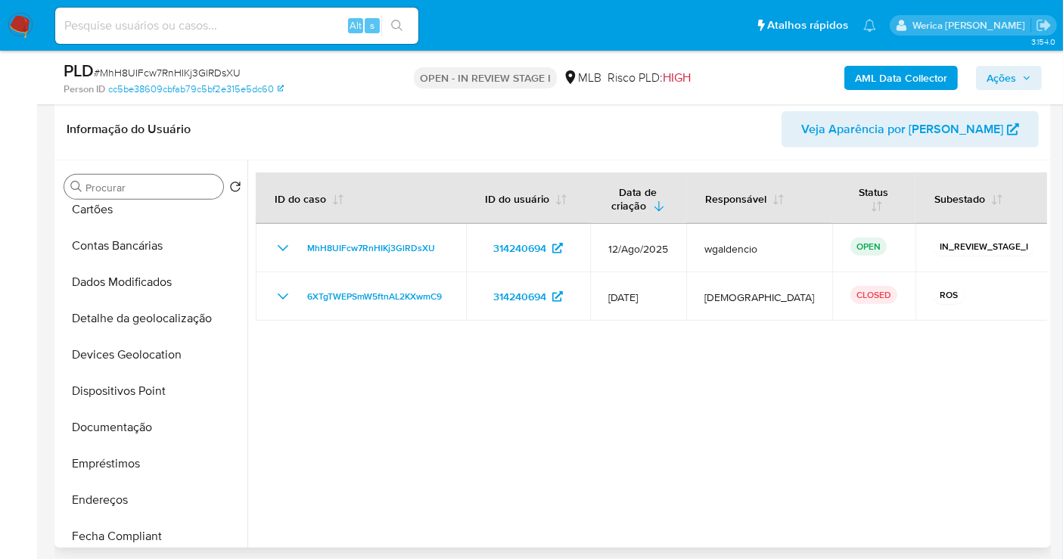
click at [127, 195] on div "Procurar" at bounding box center [143, 187] width 159 height 24
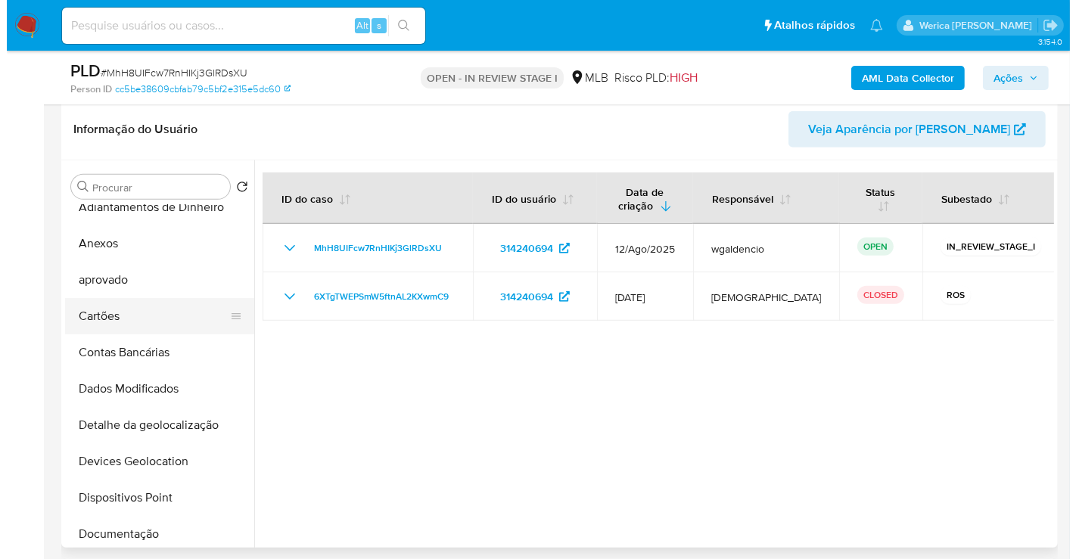
scroll to position [0, 0]
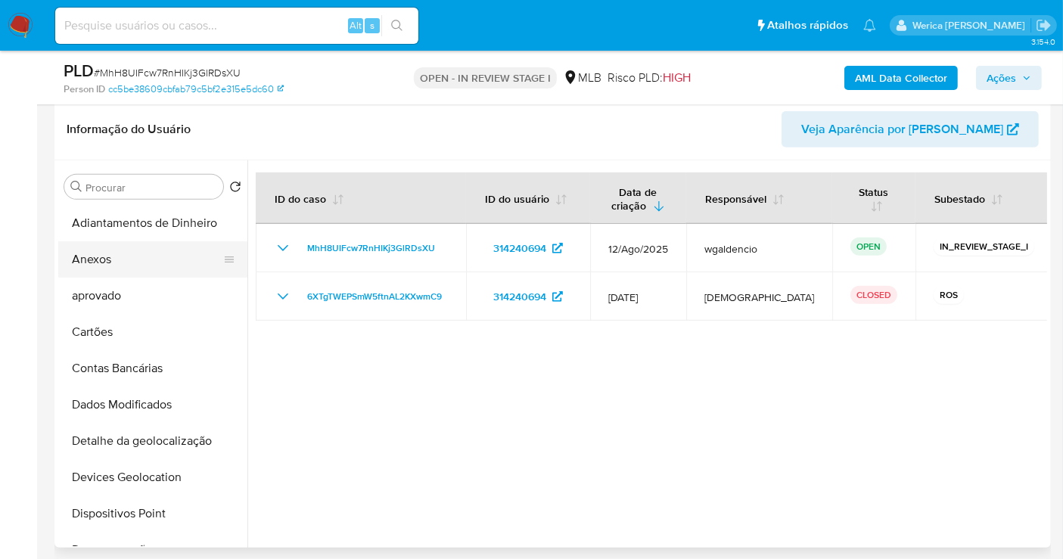
click at [126, 254] on button "Anexos" at bounding box center [146, 259] width 177 height 36
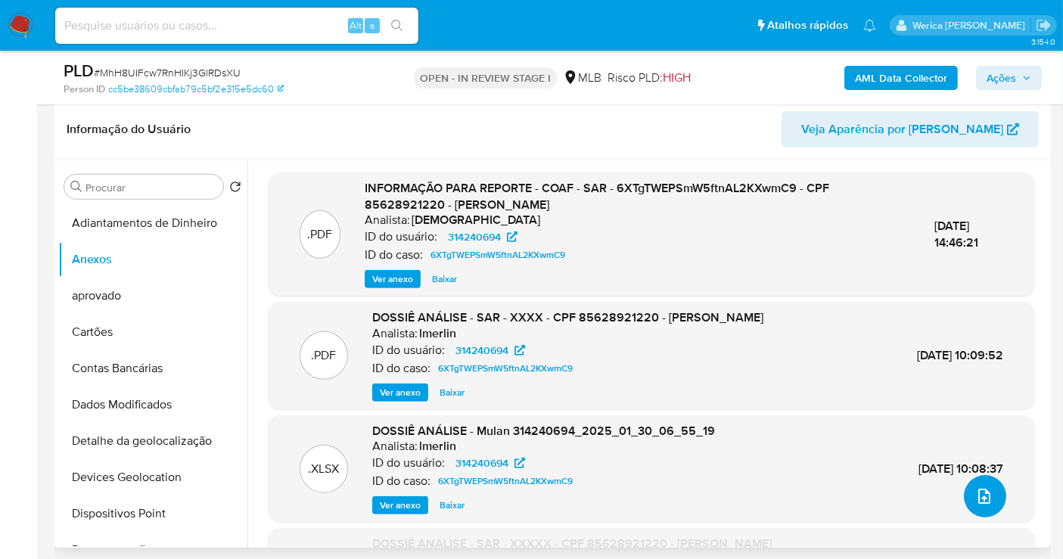
click at [981, 512] on button "upload-file" at bounding box center [985, 496] width 42 height 42
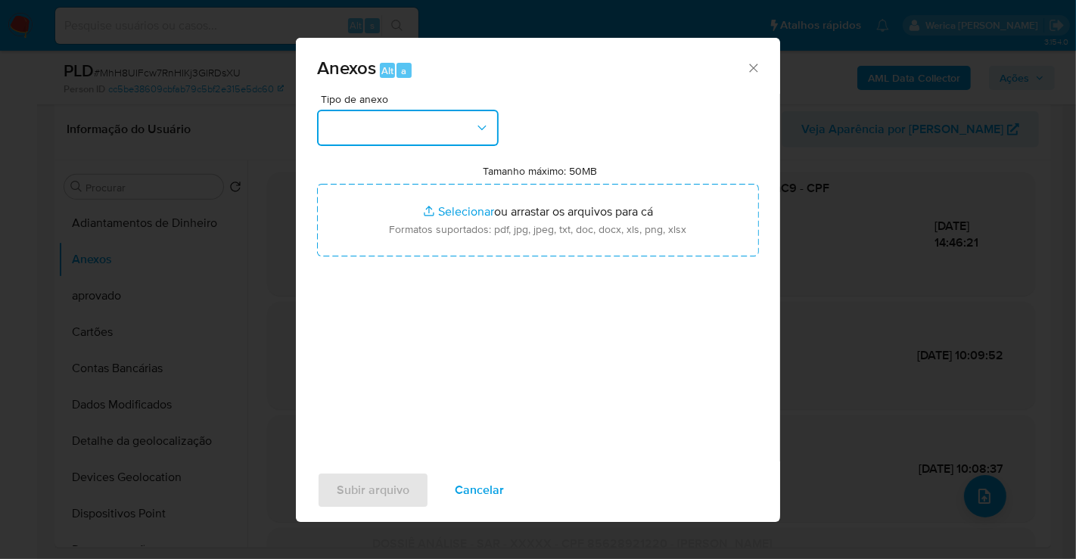
click at [418, 135] on button "button" at bounding box center [408, 128] width 182 height 36
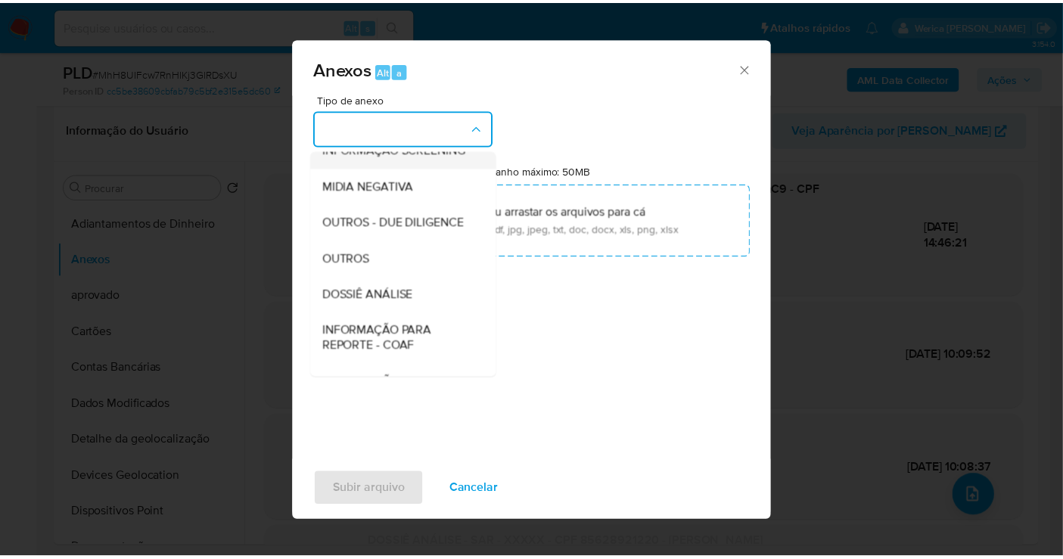
scroll to position [168, 0]
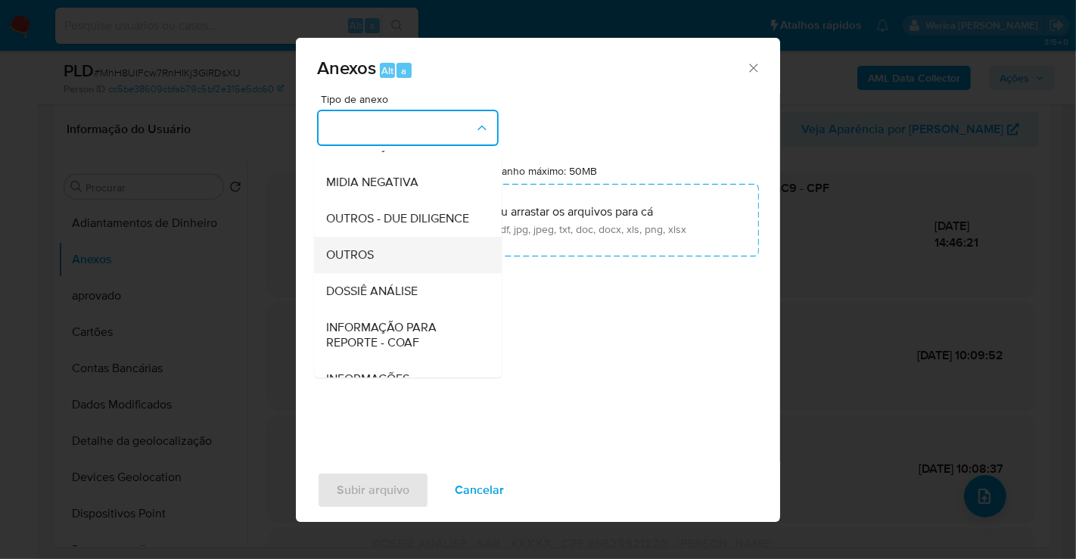
drag, startPoint x: 416, startPoint y: 228, endPoint x: 404, endPoint y: 297, distance: 70.7
click at [404, 297] on ul "CAPTURA BUREAU CAPTURA DOWJONES CAPTURA GOOGLE CAPTURA WEB INFORMAÇÃO SCREENING…" at bounding box center [408, 198] width 188 height 430
click at [398, 299] on span "DOSSIÊ ANÁLISE" at bounding box center [372, 291] width 92 height 15
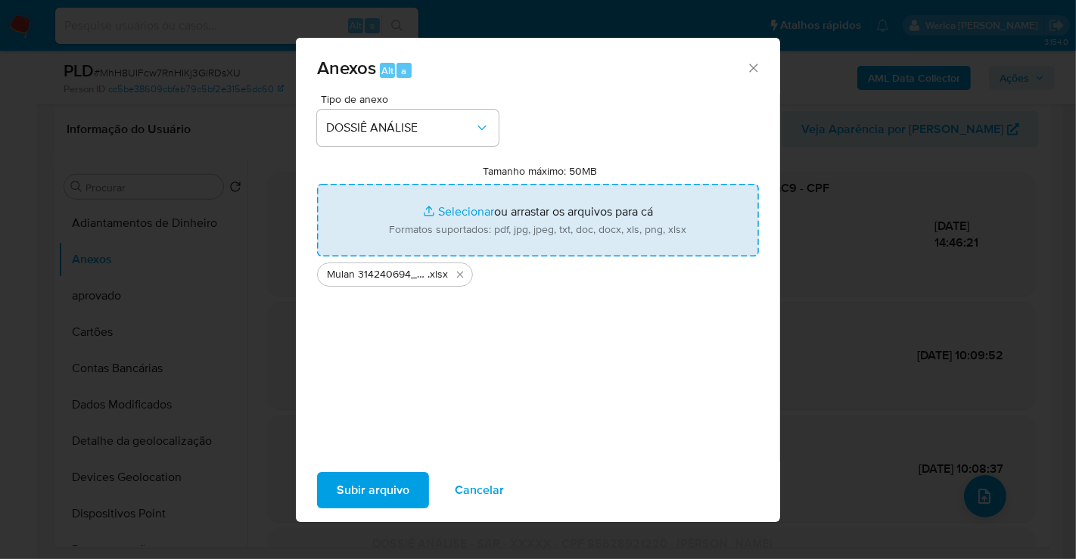
type input "C:\fakepath\2 ° SAR - XXXXX - CPF 85628921220 - CAMILA NUNES MURICI SOARES.pdf"
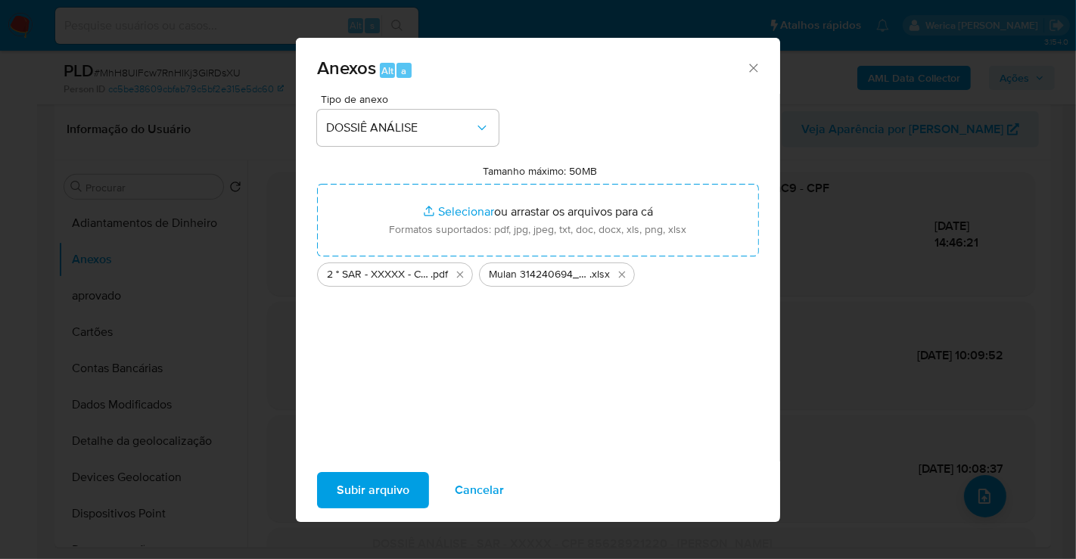
click at [387, 479] on span "Subir arquivo" at bounding box center [373, 490] width 73 height 33
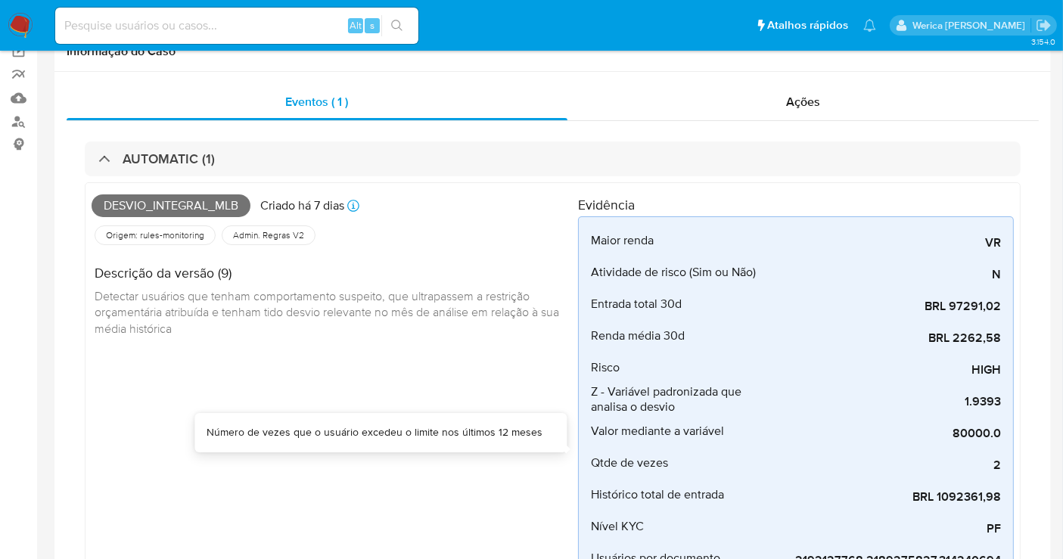
scroll to position [0, 0]
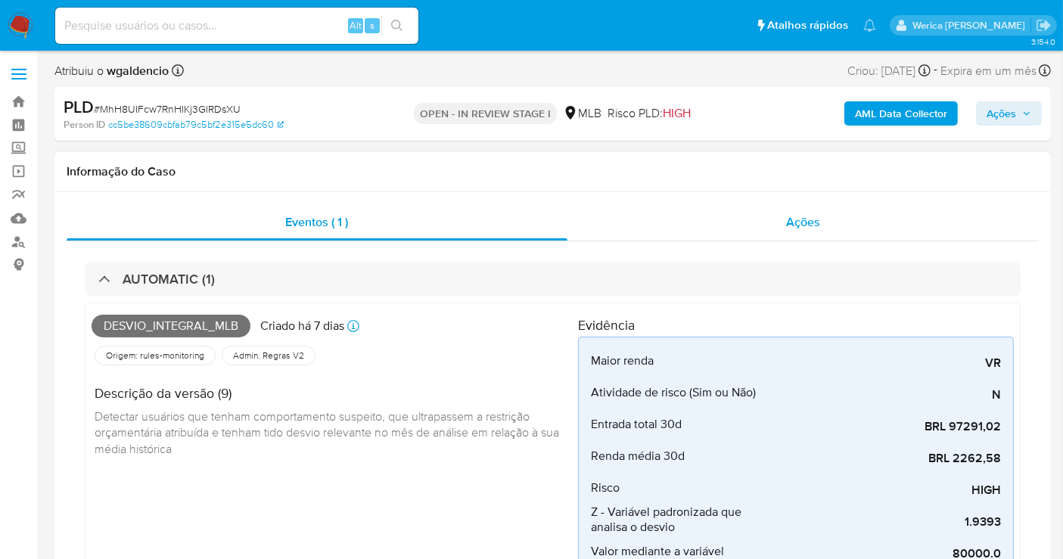
click at [861, 220] on div "Ações" at bounding box center [804, 222] width 472 height 36
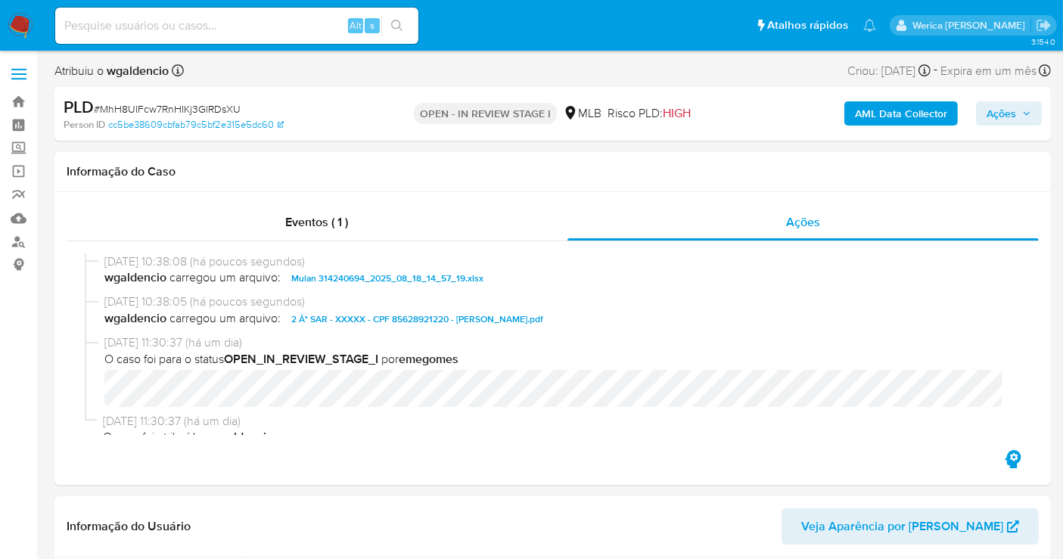
click at [991, 120] on span "Ações" at bounding box center [1002, 113] width 30 height 24
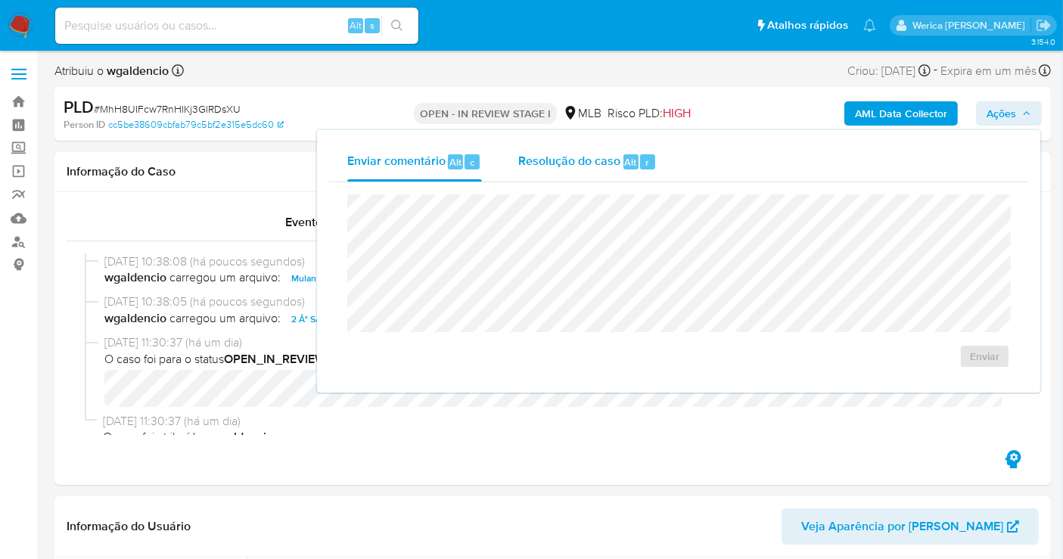
click at [586, 167] on span "Resolução do caso" at bounding box center [569, 161] width 102 height 17
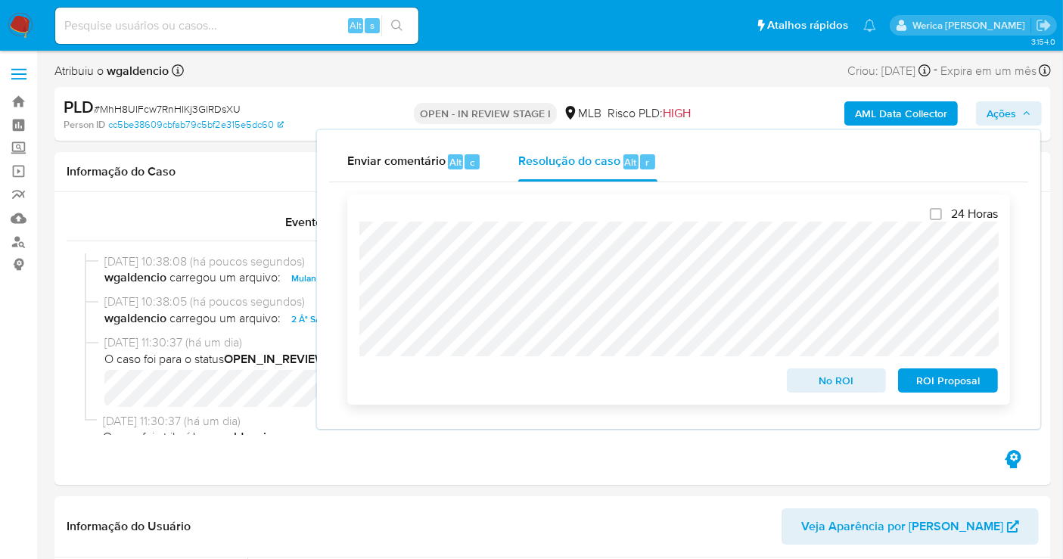
click at [938, 386] on span "ROI Proposal" at bounding box center [948, 380] width 79 height 21
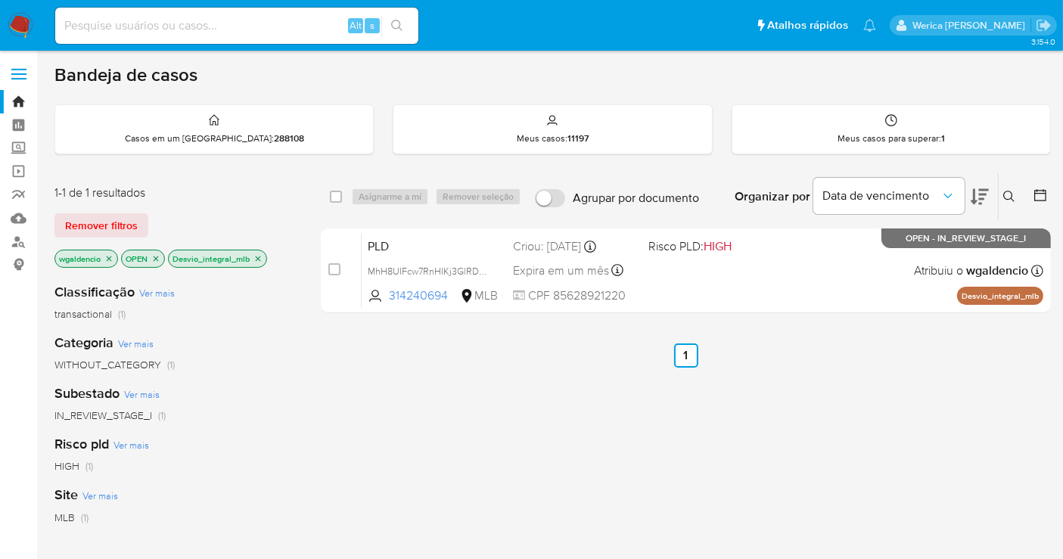
click at [261, 258] on icon "close-filter" at bounding box center [258, 258] width 9 height 9
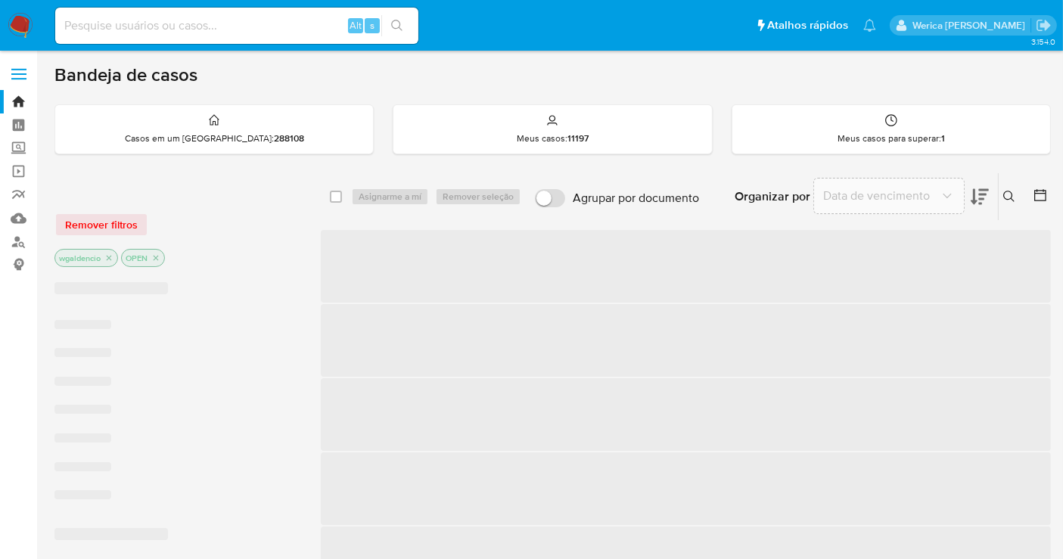
click at [256, 258] on div "wgaldencio OPEN" at bounding box center [175, 259] width 242 height 21
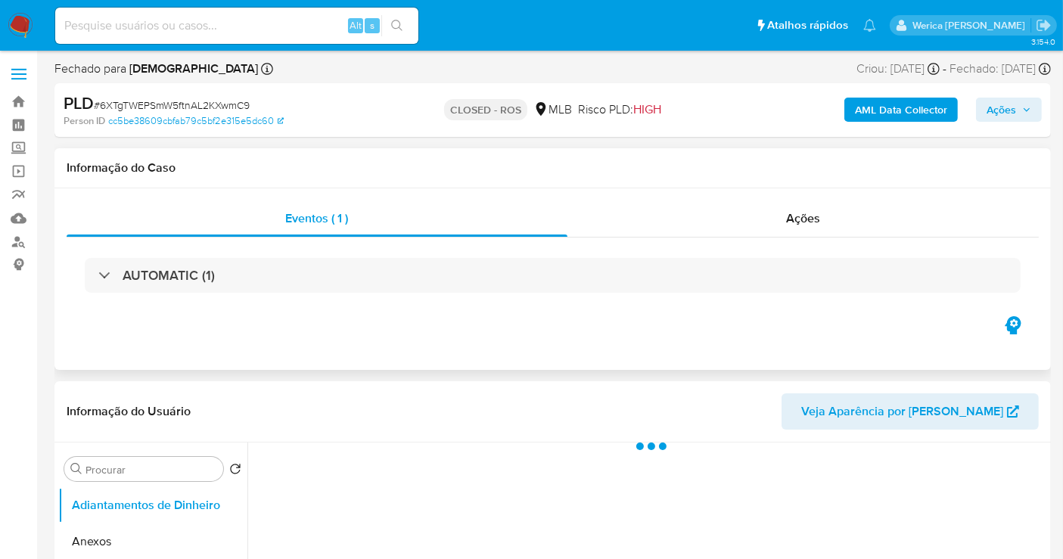
click at [838, 245] on div "AUTOMATIC (1)" at bounding box center [553, 276] width 972 height 76
click at [828, 233] on div "Ações" at bounding box center [804, 219] width 472 height 36
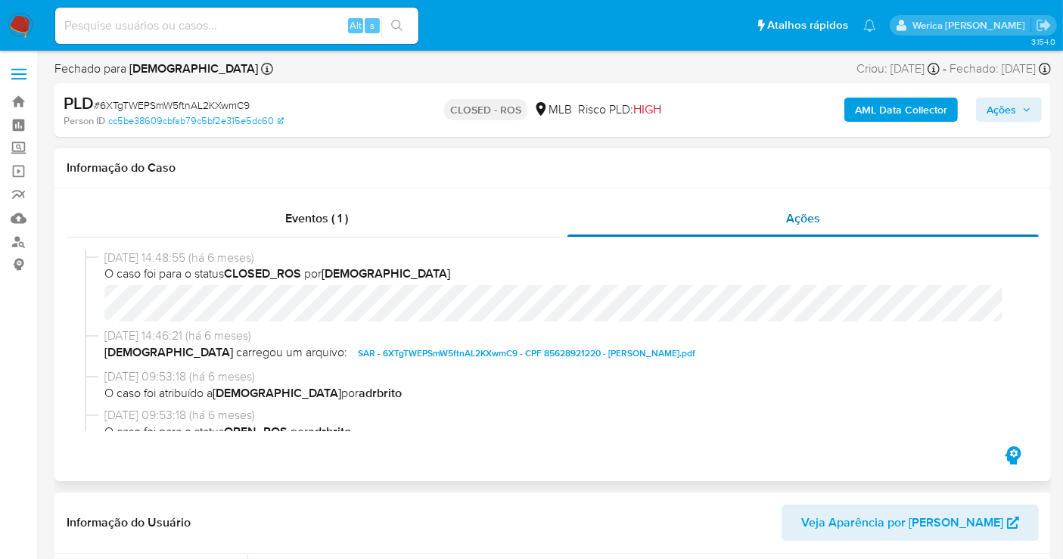
select select "10"
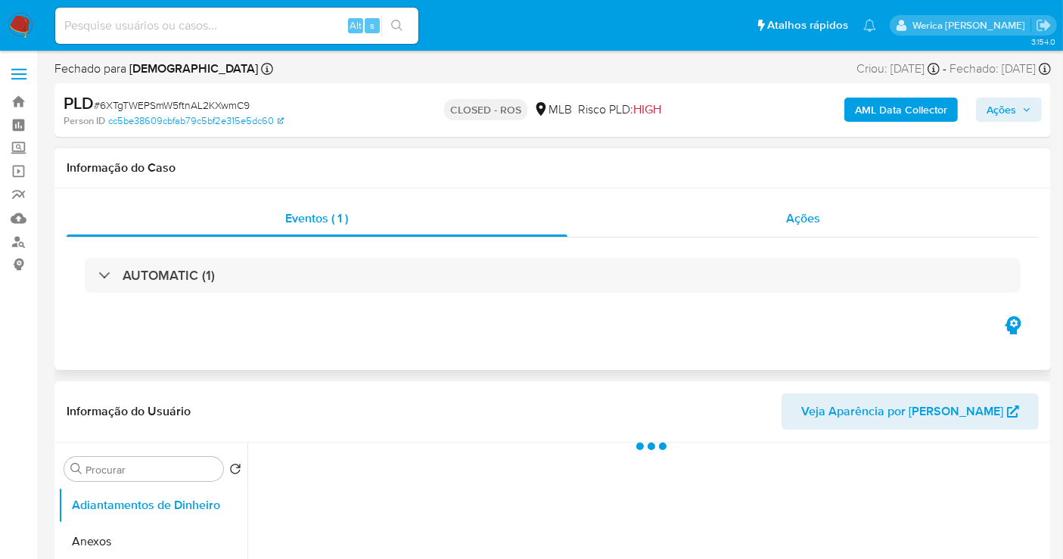
click at [785, 213] on div "Ações" at bounding box center [804, 219] width 472 height 36
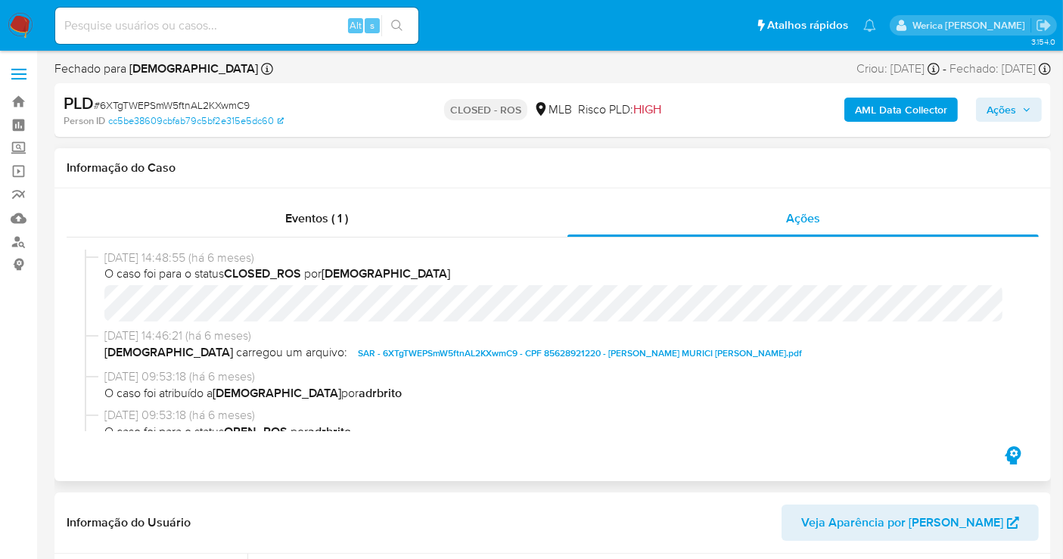
select select "10"
drag, startPoint x: 103, startPoint y: 263, endPoint x: 167, endPoint y: 251, distance: 65.5
click at [167, 251] on div "[DATE] 14:48:55 (há 6 meses) O caso foi para o status CLOSED_ROS por isadacosta…" at bounding box center [553, 289] width 936 height 79
copy span "04/02/2025"
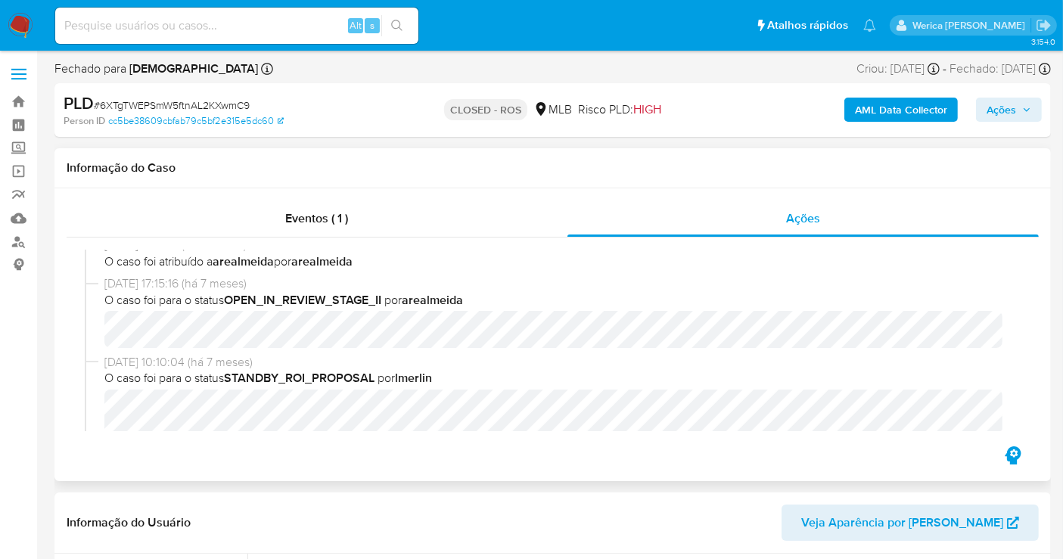
scroll to position [841, 0]
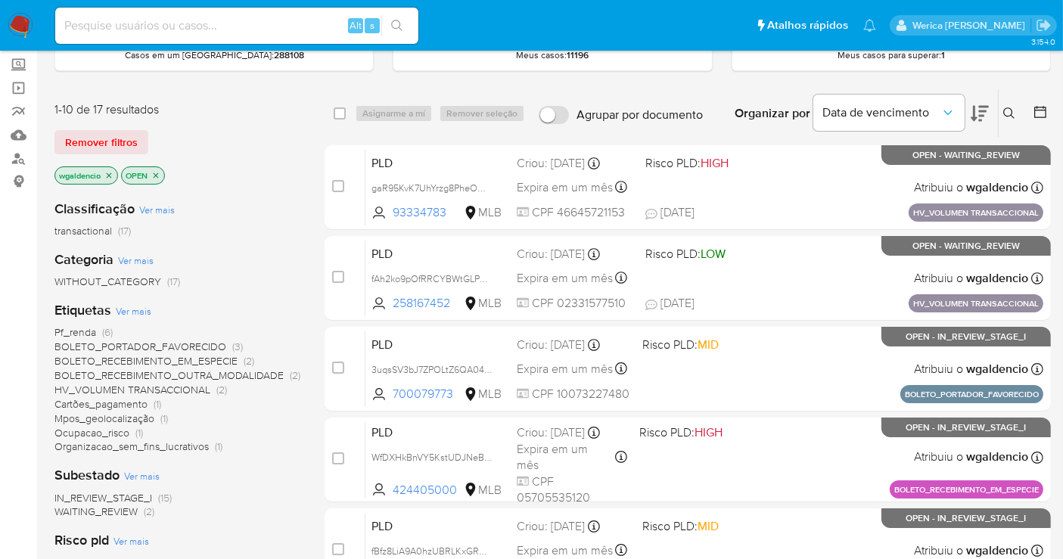
scroll to position [84, 0]
click at [235, 158] on div "1-10 de 17 resultados Remover filtros wgaldencio OPEN" at bounding box center [175, 144] width 242 height 86
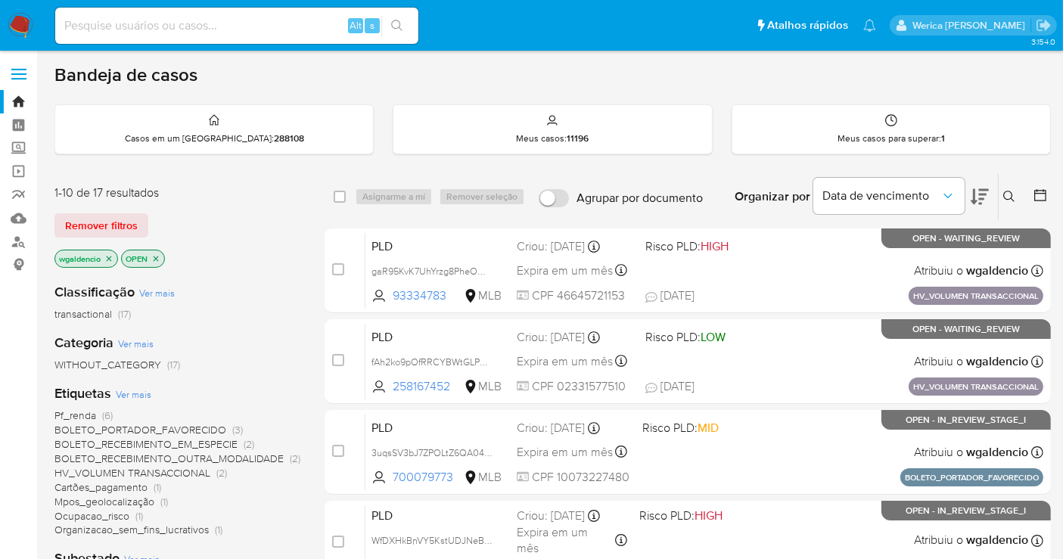
click at [101, 412] on span "Pf_renda (6)" at bounding box center [83, 416] width 58 height 14
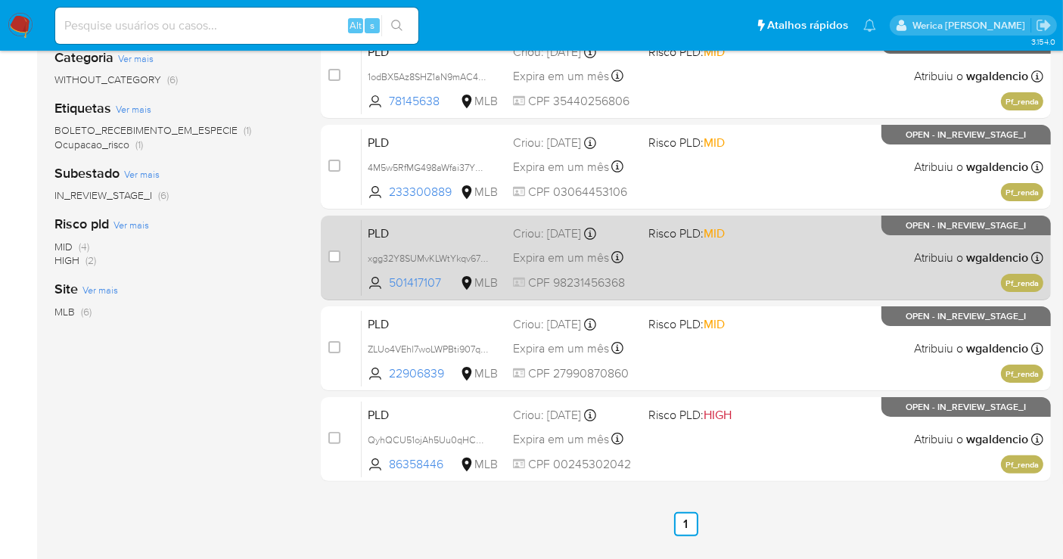
scroll to position [306, 0]
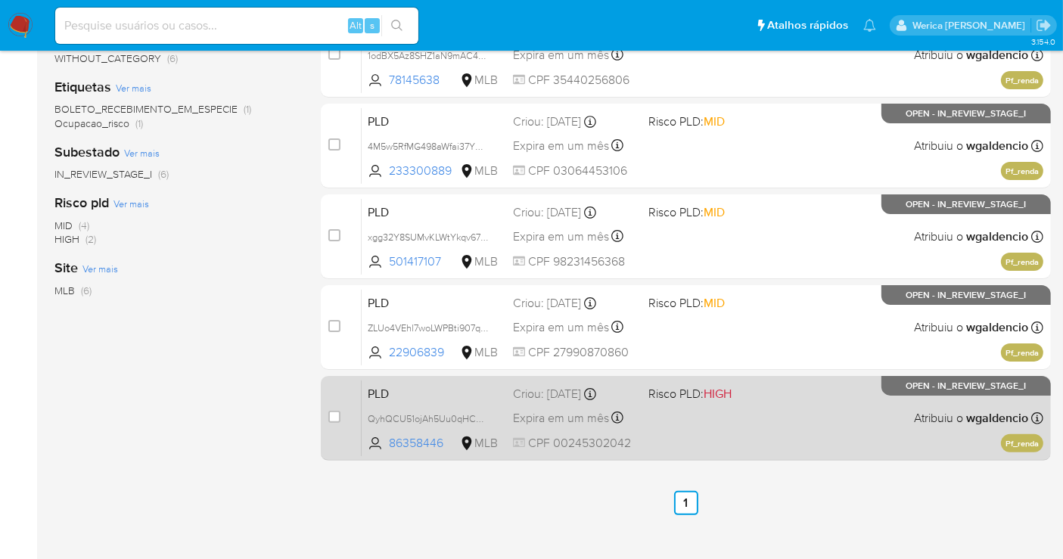
click at [789, 432] on div "PLD QyhQCU51ojAh5Uu0qHCFOxed 86358446 MLB Risco PLD: HIGH Criou: 12/08/2025 Cri…" at bounding box center [703, 418] width 682 height 76
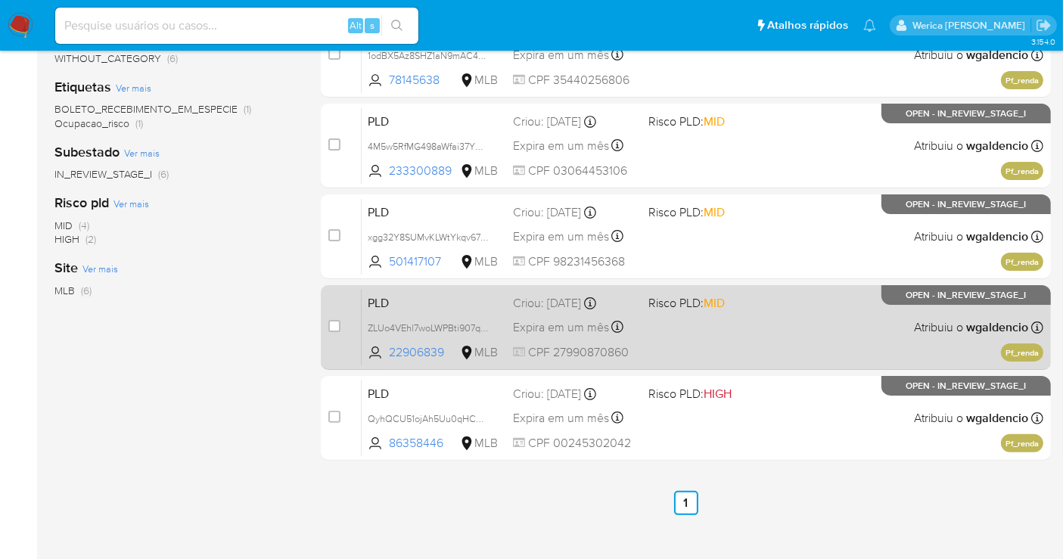
click at [720, 310] on div "PLD ZLUo4VEhl7woLWPBti907qdK 22906839 MLB Risco PLD: MID Criou: 12/08/2025 Crio…" at bounding box center [703, 327] width 682 height 76
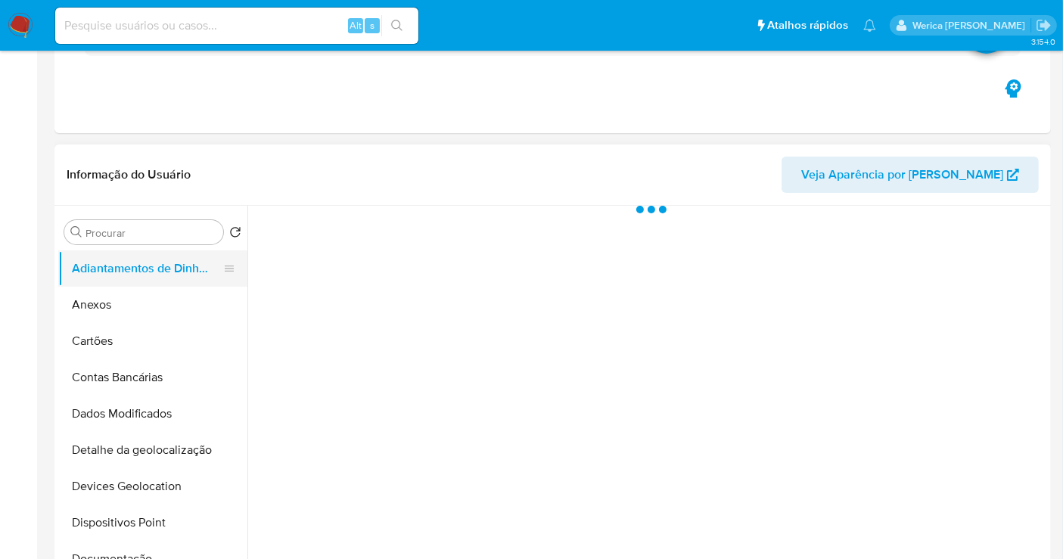
scroll to position [252, 0]
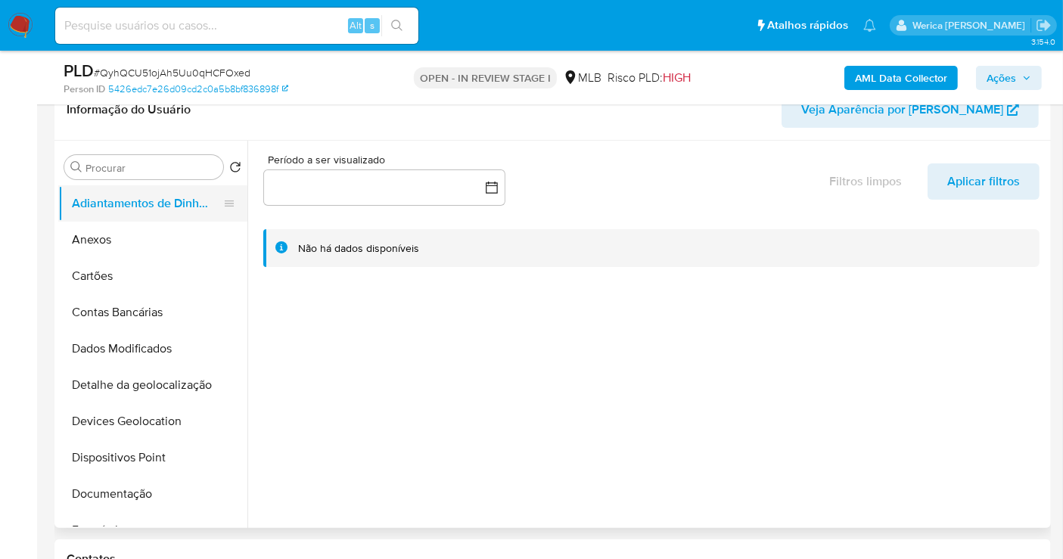
select select "10"
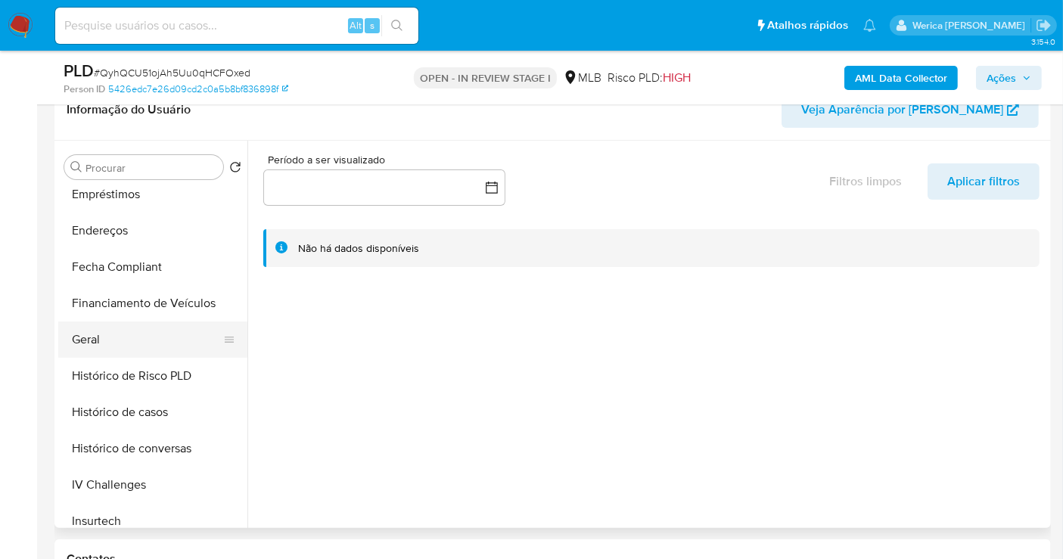
click at [147, 344] on button "Geral" at bounding box center [146, 340] width 177 height 36
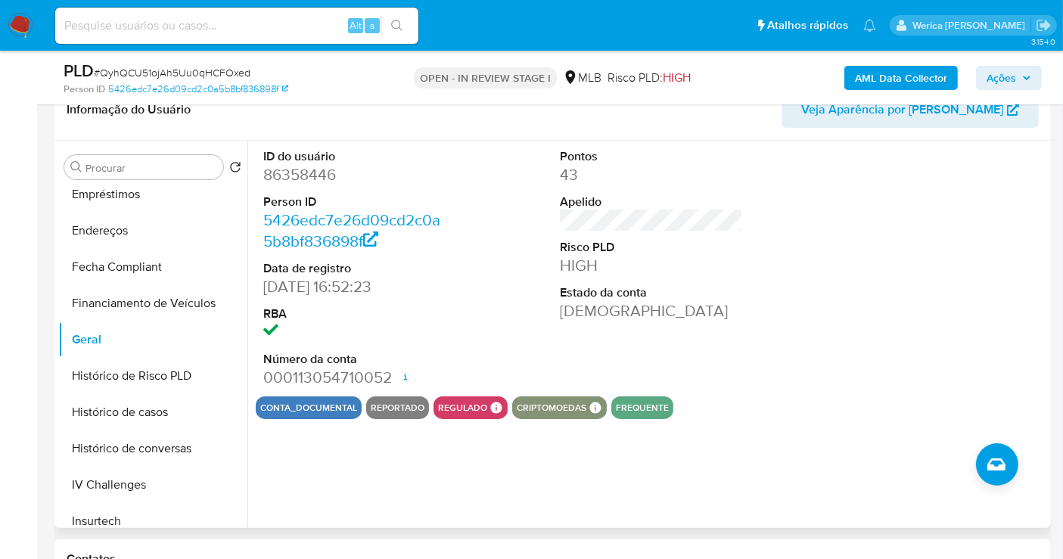
click at [282, 176] on dd "86358446" at bounding box center [354, 174] width 183 height 21
copy dd "86358446"
click at [138, 412] on button "Histórico de casos" at bounding box center [146, 412] width 177 height 36
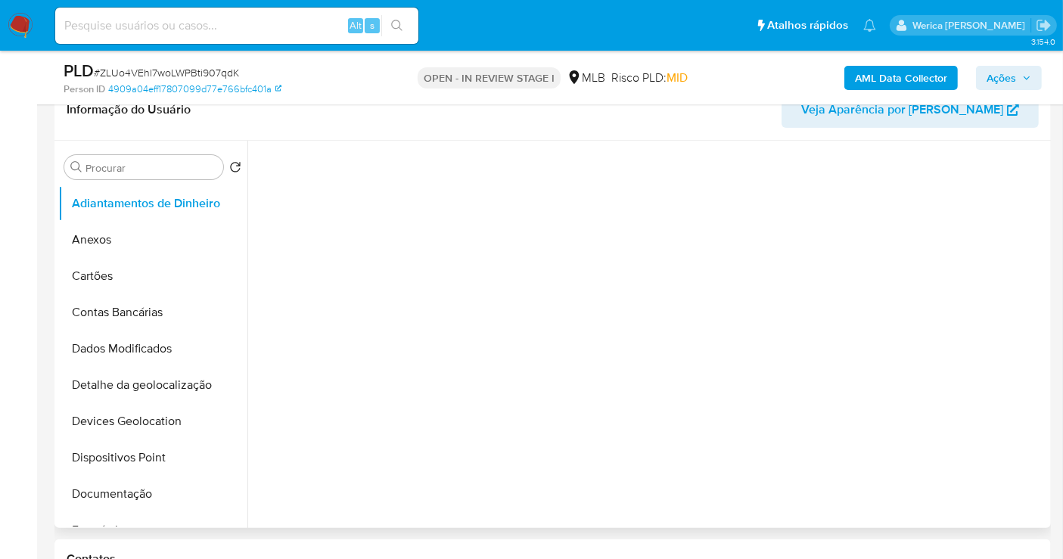
scroll to position [252, 0]
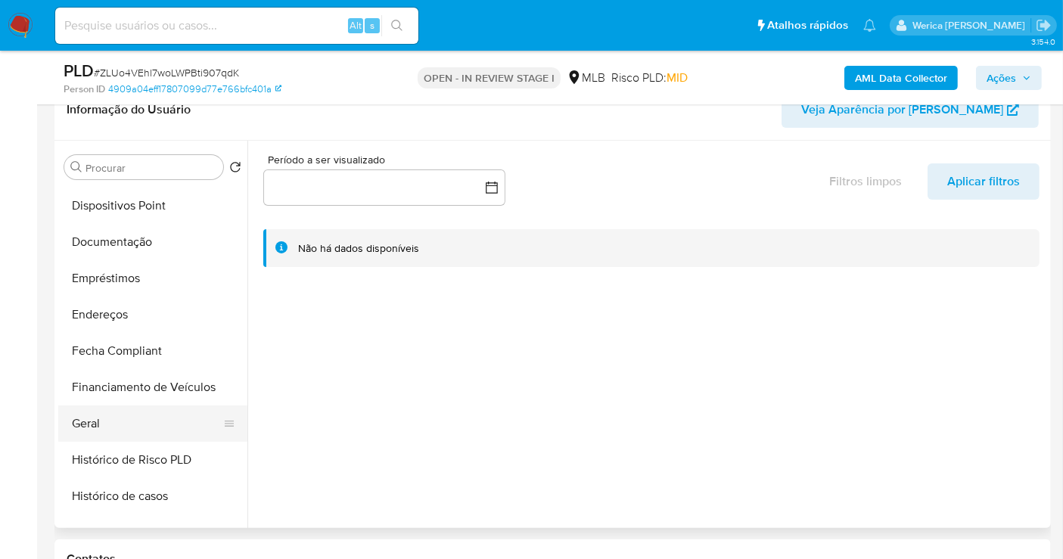
click at [134, 425] on button "Geral" at bounding box center [146, 424] width 177 height 36
select select "10"
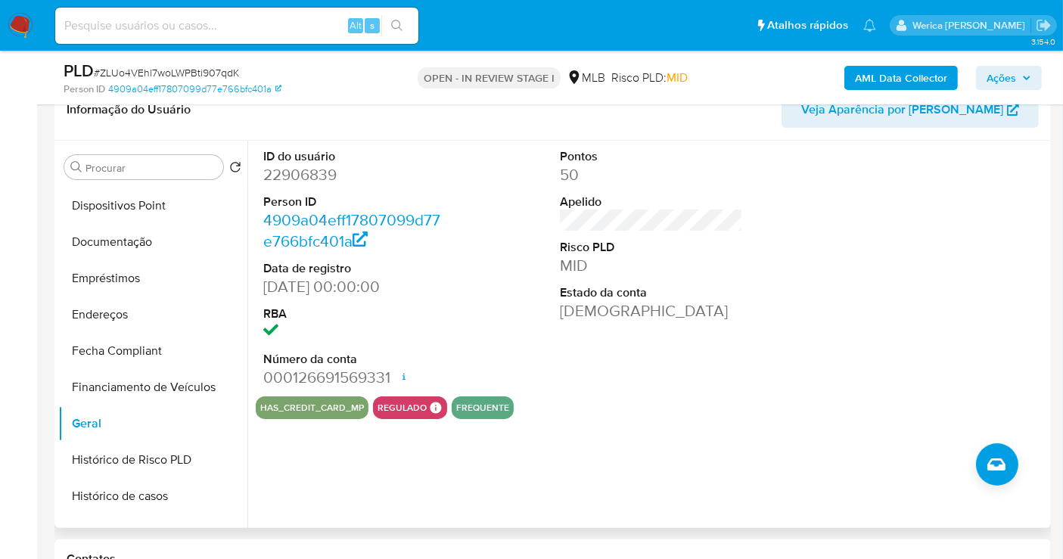
click at [277, 183] on dd "22906839" at bounding box center [354, 174] width 183 height 21
copy dd "22906839"
